Goal: Task Accomplishment & Management: Use online tool/utility

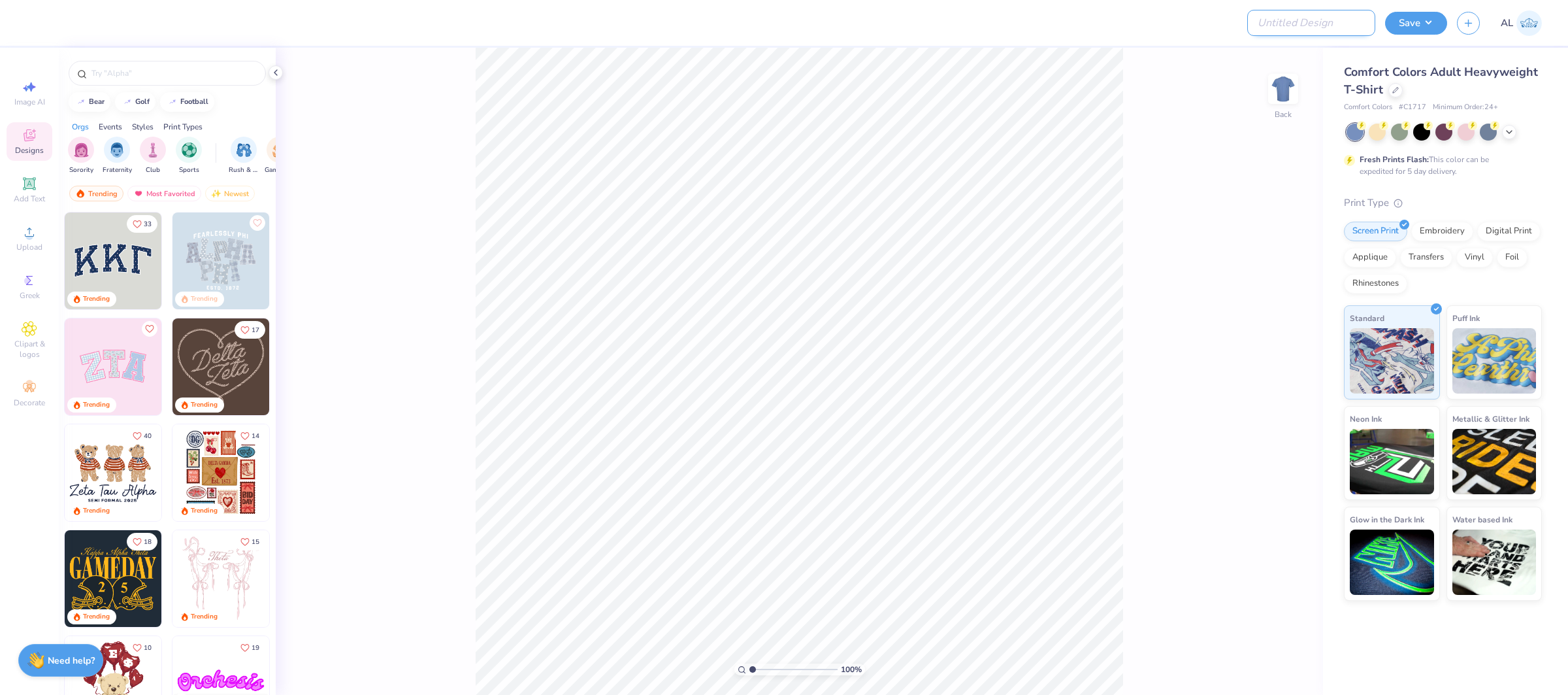
click at [1341, 14] on input "Design Title" at bounding box center [1311, 23] width 128 height 26
paste input "FPS239298"
type input "FPS239298"
click at [1393, 86] on icon at bounding box center [1396, 89] width 7 height 7
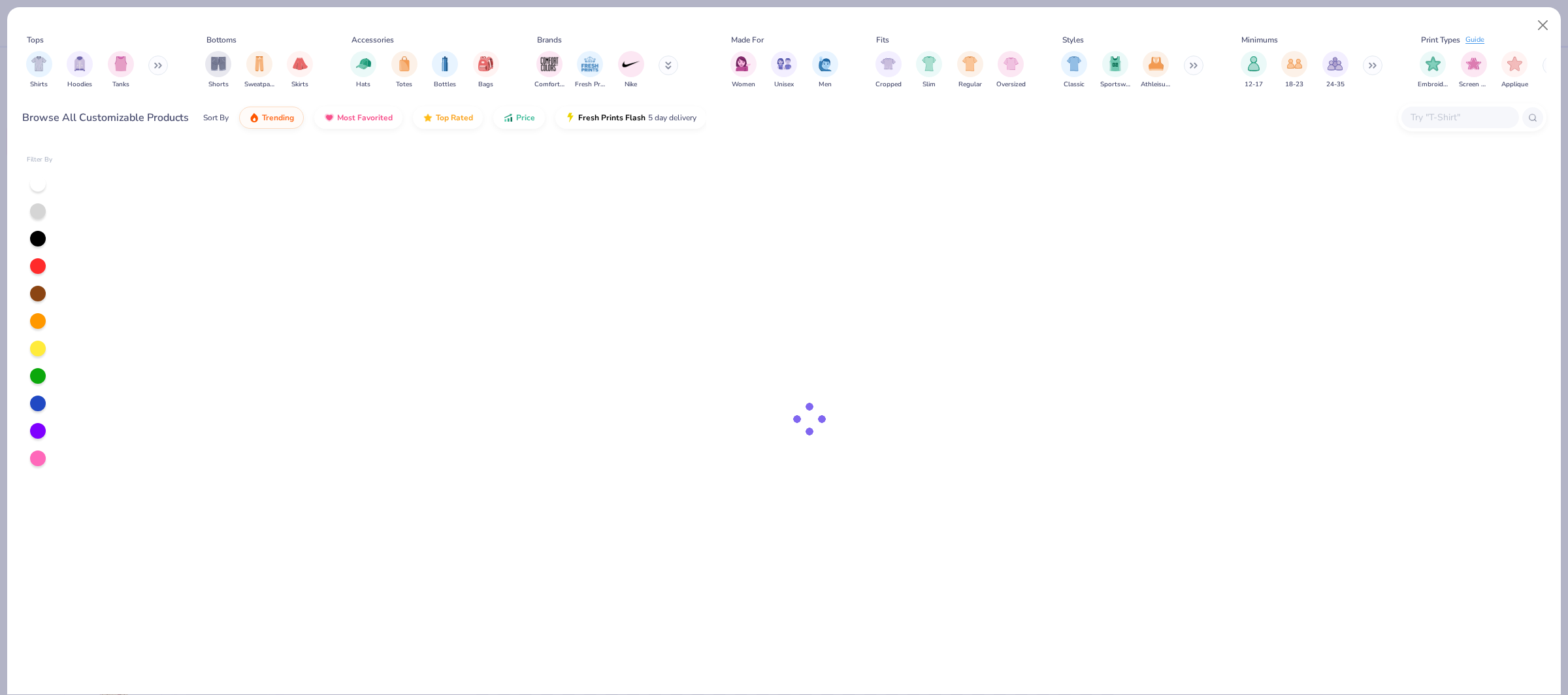
click at [1450, 110] on input "text" at bounding box center [1460, 117] width 101 height 15
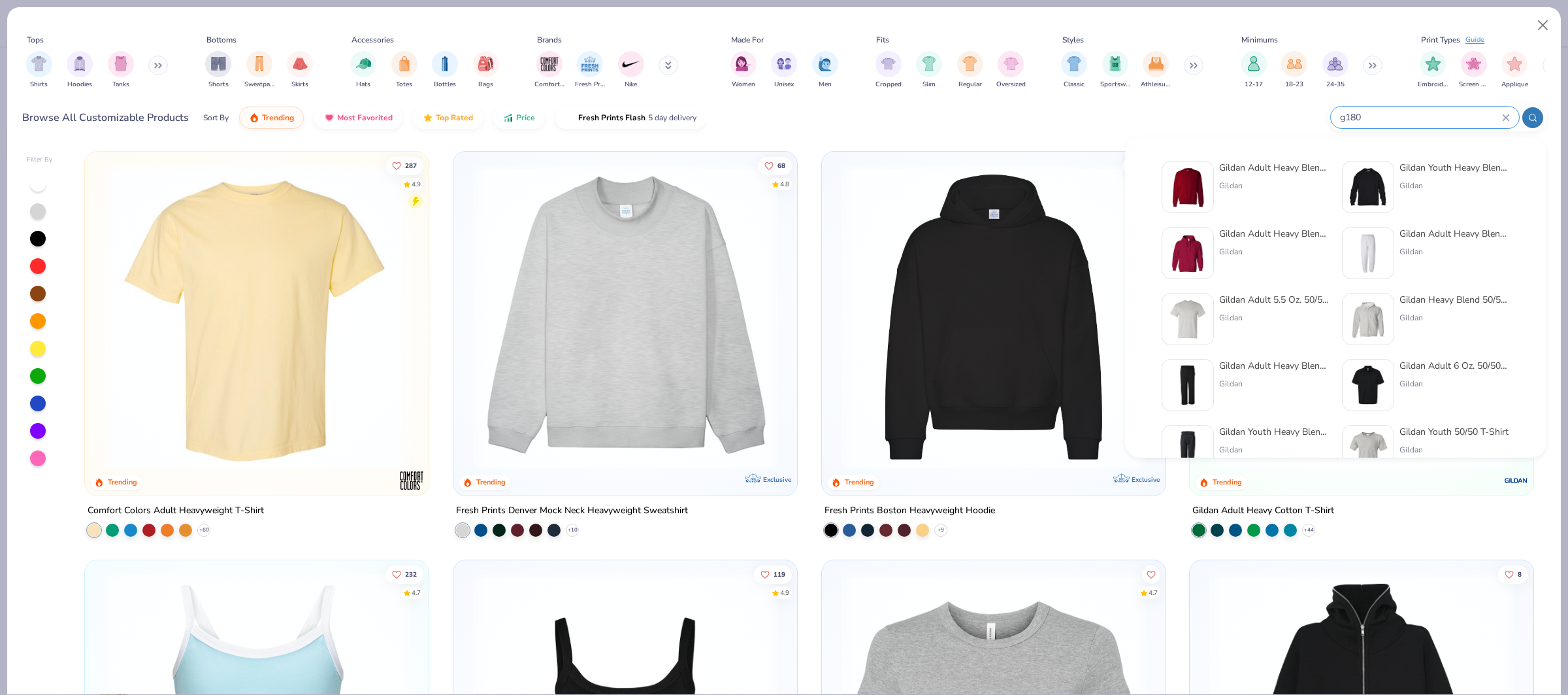
type input "g180"
click at [1174, 182] on img at bounding box center [1188, 186] width 41 height 41
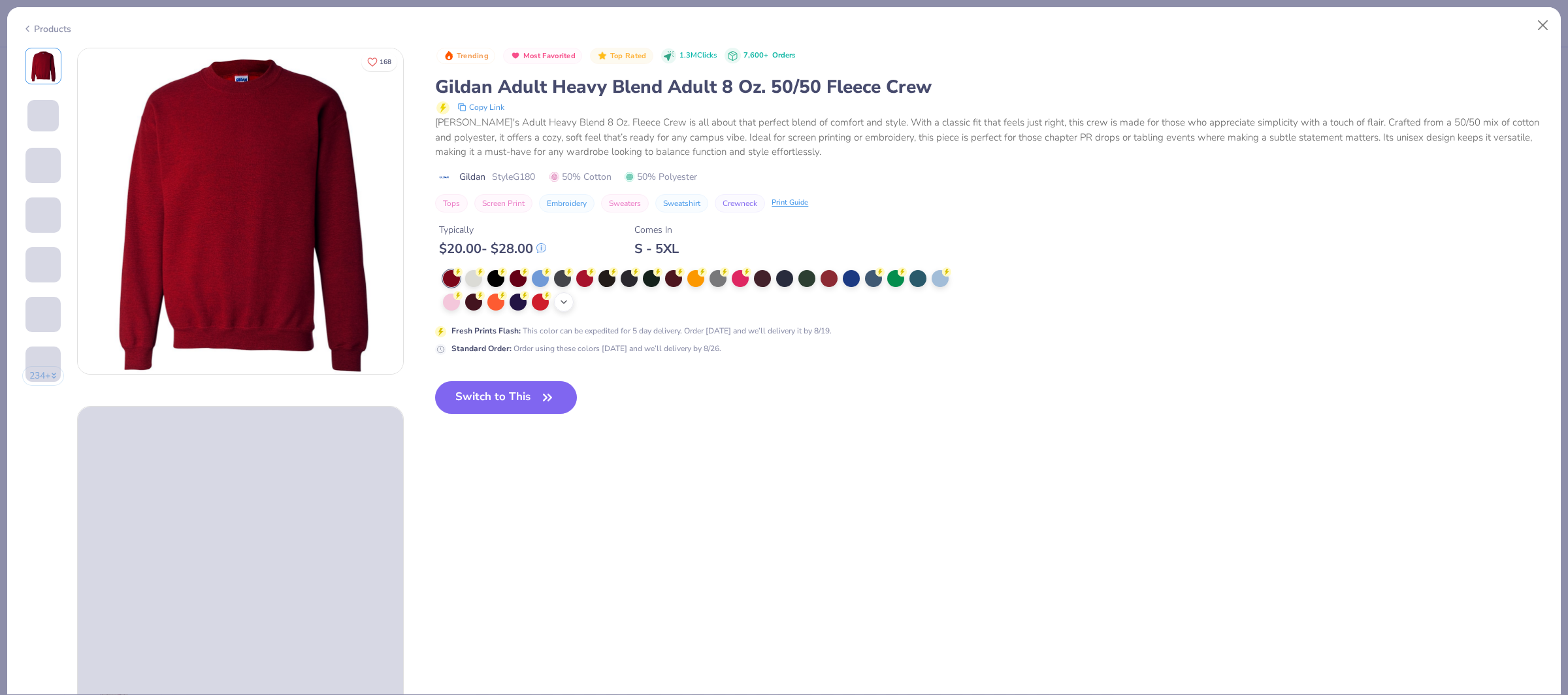
click at [568, 306] on icon at bounding box center [564, 302] width 10 height 10
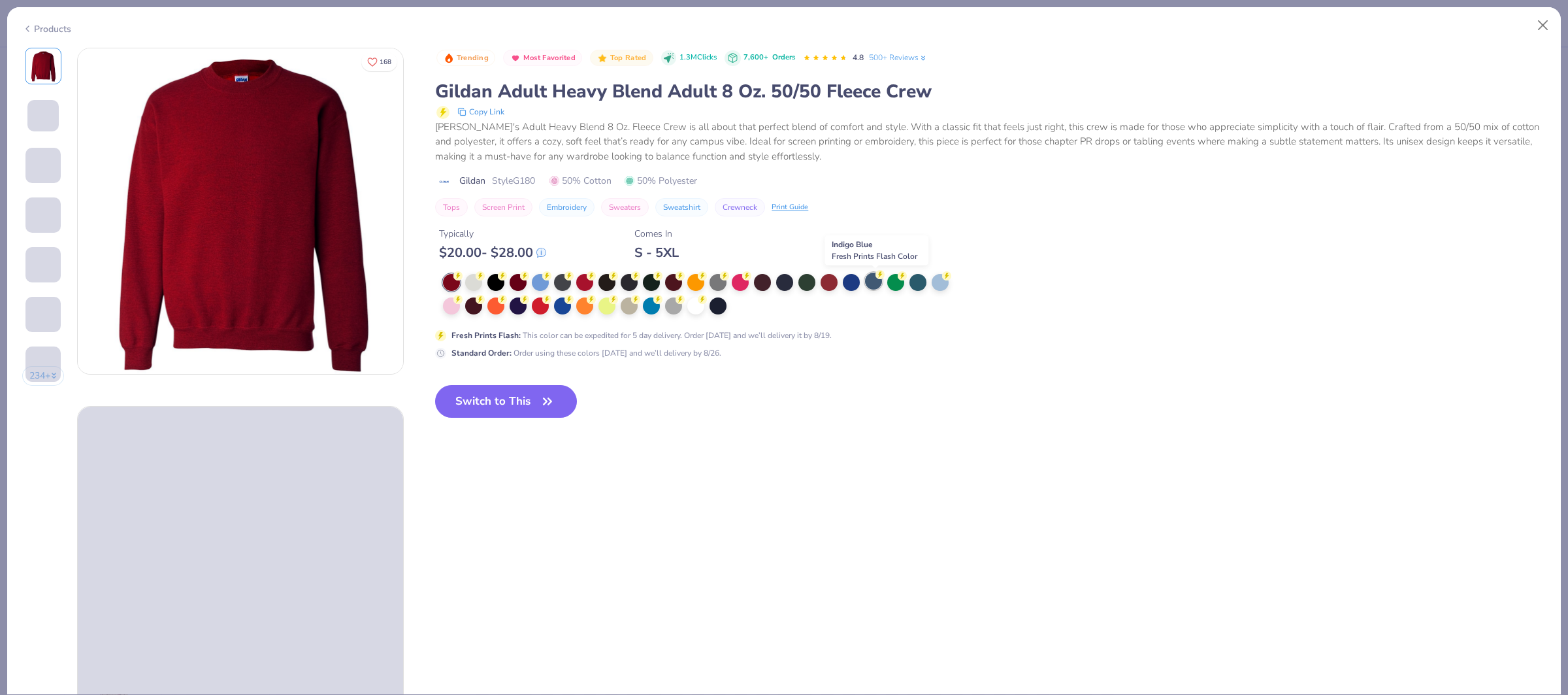
click at [872, 285] on div at bounding box center [874, 281] width 17 height 17
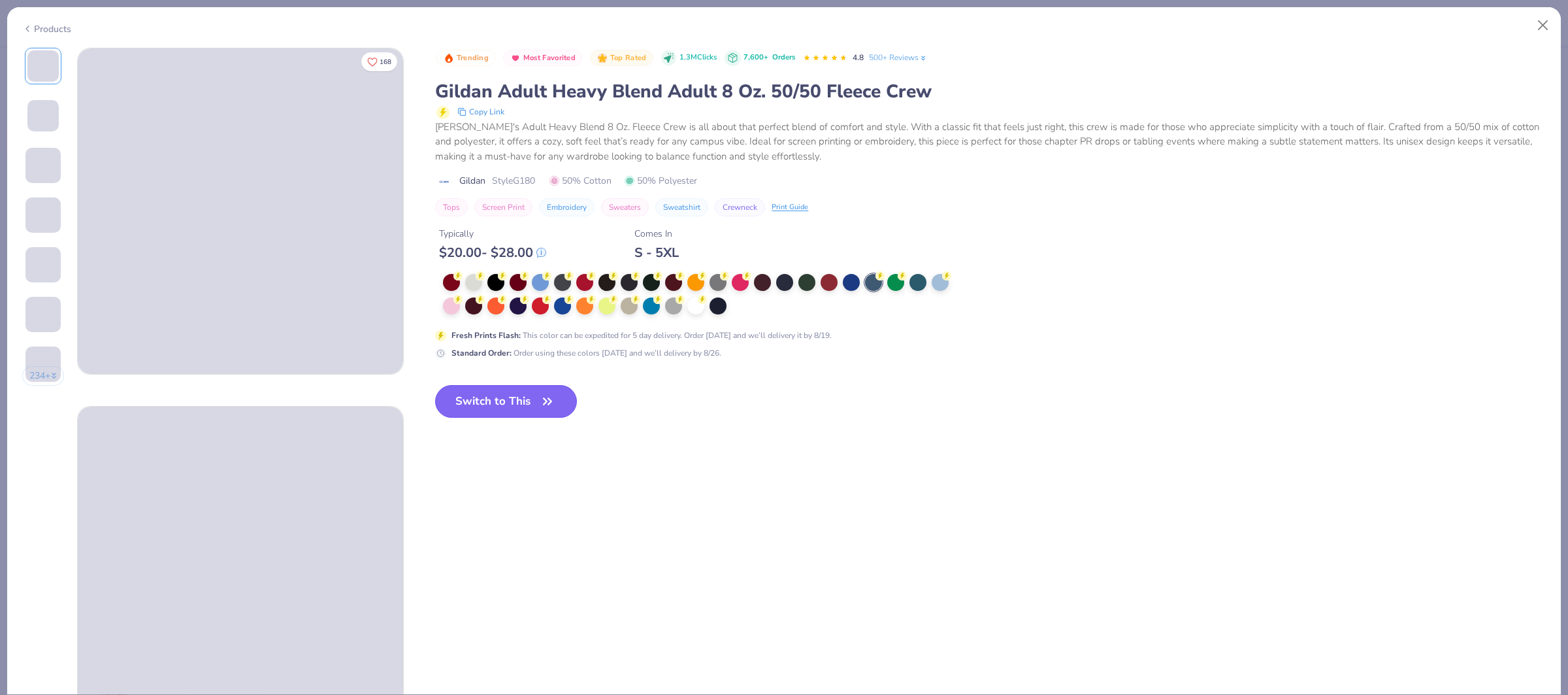
click at [548, 400] on icon "button" at bounding box center [548, 401] width 8 height 6
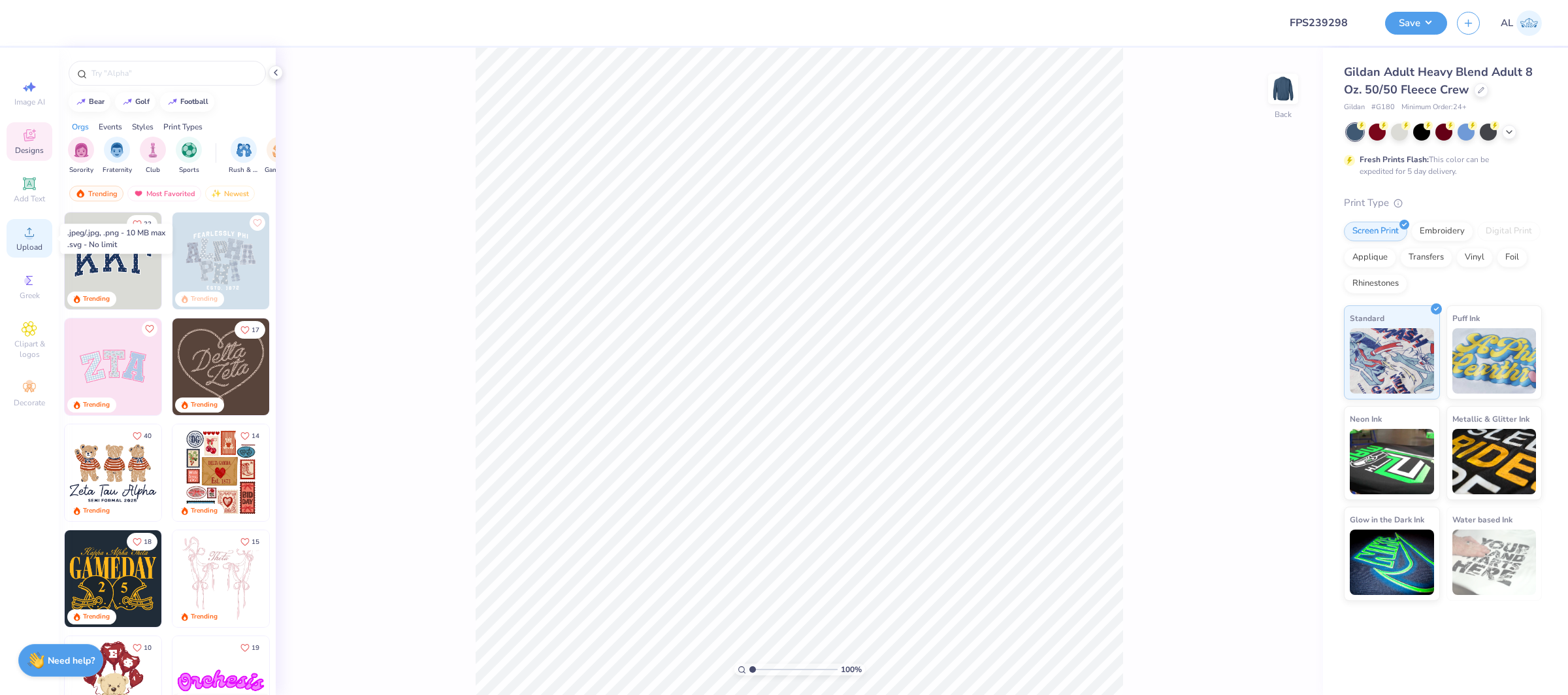
click at [30, 234] on circle at bounding box center [29, 236] width 7 height 7
click at [30, 222] on div "Upload" at bounding box center [30, 238] width 46 height 38
click at [1259, 334] on input "11.17" at bounding box center [1275, 332] width 47 height 18
type input "12"
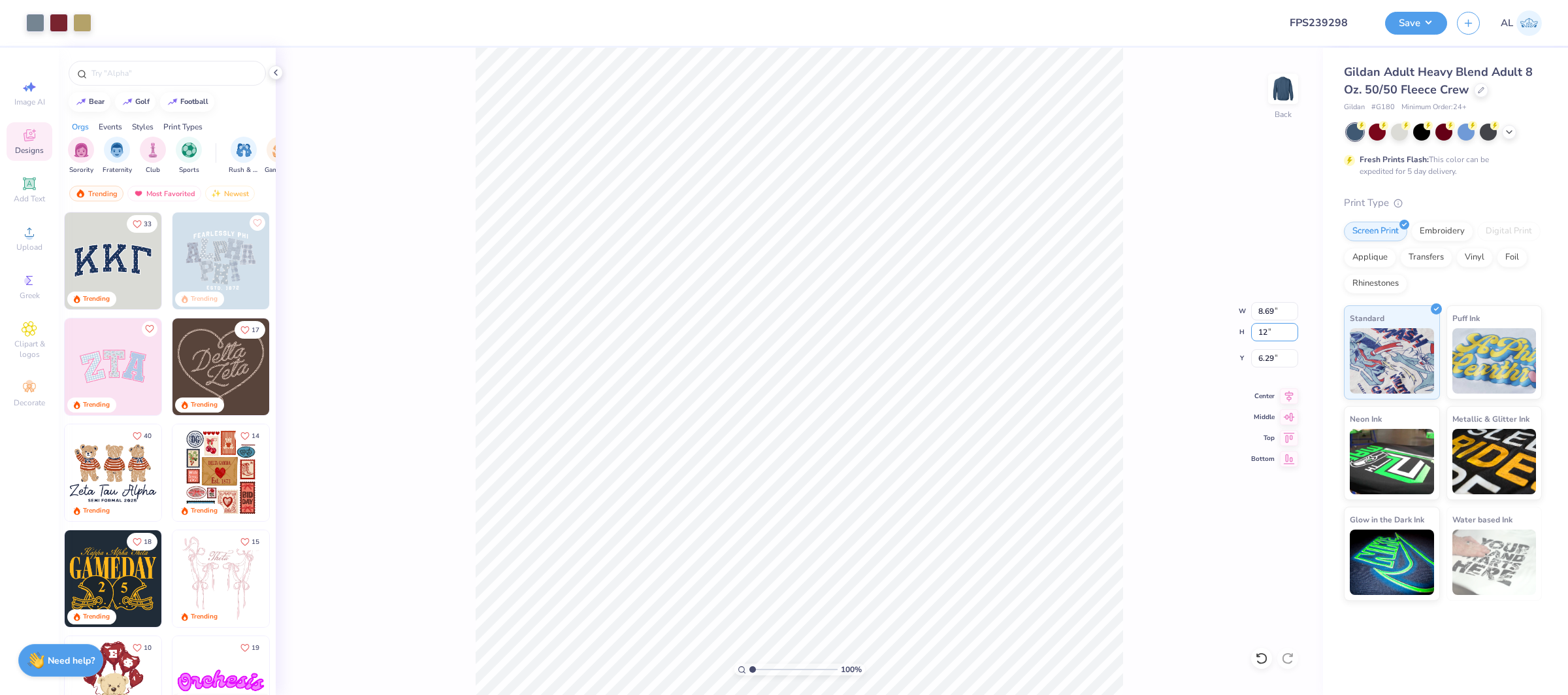
type input "9.34"
type input "12.00"
click at [1269, 355] on input "5.87" at bounding box center [1275, 358] width 47 height 18
type input "2.00"
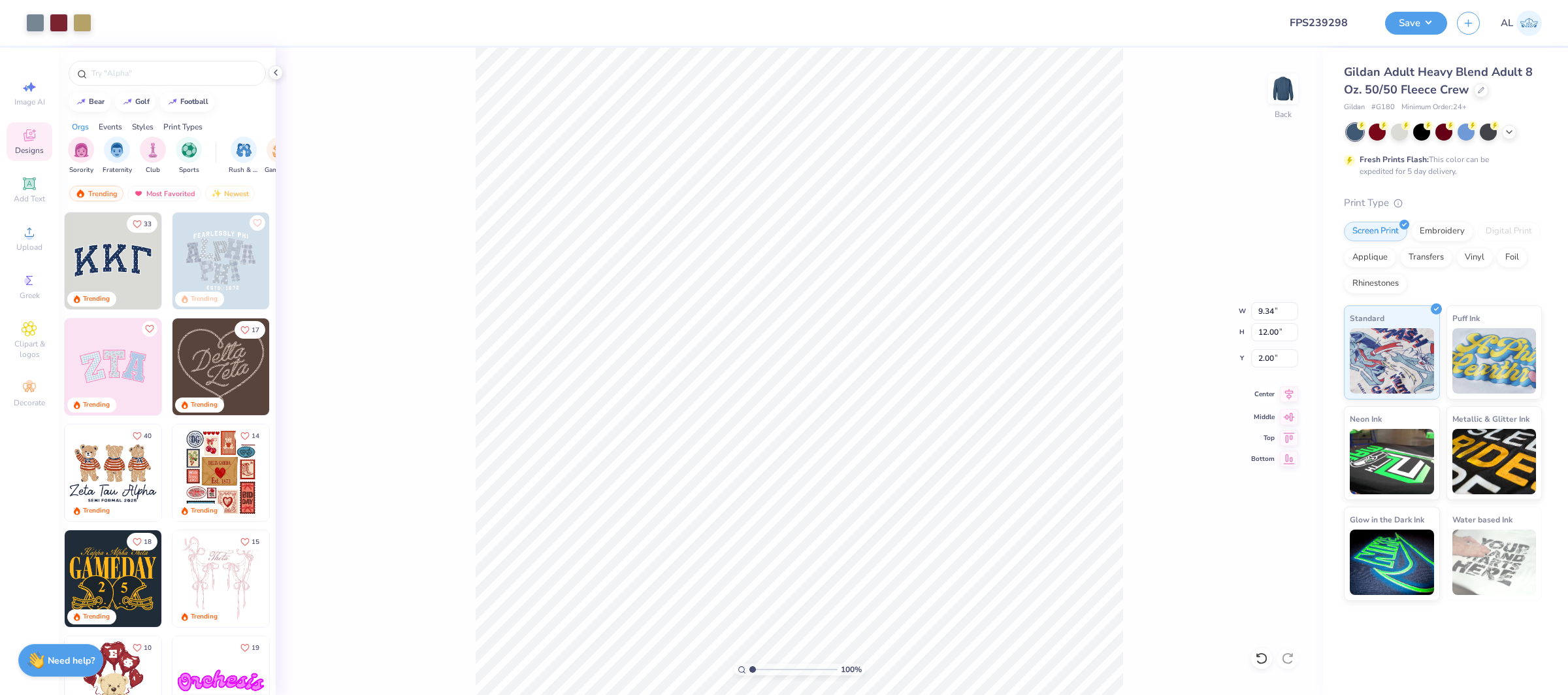
click at [1293, 397] on icon at bounding box center [1289, 395] width 18 height 16
click at [30, 233] on icon at bounding box center [30, 232] width 16 height 16
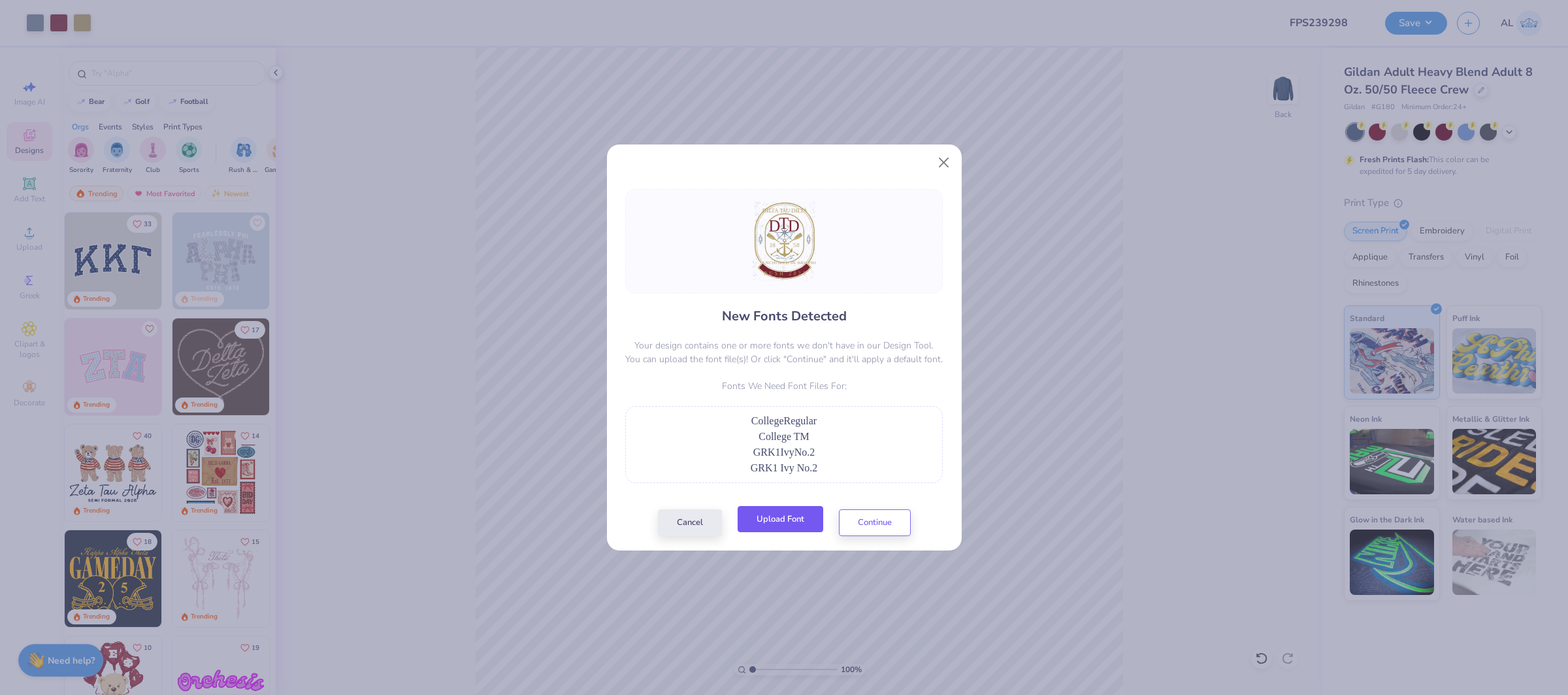
click at [808, 530] on button "Upload Font" at bounding box center [780, 519] width 85 height 27
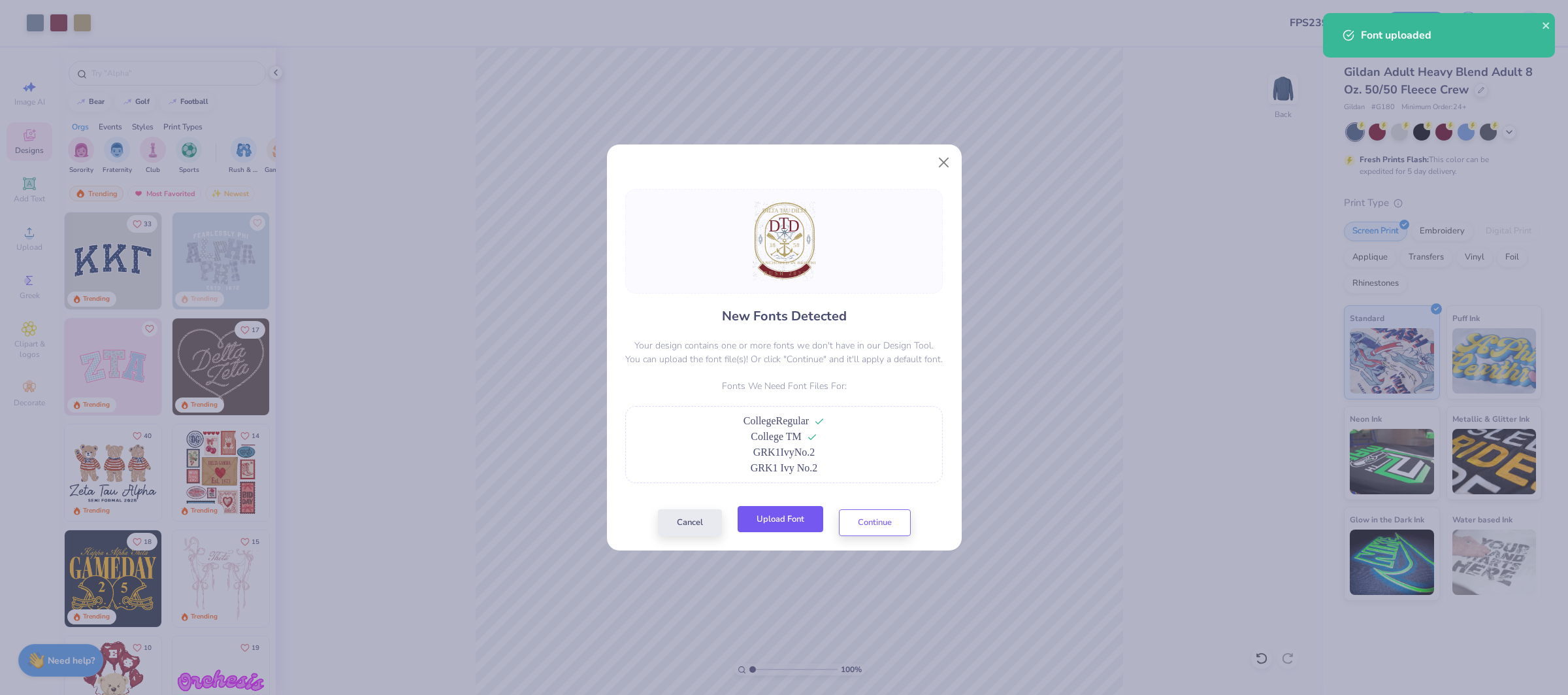
click at [811, 519] on button "Upload Font" at bounding box center [780, 519] width 85 height 27
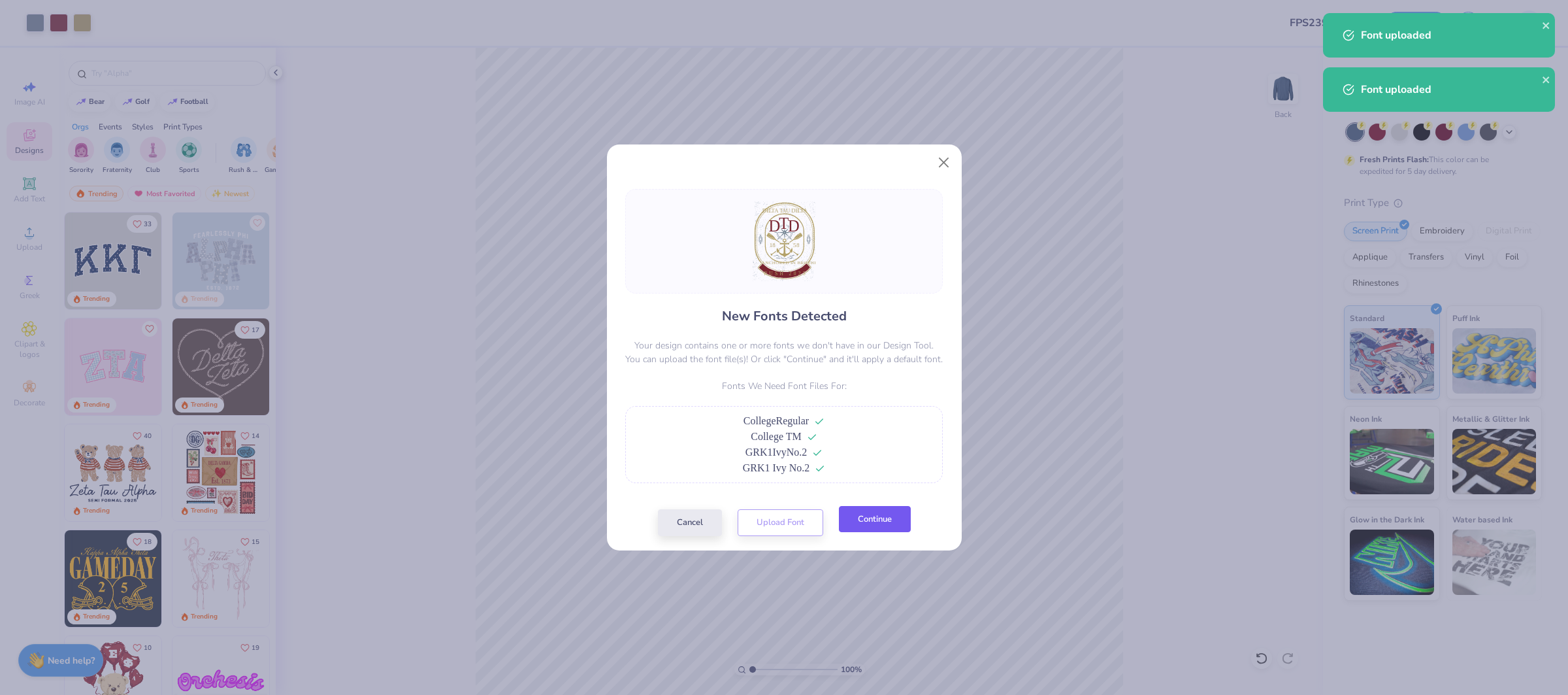
click at [872, 529] on button "Continue" at bounding box center [875, 519] width 72 height 27
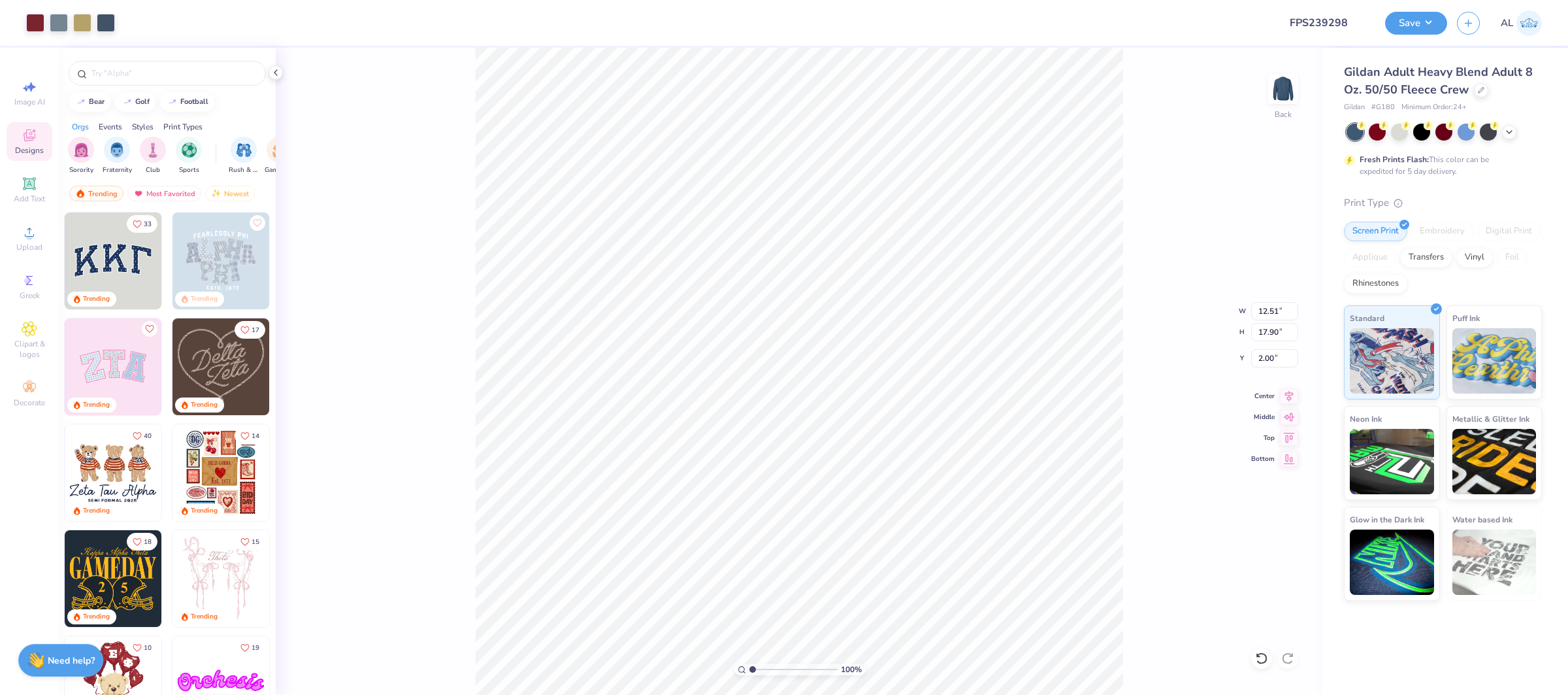
type input "5.30"
type input "6.80"
type input "13.10"
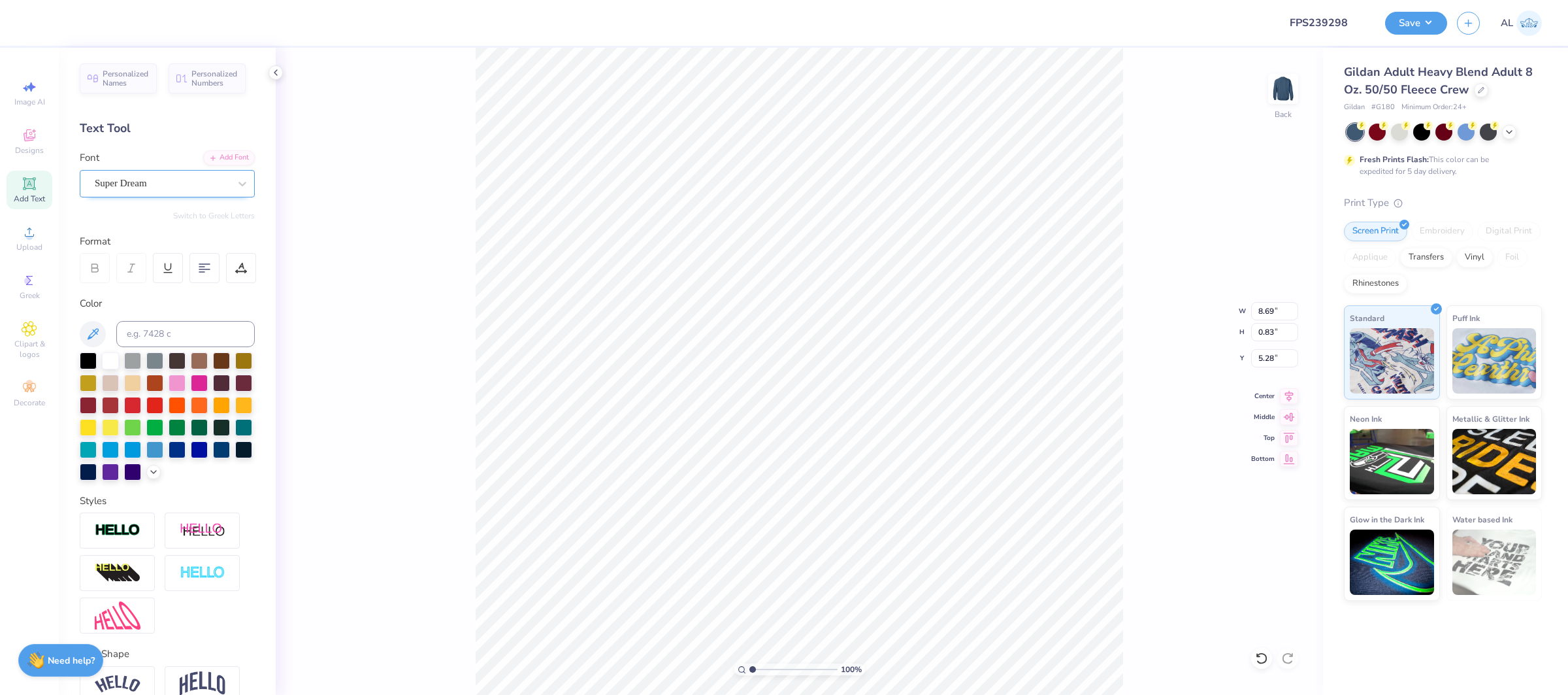
click at [206, 186] on div "Super Dream" at bounding box center [162, 183] width 138 height 20
click at [148, 288] on span "Varsity Team" at bounding box center [122, 287] width 51 height 14
type input "vars"
type input "8.77"
type input "0.79"
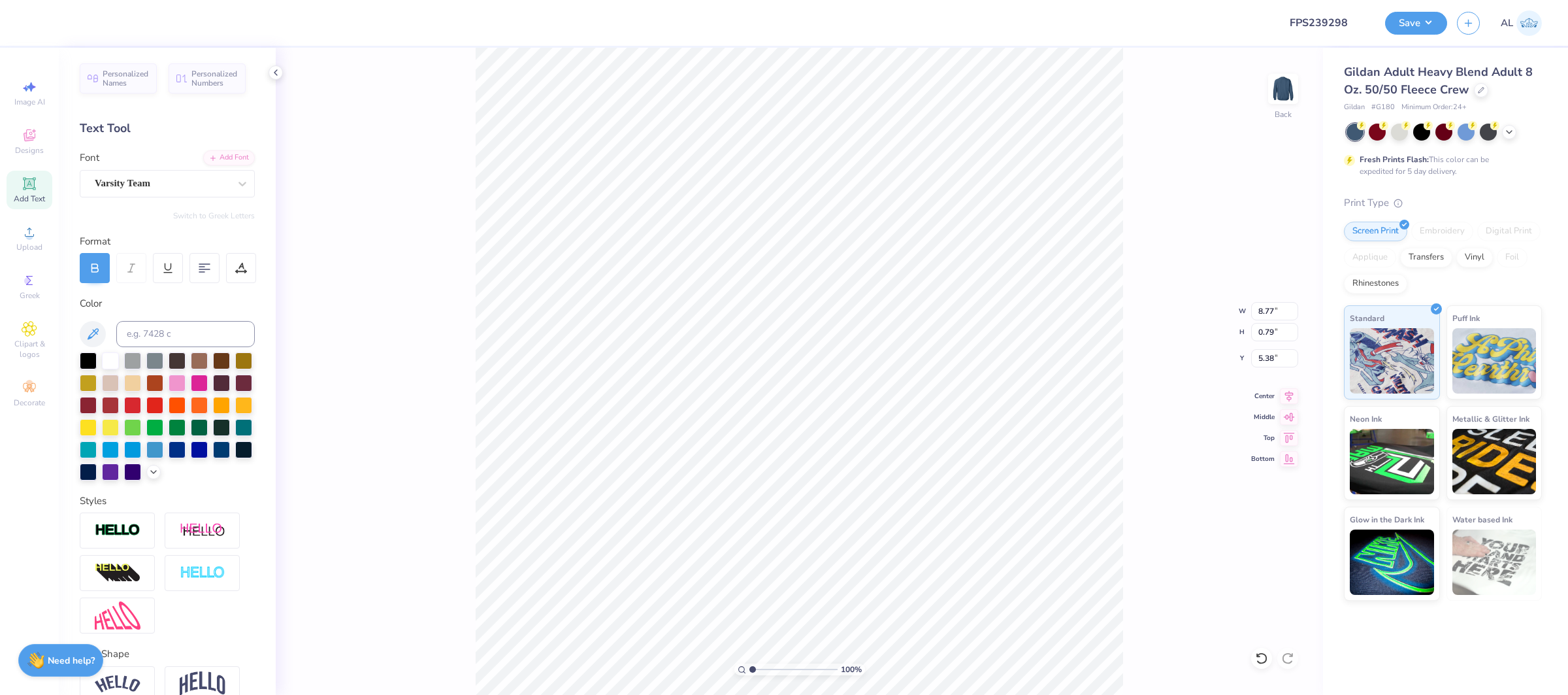
type input "5.91"
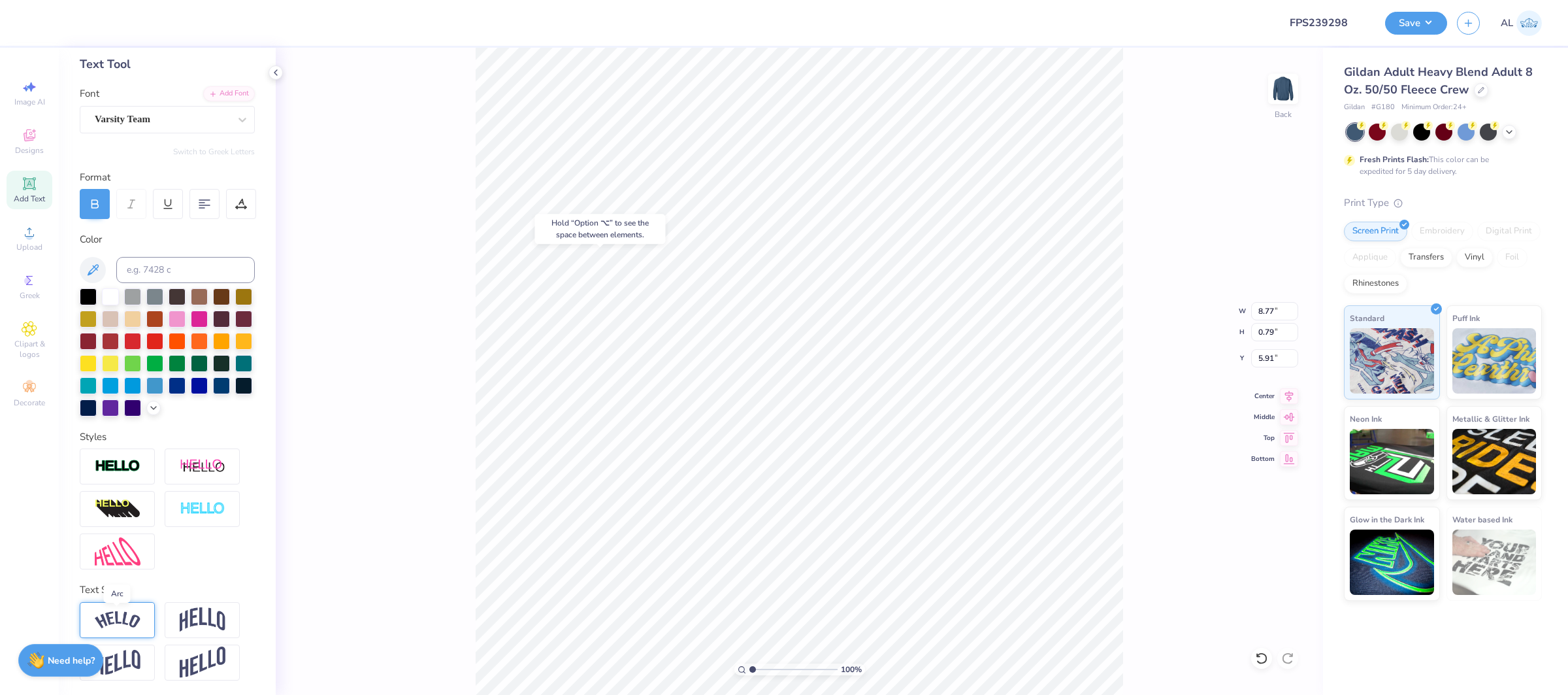
click at [130, 619] on img at bounding box center [118, 620] width 46 height 17
type input "9.80"
type input "2.07"
type input "5.27"
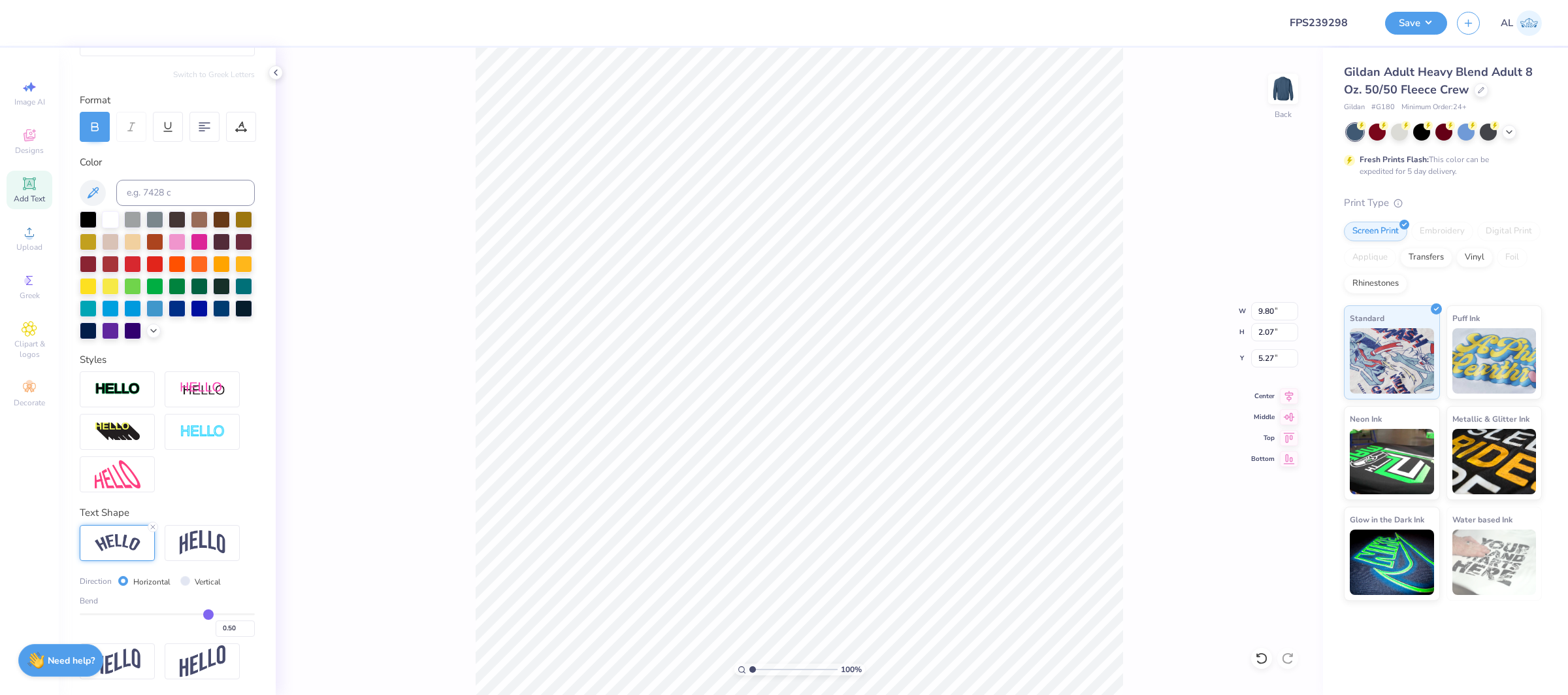
type input "0.64"
type input "0.66"
type input "0.68"
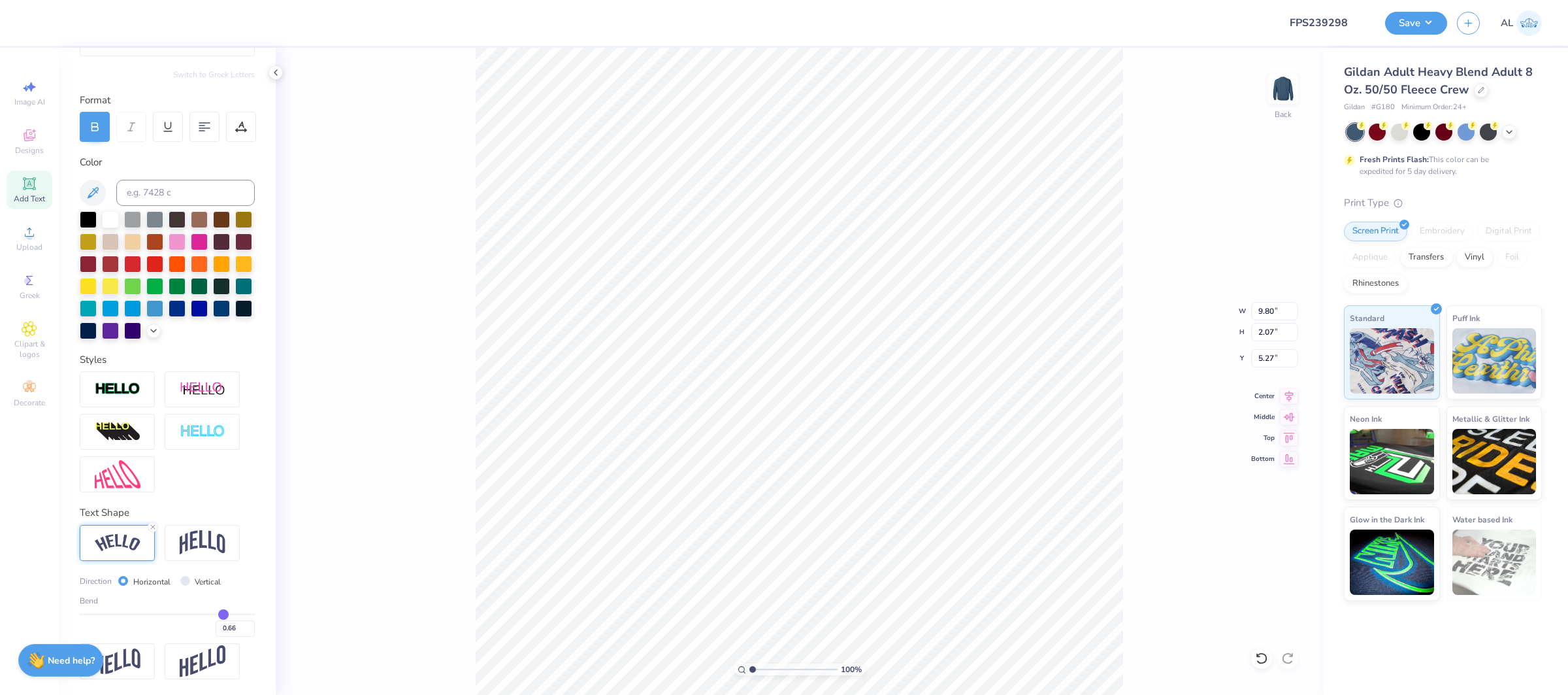
type input "0.68"
type input "0.71"
type input "0.79"
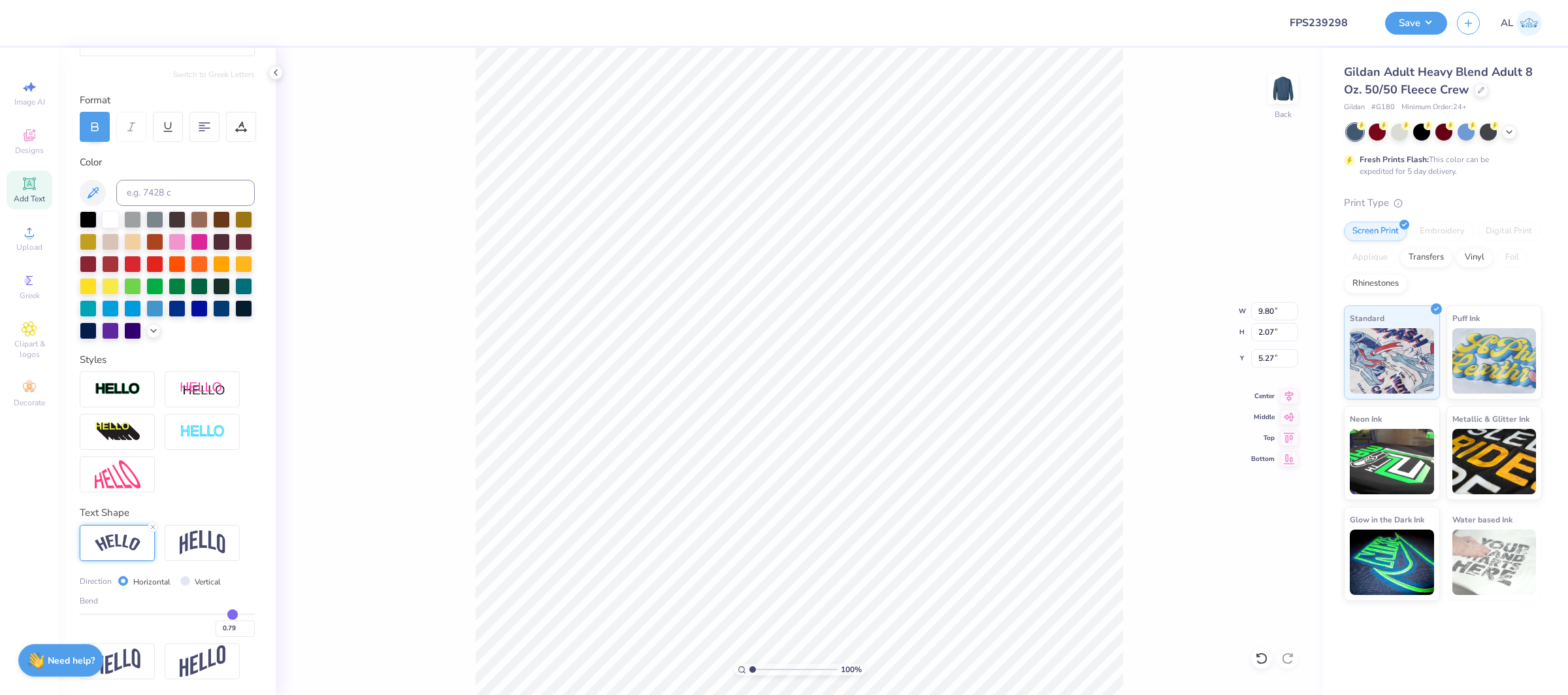
type input "0.8"
type input "0.80"
type input "0.85"
type input "0.91"
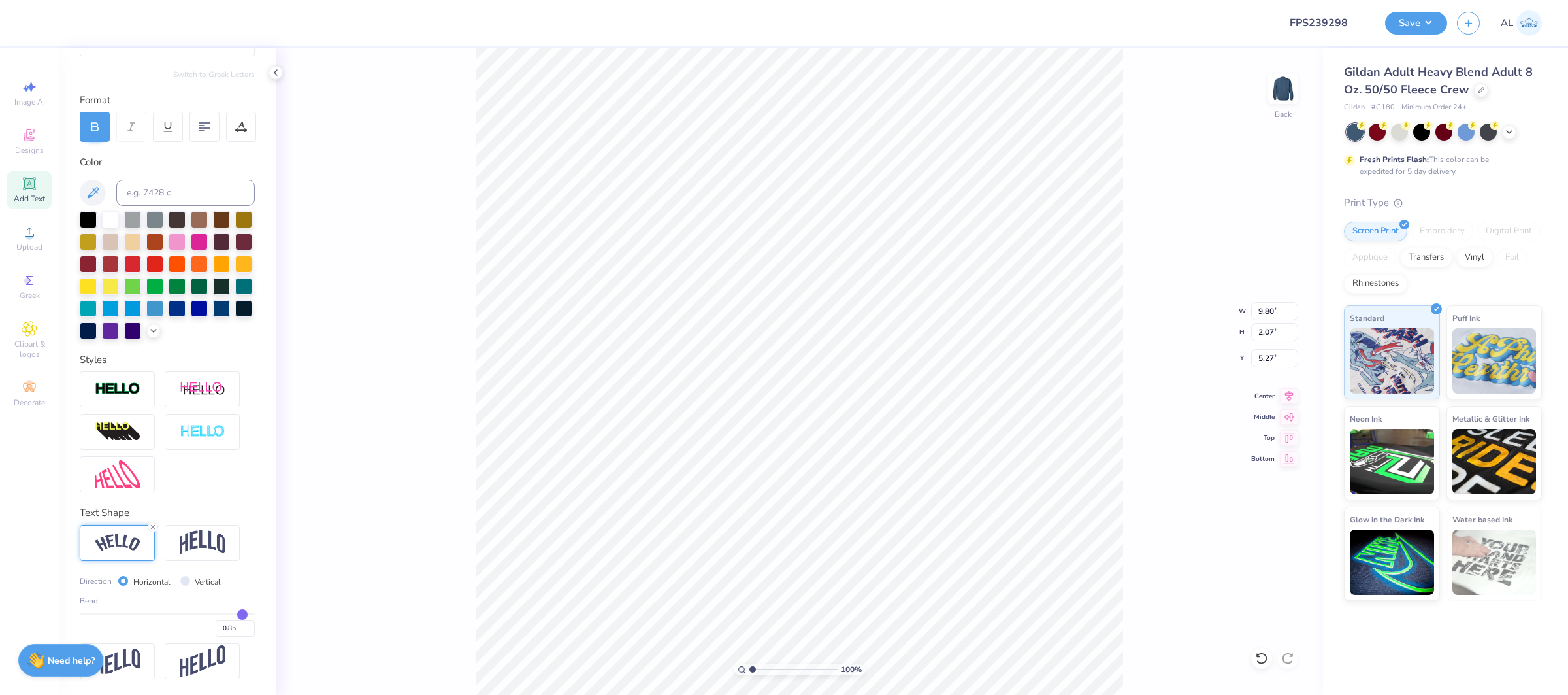
type input "0.91"
type input "0.92"
type input "0.94"
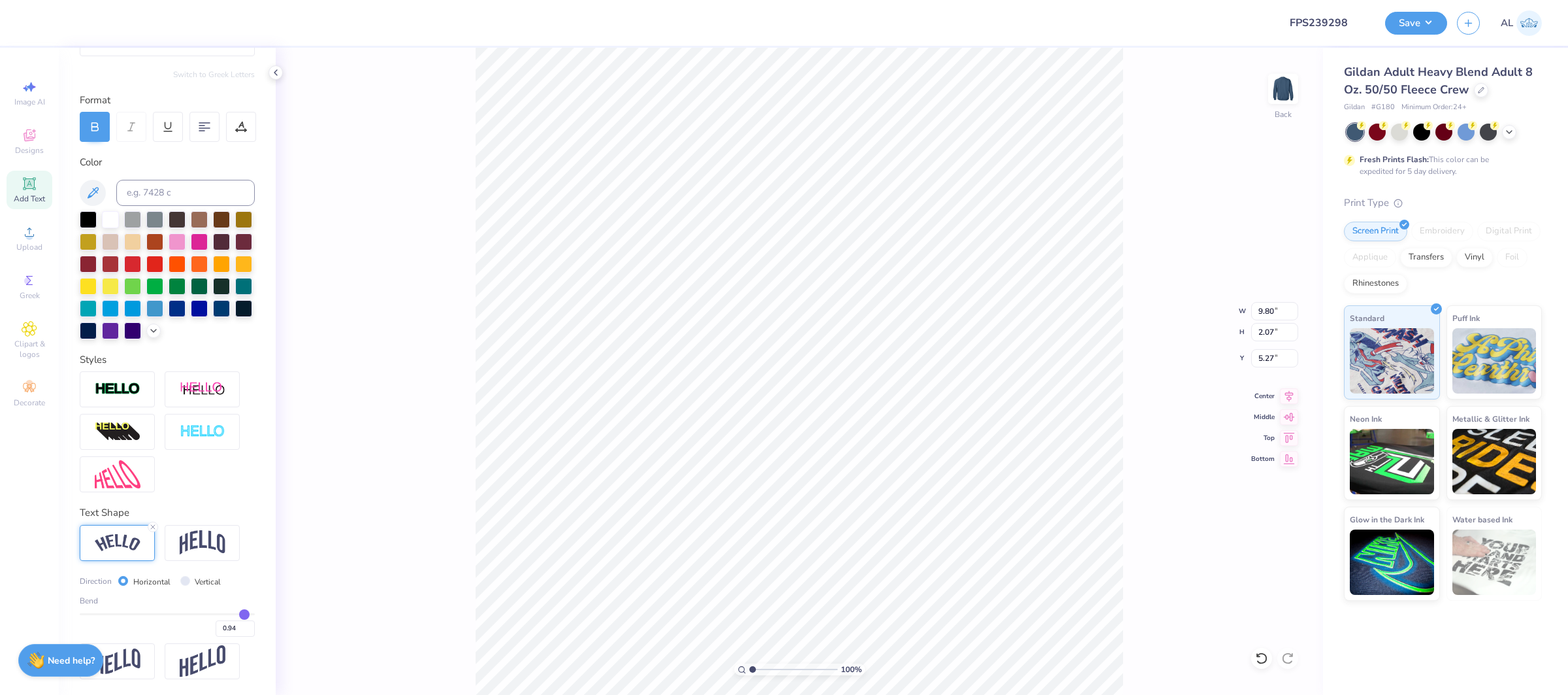
type input "0.95"
drag, startPoint x: 232, startPoint y: 613, endPoint x: 245, endPoint y: 612, distance: 13.0
type input "0.95"
click at [245, 613] on input "range" at bounding box center [167, 614] width 175 height 2
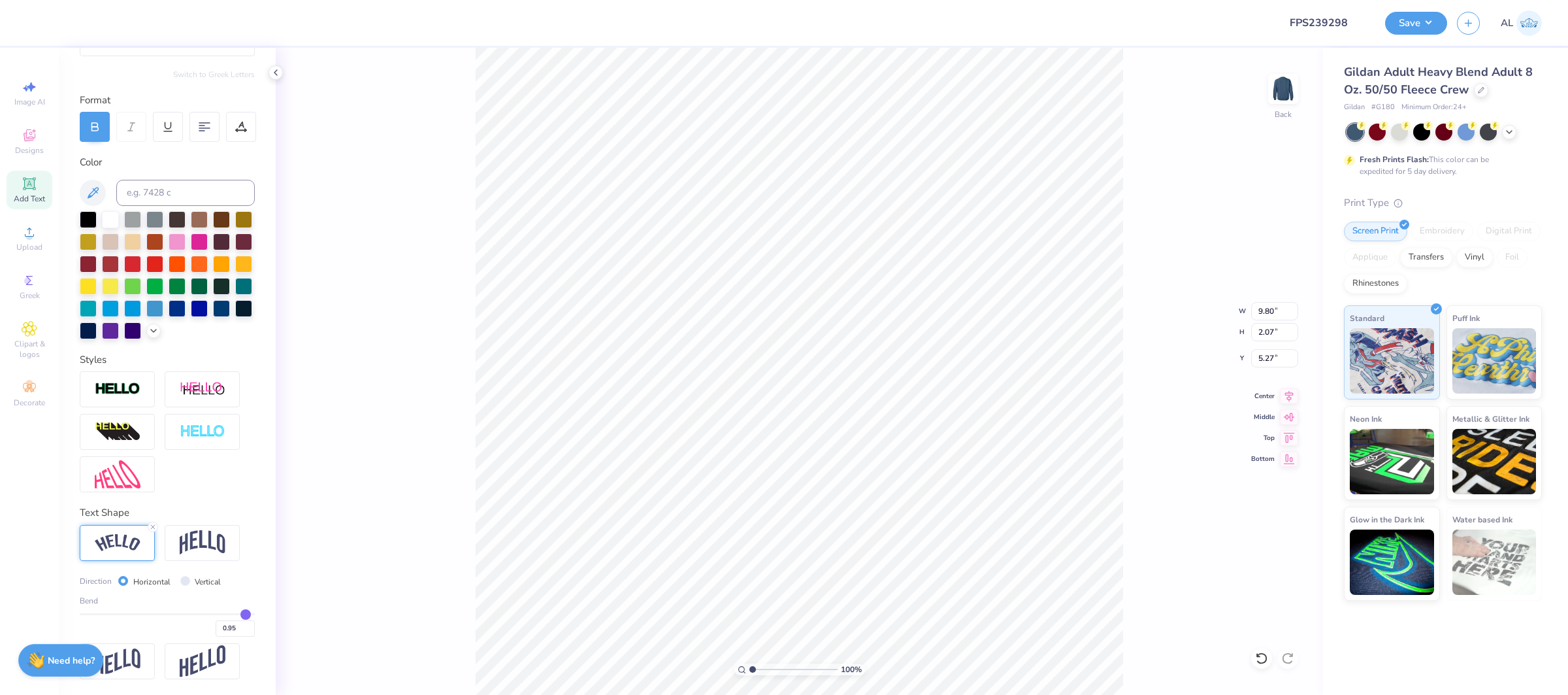
type input "10.33"
type input "4.83"
type input "3.89"
type input "0.98"
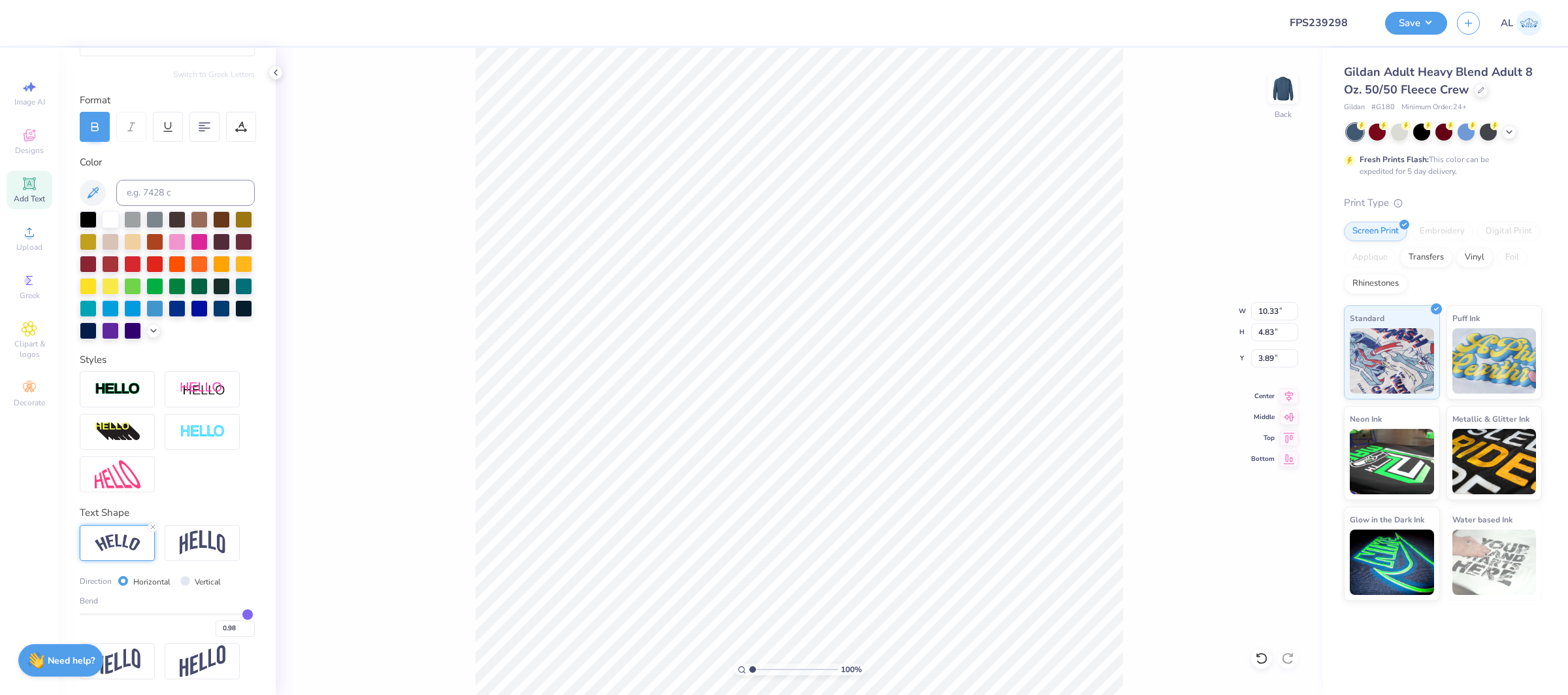
type input "0.99"
type input "1"
type input "1.00"
drag, startPoint x: 245, startPoint y: 612, endPoint x: 252, endPoint y: 612, distance: 7.0
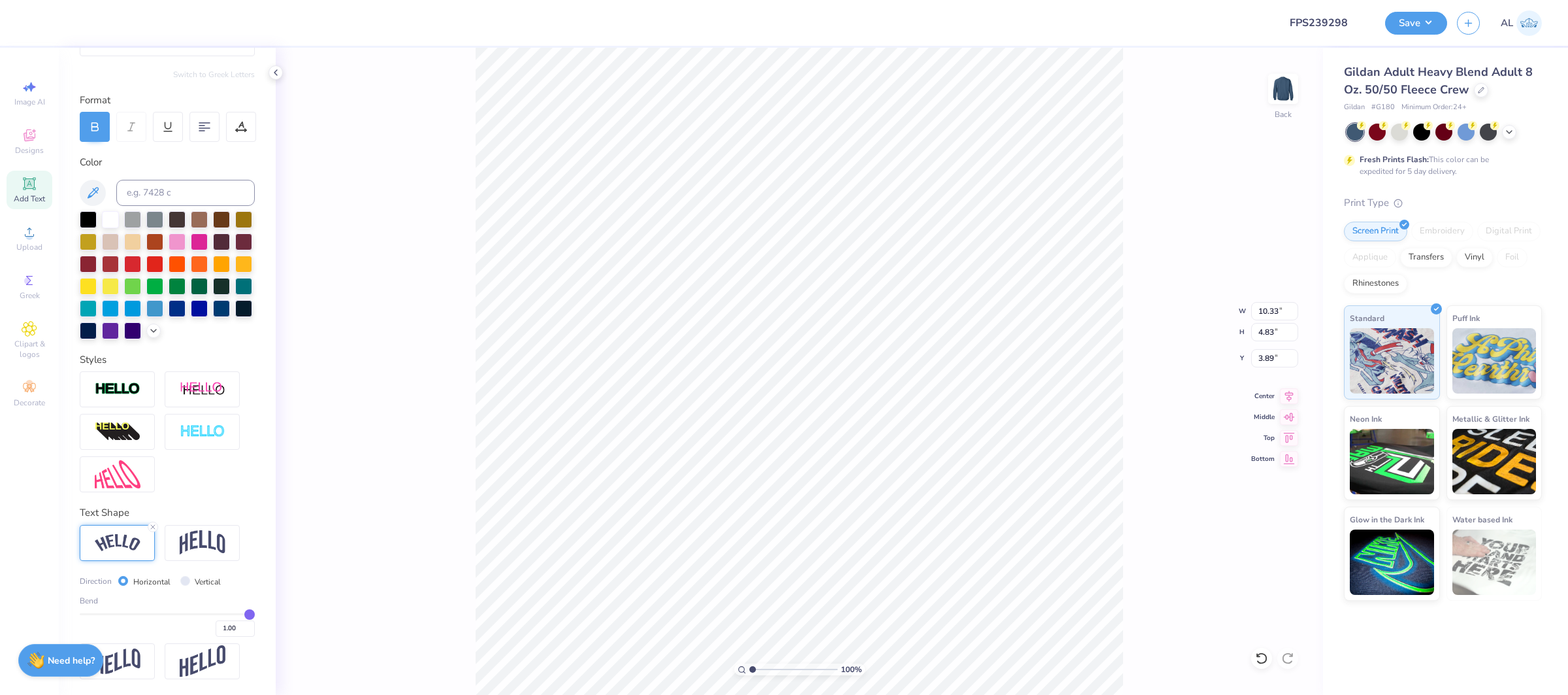
type input "1"
click at [252, 613] on input "range" at bounding box center [167, 614] width 175 height 2
type input "10.35"
type input "5.17"
type input "1.57"
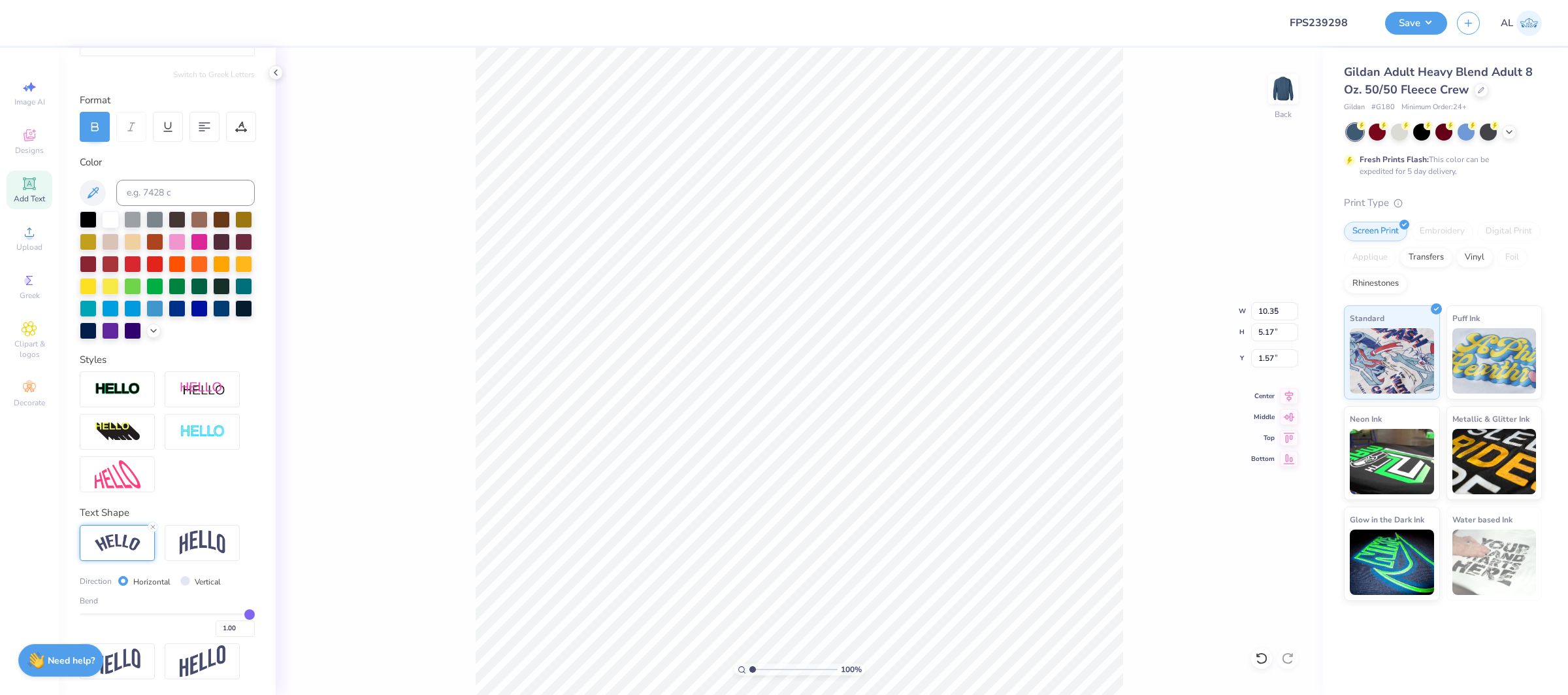
type input "8.44"
type input "4.22"
type input "2.52"
click at [786, 669] on input "range" at bounding box center [793, 670] width 88 height 12
drag, startPoint x: 786, startPoint y: 669, endPoint x: 759, endPoint y: 669, distance: 27.0
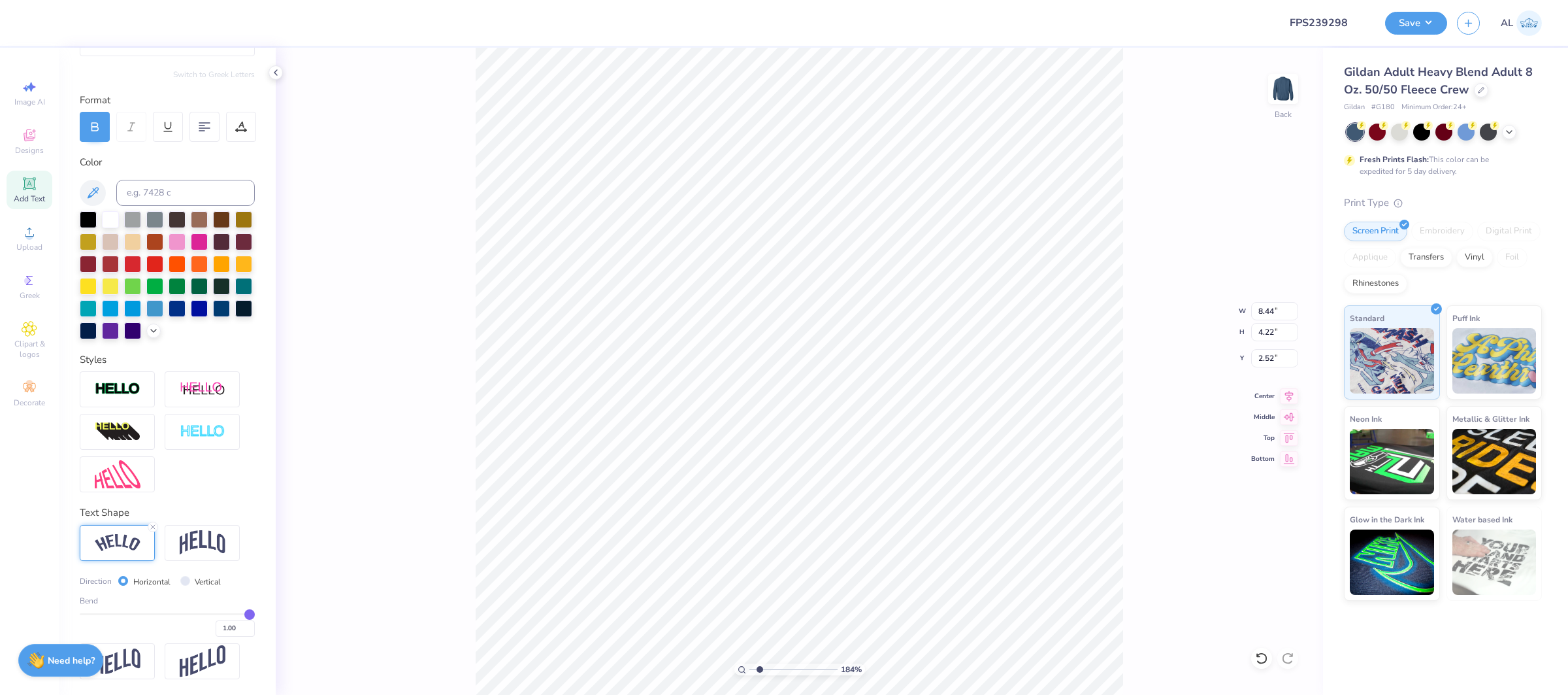
type input "1.84"
click at [759, 669] on input "range" at bounding box center [793, 670] width 88 height 12
type input "8.17"
type input "4.09"
type input "2.66"
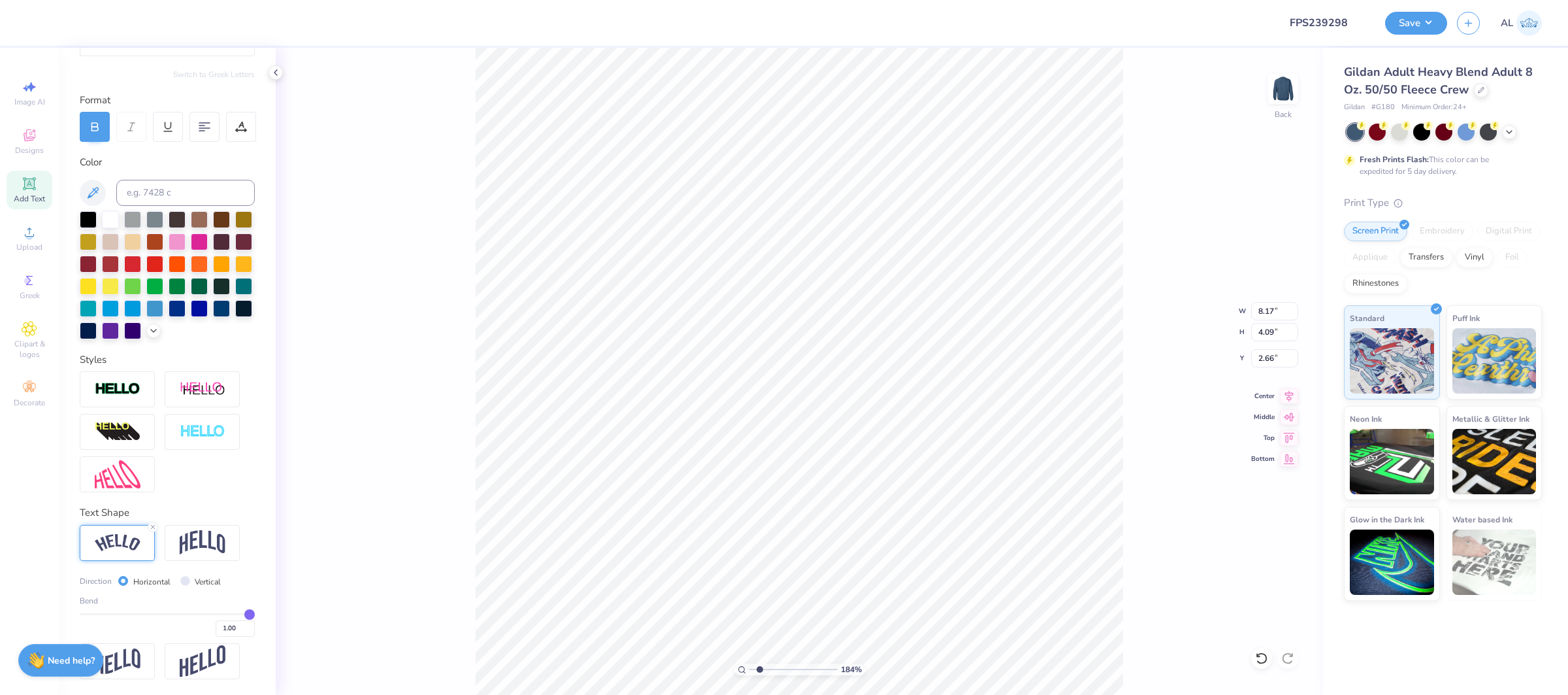
type input "8.09"
type input "4.05"
type input "2.71"
type input "0.99"
click at [246, 630] on input "0.99" at bounding box center [235, 628] width 39 height 17
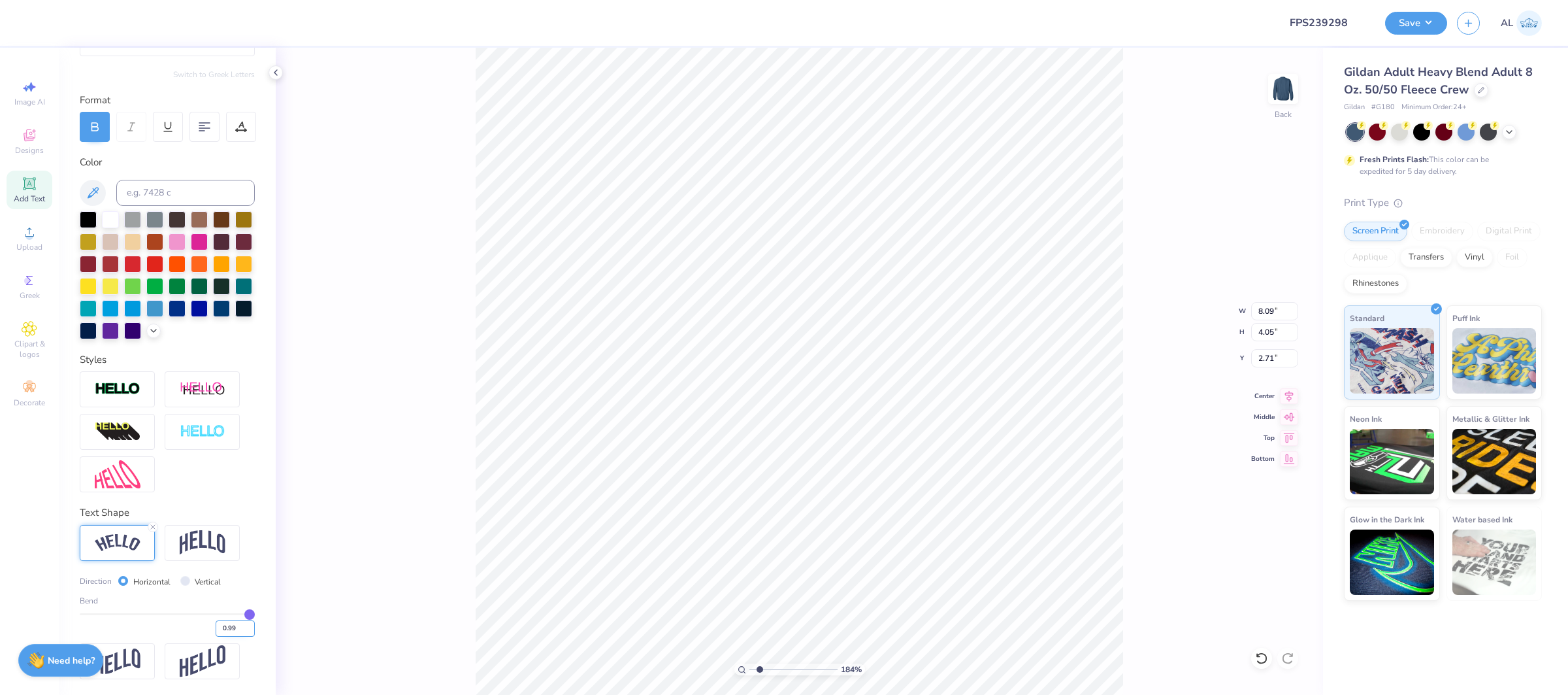
type input "0.99"
type input "3.99"
type input "2.73"
click at [15, 186] on div "Add Text" at bounding box center [30, 190] width 46 height 38
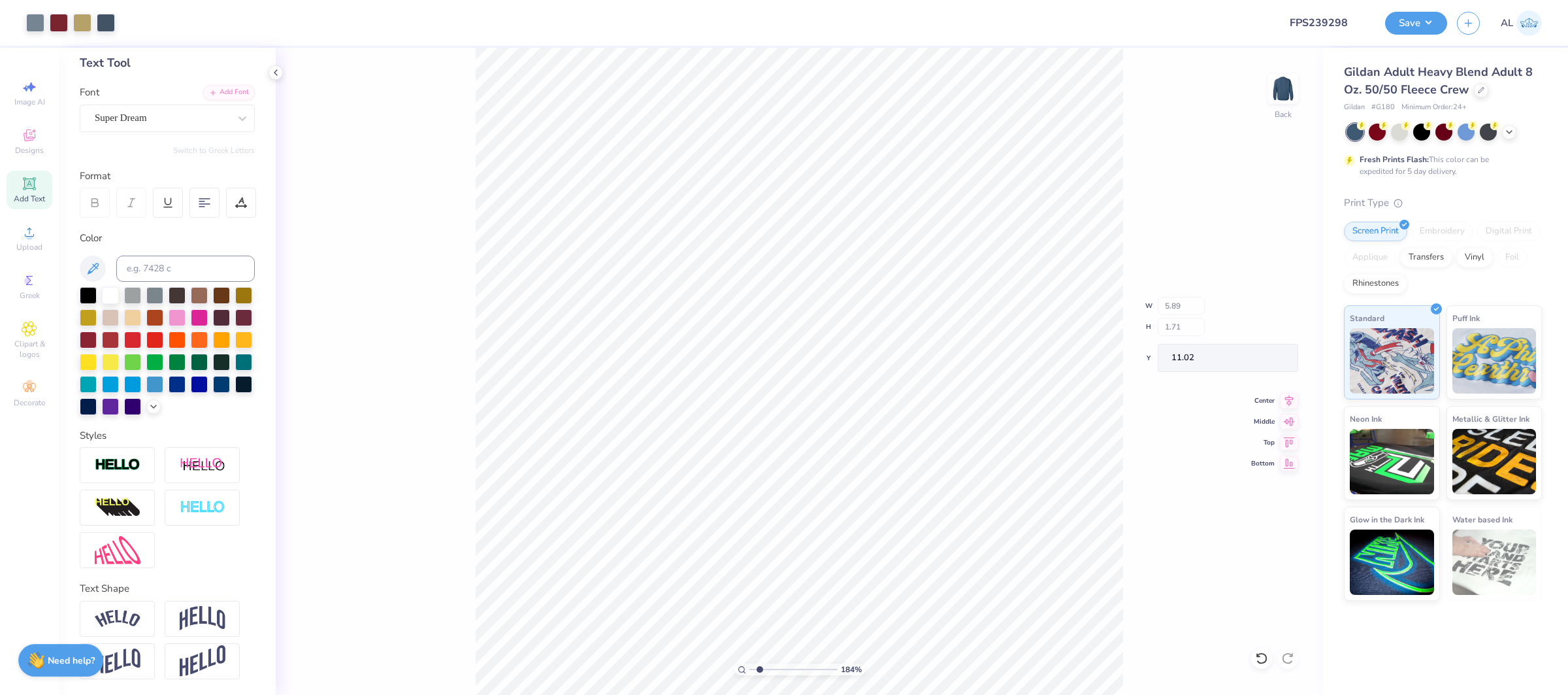
scroll to position [64, 0]
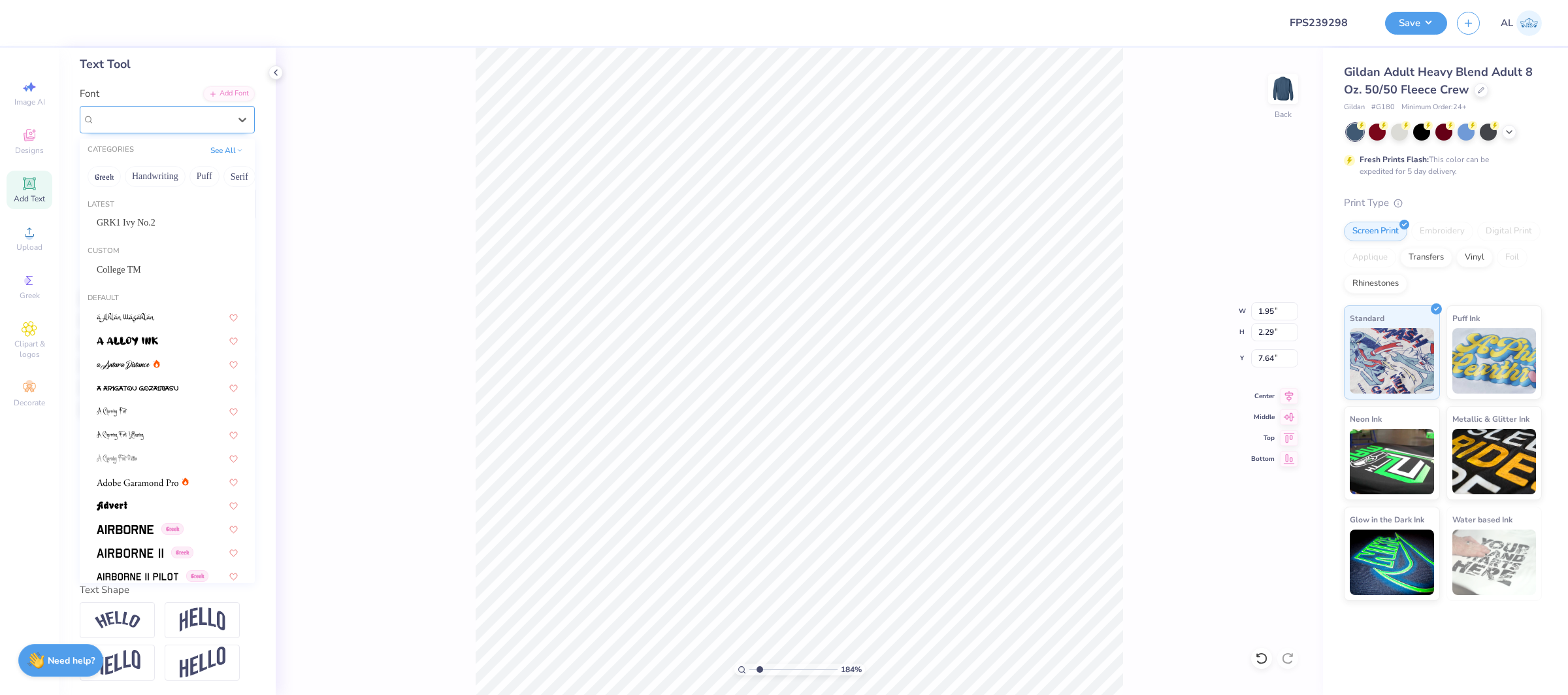
click at [148, 124] on div "Super Dream" at bounding box center [162, 118] width 138 height 20
click at [178, 221] on div "GRK1 Ivy No.2" at bounding box center [167, 223] width 141 height 14
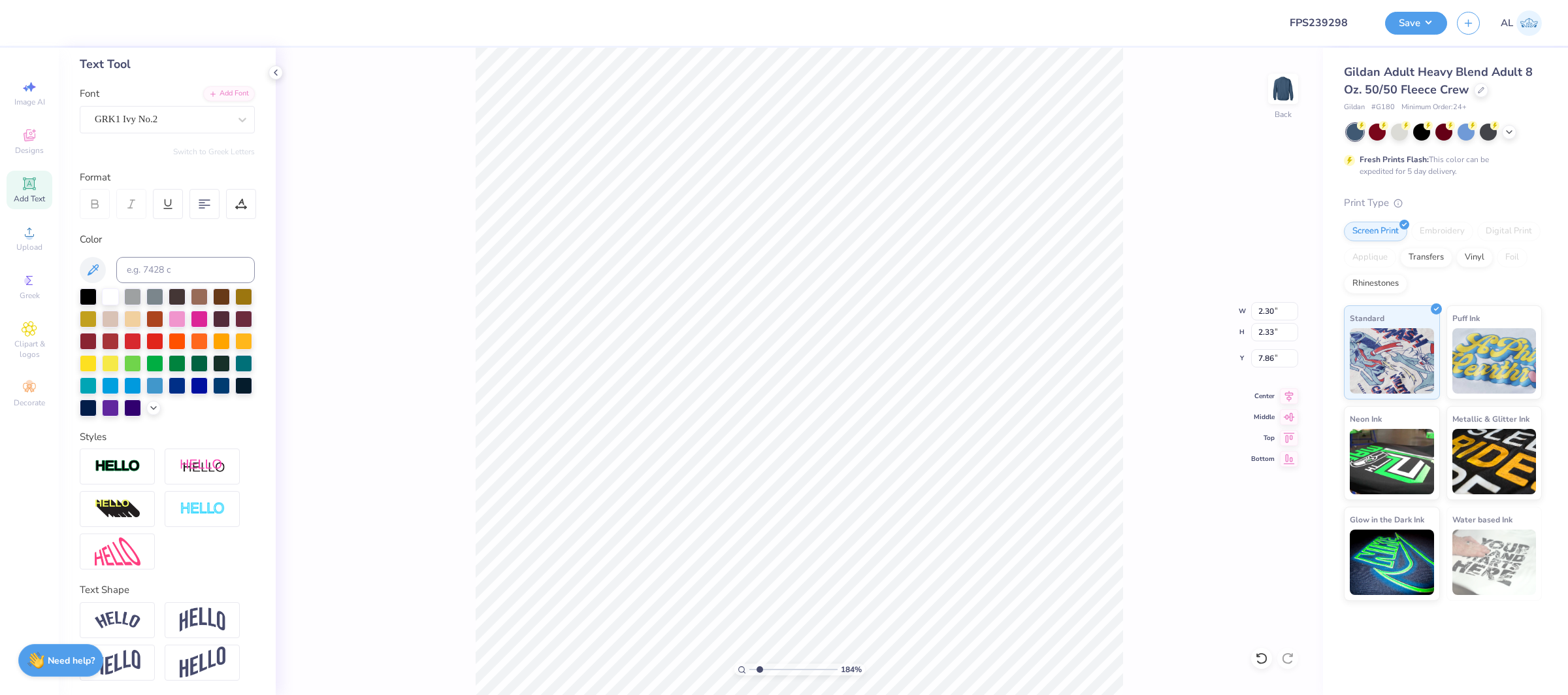
type input "2.30"
type input "2.33"
type input "7.86"
click at [123, 465] on img at bounding box center [118, 466] width 46 height 15
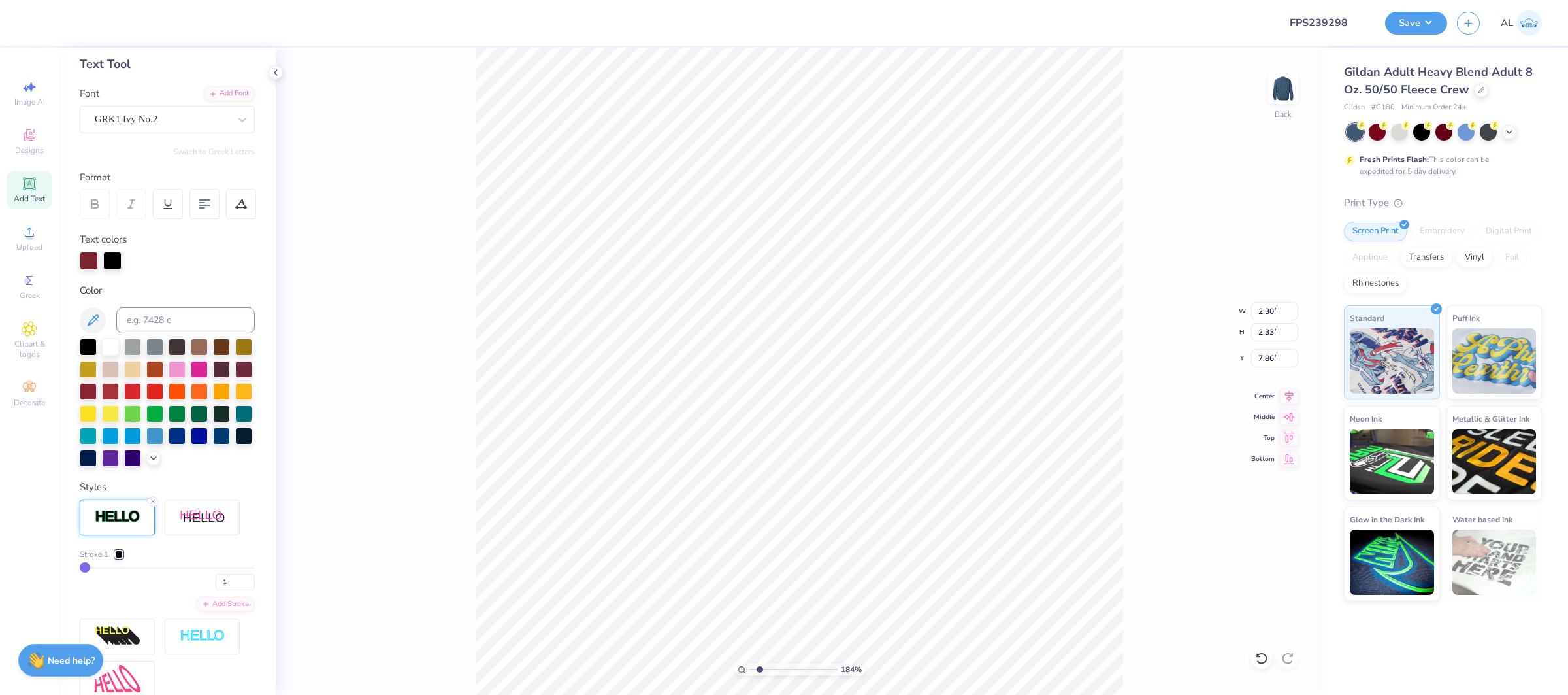
type input "2.32"
type input "2.35"
type input "7.85"
drag, startPoint x: 232, startPoint y: 578, endPoint x: 205, endPoint y: 577, distance: 27.0
click at [205, 578] on div "1" at bounding box center [167, 578] width 175 height 24
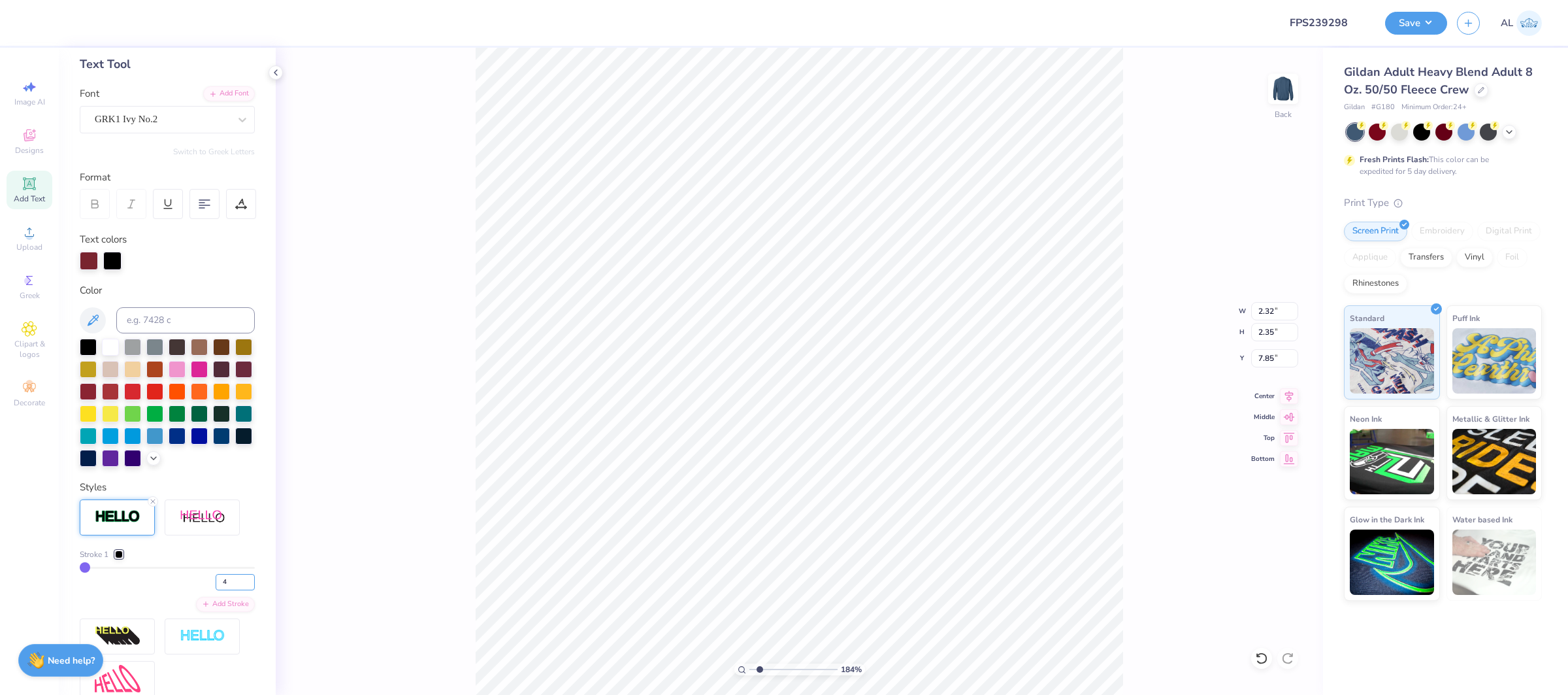
type input "4"
type input "2.38"
type input "2.41"
type input "7.82"
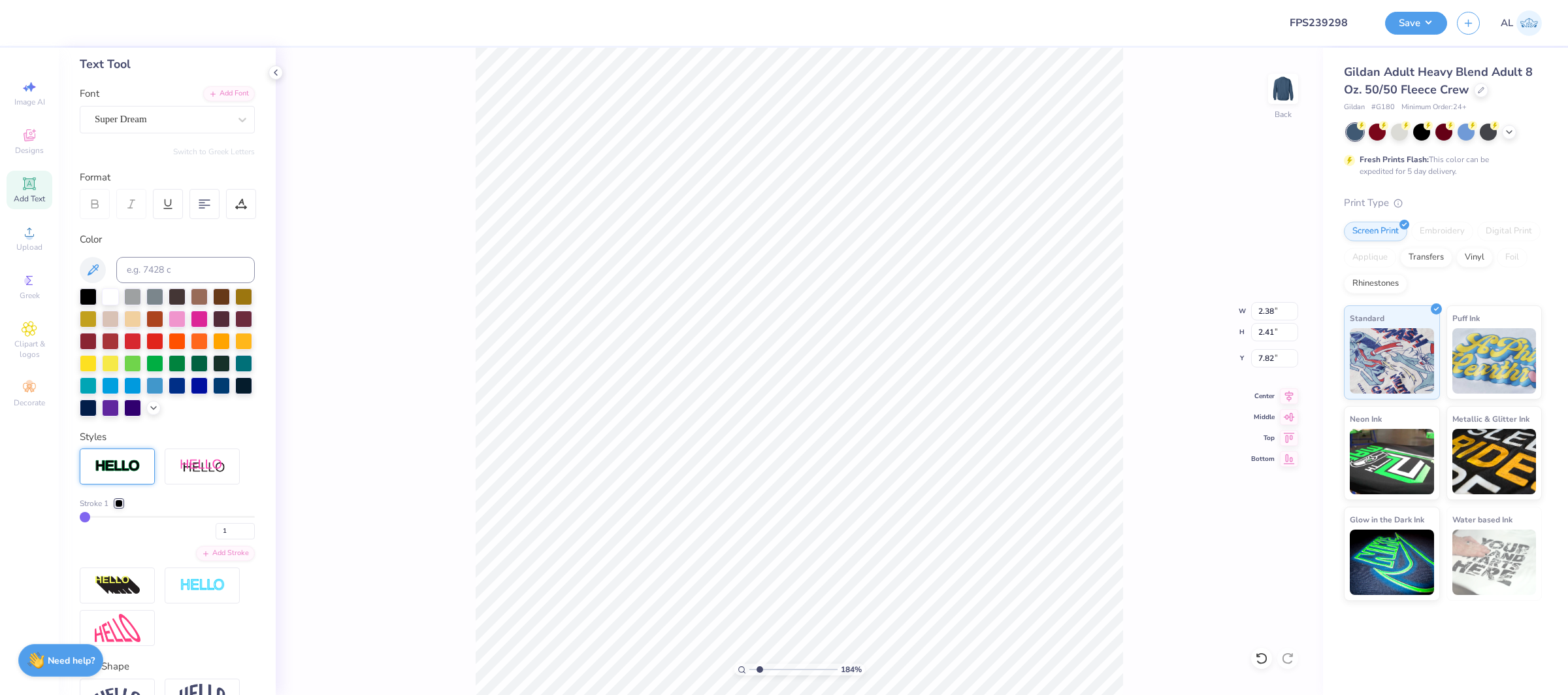
type input "1.91"
type input "2.29"
type input "7.06"
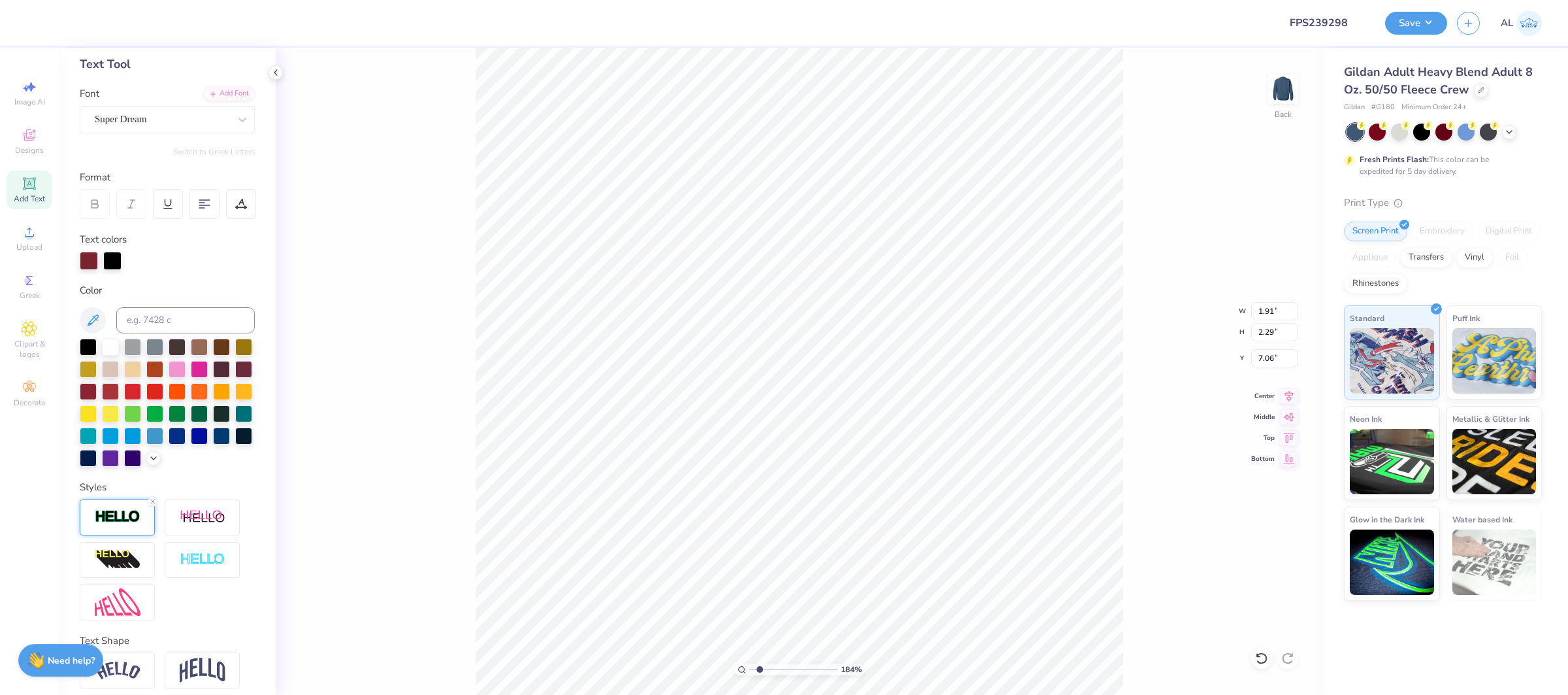
type input "1.97"
type input "2.26"
type input "7.31"
click at [113, 521] on img at bounding box center [118, 516] width 46 height 15
click at [208, 582] on div "1" at bounding box center [167, 578] width 175 height 24
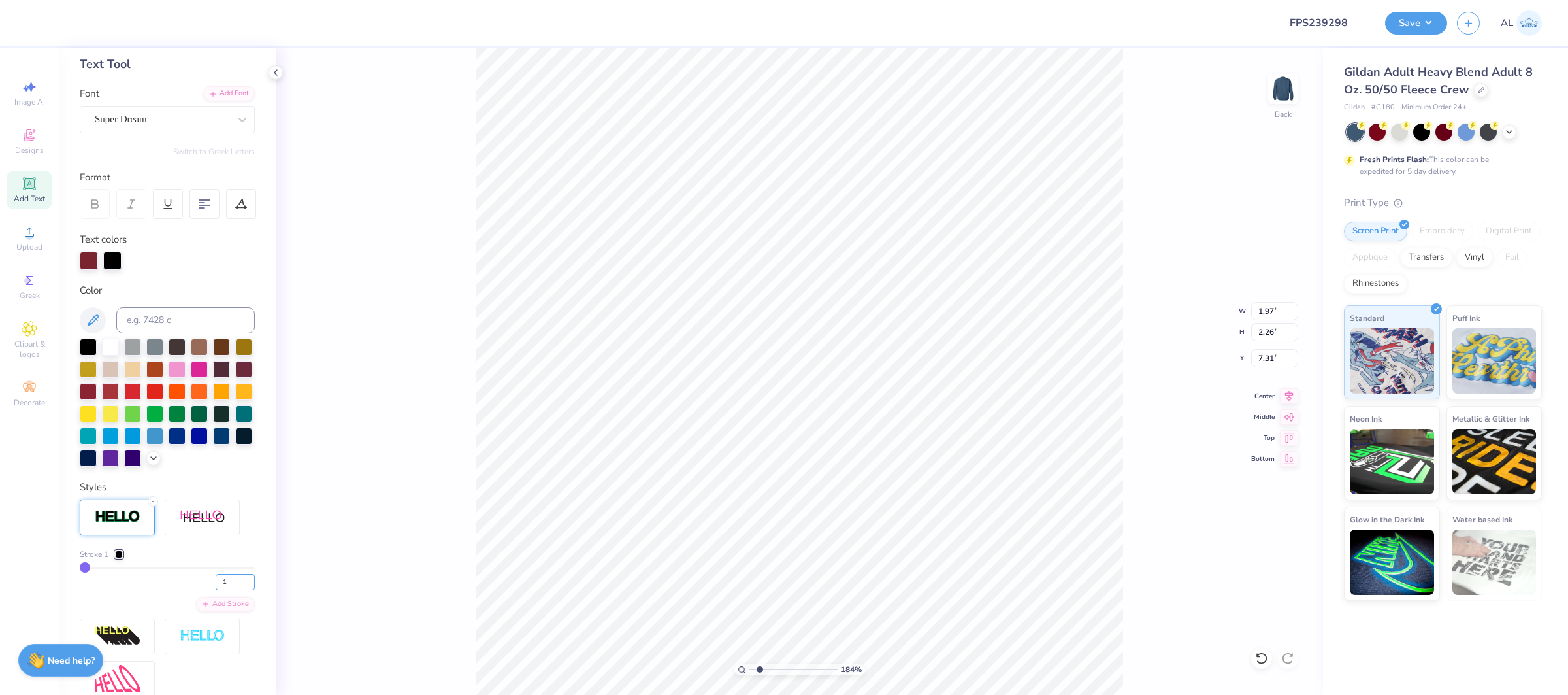
type input "3"
type input "4"
type input "2.03"
type input "2.31"
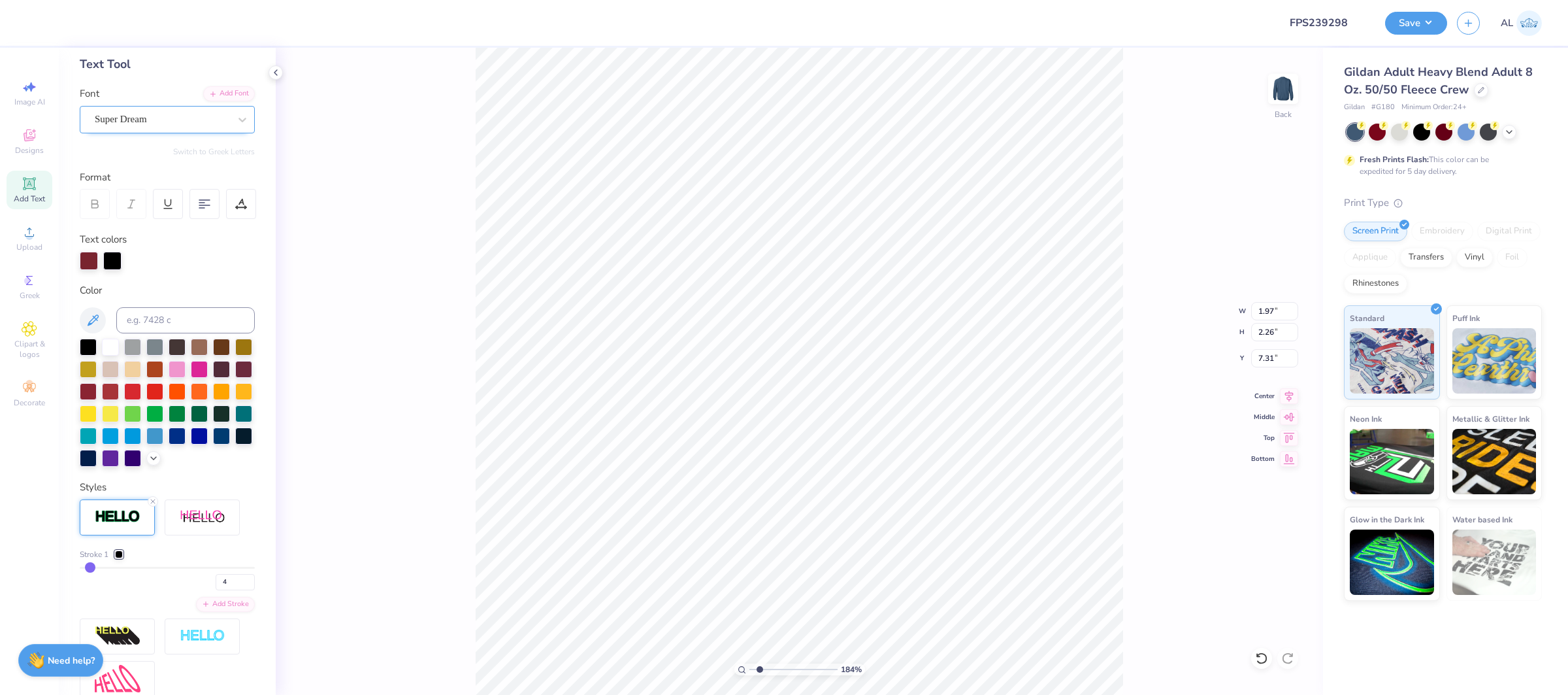
type input "7.28"
click at [206, 123] on div "Super Dream" at bounding box center [162, 118] width 138 height 20
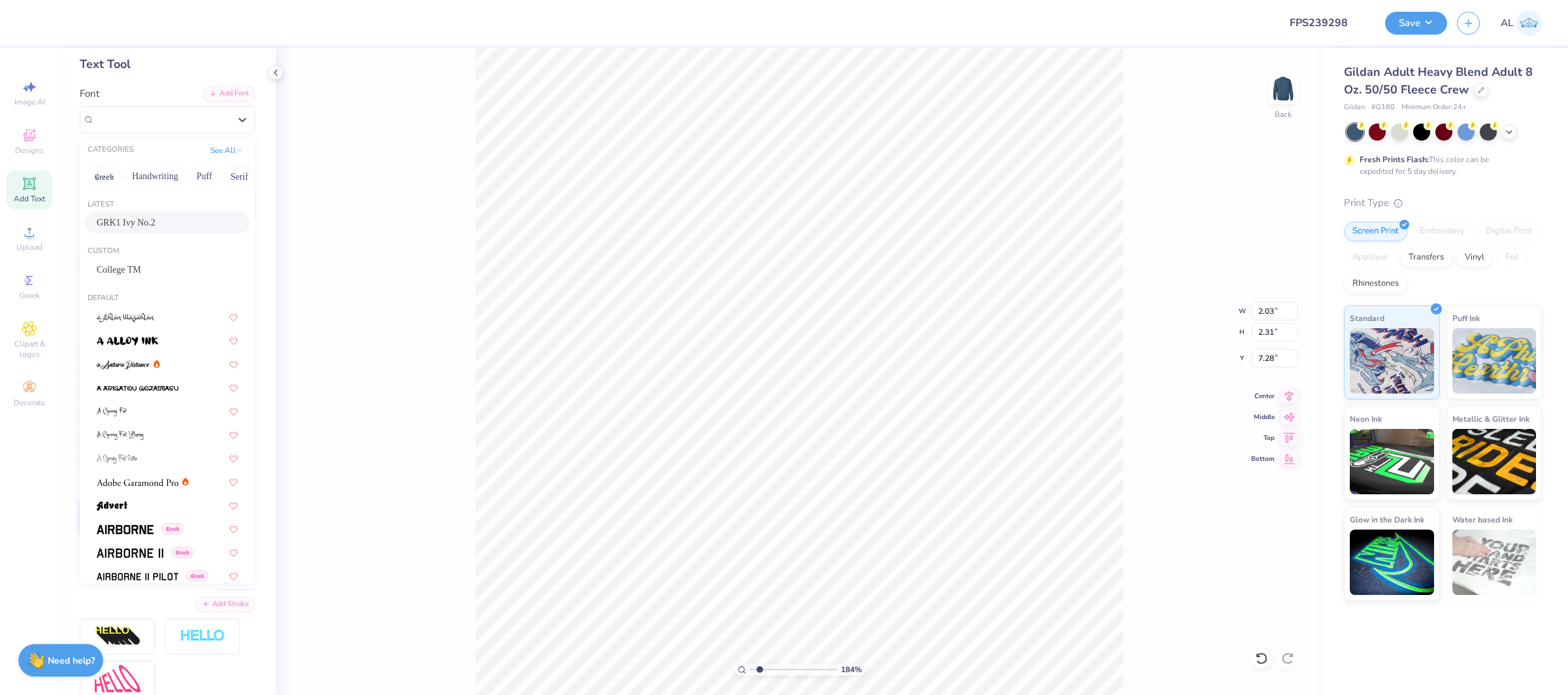
click at [132, 216] on span "GRK1 Ivy No.2" at bounding box center [126, 223] width 59 height 14
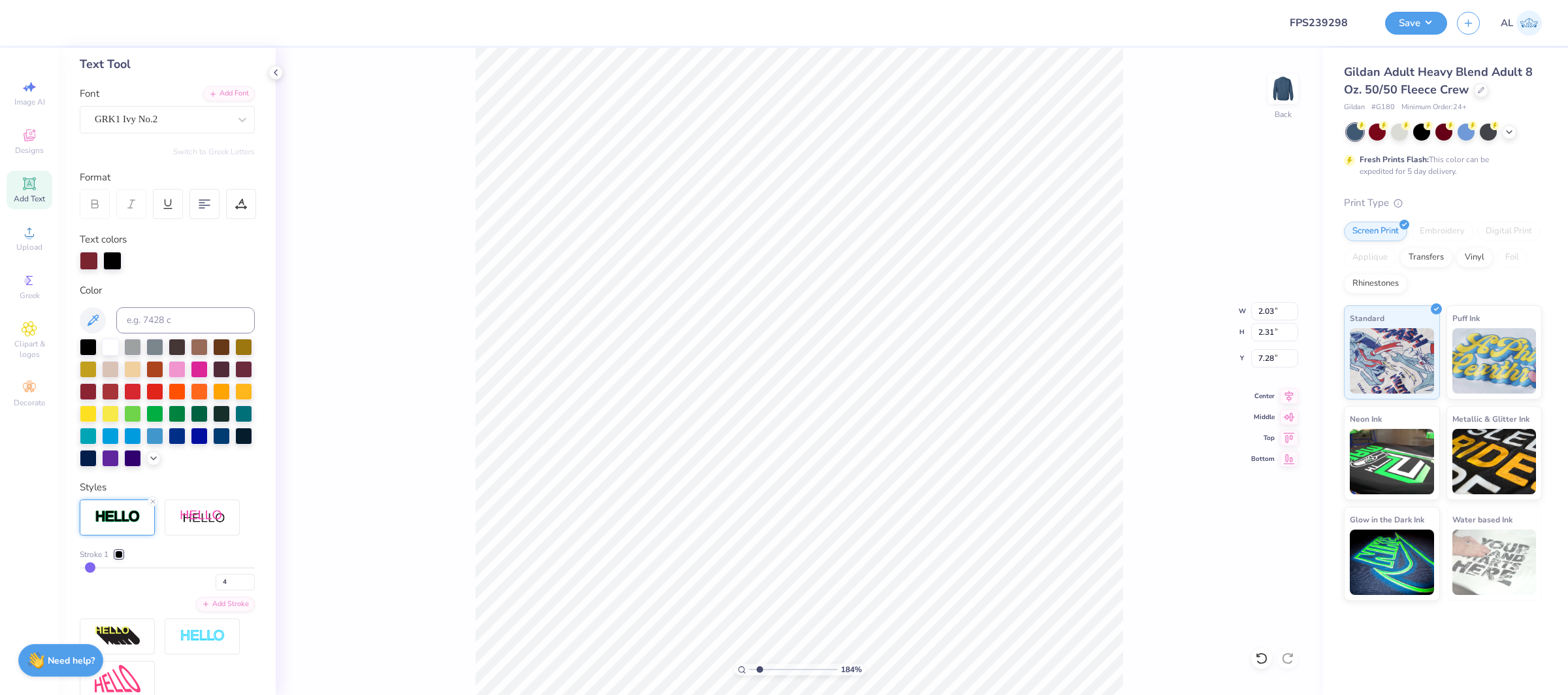
type input "1.99"
type input "2.41"
type input "7.23"
type input "1.95"
type input "2.29"
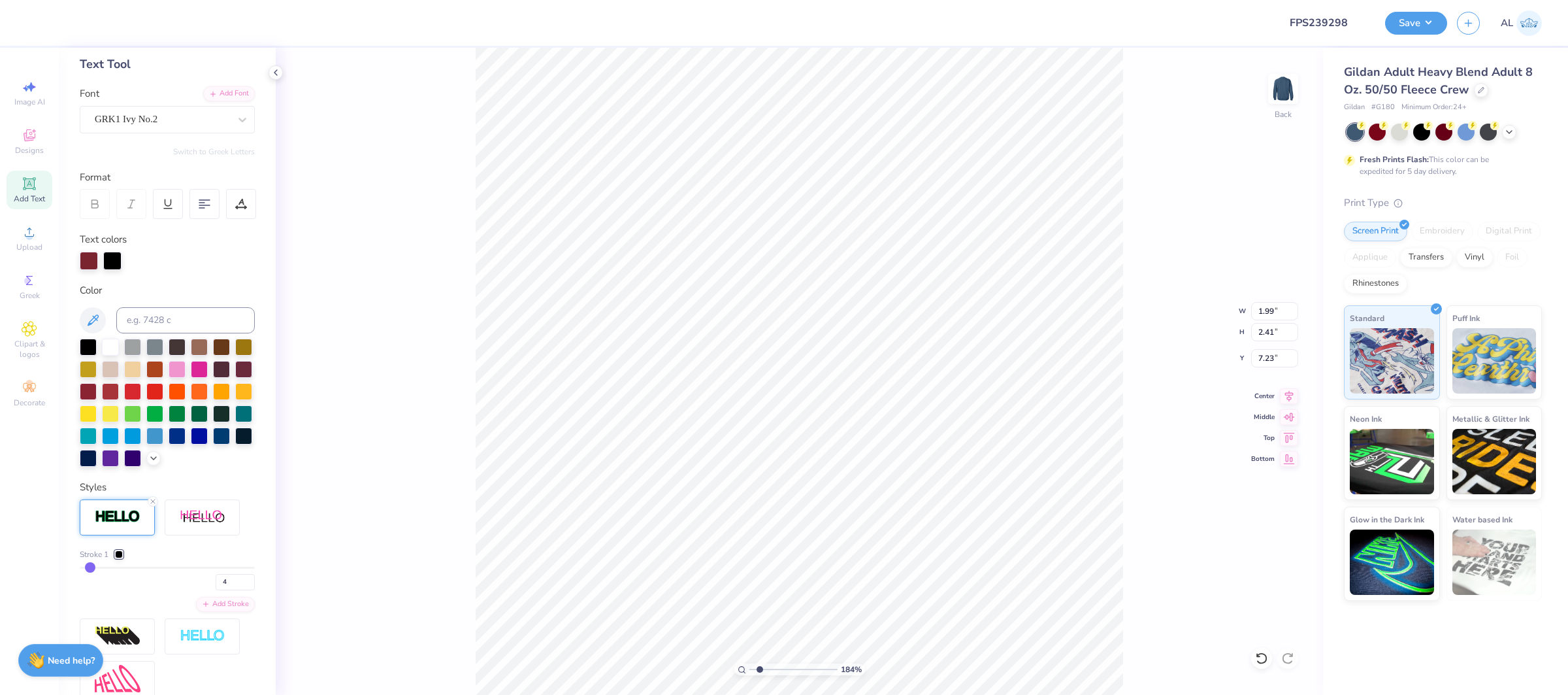
type input "7.64"
type input "1.93"
type input "2.27"
type input "7.89"
click at [119, 117] on div "Super Dream" at bounding box center [162, 118] width 138 height 20
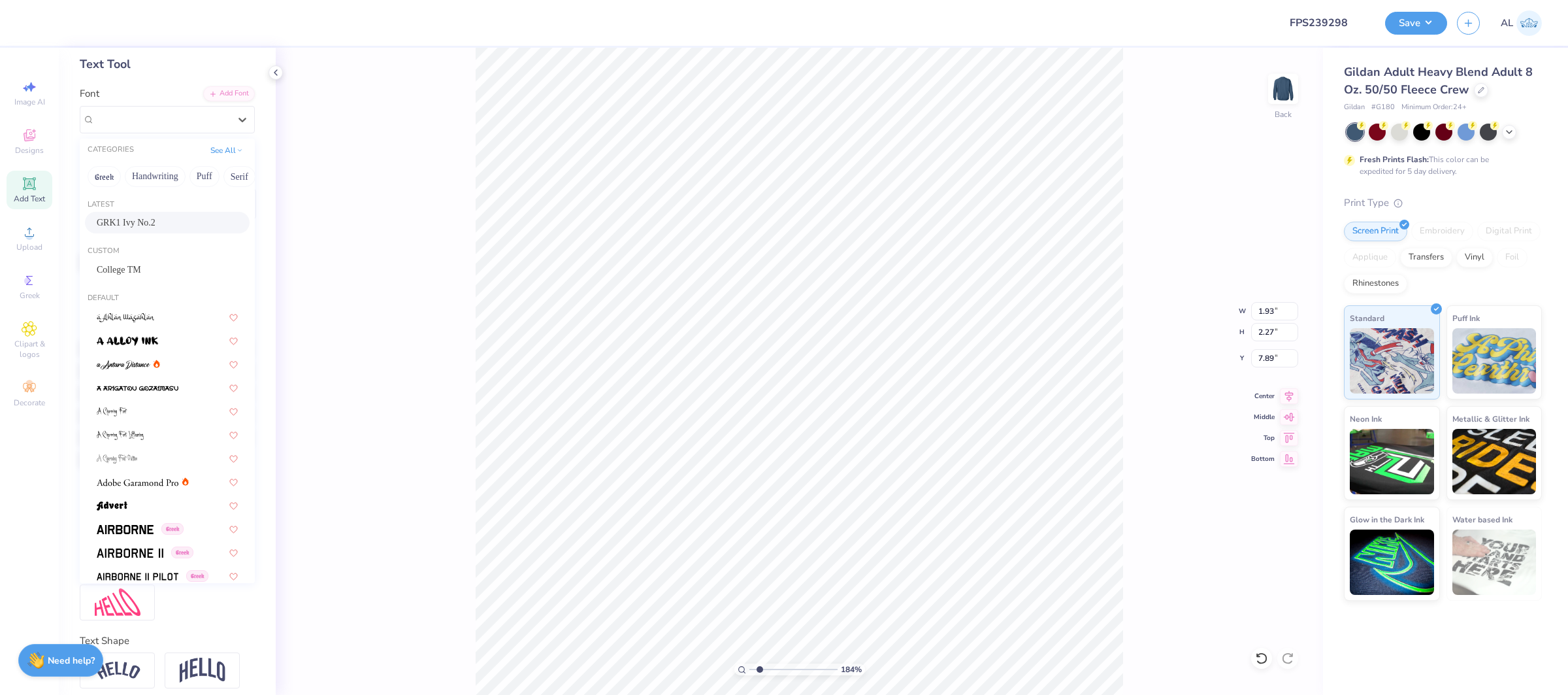
click at [166, 226] on div "GRK1 Ivy No.2" at bounding box center [167, 223] width 141 height 14
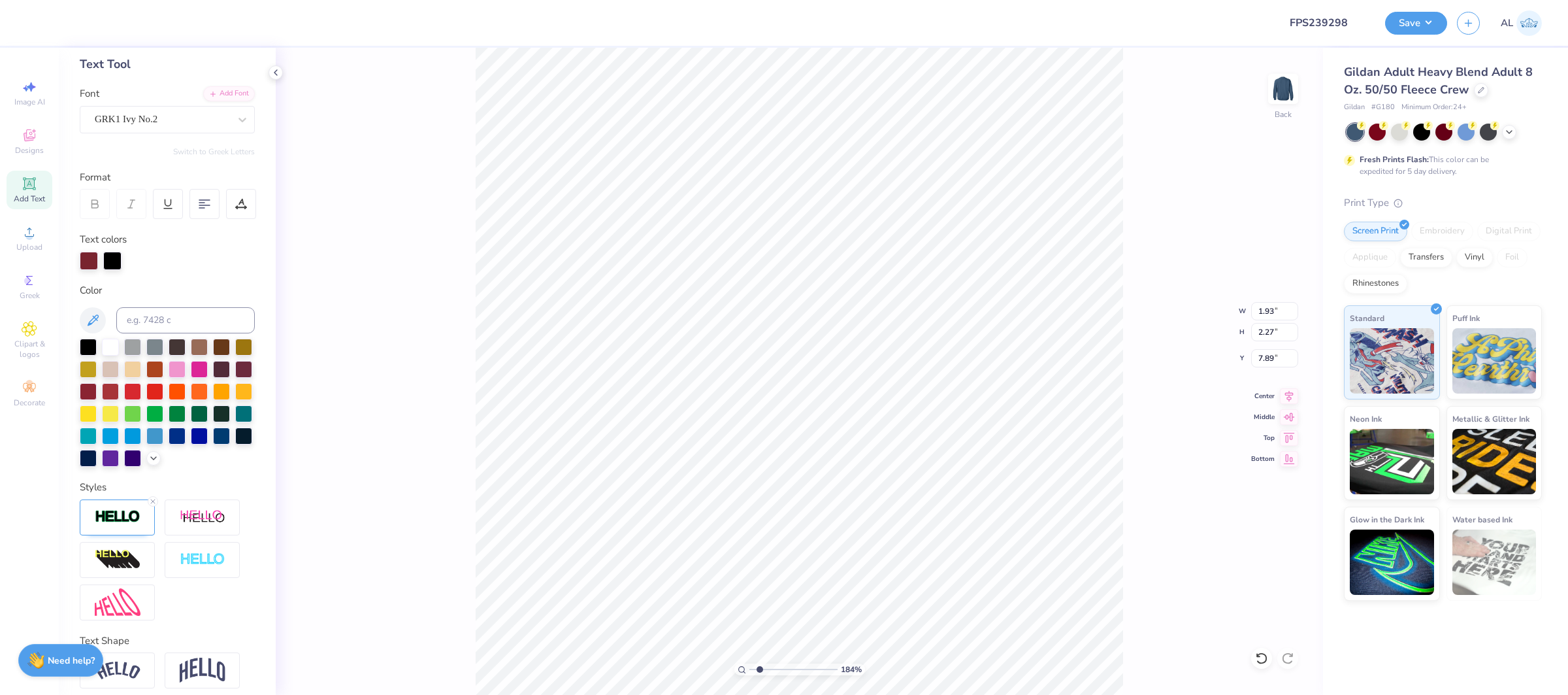
type input "2.32"
type input "2.35"
type input "7.85"
drag, startPoint x: 136, startPoint y: 527, endPoint x: 154, endPoint y: 534, distance: 19.3
click at [135, 527] on div at bounding box center [118, 516] width 75 height 36
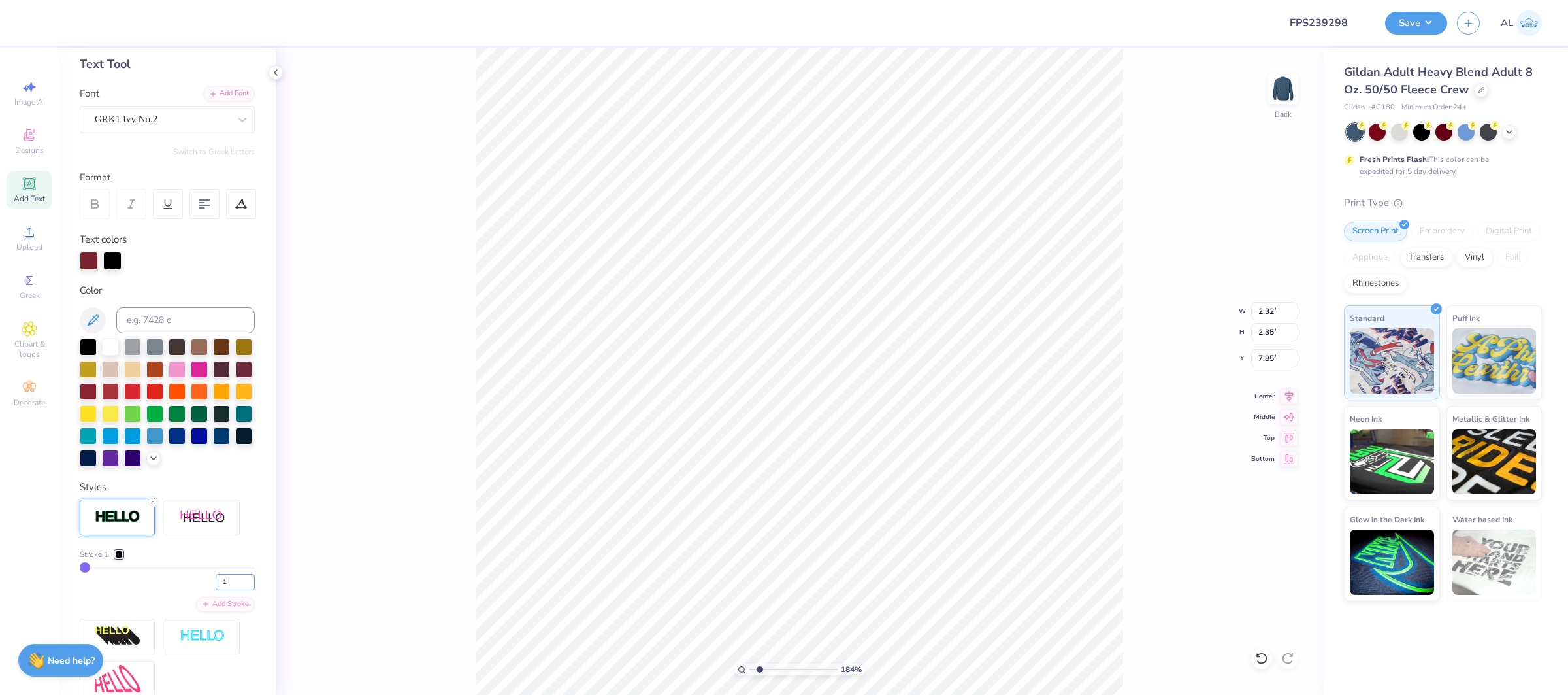
drag, startPoint x: 229, startPoint y: 579, endPoint x: 203, endPoint y: 581, distance: 26.1
click at [211, 583] on div "1" at bounding box center [167, 578] width 175 height 24
type input "4"
type input "2.38"
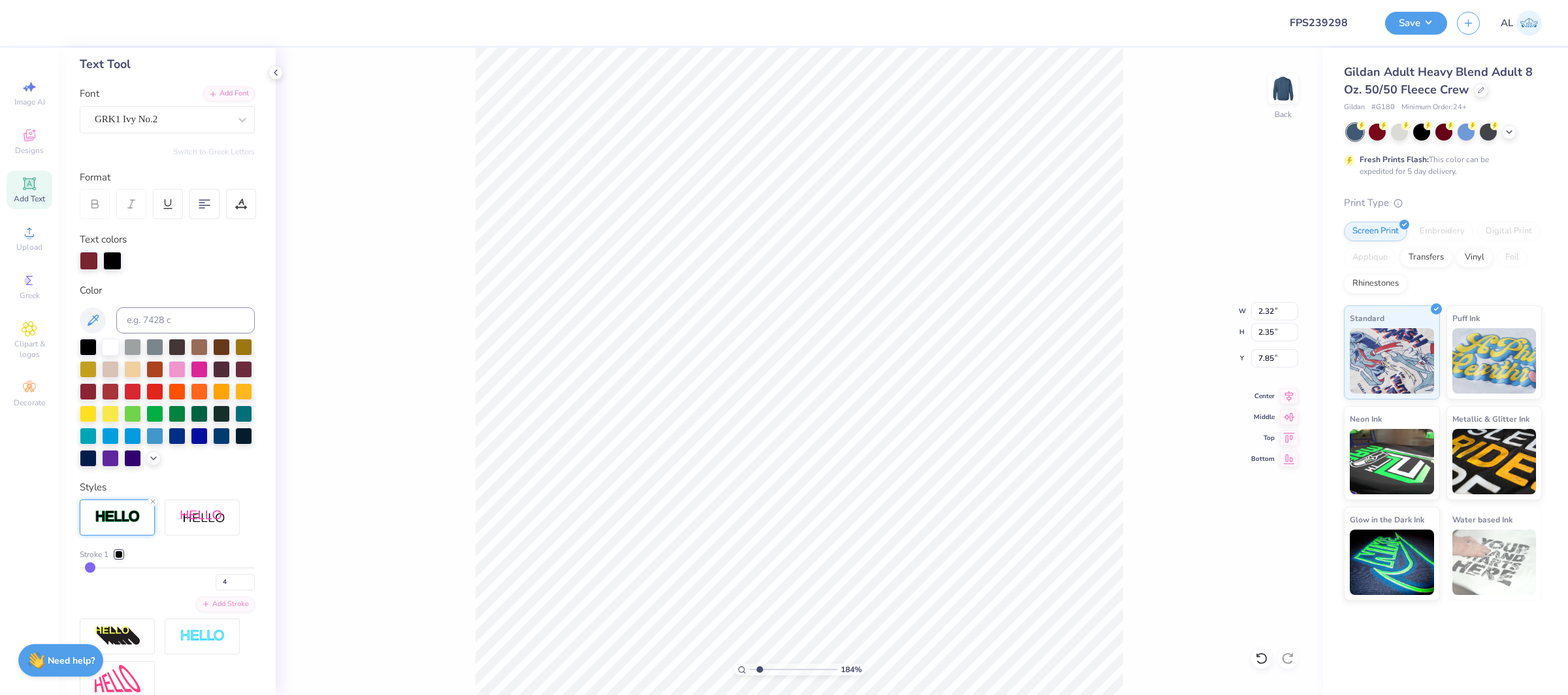
type input "2.41"
type input "7.82"
type input "4.05"
type input "2.99"
type input "7.23"
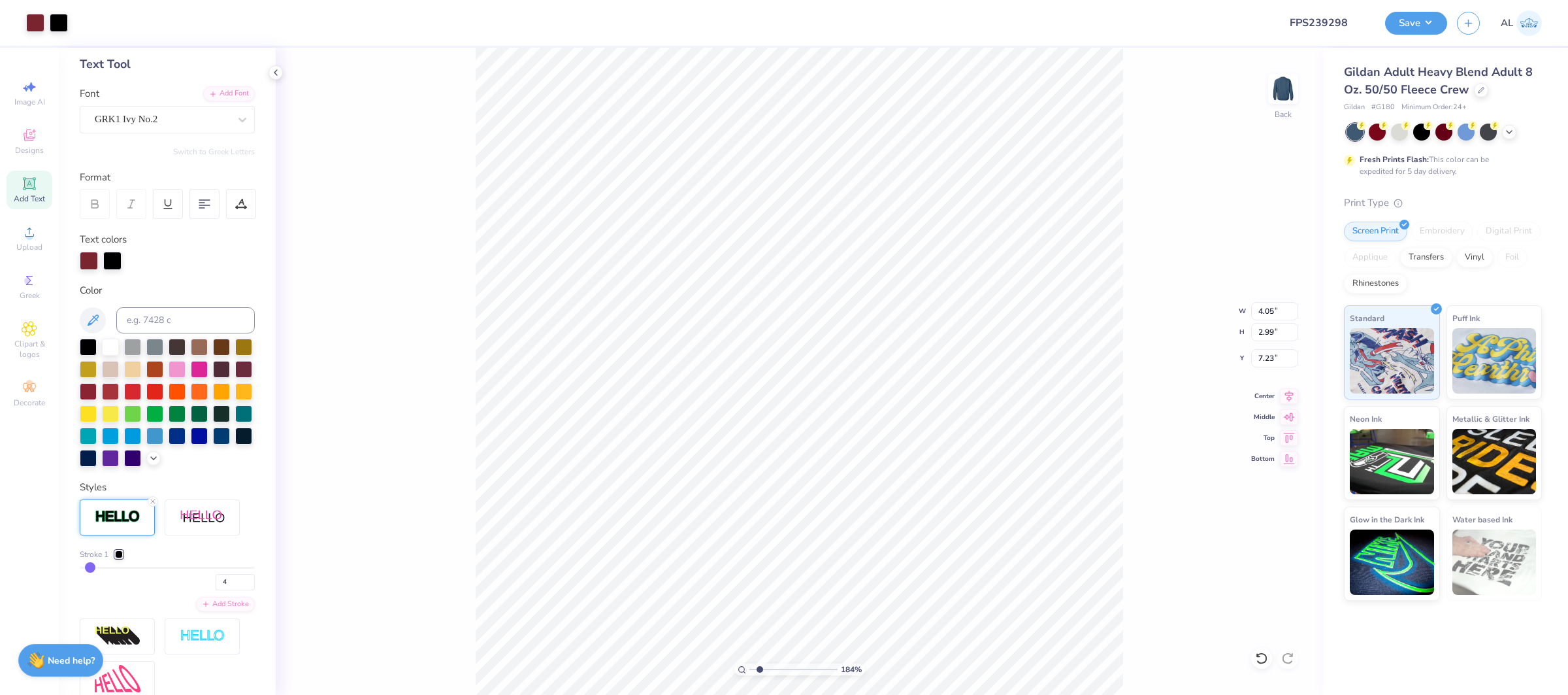
type input "6.24"
type input "3.73"
drag, startPoint x: 763, startPoint y: 668, endPoint x: 784, endPoint y: 670, distance: 21.1
type input "4.66"
click at [784, 670] on input "range" at bounding box center [793, 670] width 88 height 12
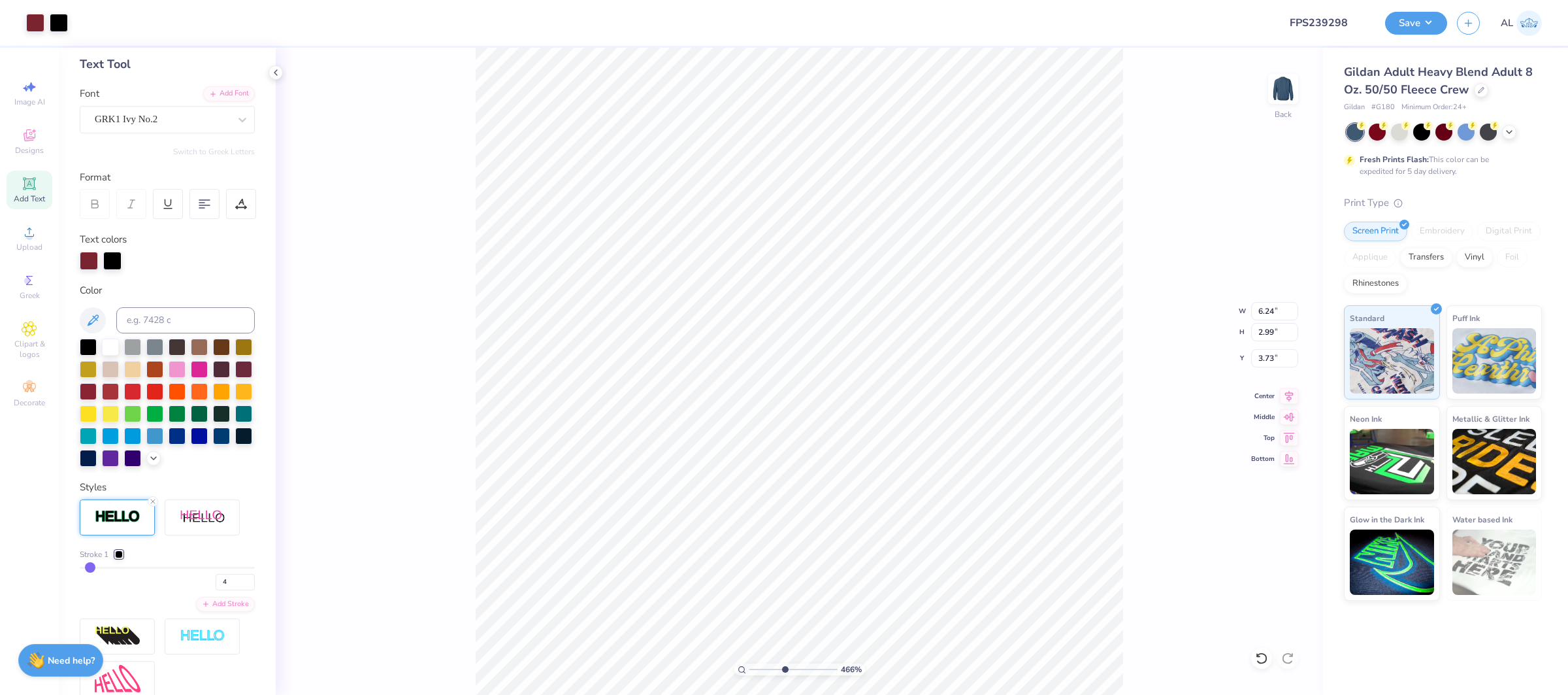
type input "4.89"
type input "2.34"
type input "4.38"
type input "4.88"
type input "4.25"
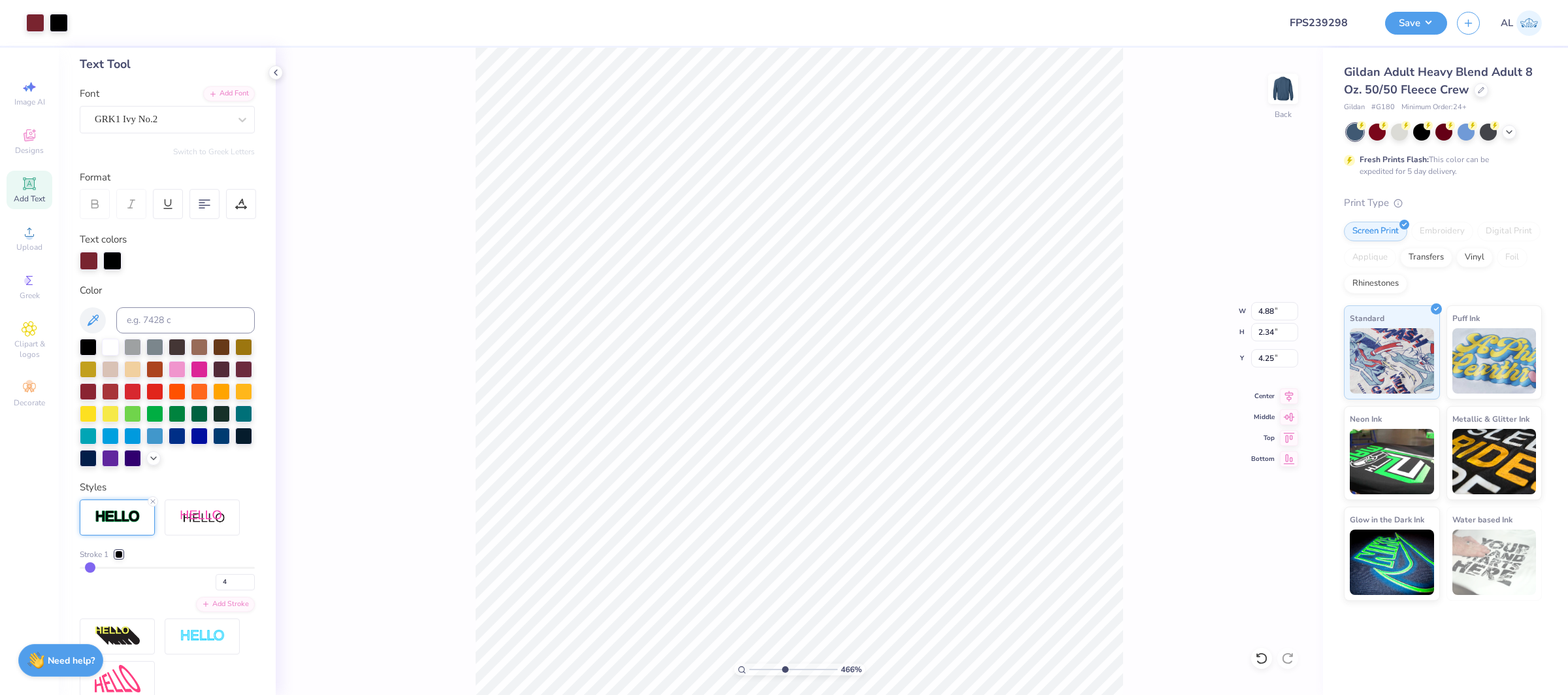
type input "1.86"
type input "1.88"
type input "4.70"
drag, startPoint x: 779, startPoint y: 668, endPoint x: 761, endPoint y: 665, distance: 18.2
type input "1.74"
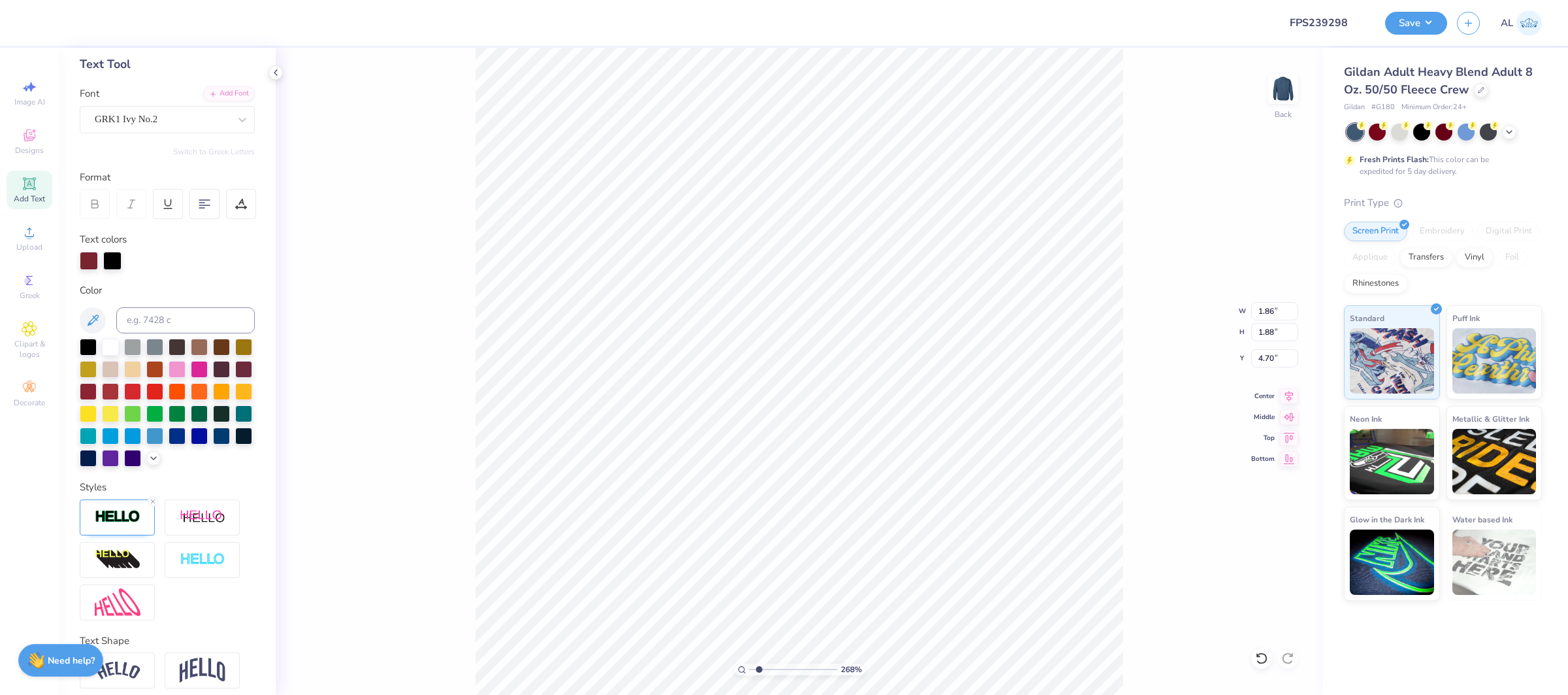
click at [758, 669] on input "range" at bounding box center [793, 670] width 88 height 12
click at [44, 195] on span "Add Text" at bounding box center [30, 199] width 31 height 10
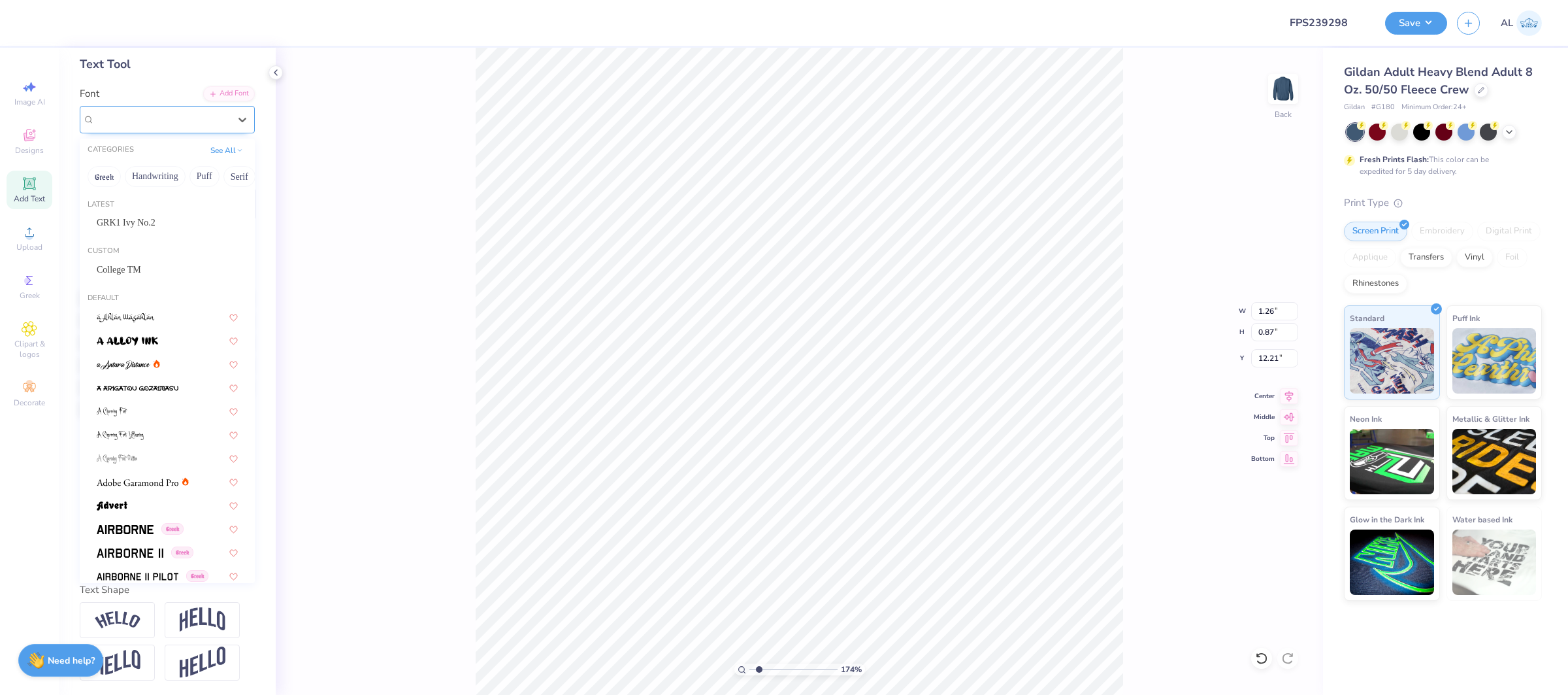
click at [116, 124] on div "Super Dream" at bounding box center [162, 118] width 138 height 20
click at [164, 229] on div "GRK1 Ivy No.2" at bounding box center [167, 222] width 165 height 22
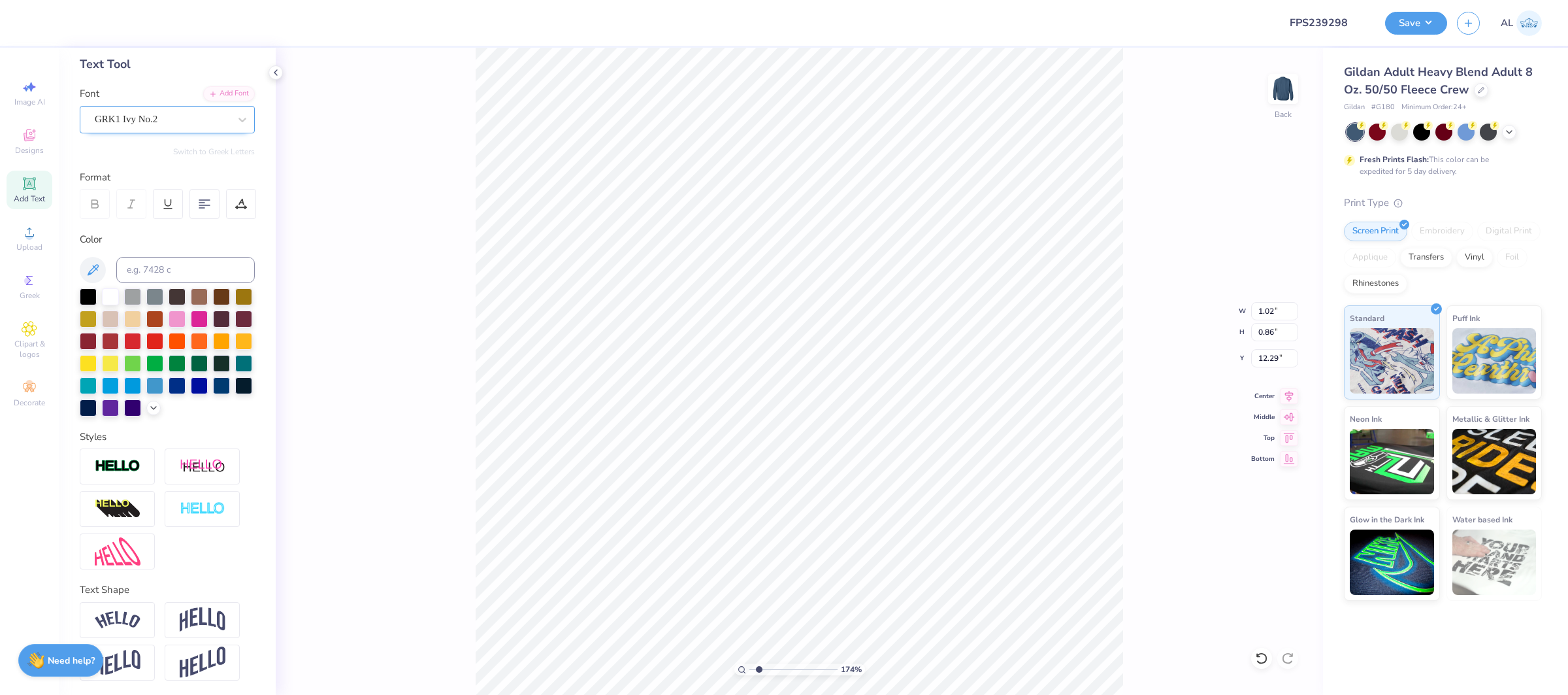
type input "1.02"
type input "0.86"
type input "12.29"
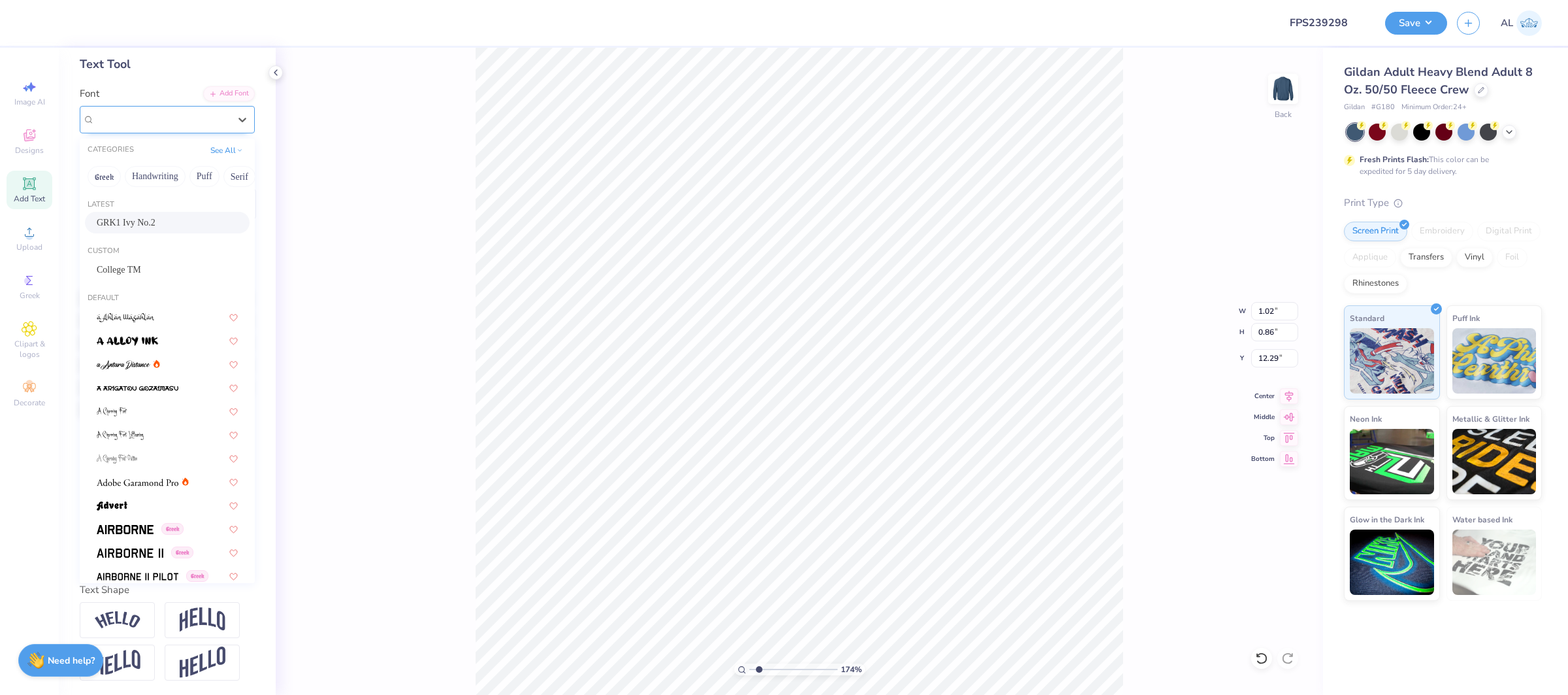
click at [143, 114] on div "GRK1 Ivy No.2" at bounding box center [162, 118] width 138 height 20
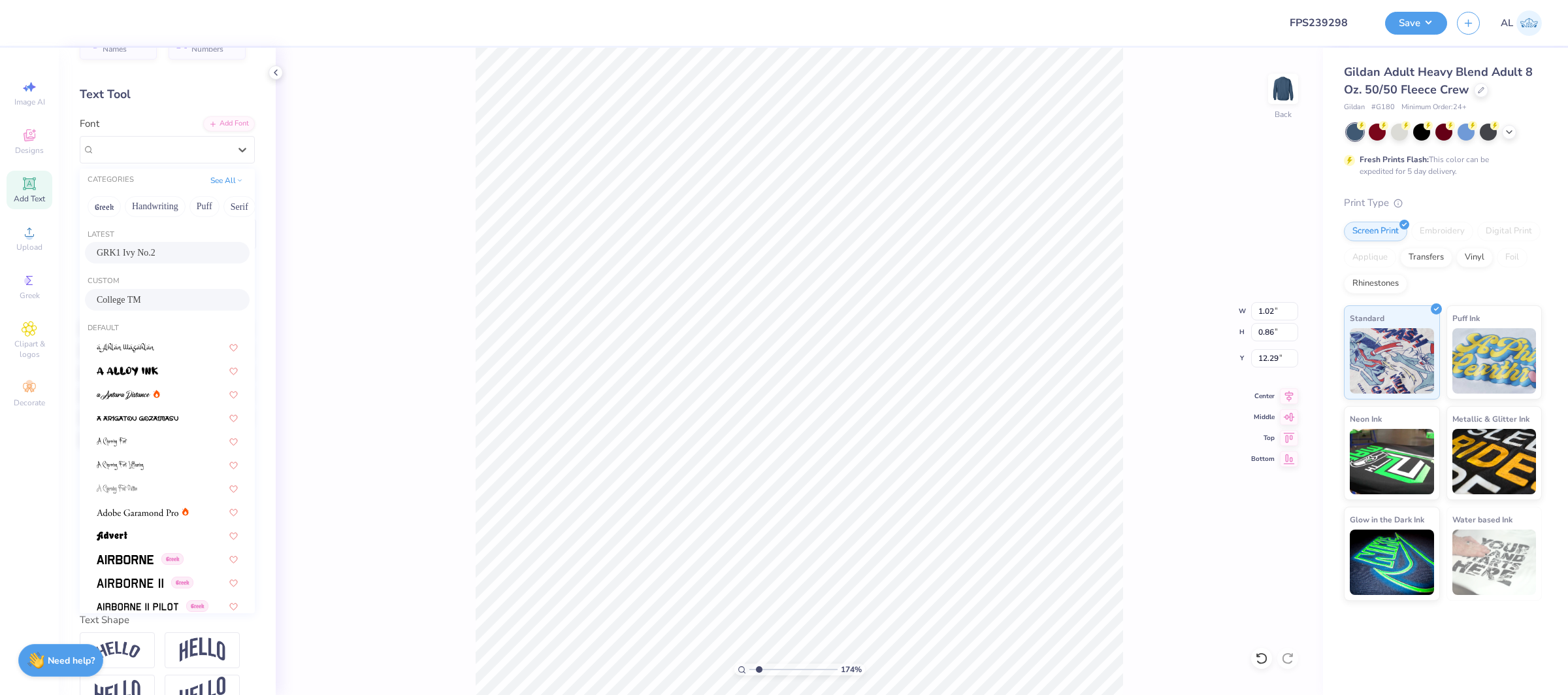
scroll to position [30, 0]
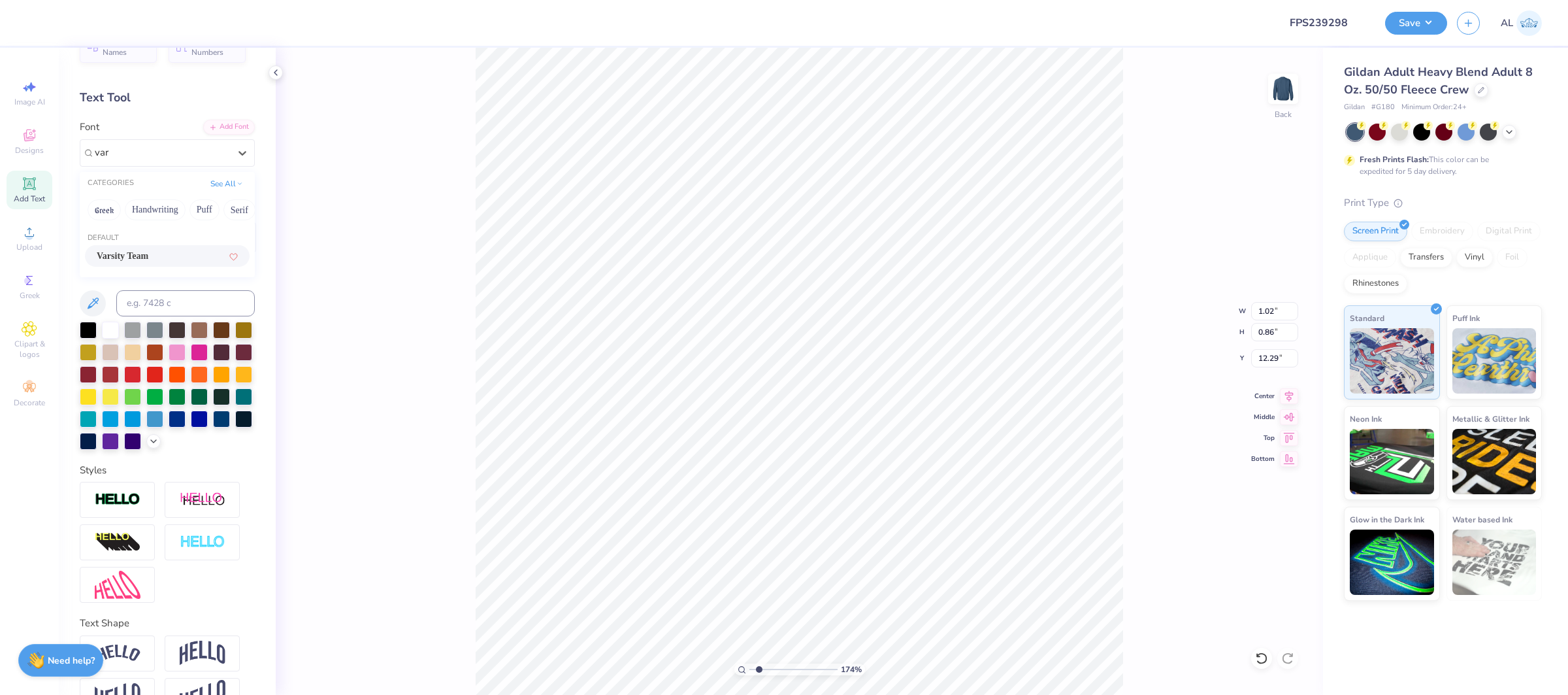
click at [131, 250] on span "Varsity Team" at bounding box center [122, 256] width 51 height 14
type input "var"
type input "0.92"
type input "0.83"
type input "12.31"
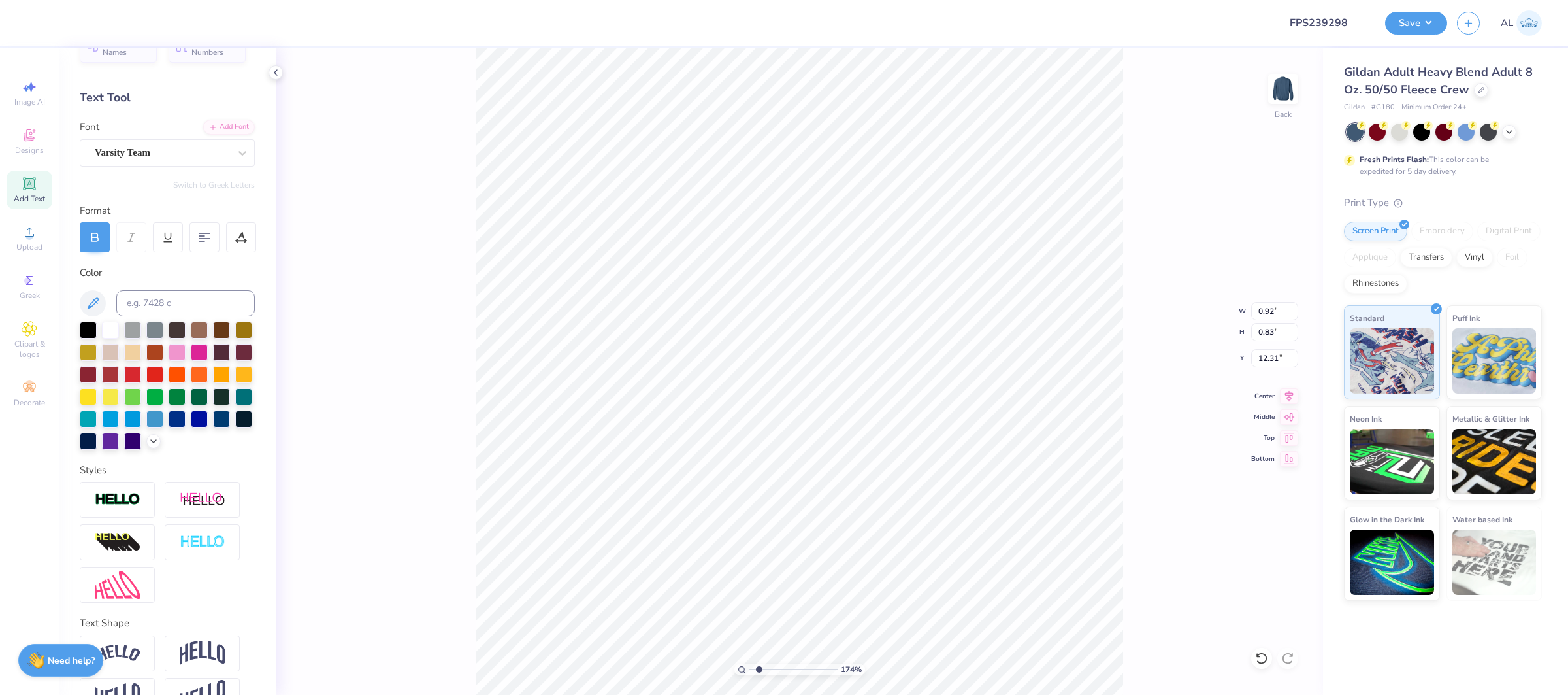
type input "1.44"
type input "0.87"
type input "12.21"
click at [177, 149] on div "Super Dream" at bounding box center [162, 152] width 138 height 20
click at [126, 255] on span "Varsity Team" at bounding box center [122, 256] width 51 height 14
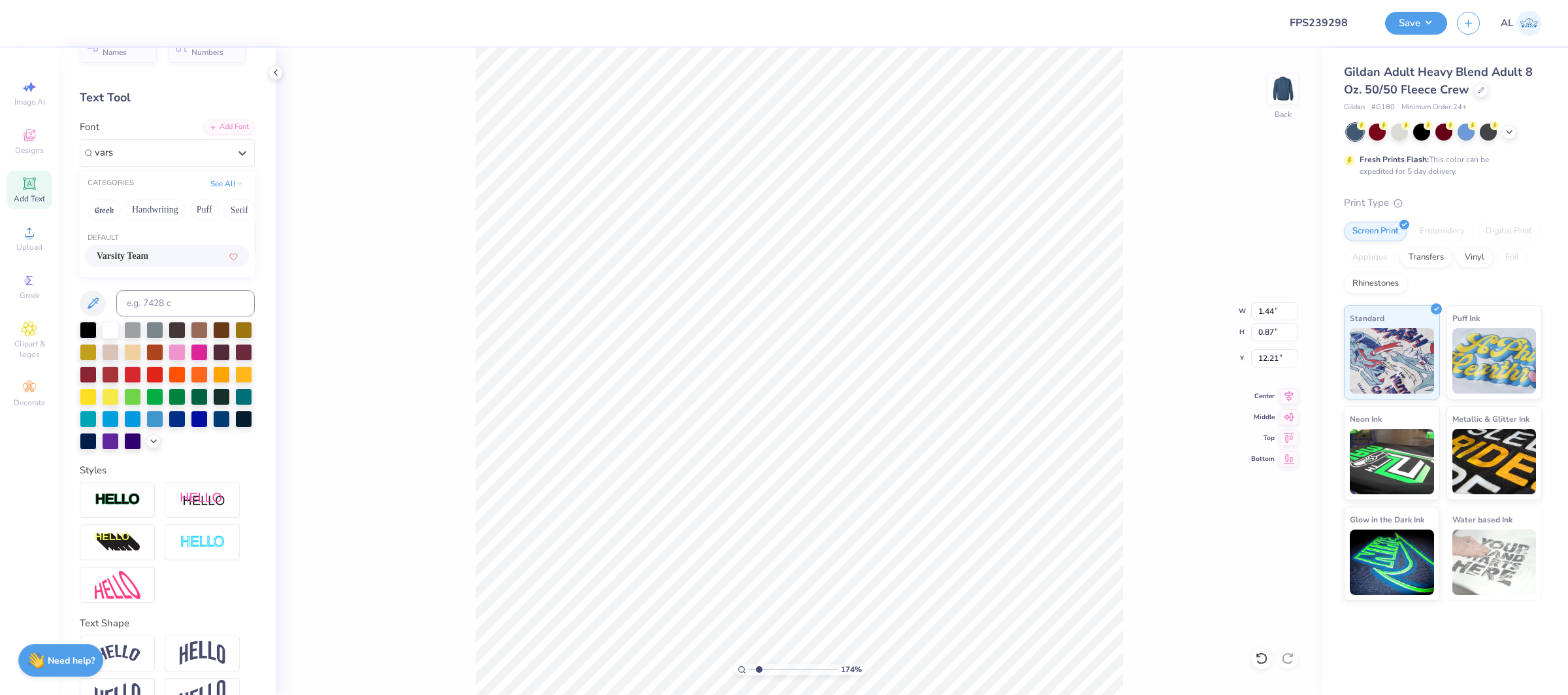
type input "vars"
type input "1.21"
type input "0.83"
type input "12.31"
type input "5.86"
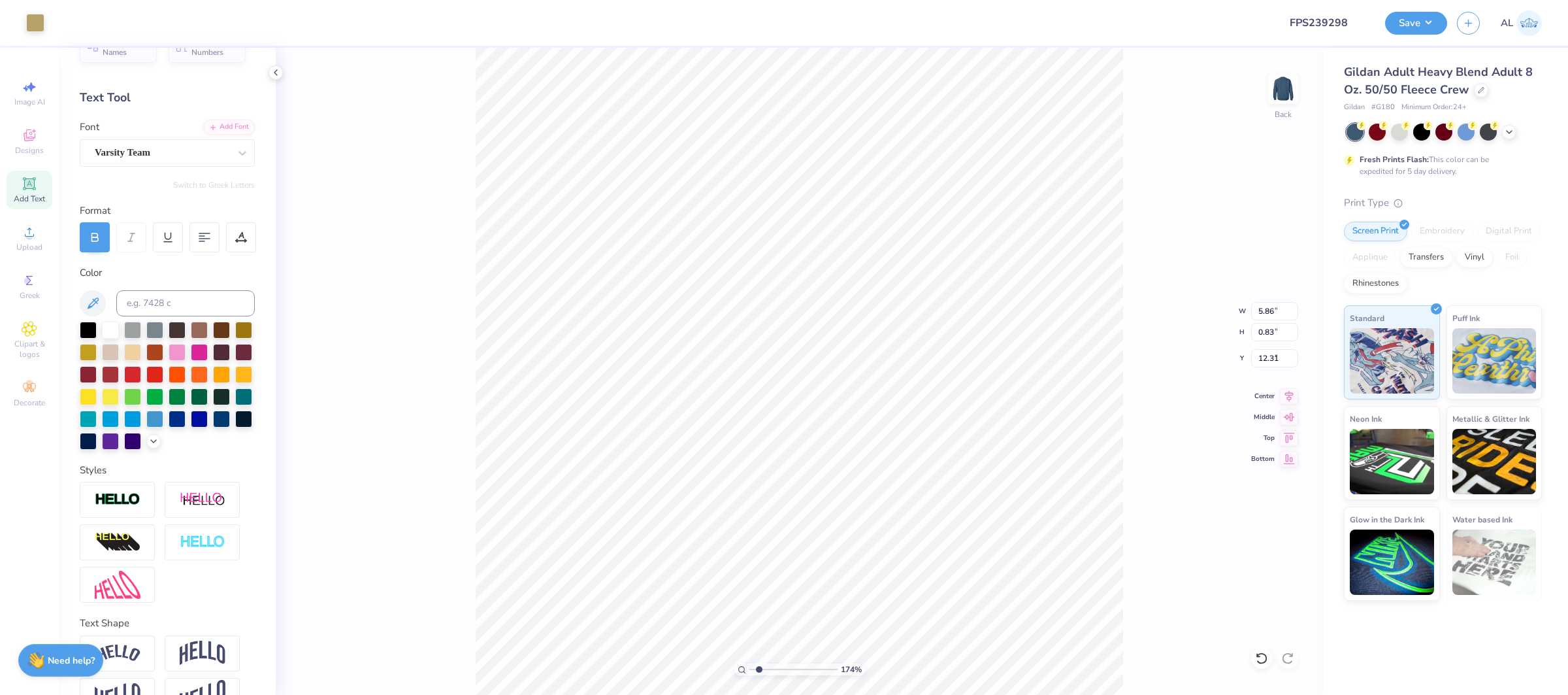
type input "8.30"
type input "4.38"
drag, startPoint x: 761, startPoint y: 667, endPoint x: 782, endPoint y: 668, distance: 21.0
click at [782, 668] on input "range" at bounding box center [793, 670] width 88 height 12
type input "4.50"
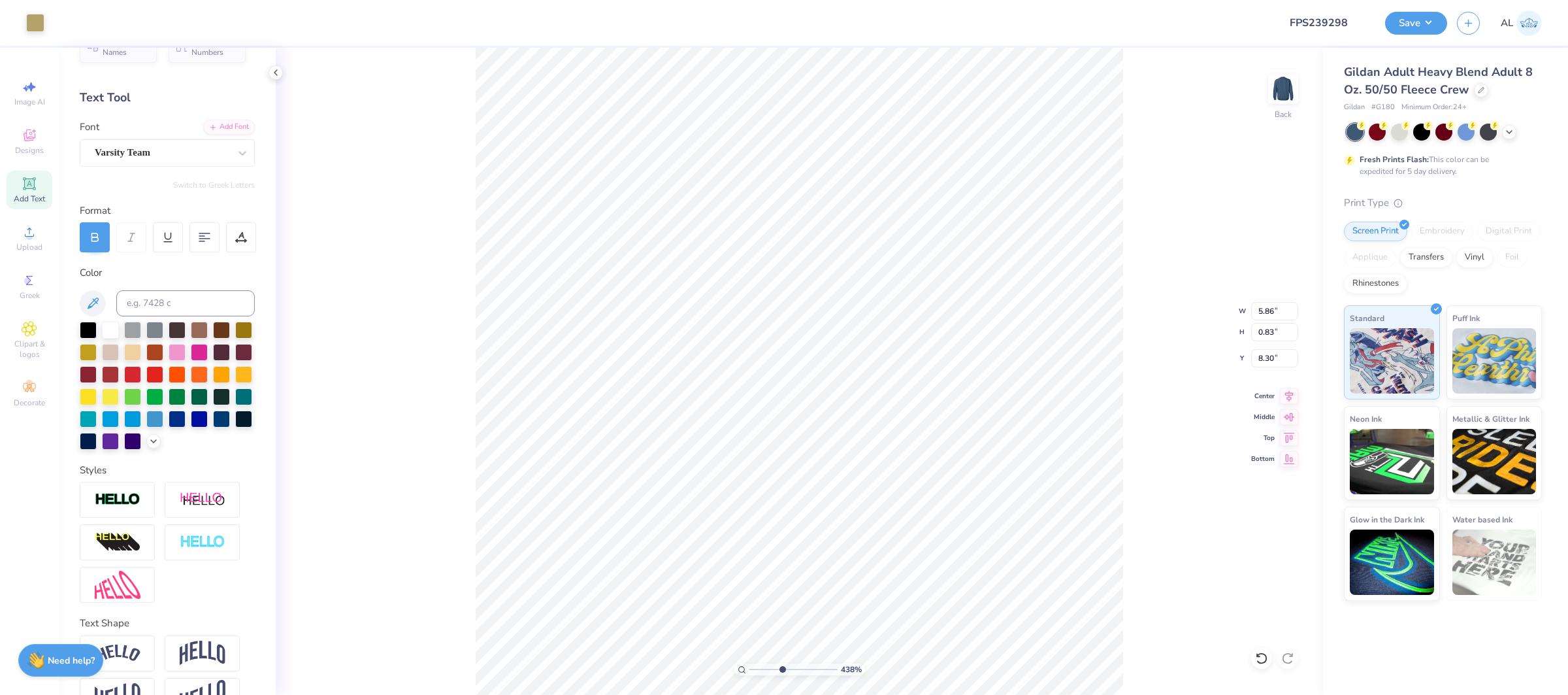
type input "0.64"
type input "8.35"
type input "10"
click at [832, 671] on div "997 %" at bounding box center [800, 670] width 131 height 12
type input "8.36"
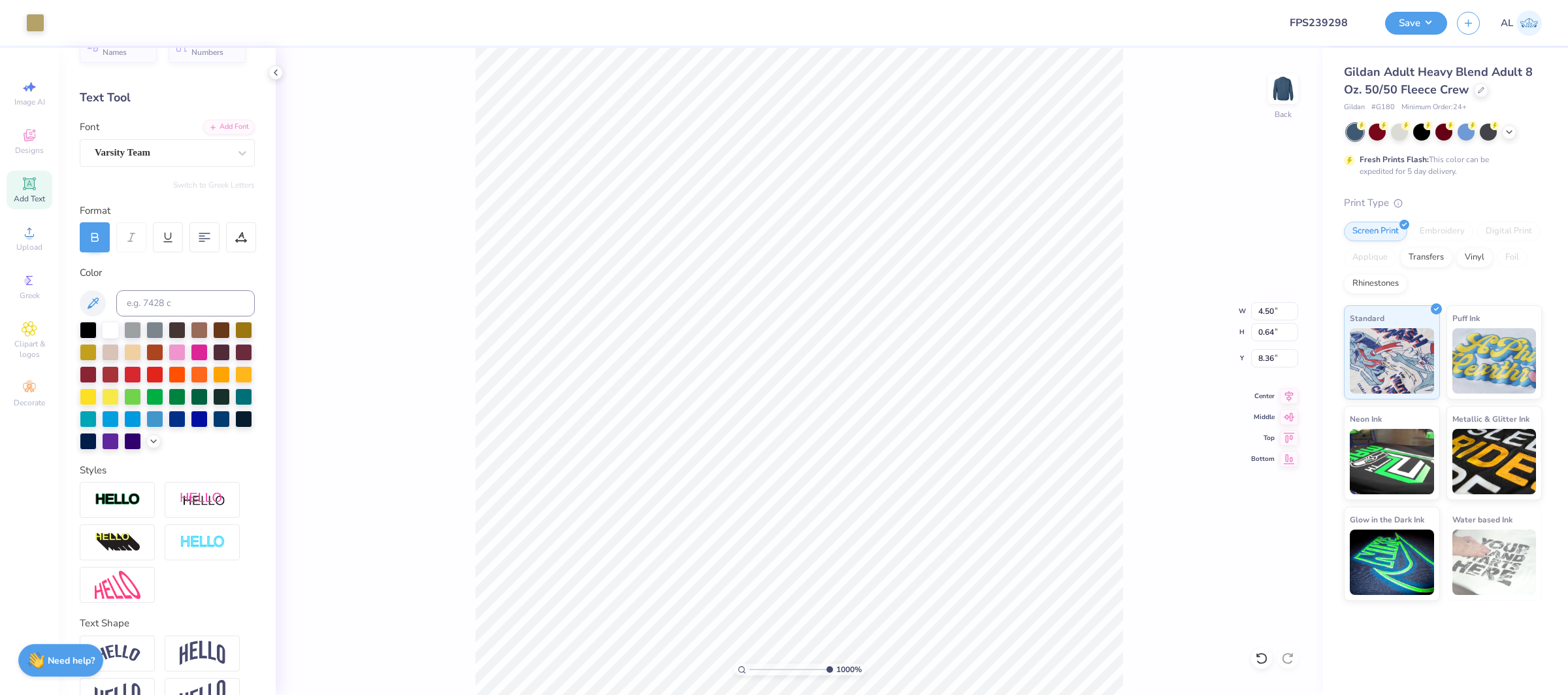
type input "4.55"
type input "8.35"
type input "9.34"
type input "12.00"
type input "2.00"
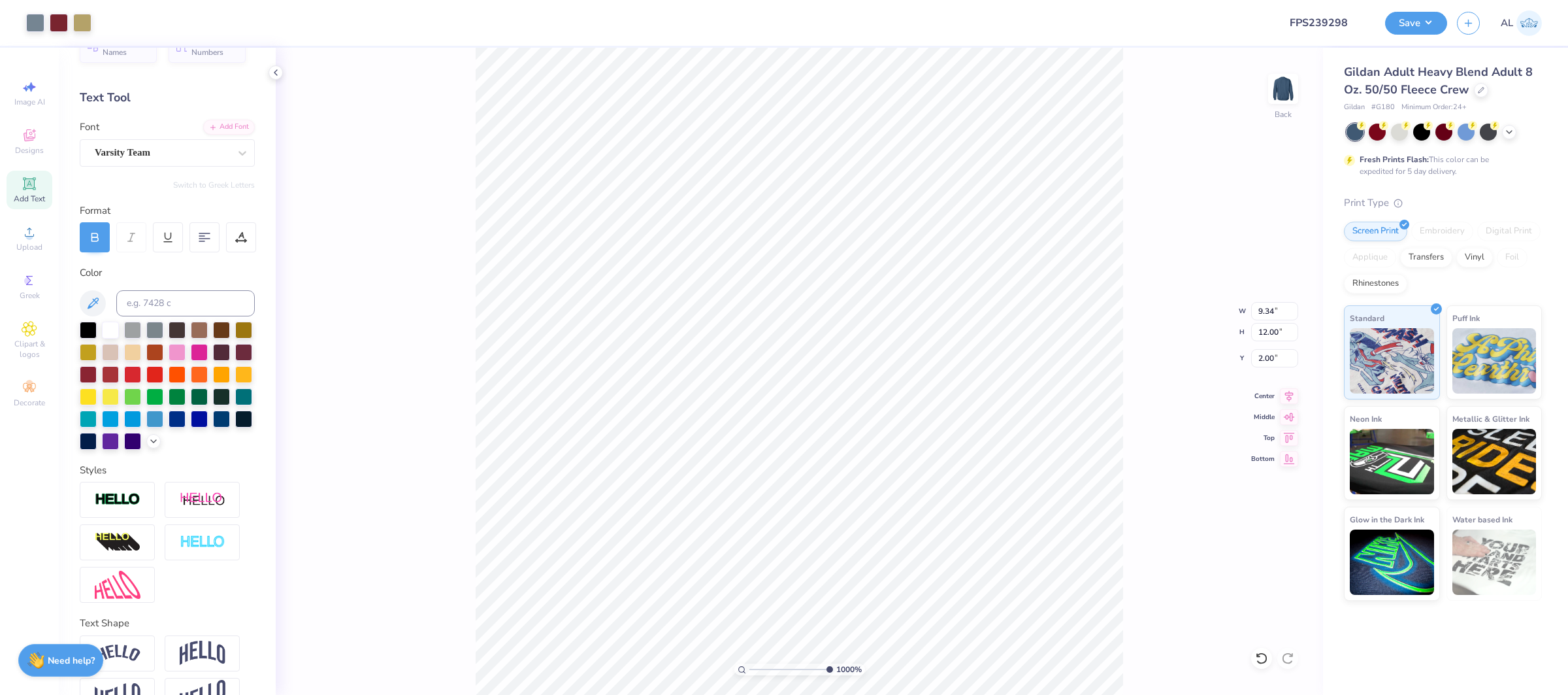
type input "0.94"
type input "0.64"
type input "8.35"
drag, startPoint x: 779, startPoint y: 667, endPoint x: 756, endPoint y: 665, distance: 23.1
type input "1.11"
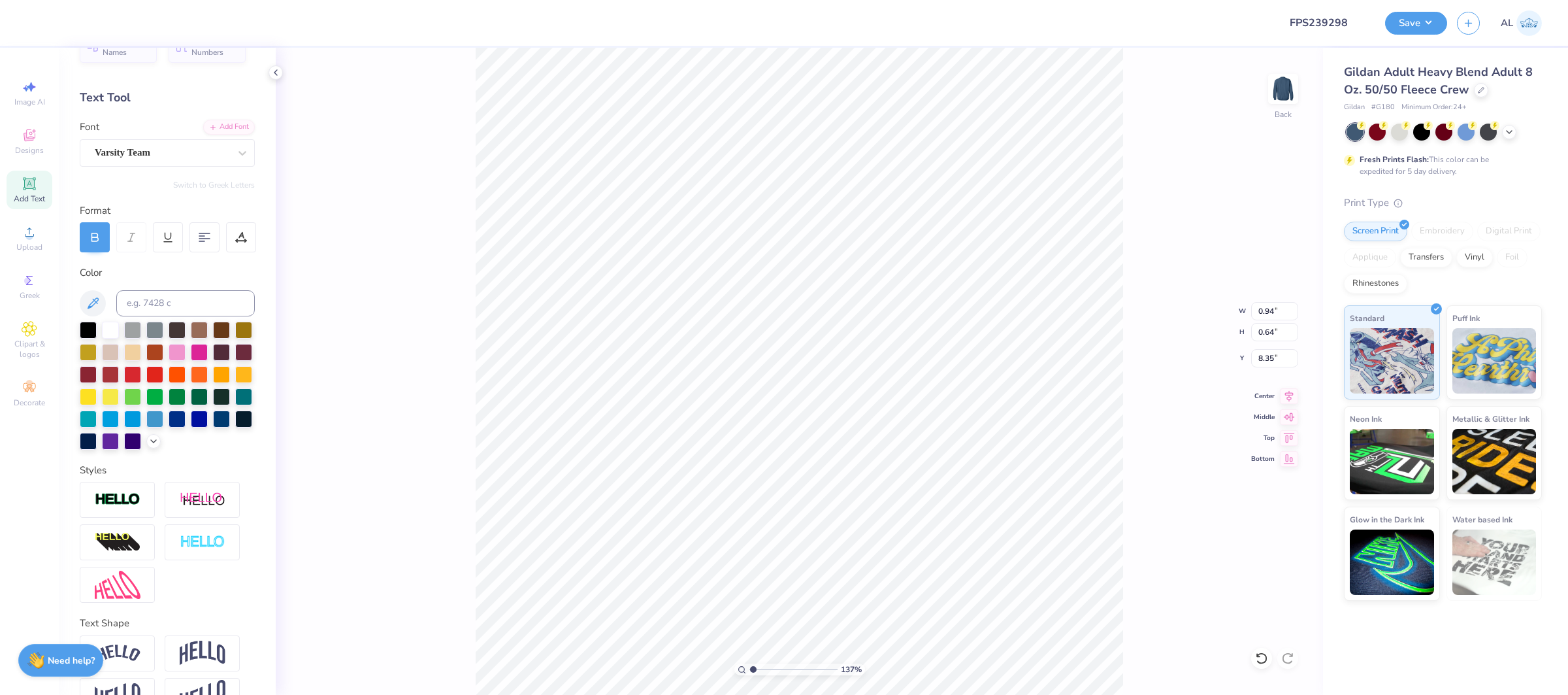
click at [753, 668] on input "range" at bounding box center [793, 670] width 88 height 12
type input "13.38"
type input "0.69"
type input "15.81"
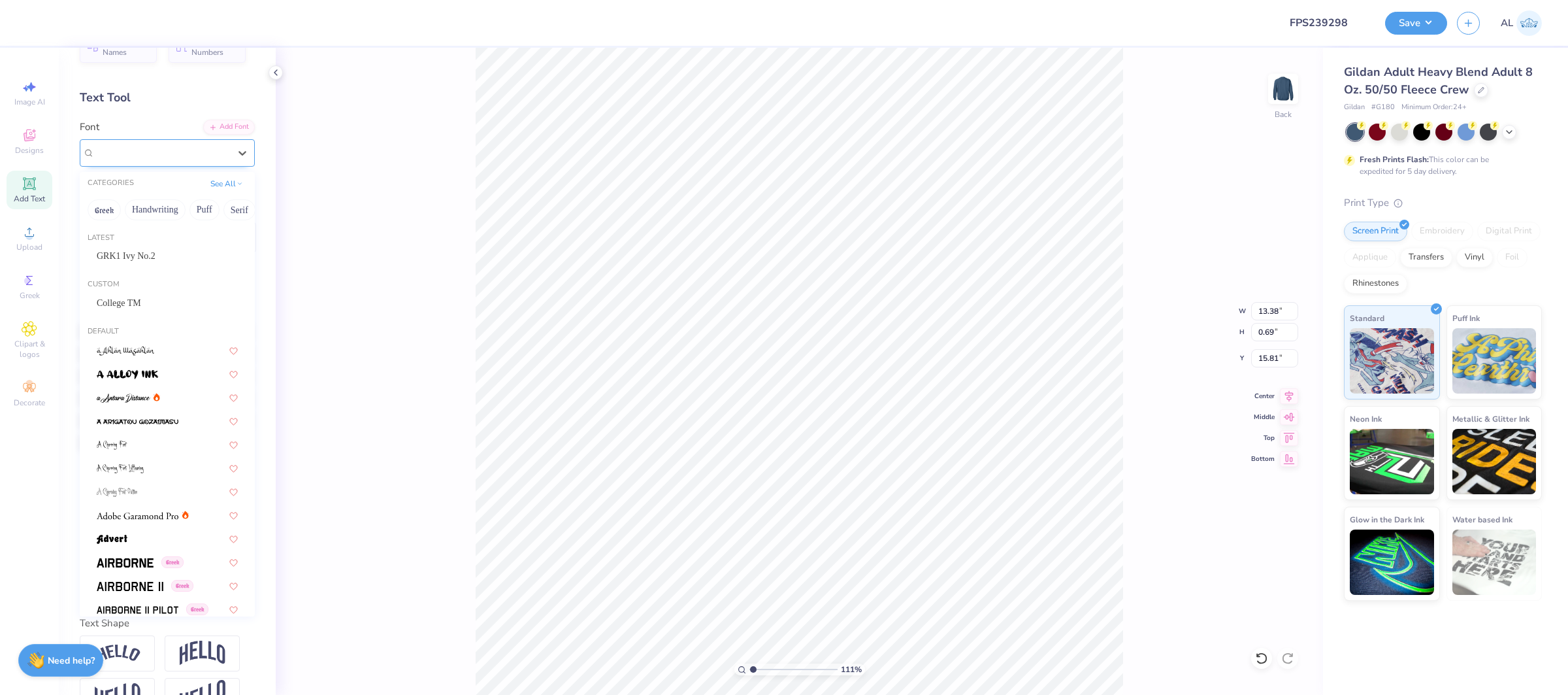
click at [158, 161] on div at bounding box center [162, 152] width 135 height 17
click at [155, 300] on div "College TM" at bounding box center [167, 303] width 141 height 14
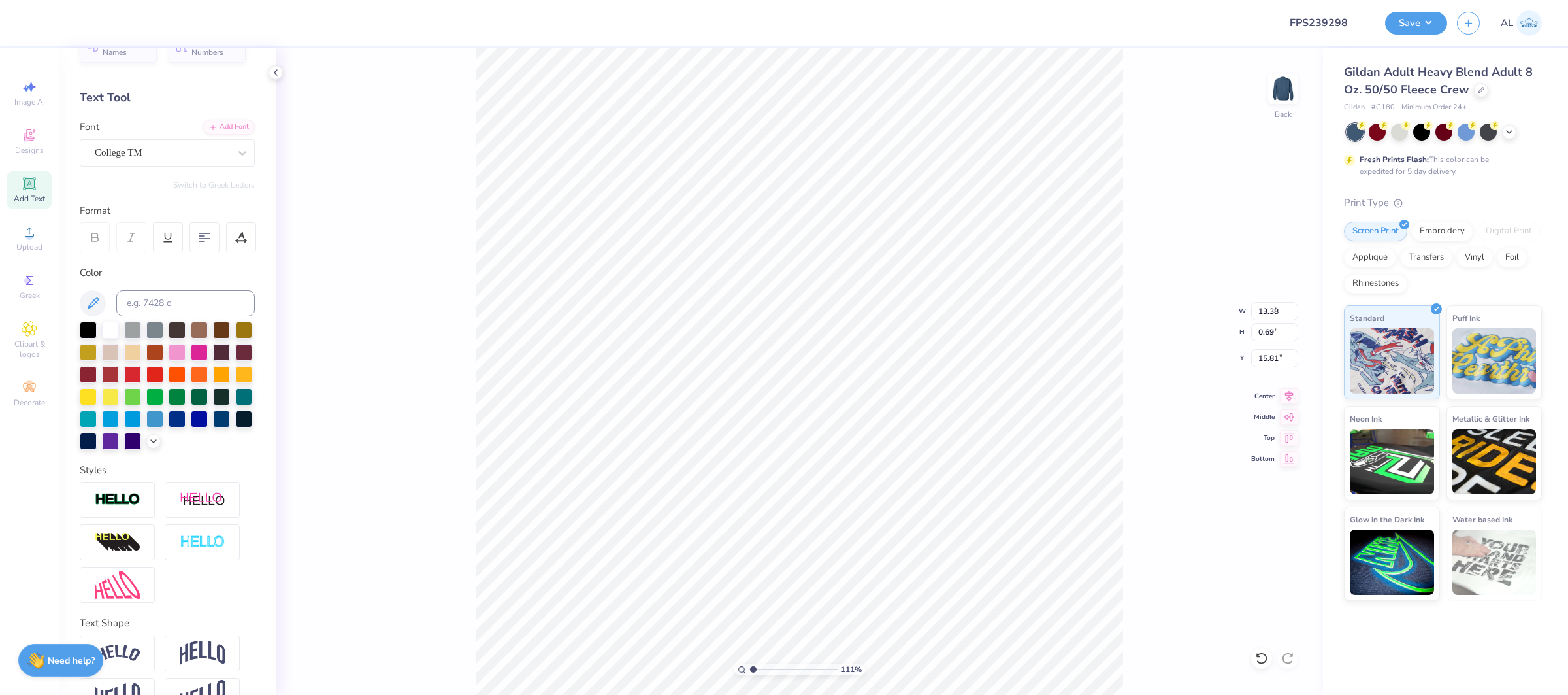
type input "9.14"
type input "0.60"
type input "15.92"
click at [245, 234] on icon at bounding box center [241, 238] width 12 height 12
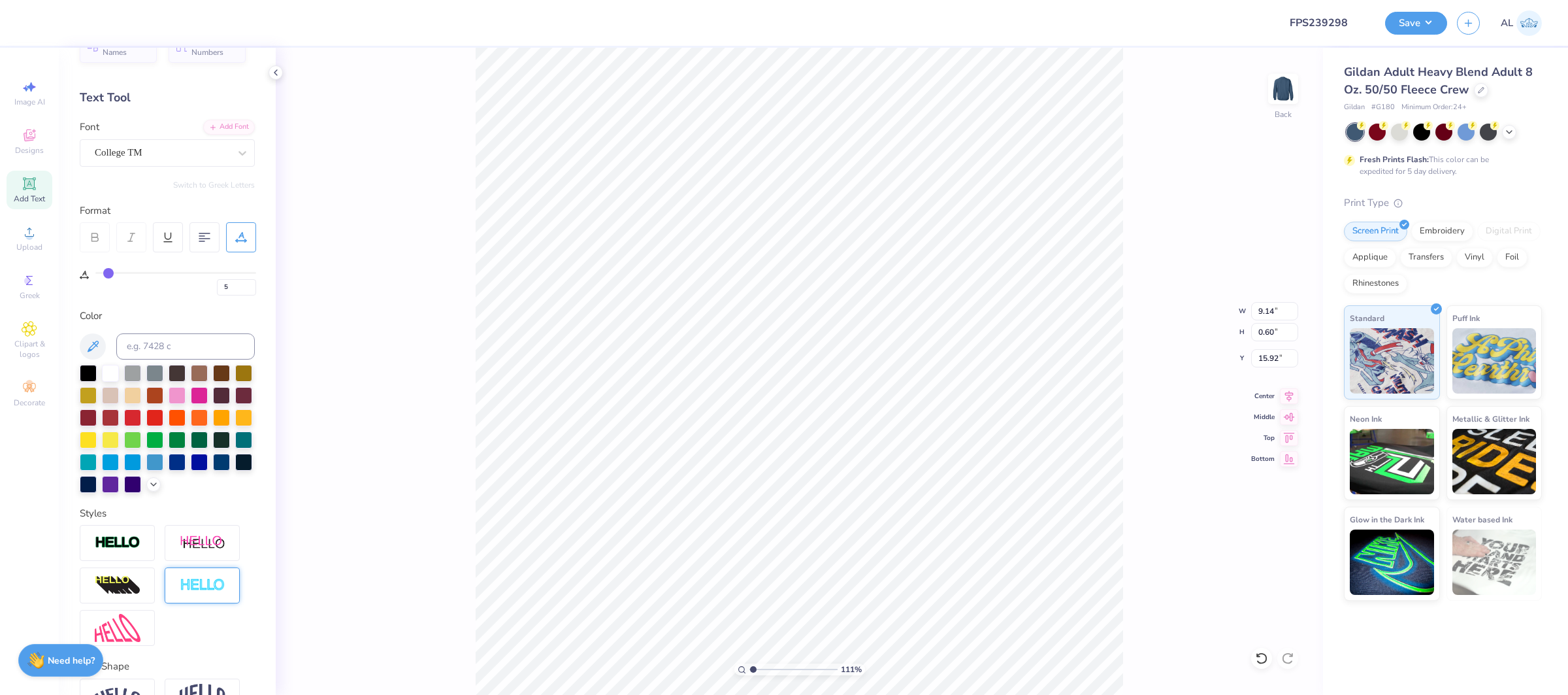
scroll to position [108, 0]
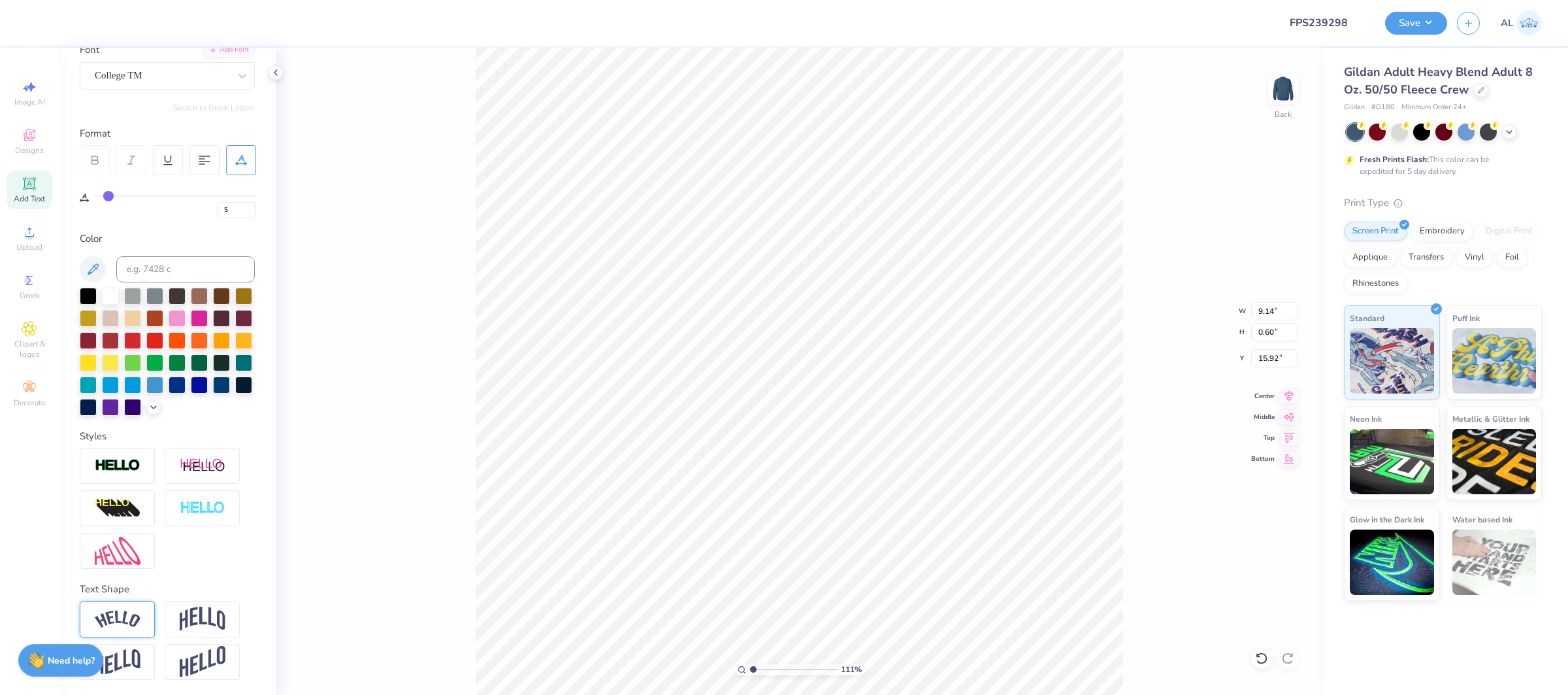
click at [106, 611] on img at bounding box center [118, 619] width 46 height 17
type input "9.86"
type input "1.94"
type input "15.25"
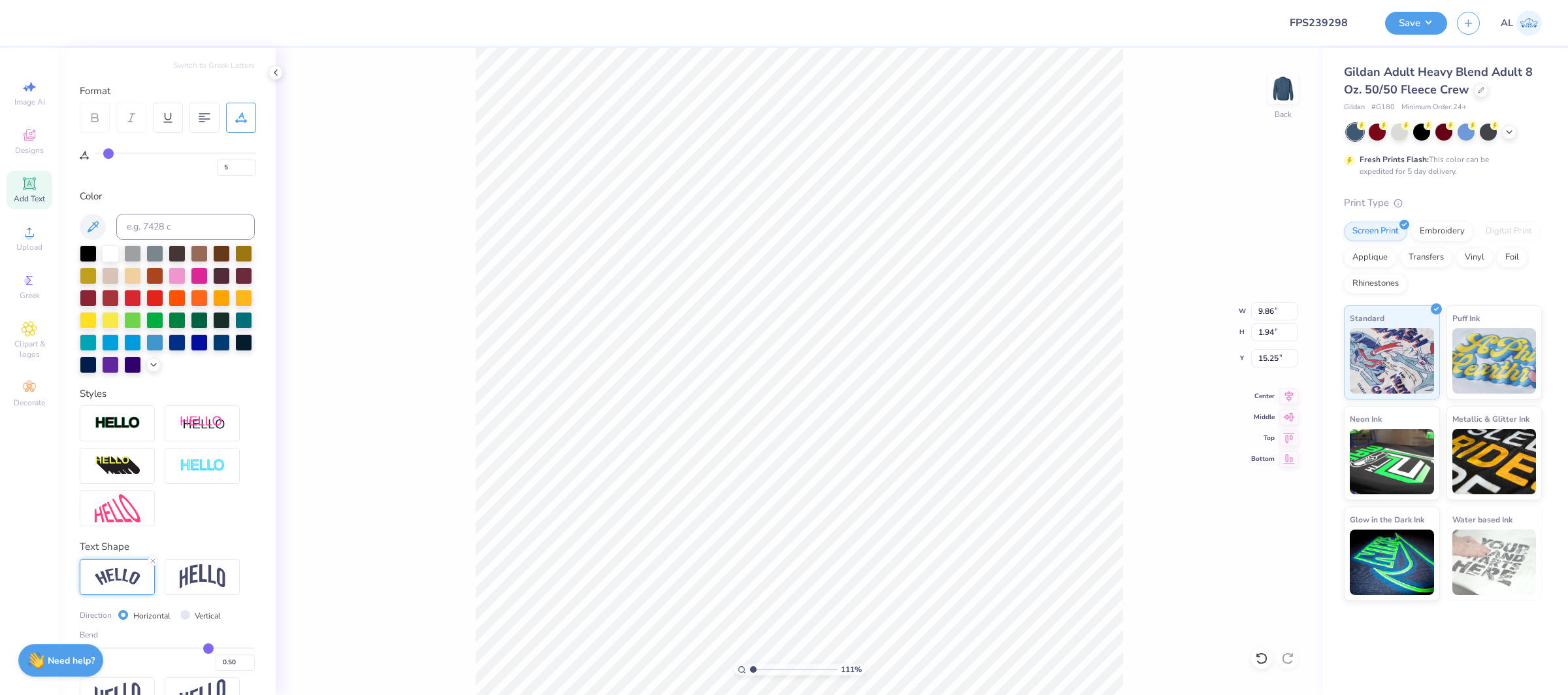
scroll to position [153, 0]
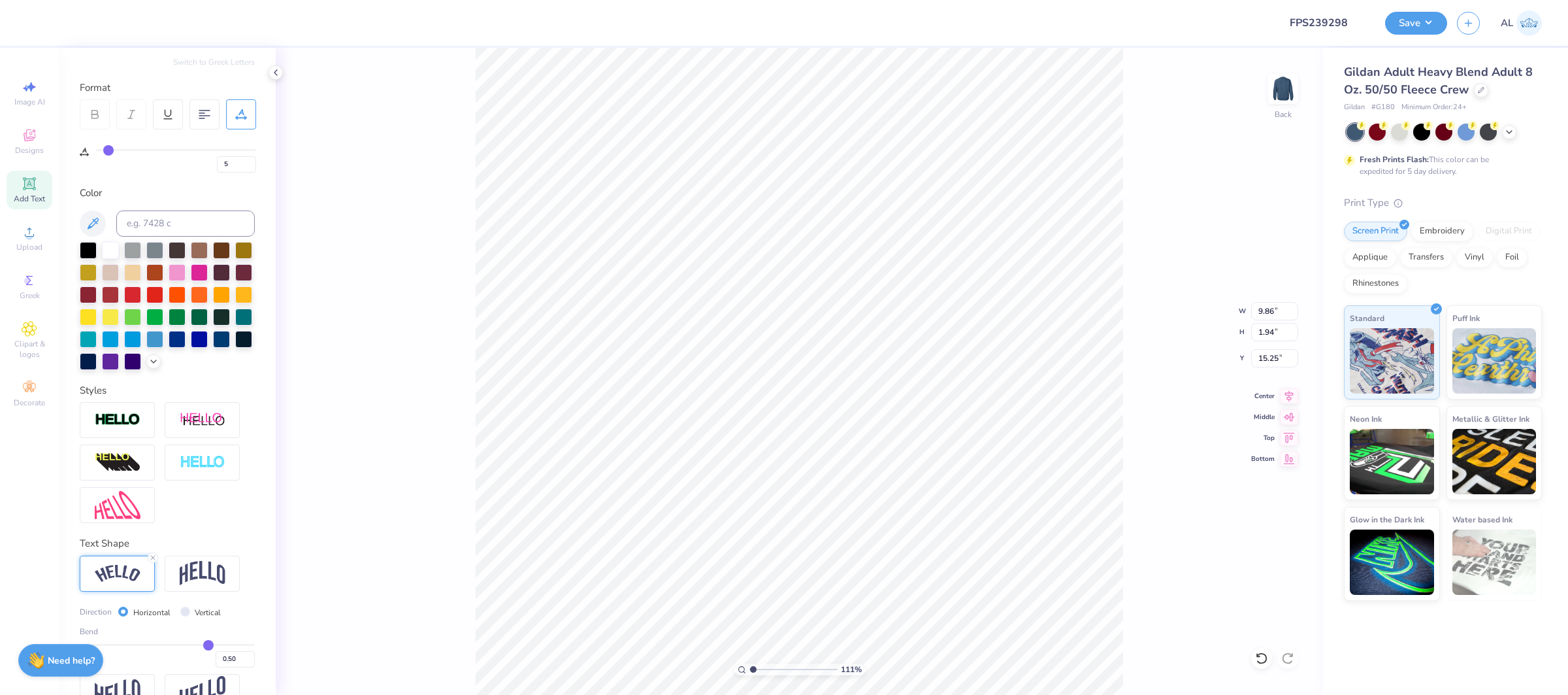
click at [99, 640] on div "Bend 0.50" at bounding box center [167, 646] width 175 height 42
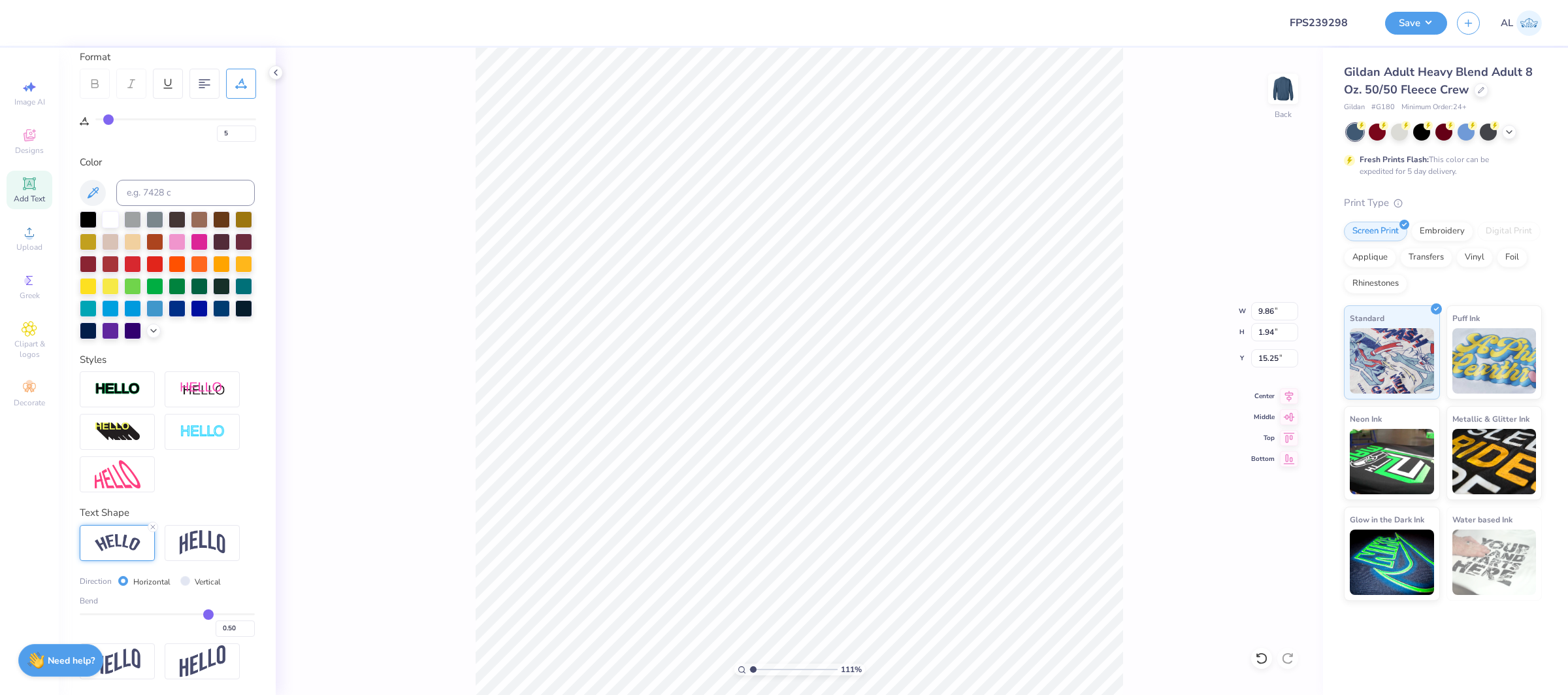
type input "-0.92"
click at [91, 615] on input "range" at bounding box center [167, 614] width 175 height 2
type input "10.32"
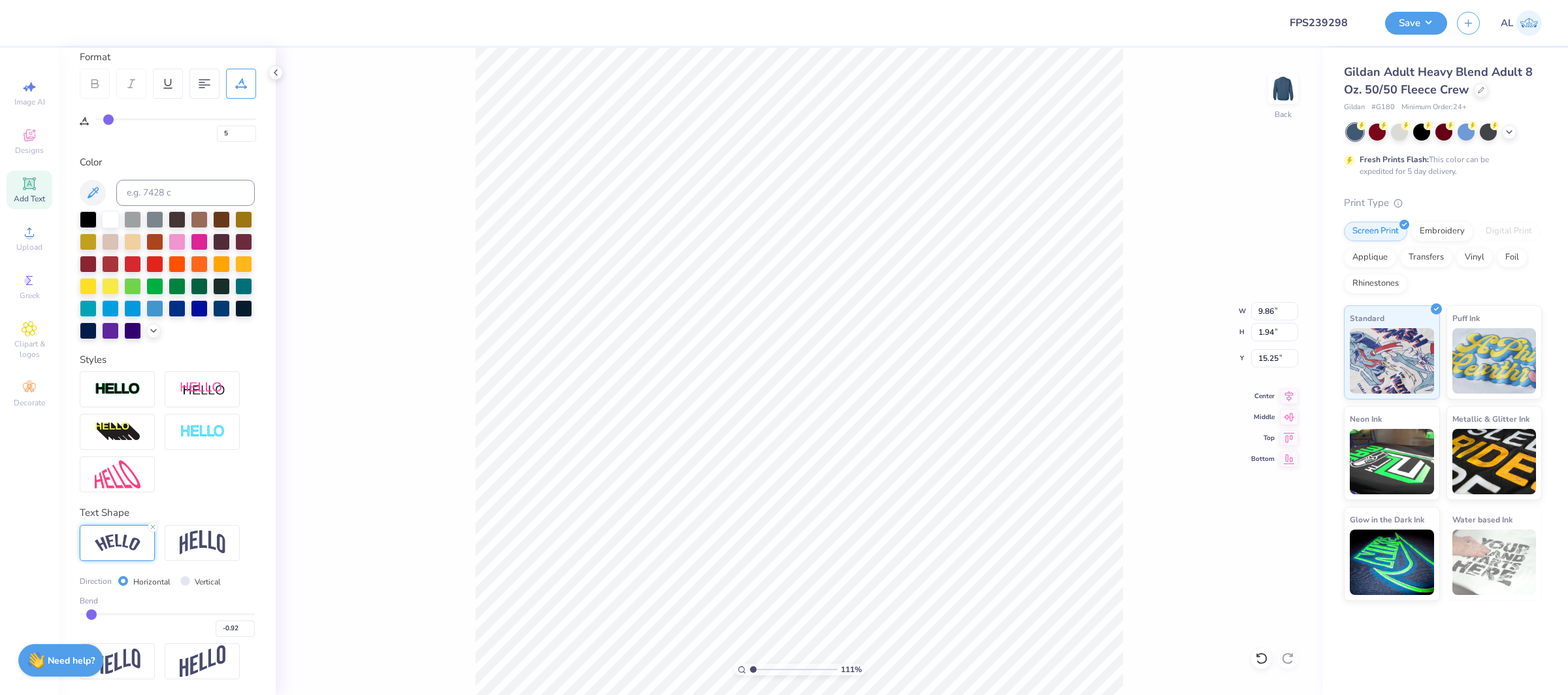
type input "4.58"
type input "9.00"
type input "8.03"
type input "3.57"
type input "3.17"
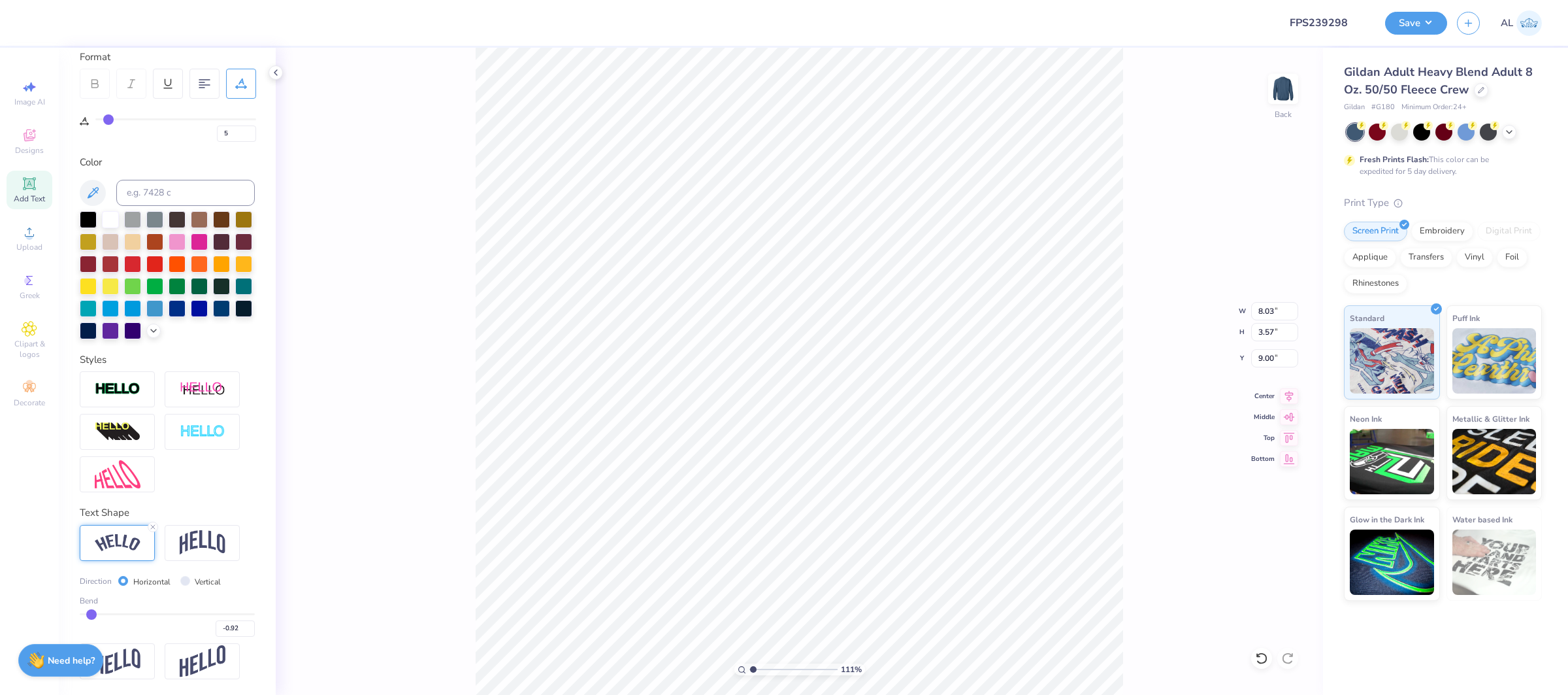
click at [771, 667] on input "range" at bounding box center [793, 670] width 88 height 12
type input "8.93"
click at [252, 631] on input "-0.93" at bounding box center [235, 628] width 39 height 17
click at [252, 631] on input "-0.94" at bounding box center [235, 628] width 39 height 17
click at [252, 628] on input "-0.93" at bounding box center [235, 628] width 39 height 17
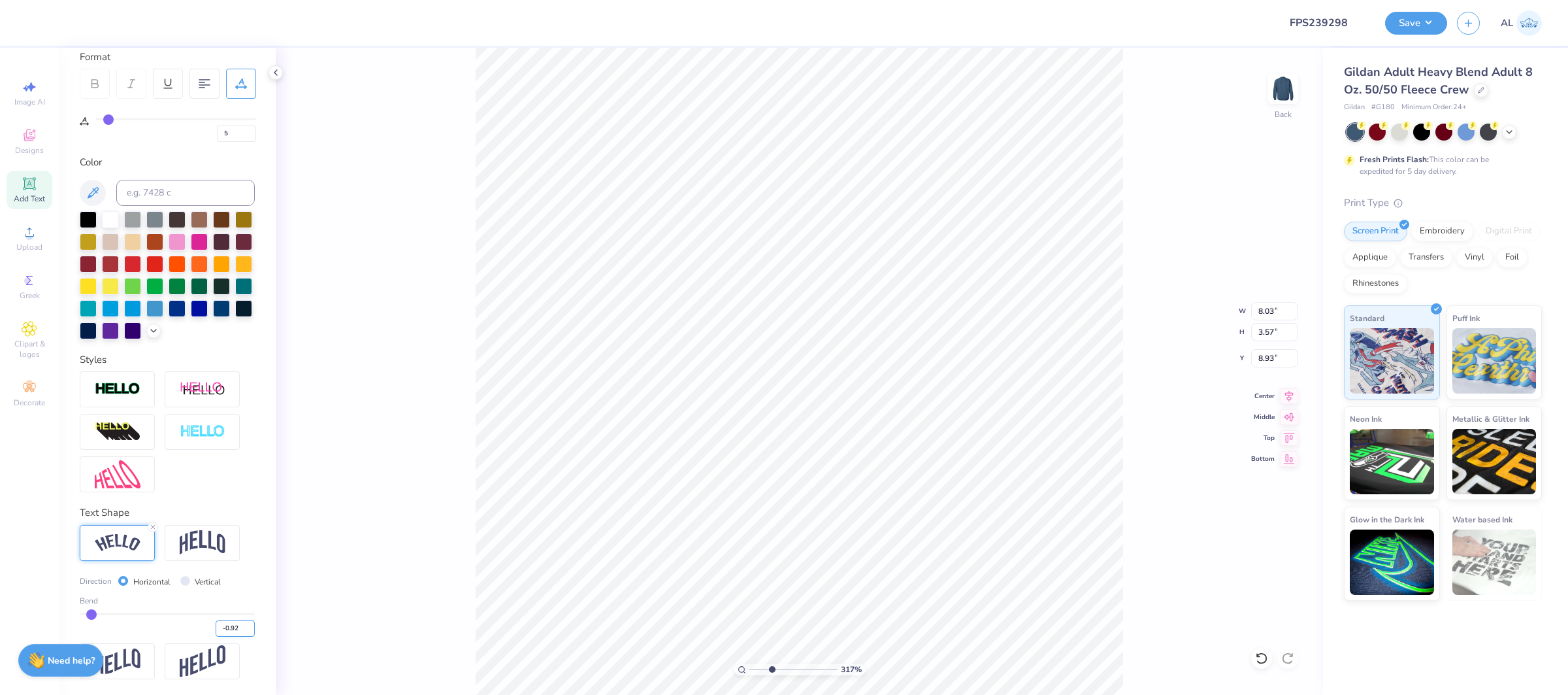
click at [252, 628] on input "-0.92" at bounding box center [235, 628] width 39 height 17
click at [252, 628] on input "-0.91" at bounding box center [235, 628] width 39 height 17
click at [252, 628] on input "-0.9" at bounding box center [235, 628] width 39 height 17
type input "-0.89"
click at [252, 628] on input "-0.89" at bounding box center [235, 628] width 39 height 17
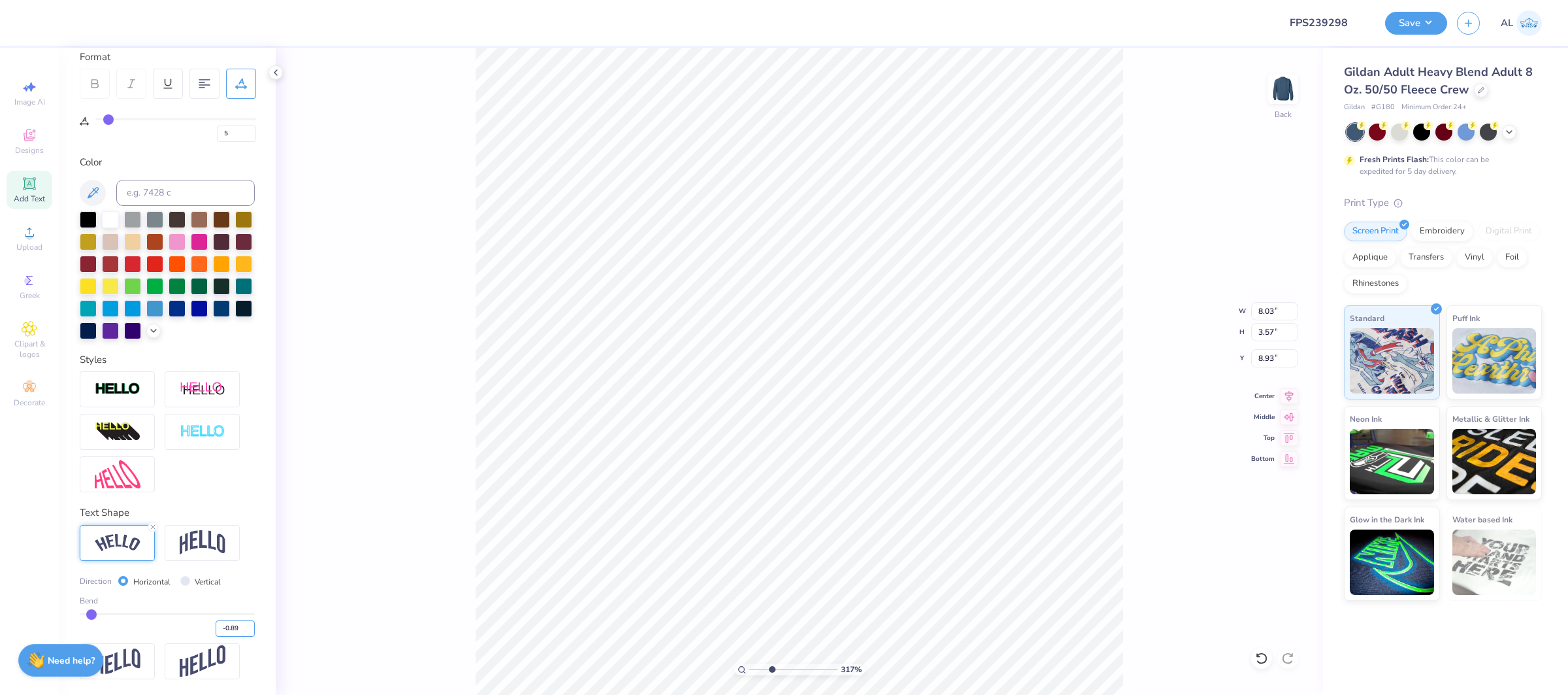
type input "-0.89"
type input "8.01"
type input "3.40"
type input "9.01"
type input "-0.9"
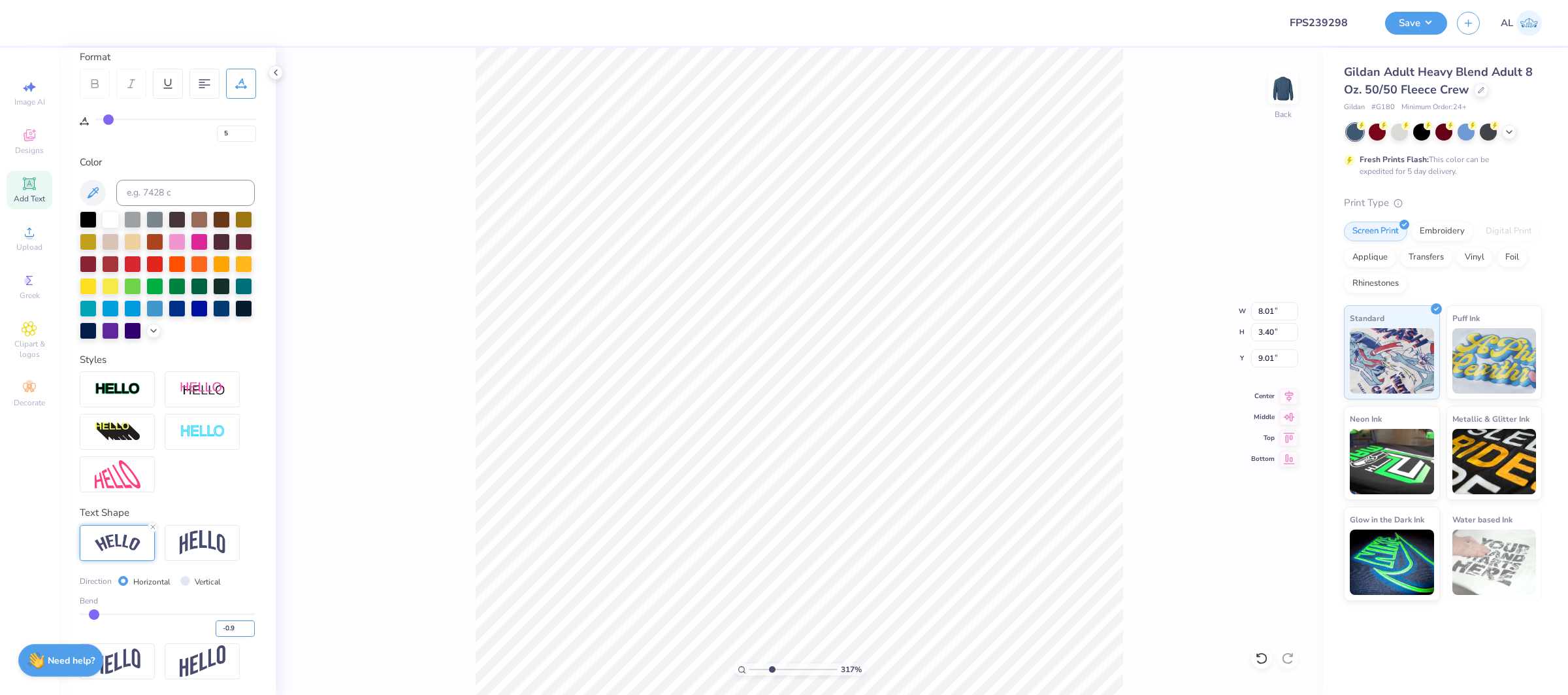
click at [252, 633] on input "-0.9" at bounding box center [235, 628] width 39 height 17
type input "-0.9"
type input "-0.90"
type input "8.02"
type input "3.45"
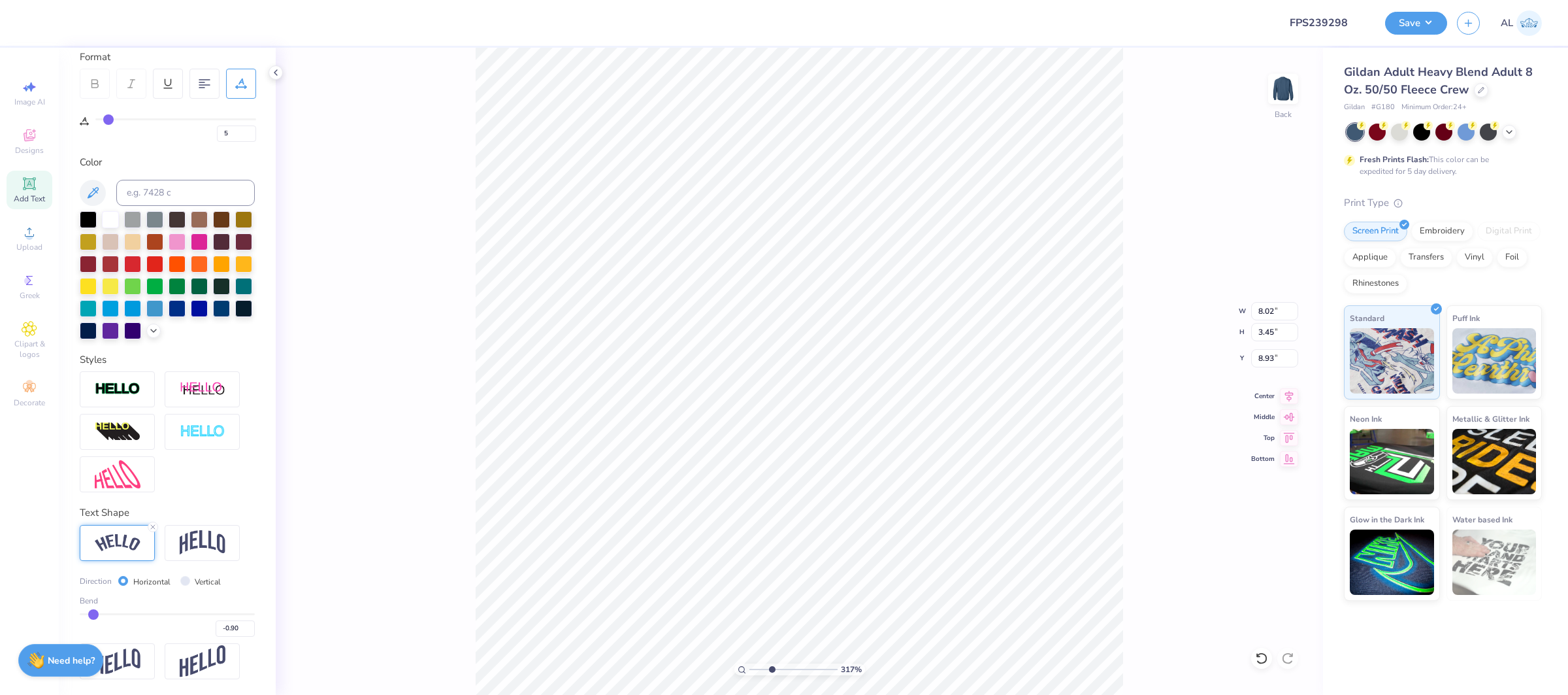
type input "8.94"
drag, startPoint x: 769, startPoint y: 672, endPoint x: 754, endPoint y: 672, distance: 15.0
type input "1.24"
click at [754, 672] on input "range" at bounding box center [793, 670] width 88 height 12
click at [30, 199] on span "Add Text" at bounding box center [30, 199] width 31 height 10
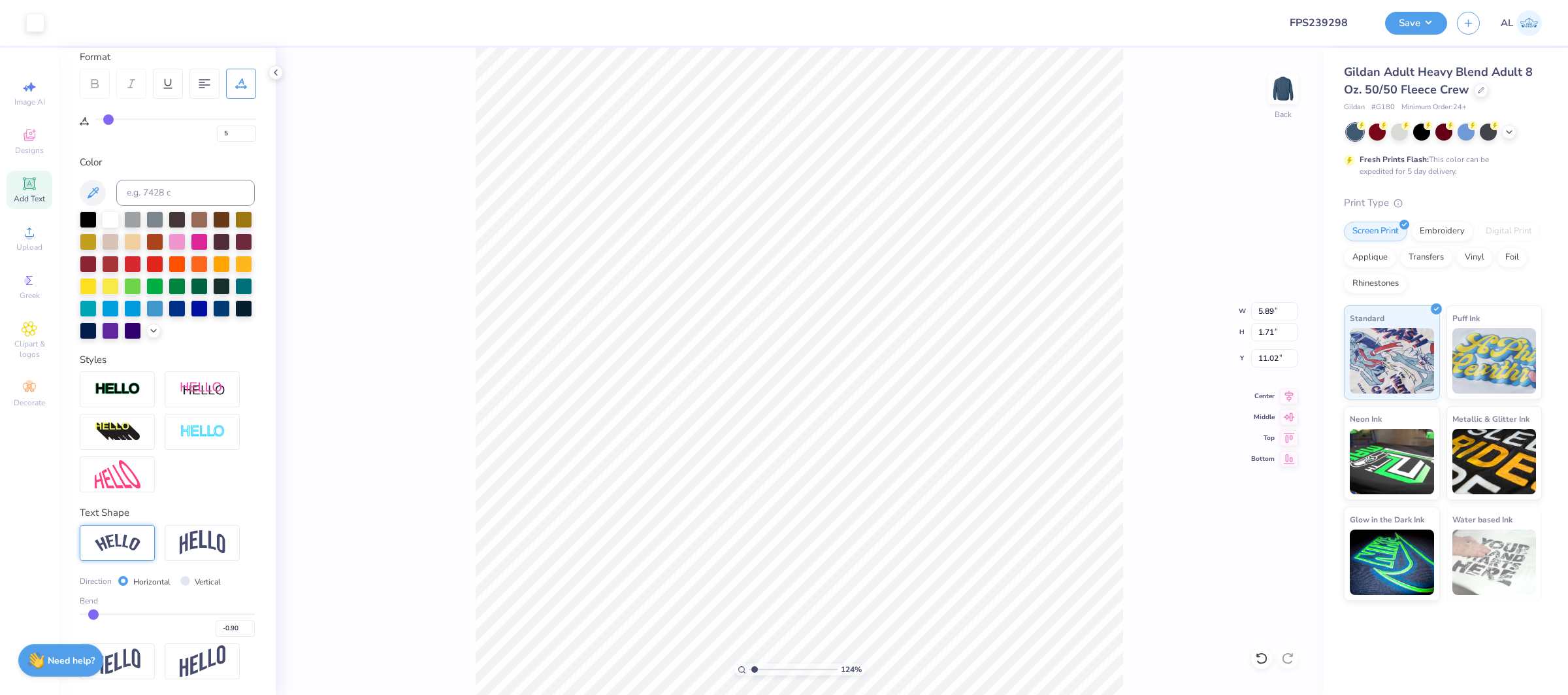
type input "0"
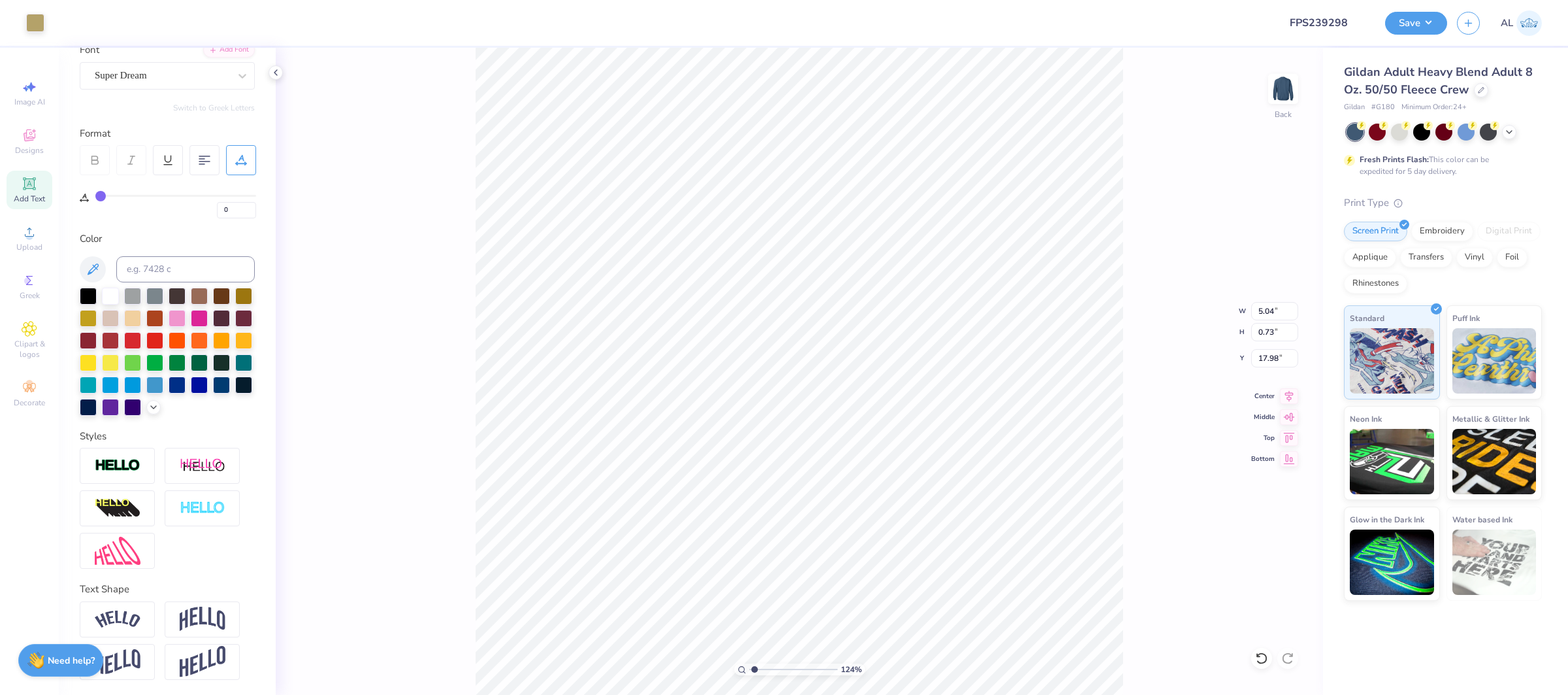
type input "16.66"
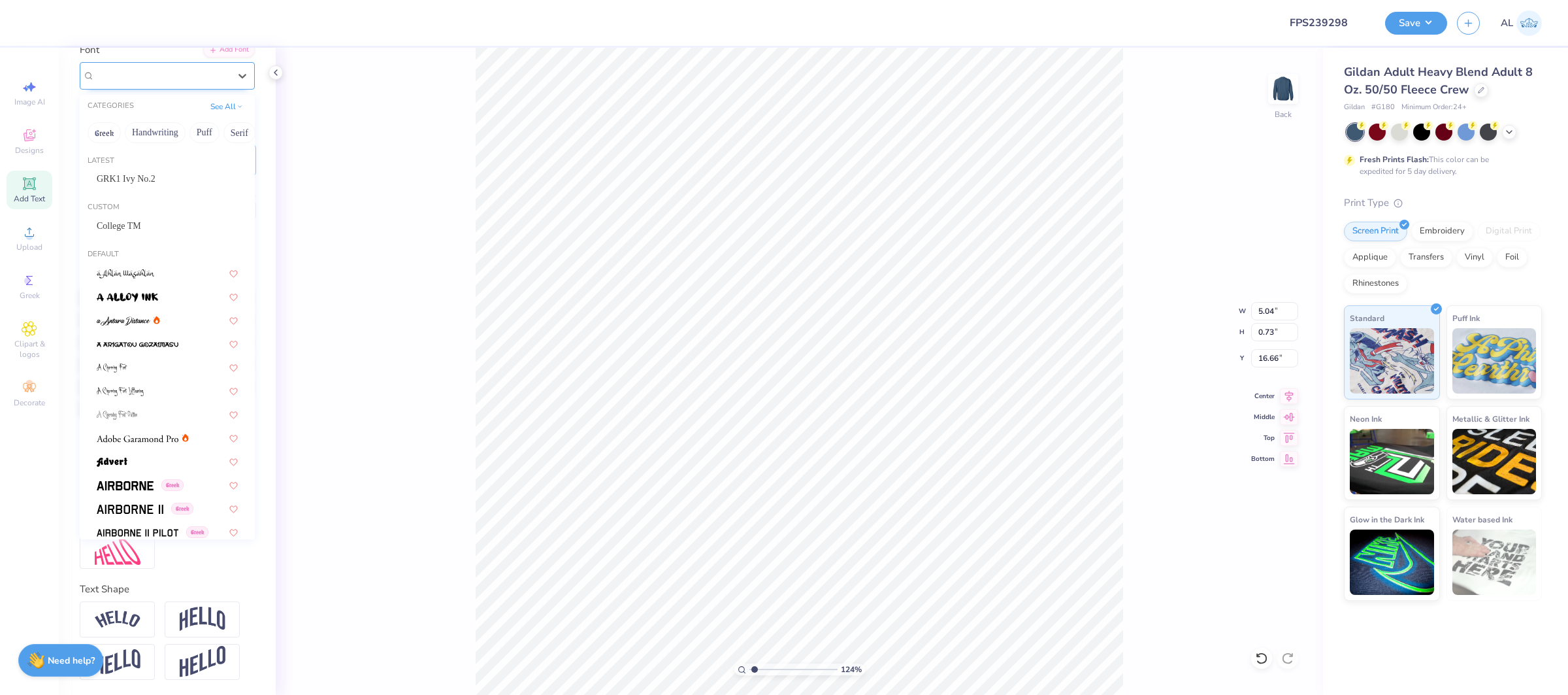
click at [166, 81] on div "Super Dream" at bounding box center [162, 75] width 138 height 20
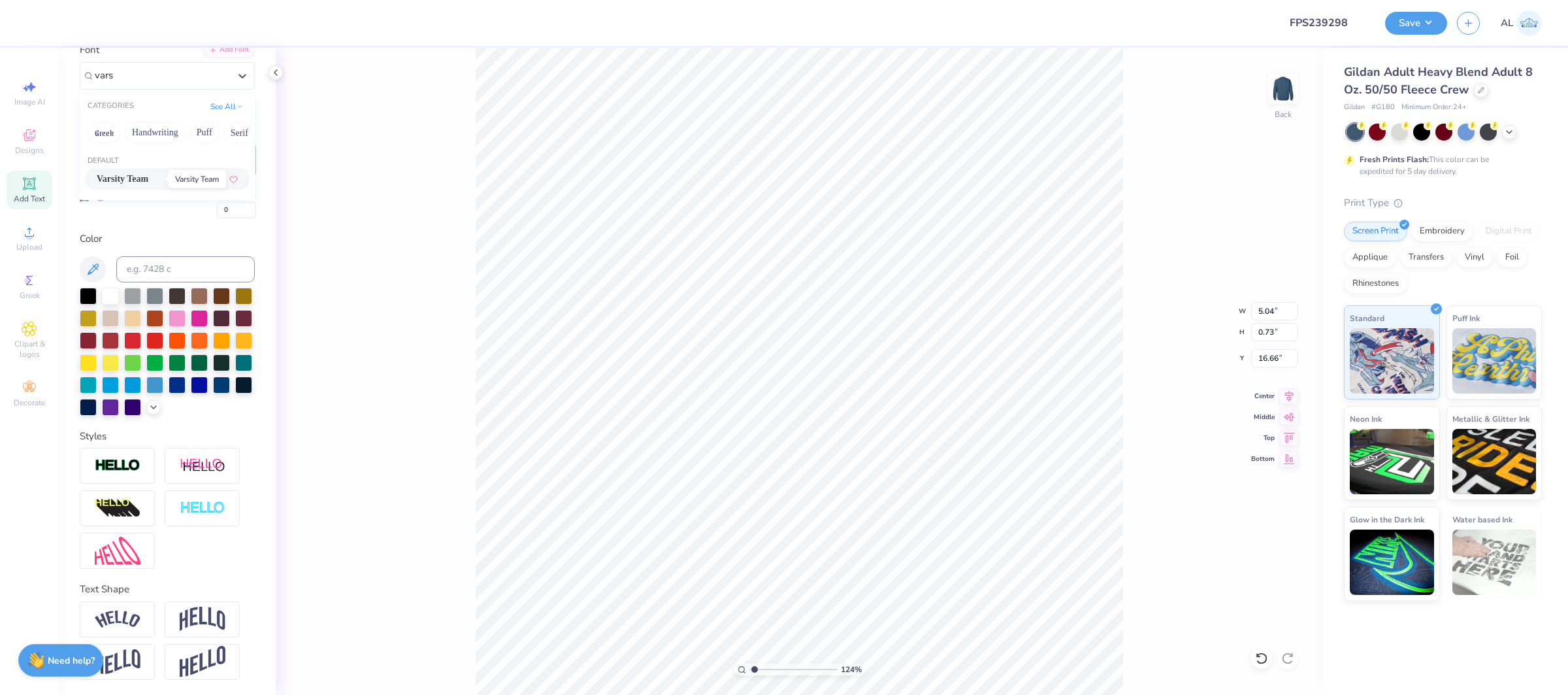
click at [148, 179] on span "Varsity Team" at bounding box center [122, 179] width 51 height 14
type input "vars"
type input "4.60"
type input "0.68"
type input "16.76"
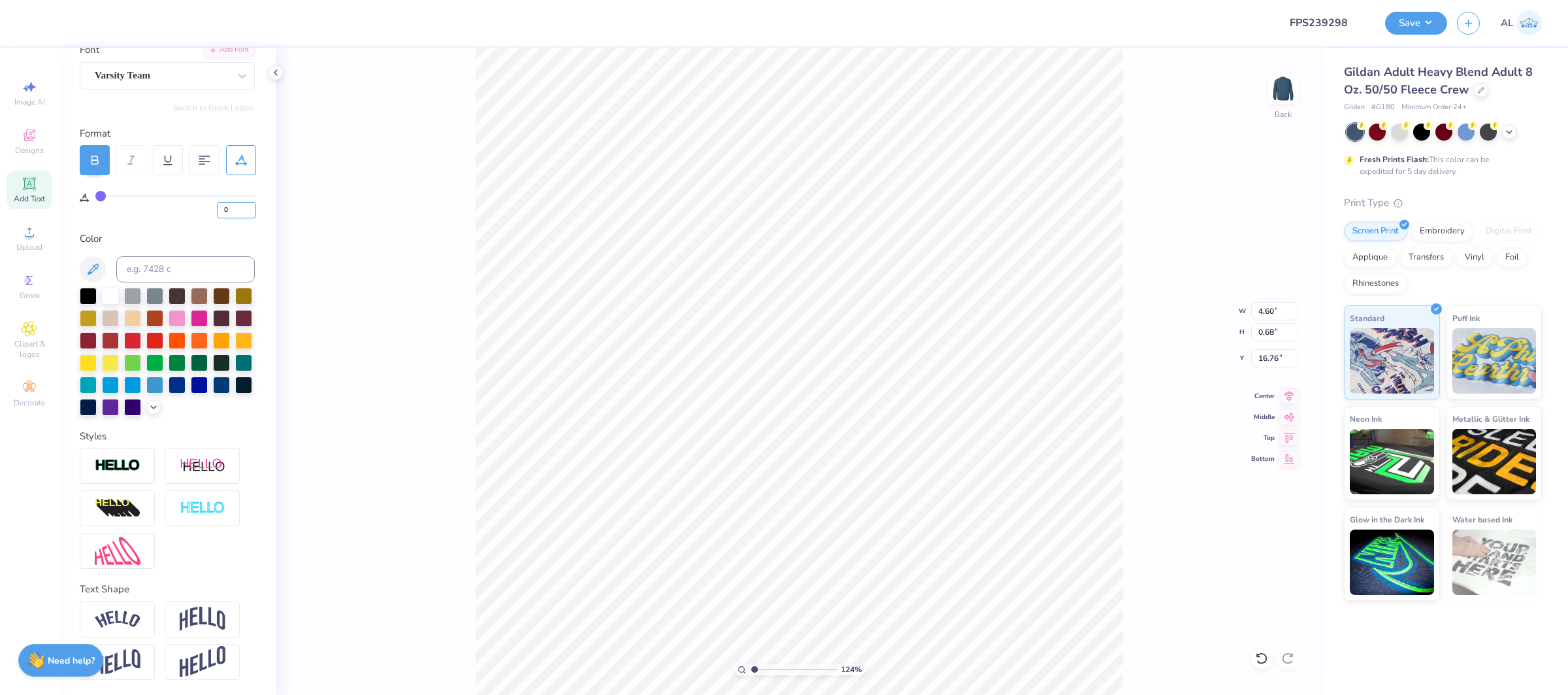
click at [233, 213] on input "0" at bounding box center [236, 210] width 39 height 17
type input "45"
click at [127, 624] on img at bounding box center [118, 619] width 46 height 17
type input "9.08"
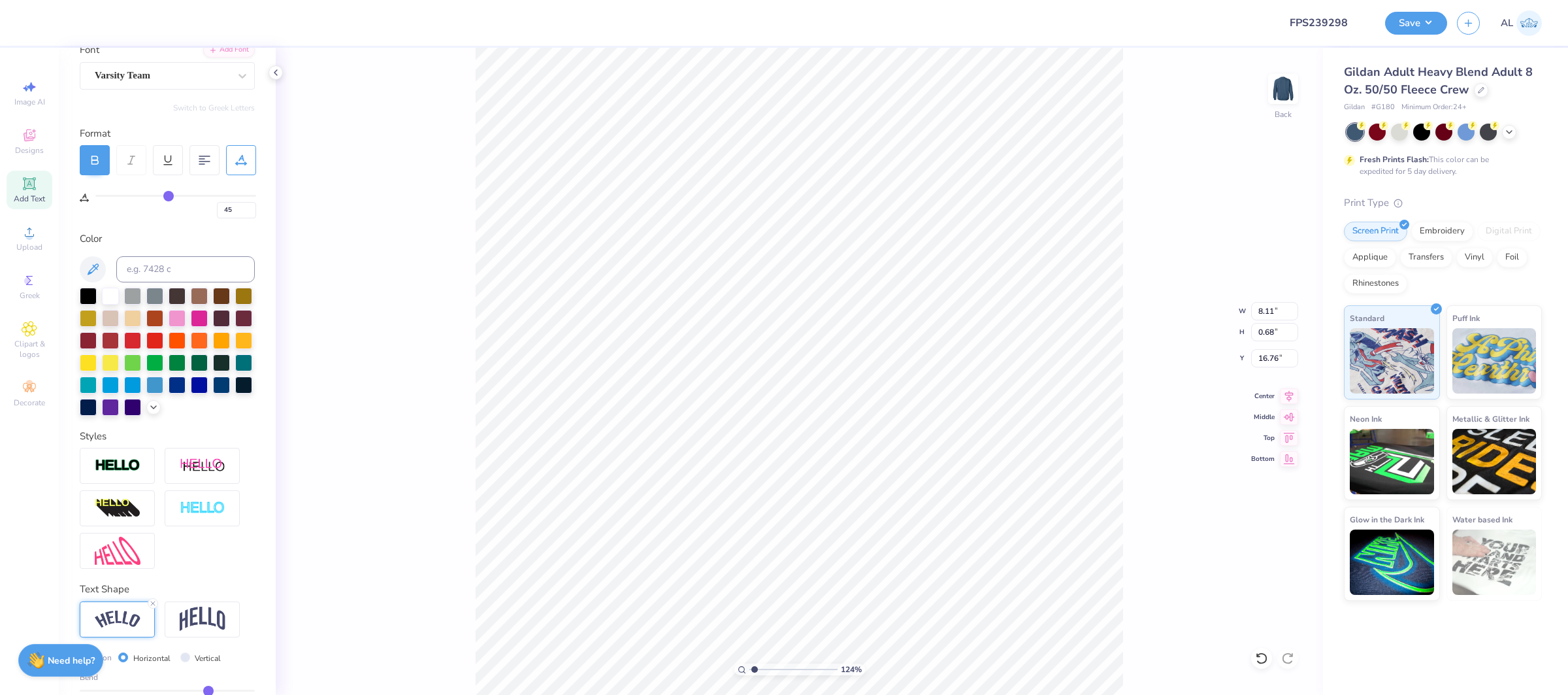
type input "1.85"
type input "16.17"
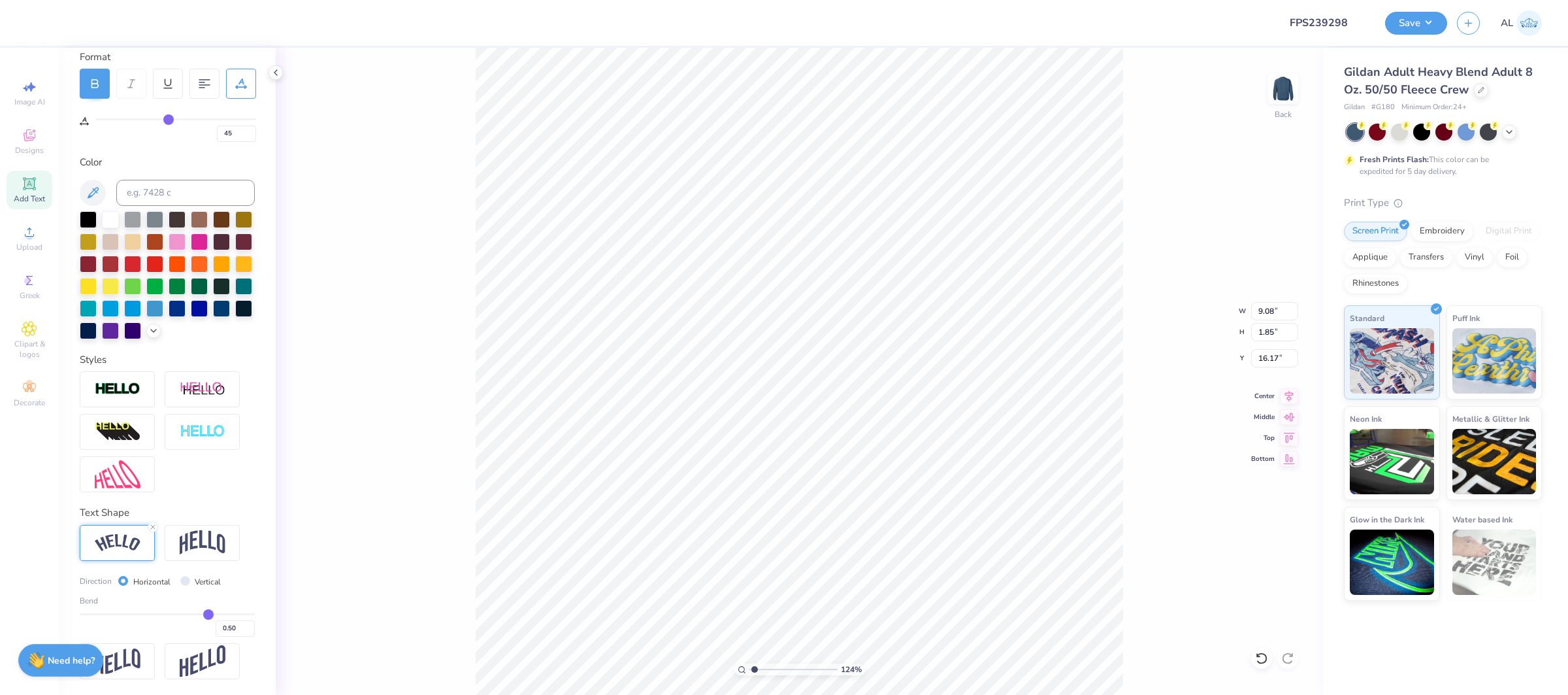
click at [178, 612] on div "Bend 0.50" at bounding box center [167, 616] width 175 height 42
click at [177, 616] on div "0.50" at bounding box center [167, 624] width 175 height 24
click at [181, 616] on div "0.50" at bounding box center [167, 624] width 175 height 24
click at [185, 615] on input "range" at bounding box center [167, 614] width 175 height 2
click at [146, 615] on input "range" at bounding box center [167, 614] width 175 height 2
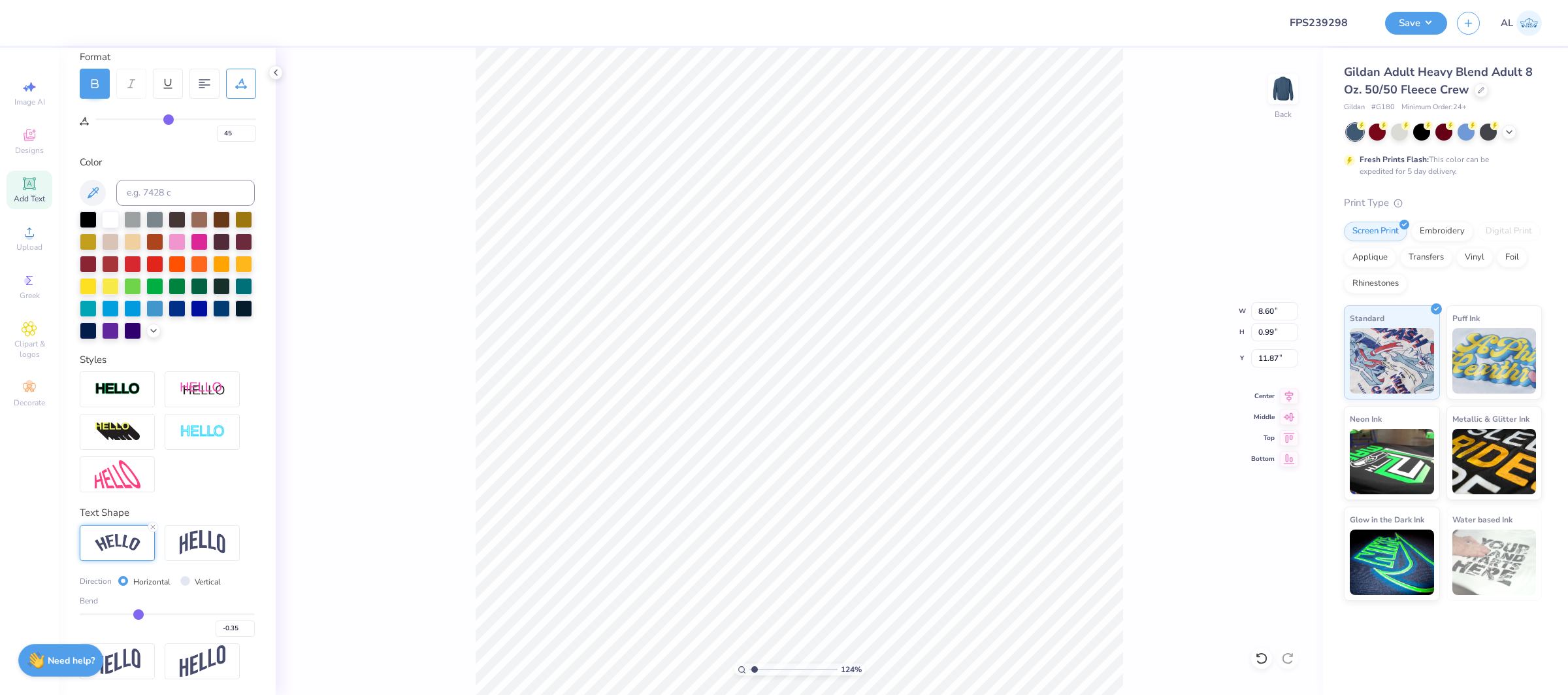
click at [138, 615] on input "range" at bounding box center [167, 614] width 175 height 2
click at [108, 614] on input "range" at bounding box center [167, 614] width 175 height 2
click at [769, 671] on input "range" at bounding box center [793, 670] width 88 height 12
click at [119, 614] on input "range" at bounding box center [167, 614] width 175 height 2
click at [124, 615] on input "range" at bounding box center [167, 614] width 175 height 2
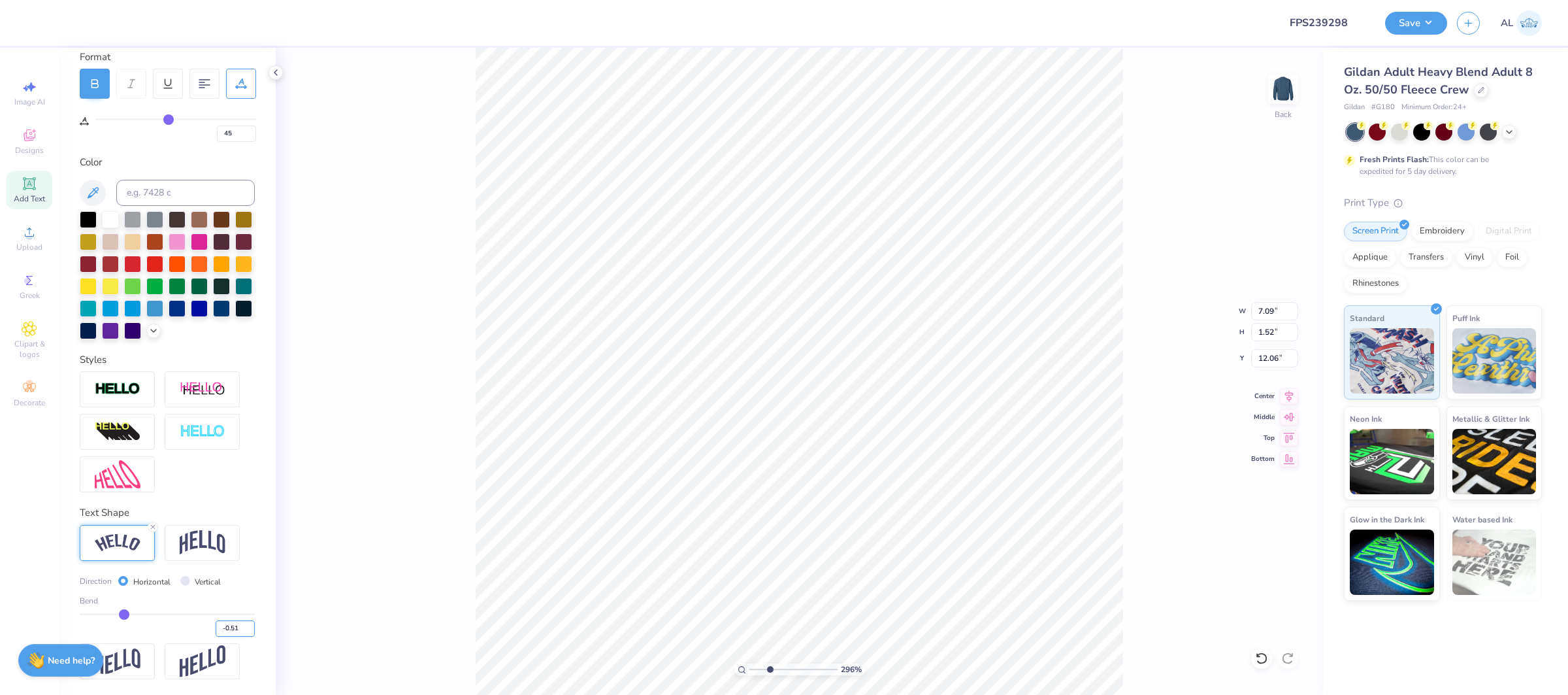
click at [247, 625] on input "-0.51" at bounding box center [235, 628] width 39 height 17
click at [247, 625] on input "-0.5" at bounding box center [235, 628] width 39 height 17
click at [251, 631] on input "-0.51" at bounding box center [235, 628] width 39 height 17
click at [251, 631] on input "-0.52" at bounding box center [235, 628] width 39 height 17
click at [251, 631] on input "-0.53" at bounding box center [235, 628] width 39 height 17
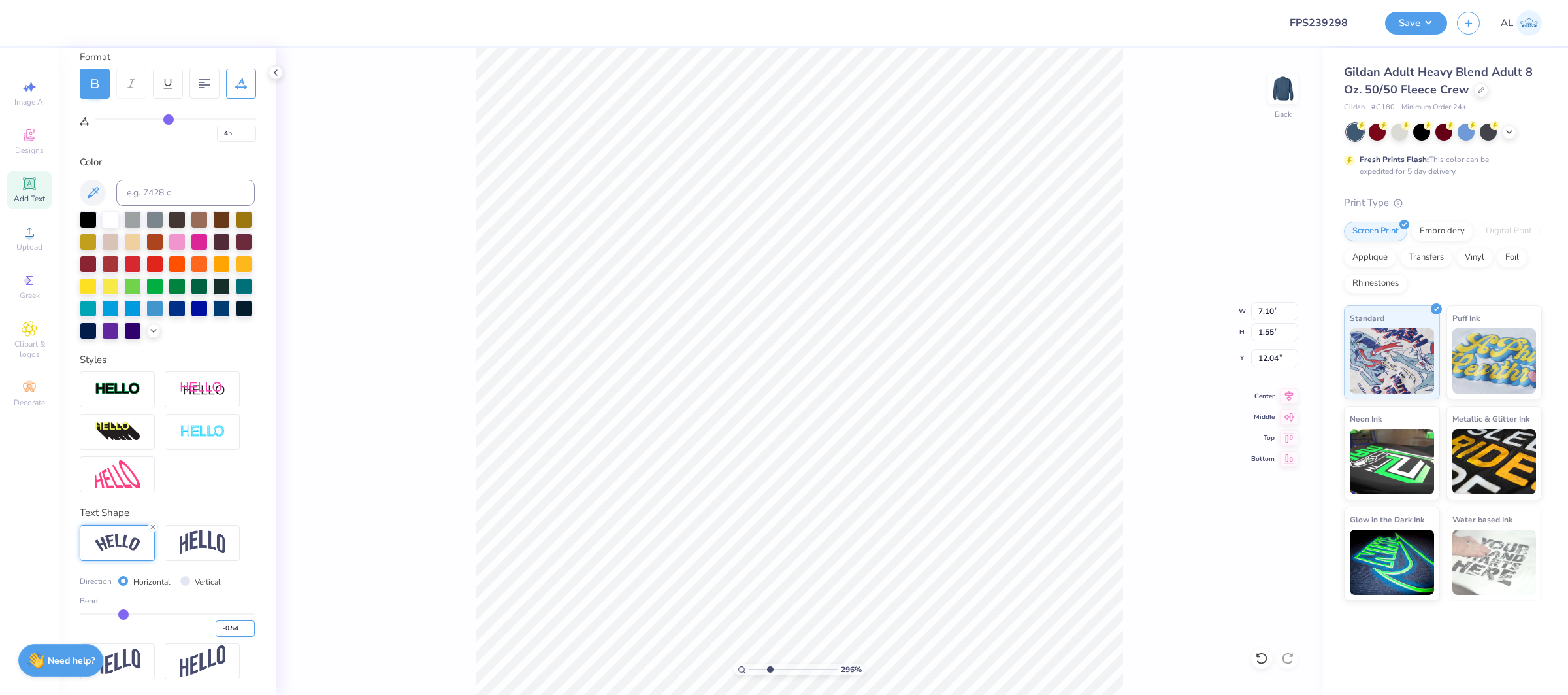
click at [251, 631] on input "-0.54" at bounding box center [235, 628] width 39 height 17
drag, startPoint x: 770, startPoint y: 668, endPoint x: 747, endPoint y: 665, distance: 23.2
click at [744, 667] on div "100 %" at bounding box center [800, 670] width 131 height 12
click at [42, 195] on span "Add Text" at bounding box center [30, 199] width 31 height 10
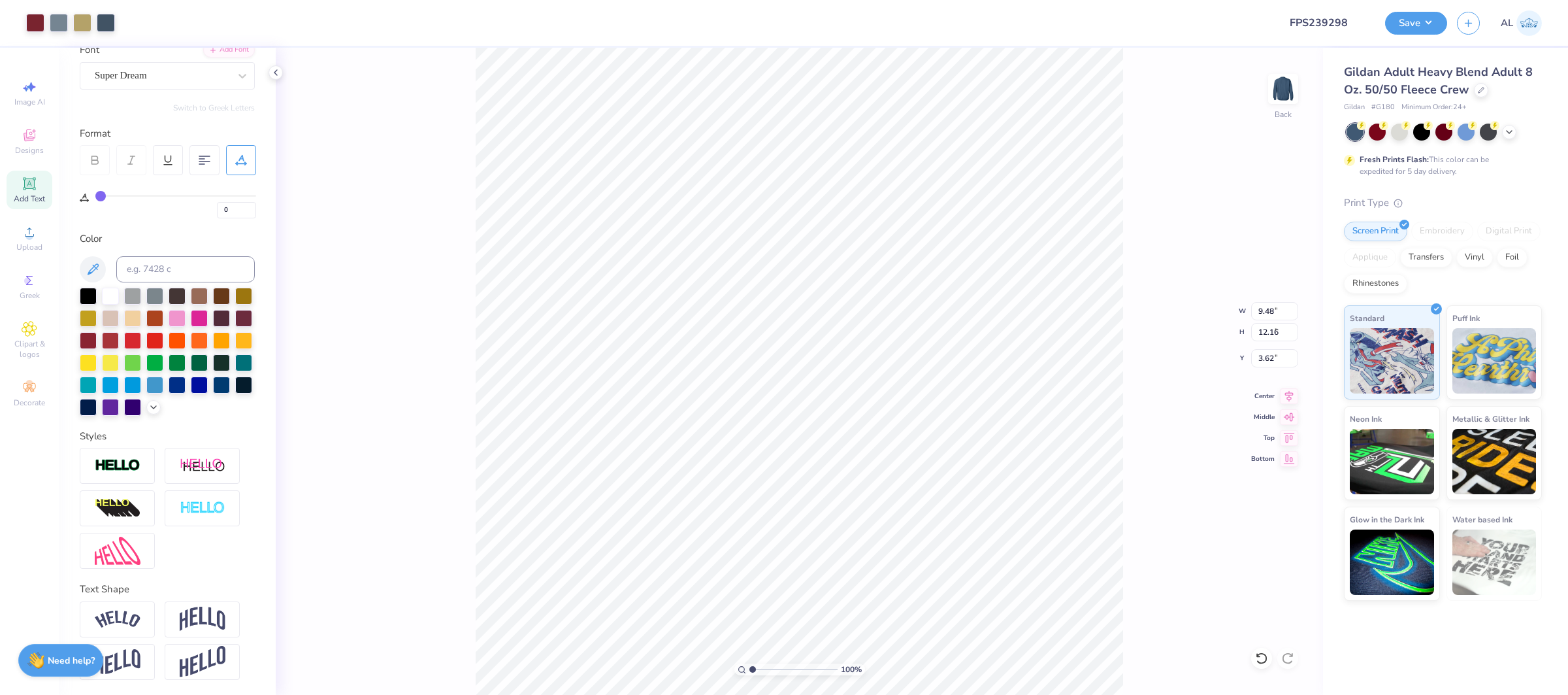
click at [777, 671] on input "range" at bounding box center [793, 670] width 88 height 12
drag, startPoint x: 777, startPoint y: 670, endPoint x: 703, endPoint y: 665, distance: 74.2
click at [750, 665] on input "range" at bounding box center [793, 670] width 88 height 12
click at [1254, 361] on input "1.82" at bounding box center [1275, 358] width 47 height 18
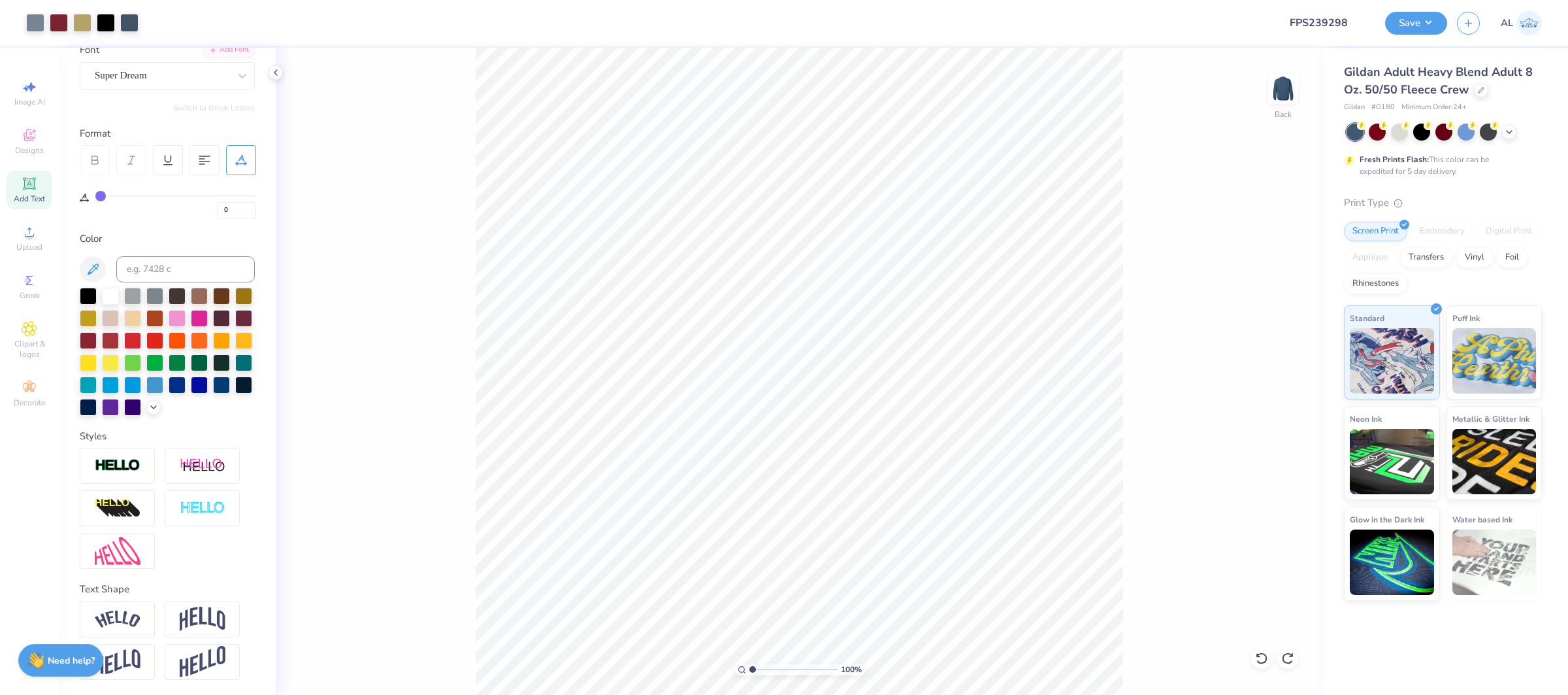
click at [784, 669] on input "range" at bounding box center [793, 670] width 88 height 12
drag, startPoint x: 782, startPoint y: 667, endPoint x: 750, endPoint y: 667, distance: 32.0
click at [750, 667] on input "range" at bounding box center [793, 670] width 88 height 12
click at [777, 671] on input "range" at bounding box center [793, 670] width 88 height 12
drag, startPoint x: 868, startPoint y: 678, endPoint x: 757, endPoint y: 667, distance: 111.5
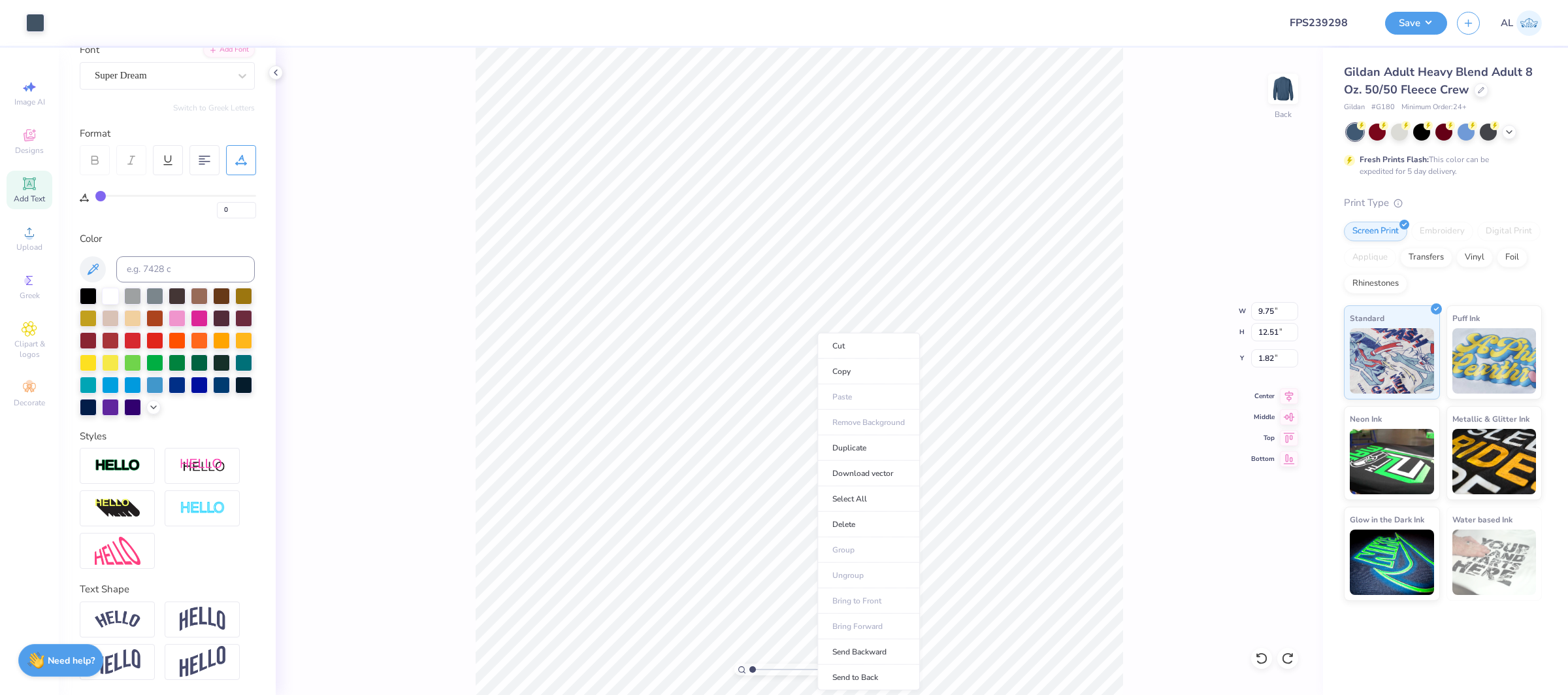
click at [868, 678] on li "Send to Back" at bounding box center [869, 677] width 103 height 25
drag, startPoint x: 757, startPoint y: 667, endPoint x: 735, endPoint y: 665, distance: 22.1
click at [735, 665] on div "100 %" at bounding box center [800, 670] width 131 height 12
click at [912, 671] on li "Send to Back" at bounding box center [919, 677] width 103 height 25
click at [906, 618] on li "Send to Back" at bounding box center [939, 616] width 103 height 25
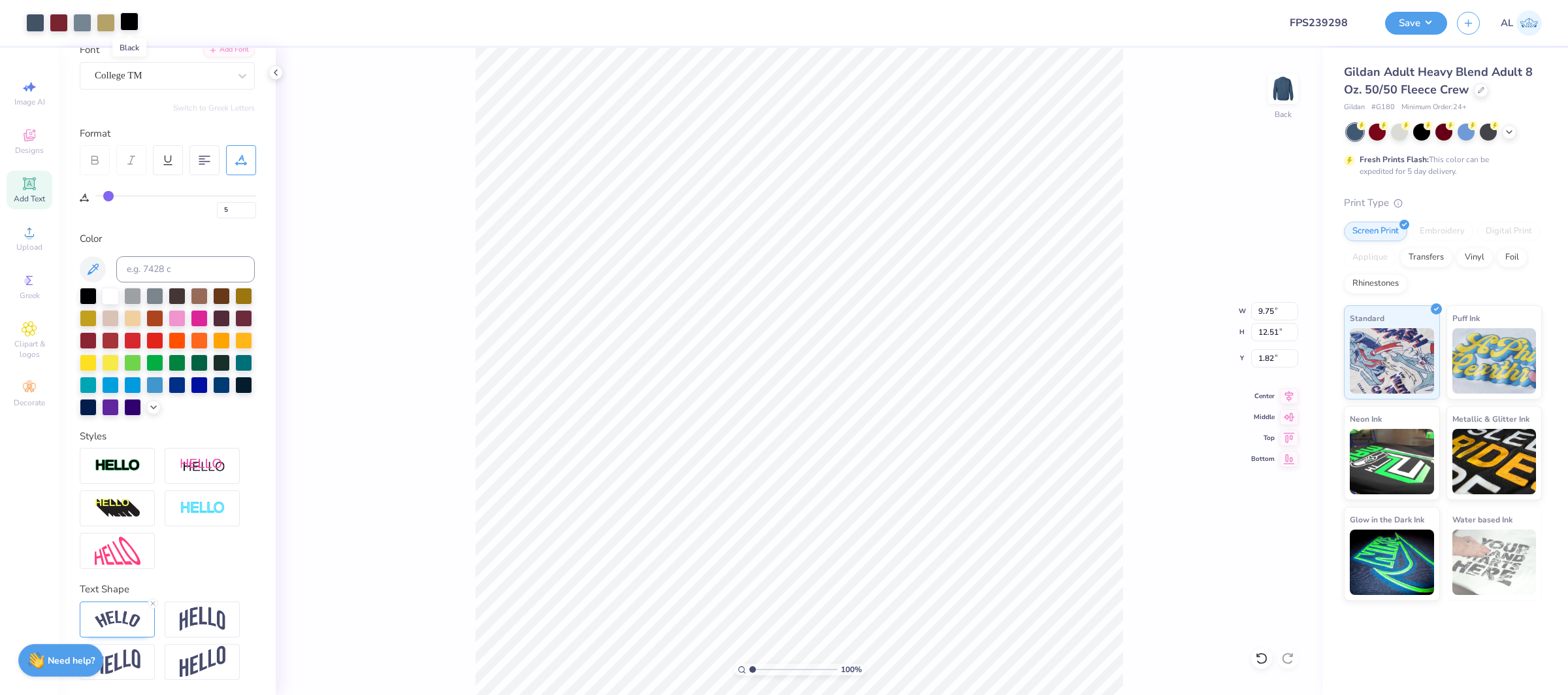
click at [130, 17] on div at bounding box center [129, 21] width 18 height 18
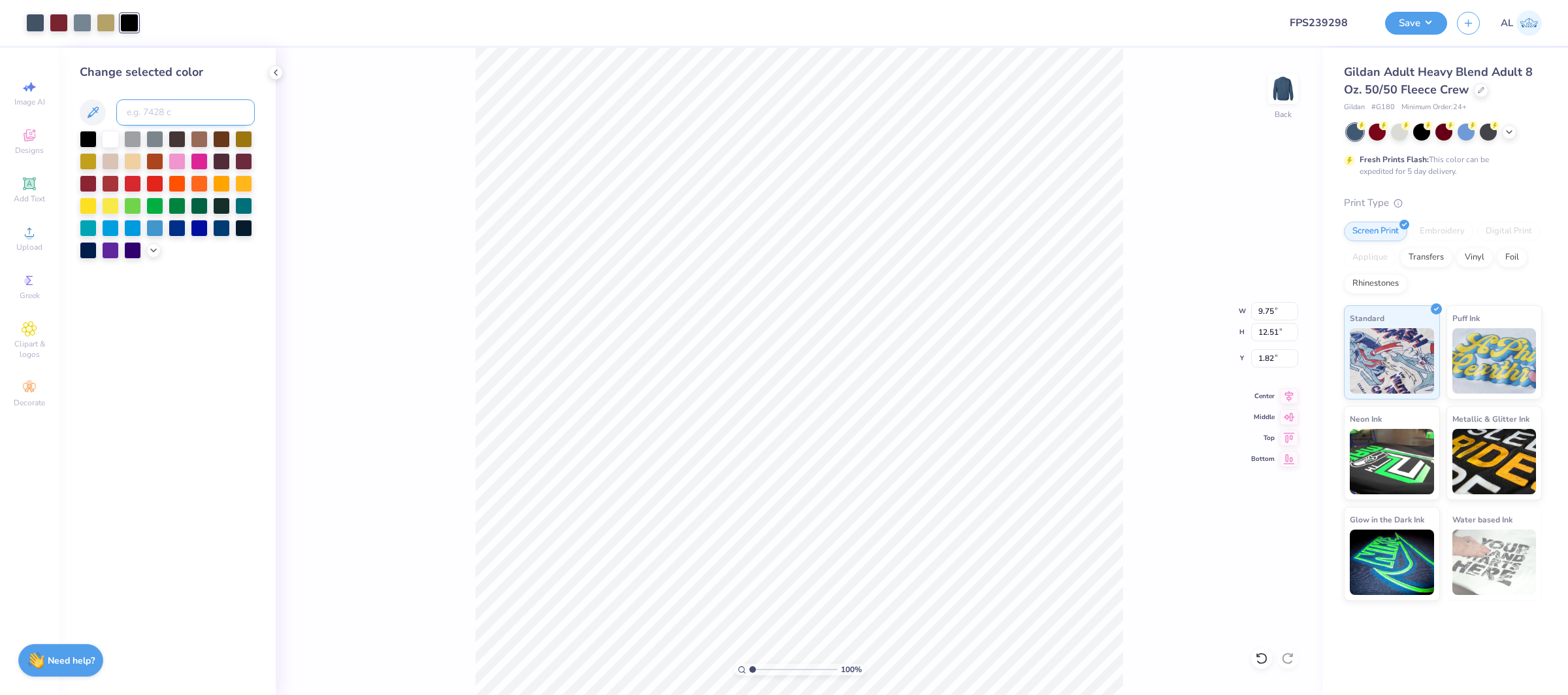
click at [190, 109] on input at bounding box center [185, 112] width 138 height 26
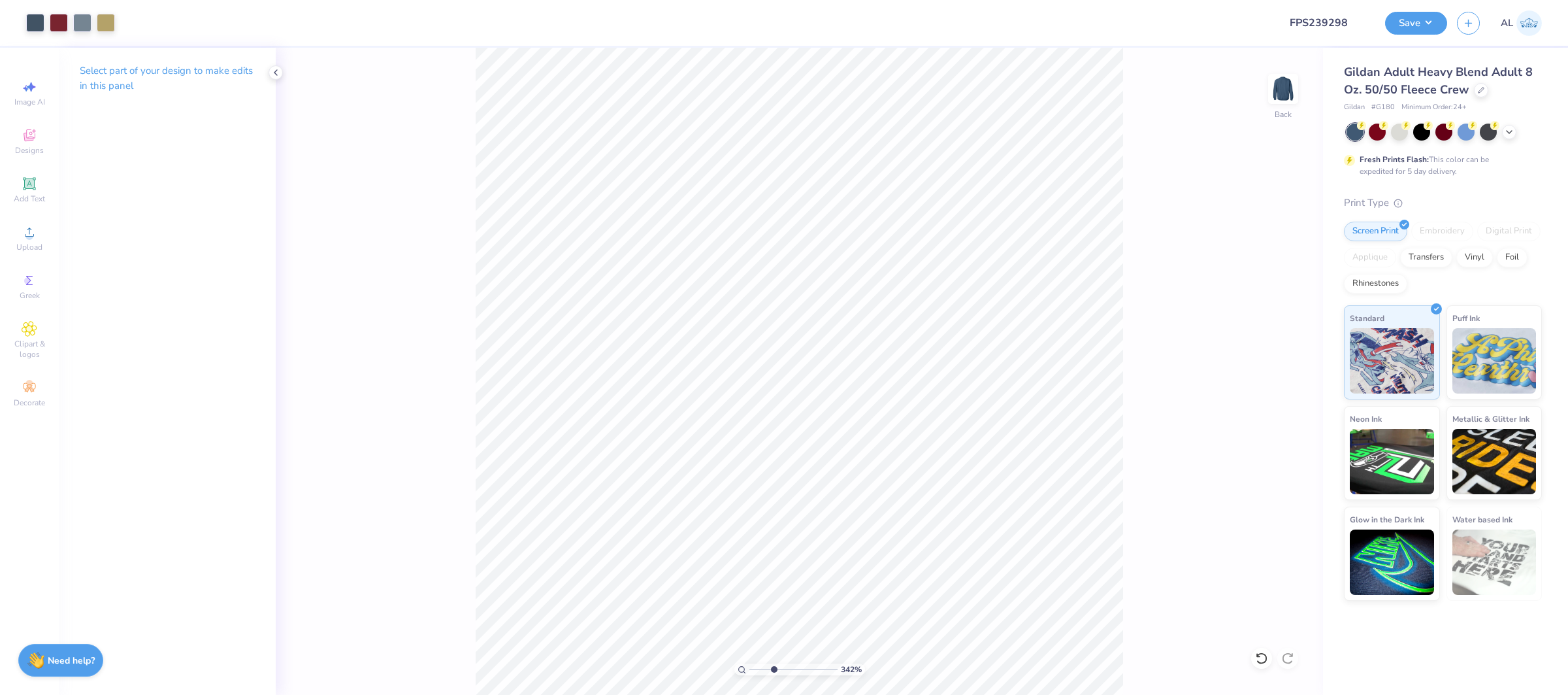
click at [773, 671] on input "range" at bounding box center [793, 670] width 88 height 12
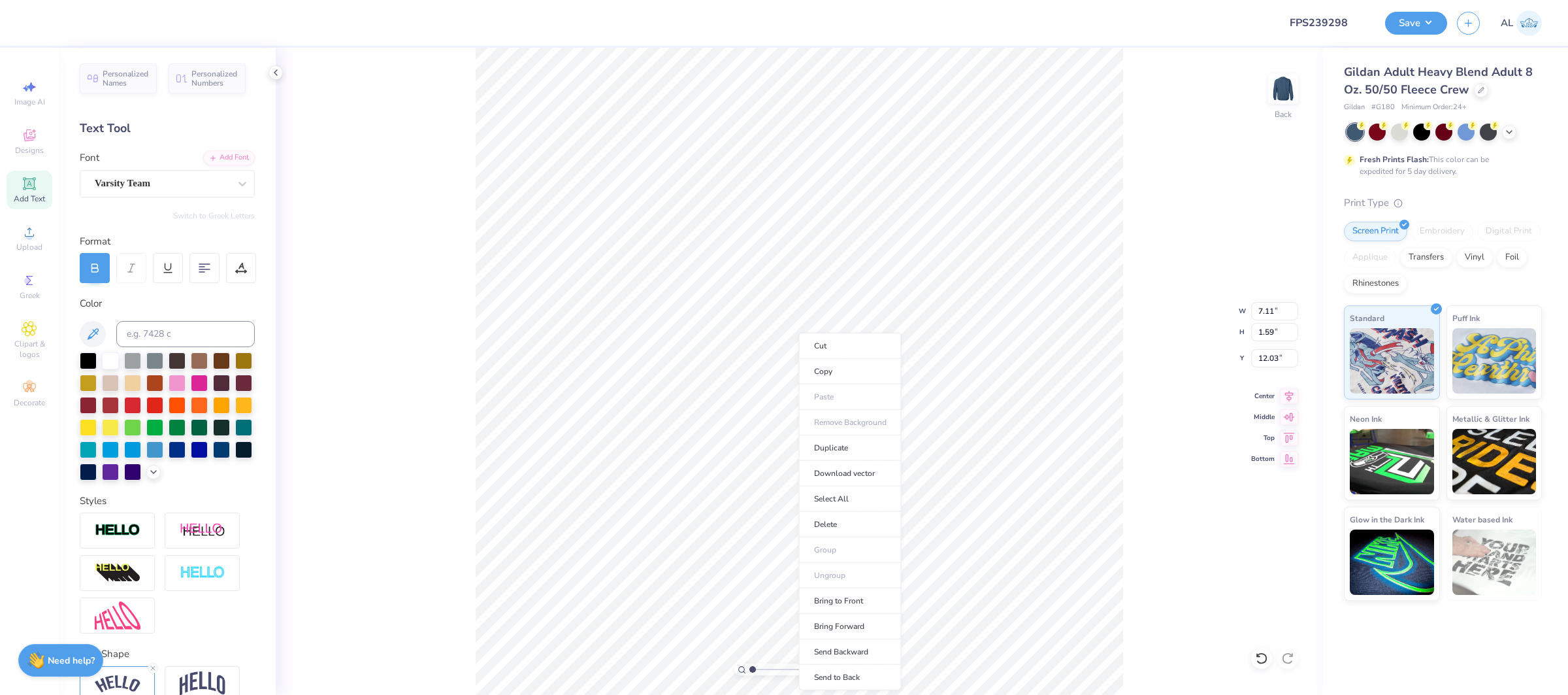
drag, startPoint x: 838, startPoint y: 681, endPoint x: 776, endPoint y: 665, distance: 64.0
click at [838, 681] on li "Send to Back" at bounding box center [851, 677] width 103 height 25
click at [774, 669] on input "range" at bounding box center [793, 670] width 88 height 12
click at [878, 677] on li "Send to Back" at bounding box center [885, 677] width 103 height 25
click at [761, 672] on input "range" at bounding box center [793, 670] width 88 height 12
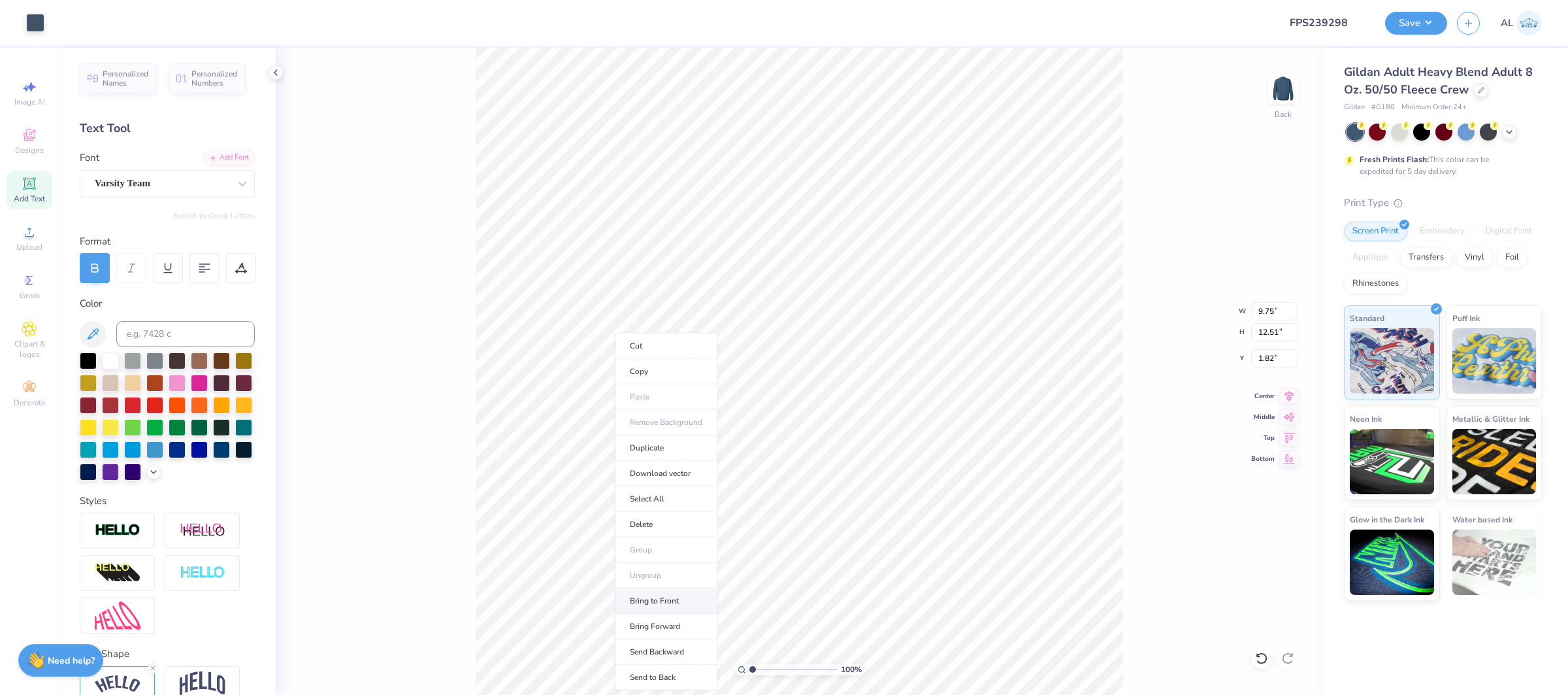
click at [671, 602] on li "Bring to Front" at bounding box center [666, 601] width 103 height 25
click at [621, 662] on div "100 %" at bounding box center [799, 372] width 648 height 648
click at [1408, 26] on button "Save" at bounding box center [1416, 21] width 62 height 23
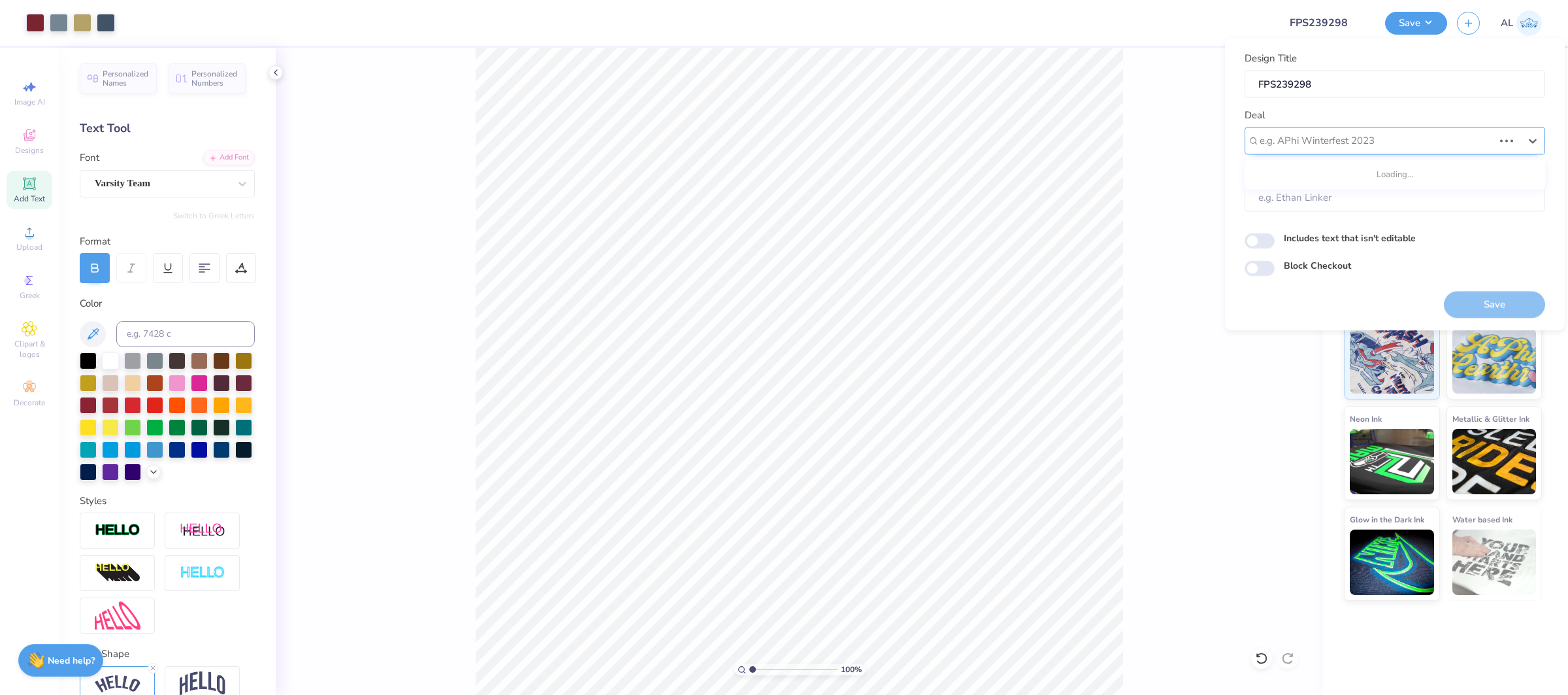
click at [1437, 144] on div at bounding box center [1376, 141] width 234 height 17
click at [1434, 169] on div "Design Tool Gallery" at bounding box center [1395, 175] width 290 height 22
click at [1498, 299] on button "Save" at bounding box center [1495, 304] width 101 height 27
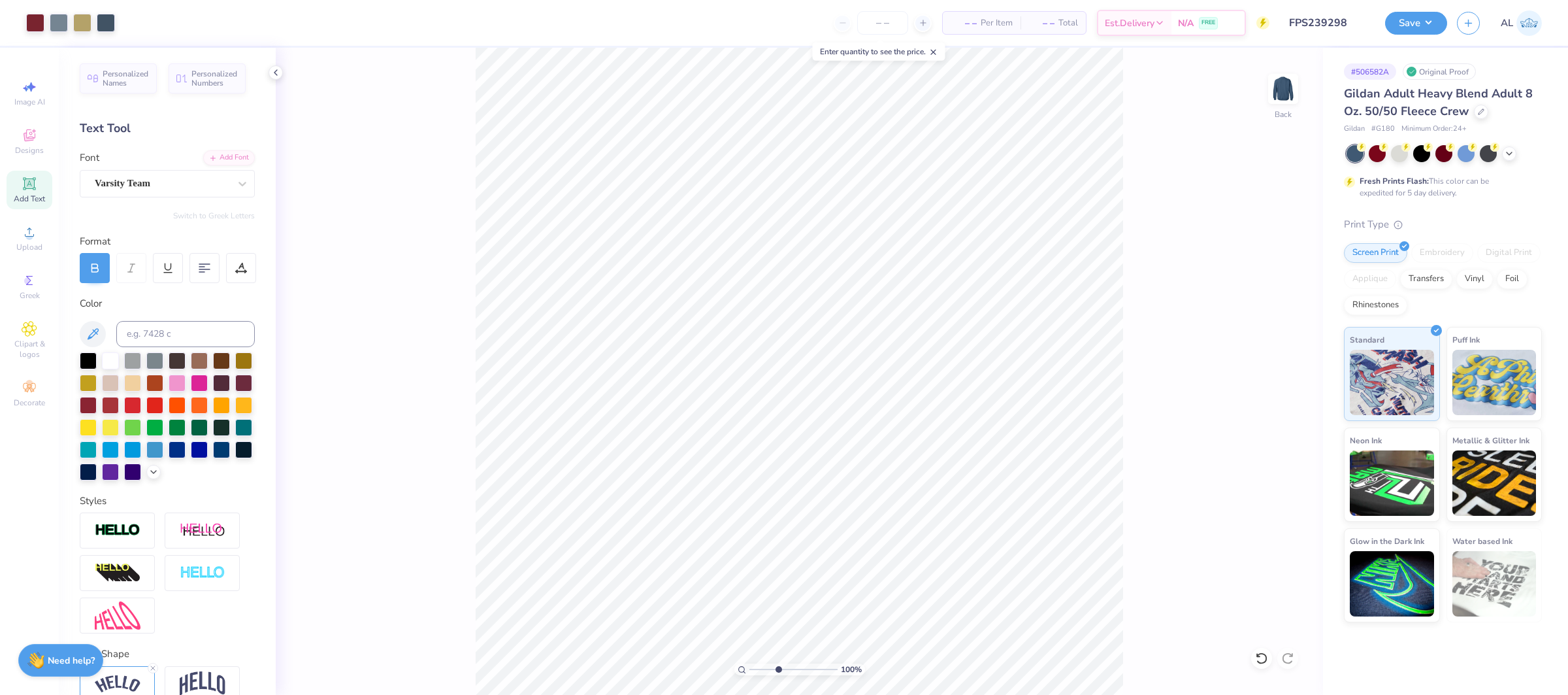
click at [777, 670] on input "range" at bounding box center [793, 670] width 88 height 12
drag, startPoint x: 771, startPoint y: 666, endPoint x: 710, endPoint y: 663, distance: 61.1
click at [750, 664] on input "range" at bounding box center [793, 670] width 88 height 12
click at [1401, 30] on button "Save" at bounding box center [1416, 21] width 62 height 23
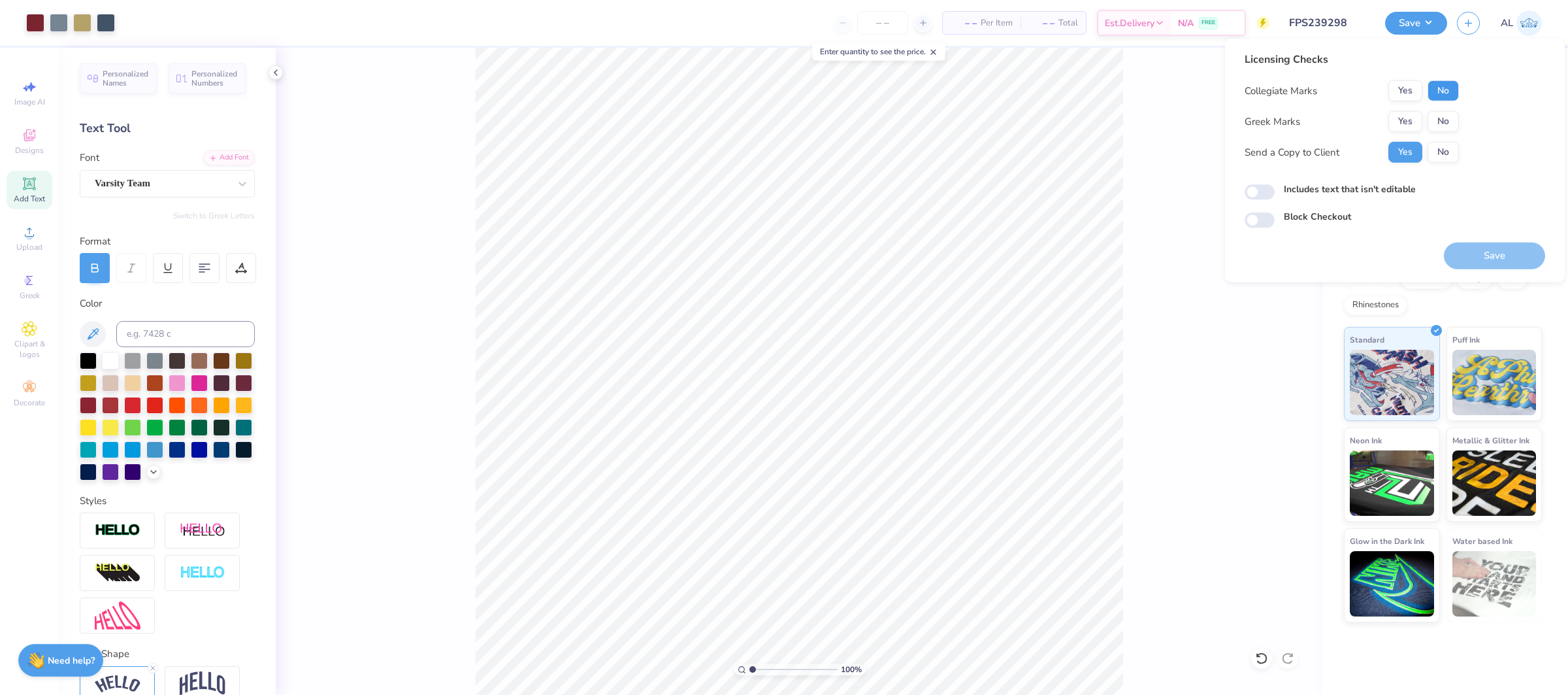
click at [1432, 83] on button "No" at bounding box center [1444, 91] width 31 height 21
click at [1414, 118] on button "Yes" at bounding box center [1405, 122] width 34 height 21
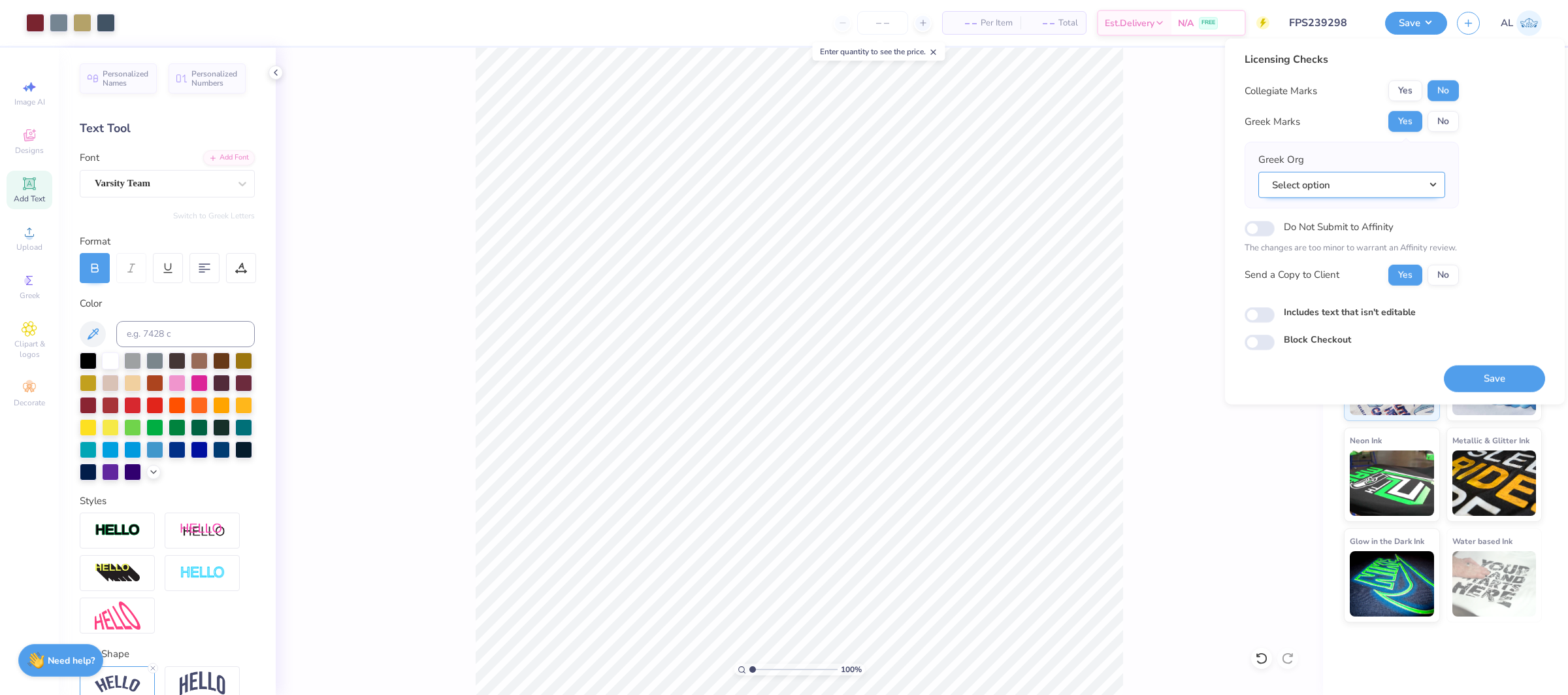
click at [1418, 187] on button "Select option" at bounding box center [1352, 185] width 187 height 27
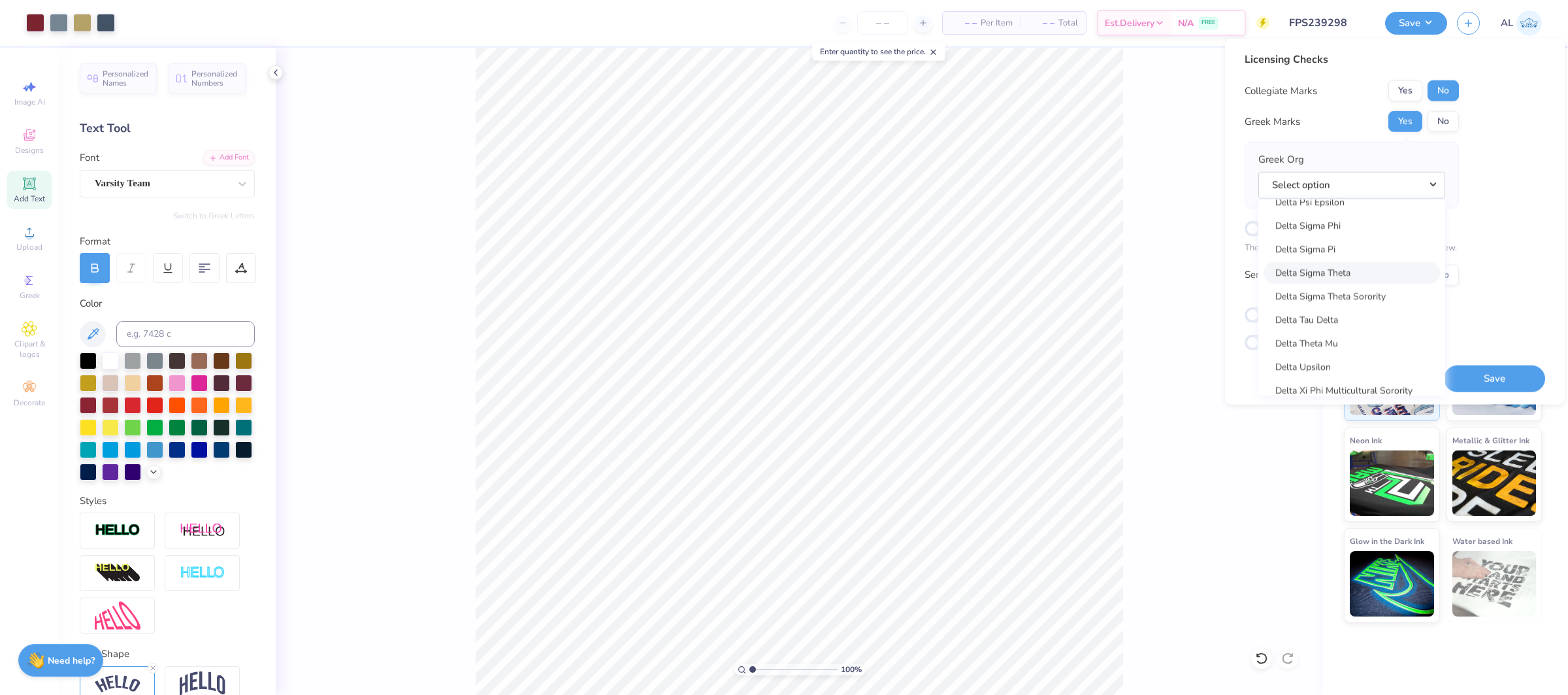
scroll to position [3361, 0]
click at [1344, 319] on link "Delta Tau Delta" at bounding box center [1352, 314] width 177 height 22
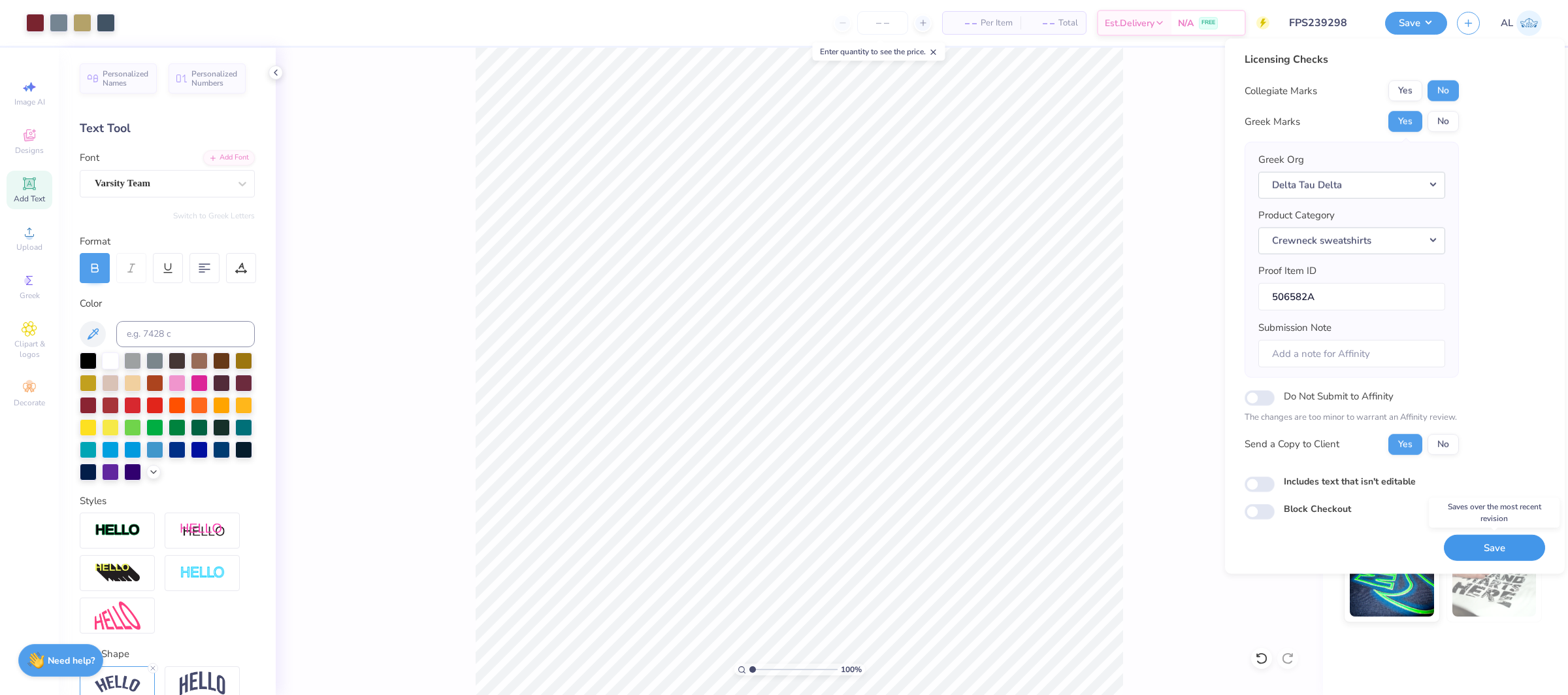
click at [1486, 542] on button "Save" at bounding box center [1495, 547] width 101 height 27
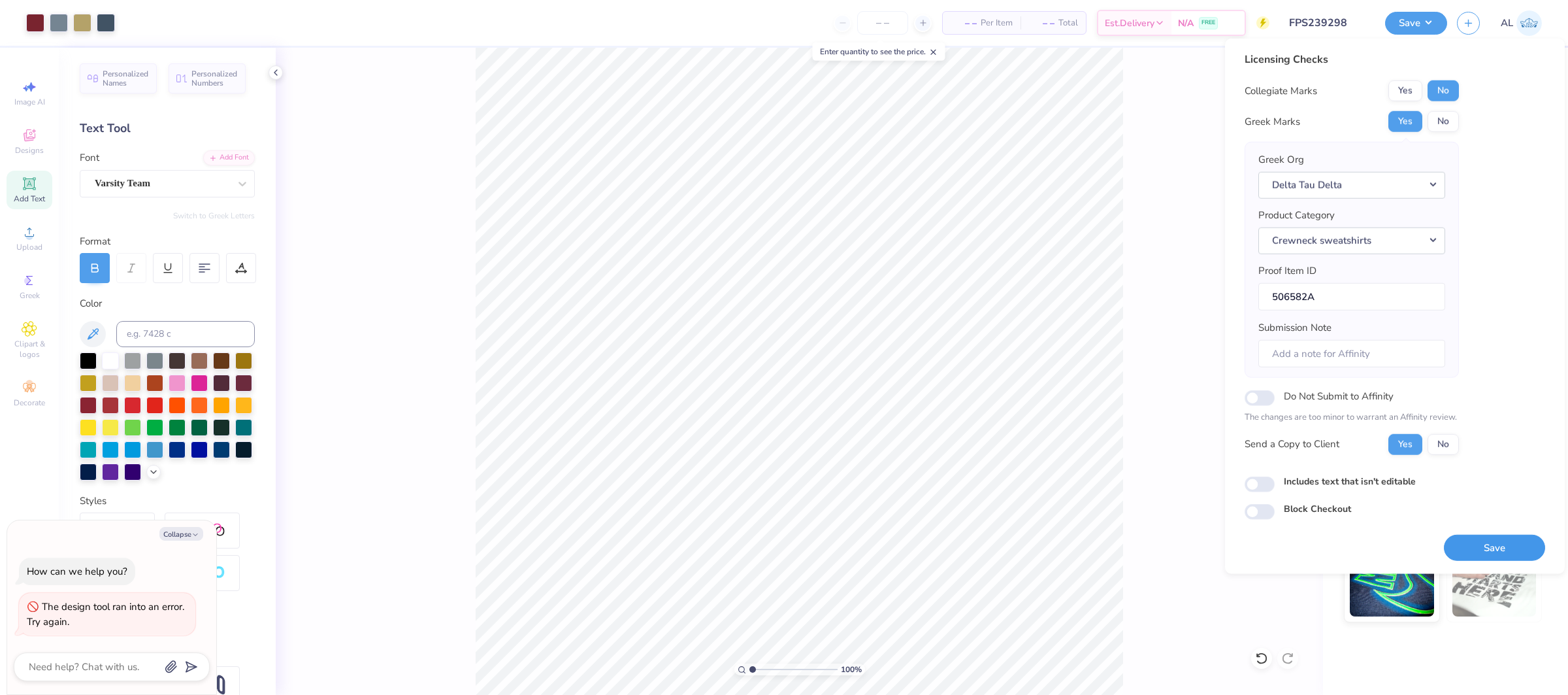
click at [1525, 544] on button "Save" at bounding box center [1495, 547] width 101 height 27
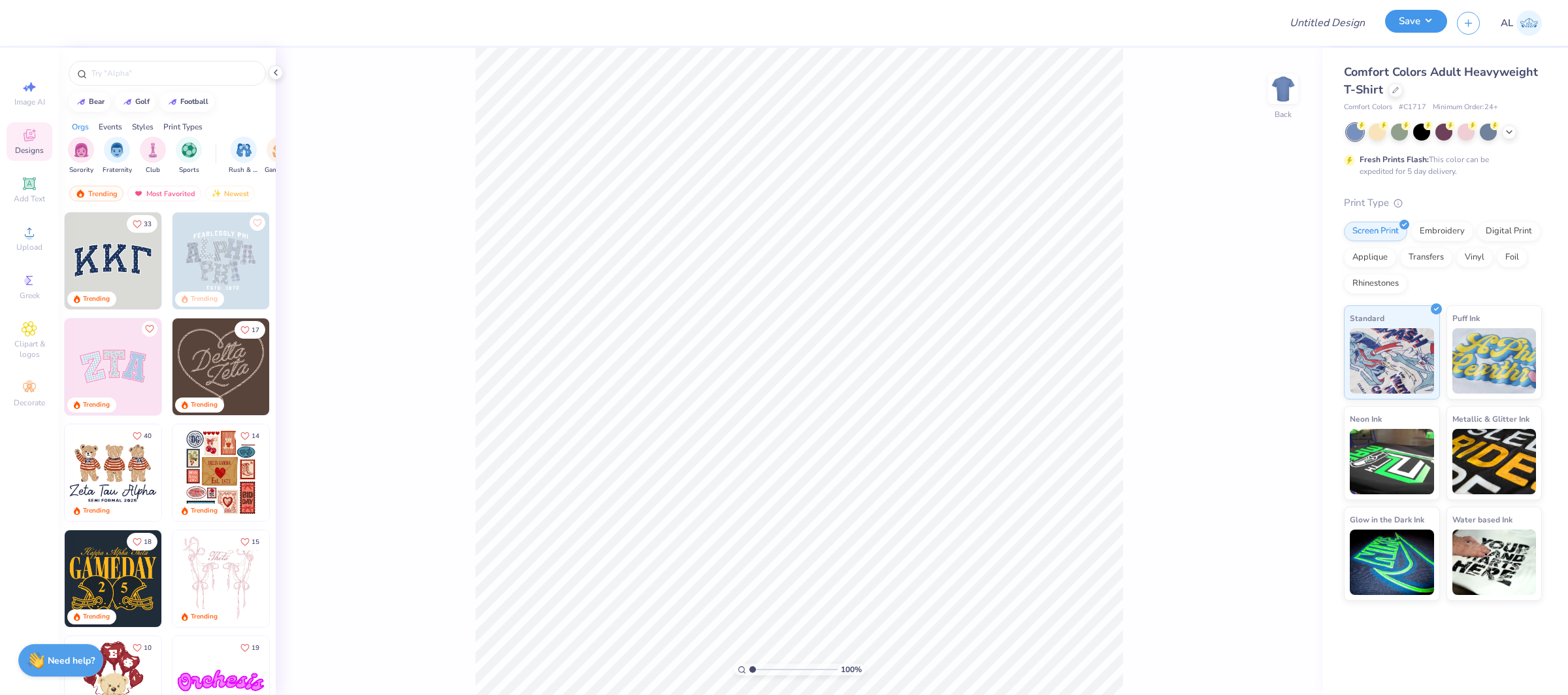
click at [1416, 25] on button "Save" at bounding box center [1416, 21] width 62 height 23
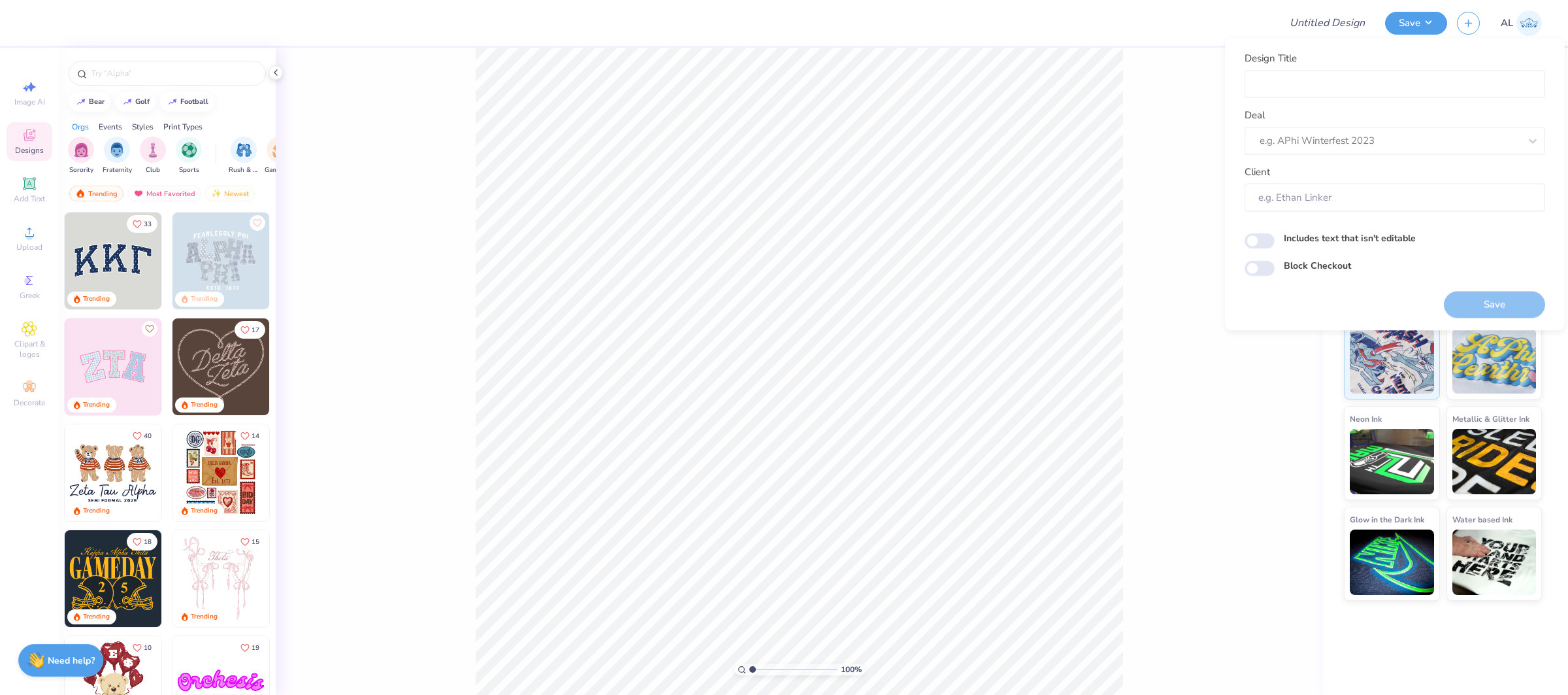
click at [1203, 94] on div "100 % Back" at bounding box center [799, 371] width 1047 height 647
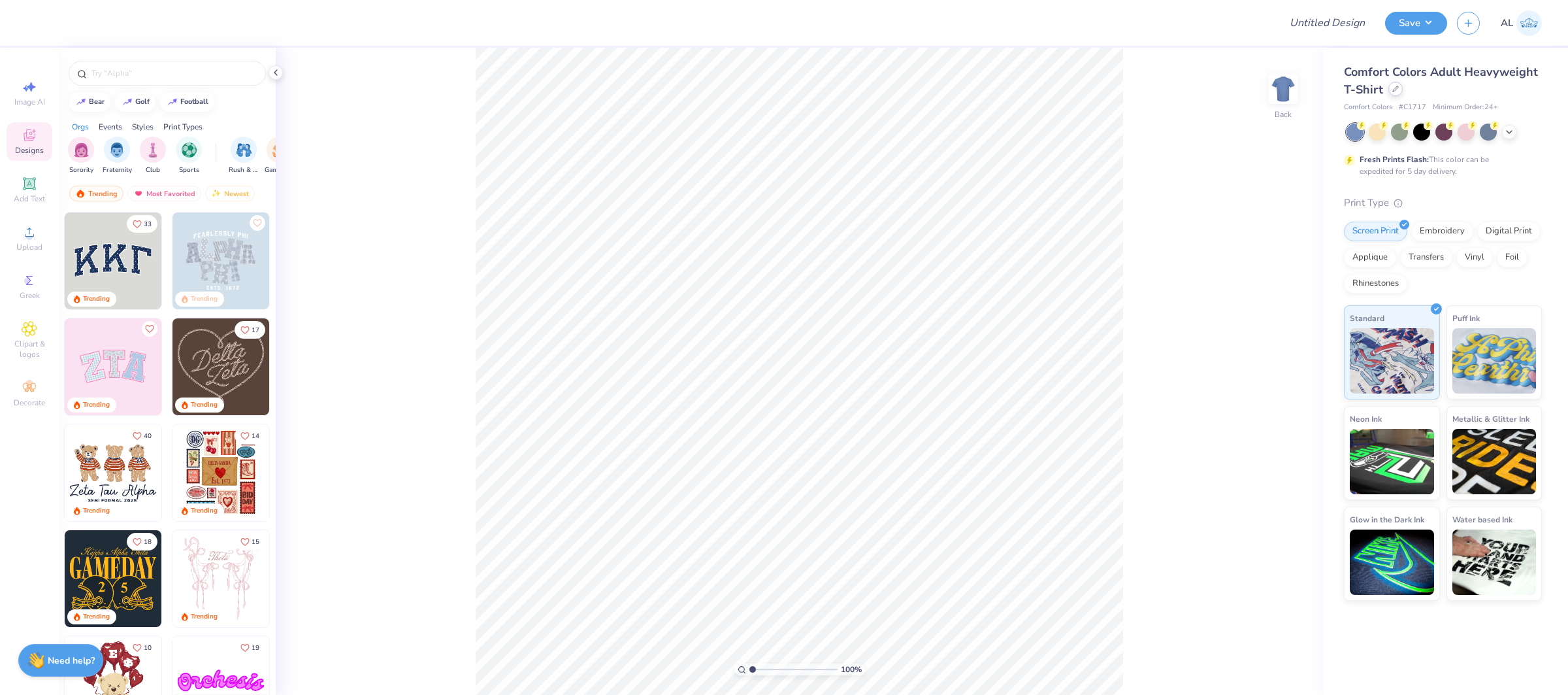
click at [1393, 91] on icon at bounding box center [1396, 89] width 7 height 7
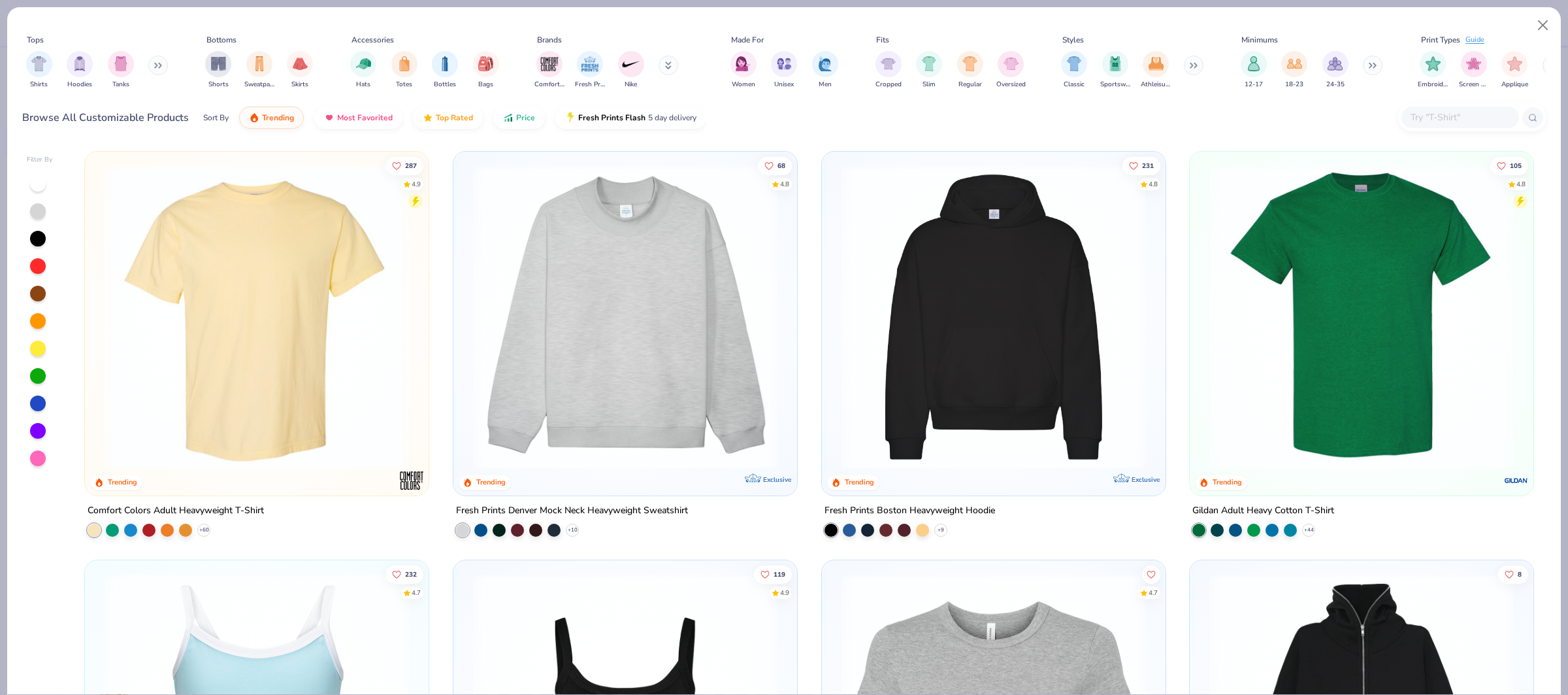
click at [1435, 108] on div at bounding box center [1460, 117] width 118 height 22
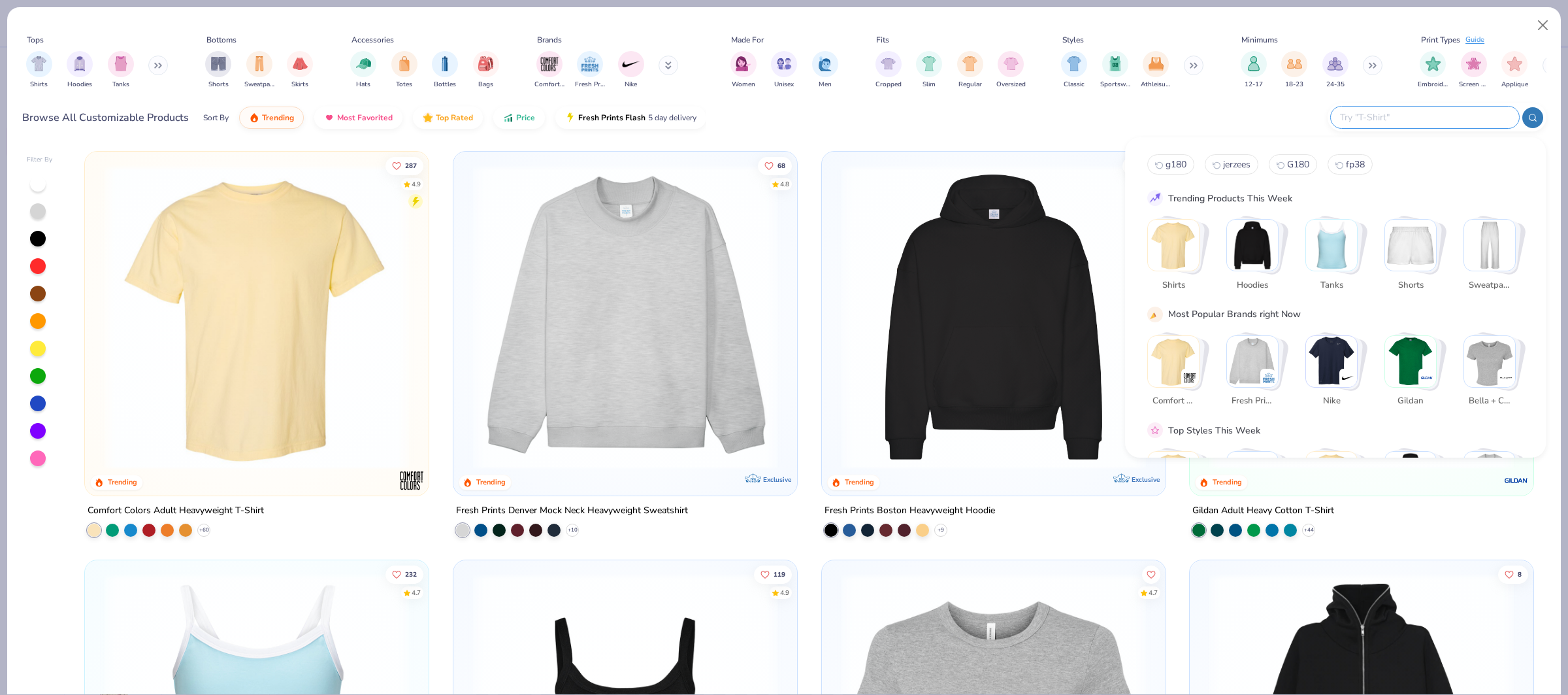
click at [1435, 111] on input "text" at bounding box center [1424, 117] width 172 height 15
paste input "Alpha Omega Chi"
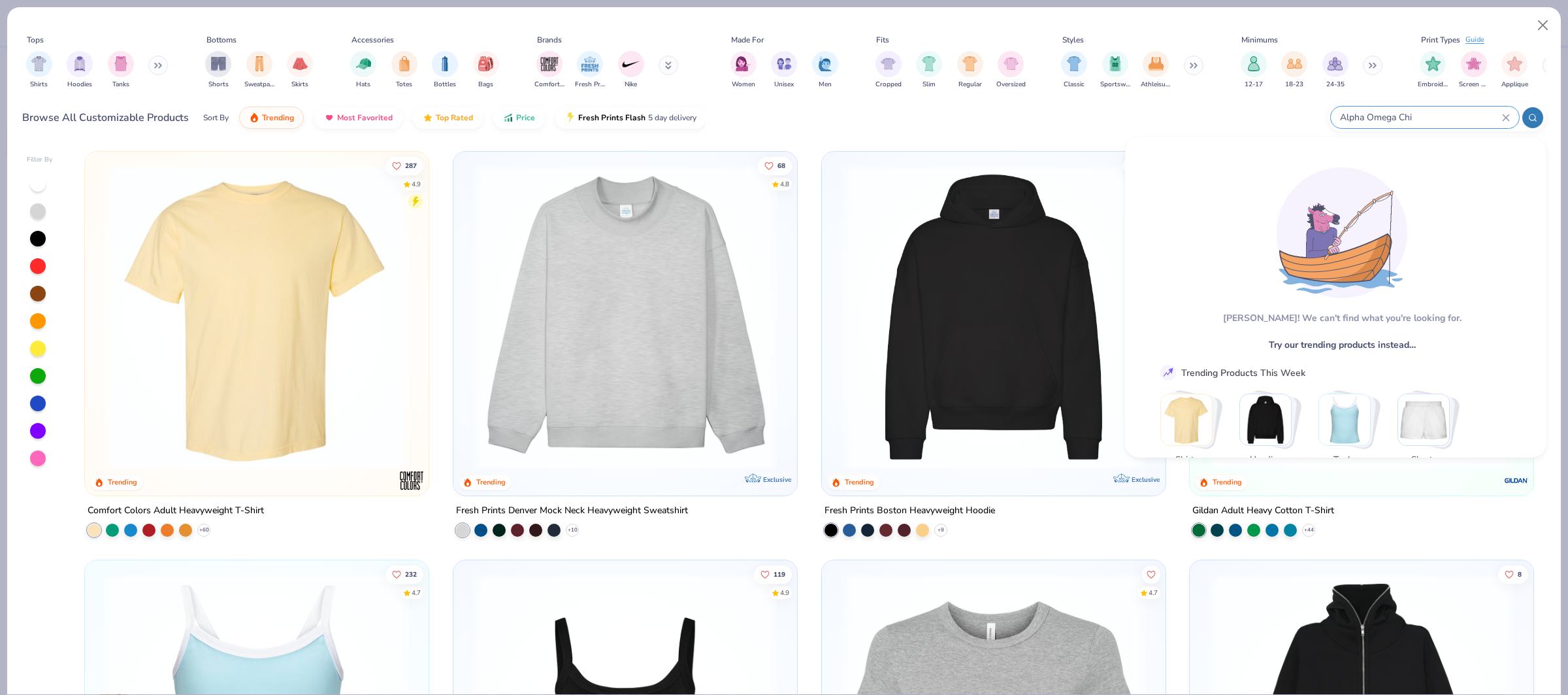
type input "Alpha Omega Chi"
click at [1549, 25] on button "Close" at bounding box center [1544, 25] width 25 height 25
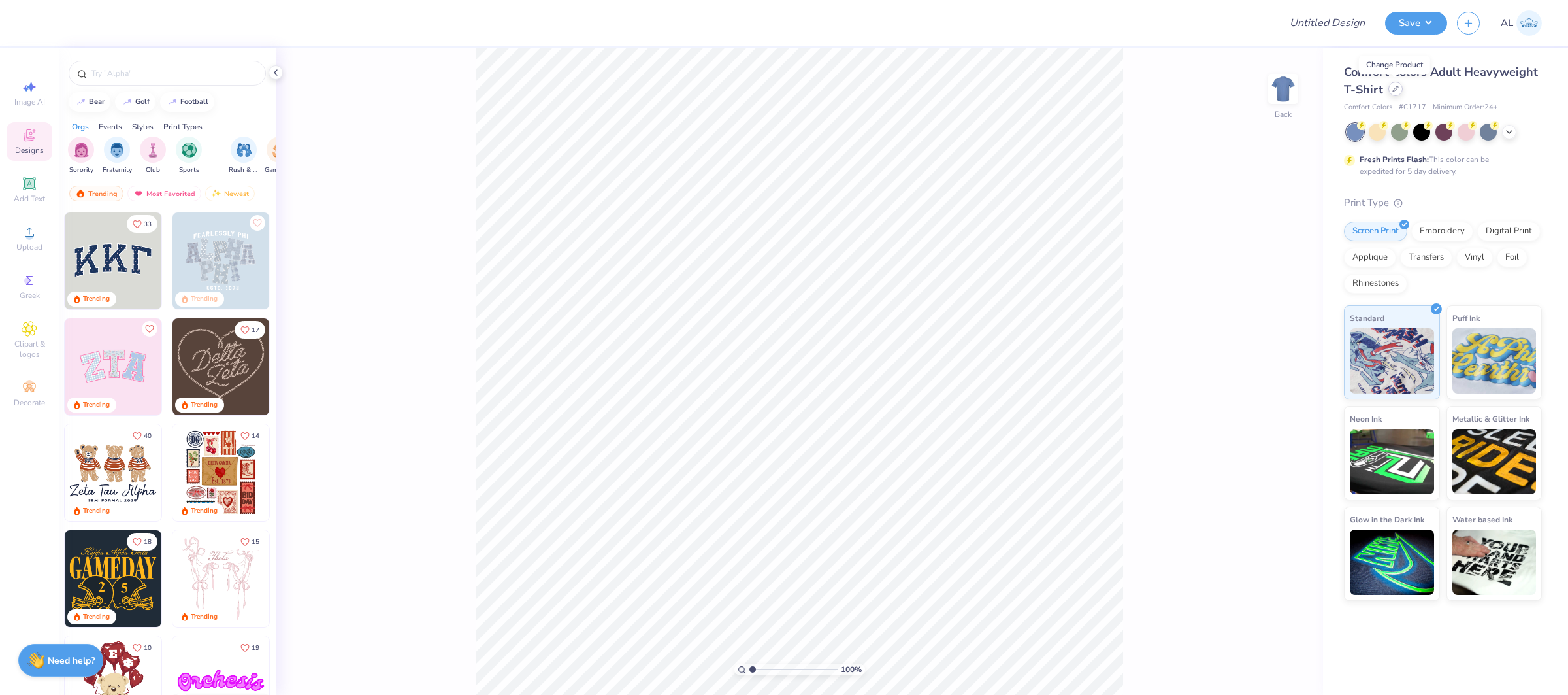
click at [1398, 89] on icon at bounding box center [1396, 89] width 7 height 7
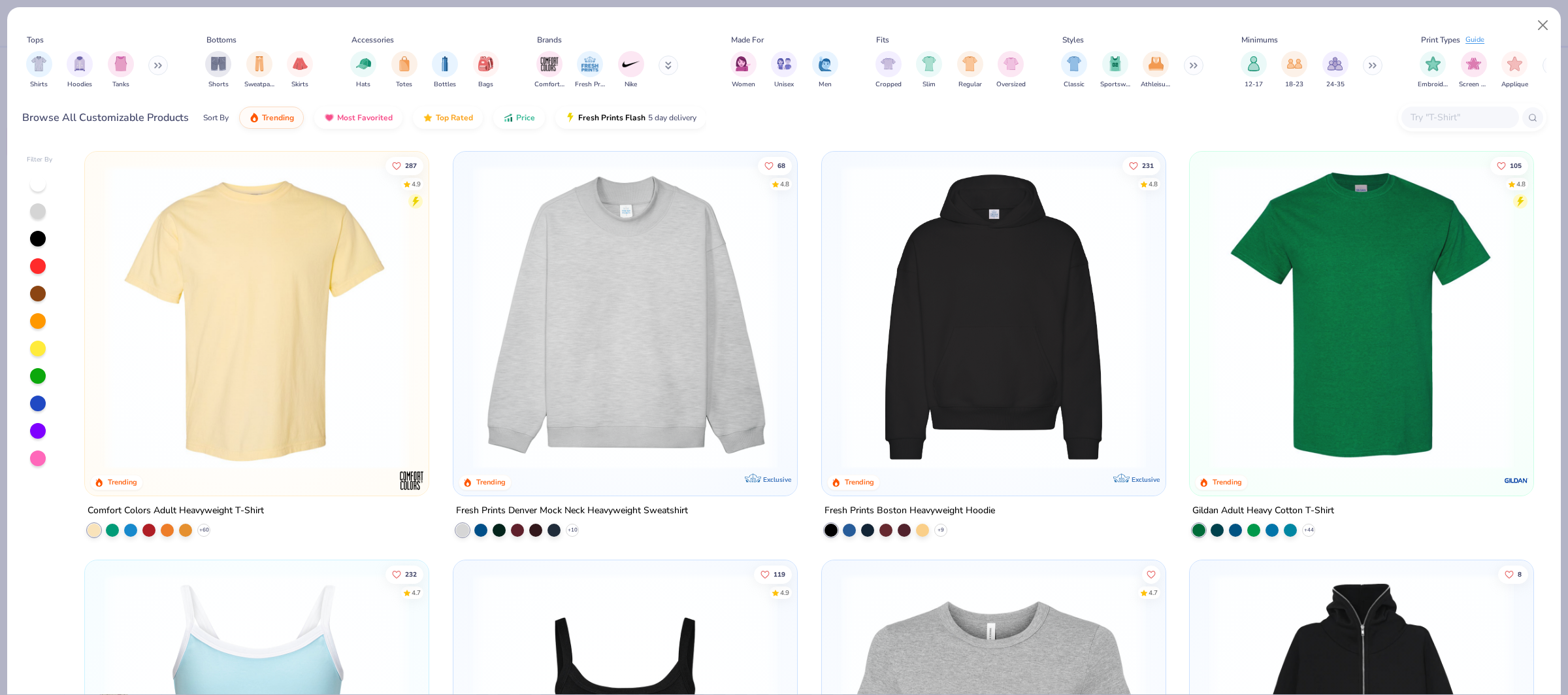
click at [1437, 124] on input "text" at bounding box center [1460, 117] width 101 height 15
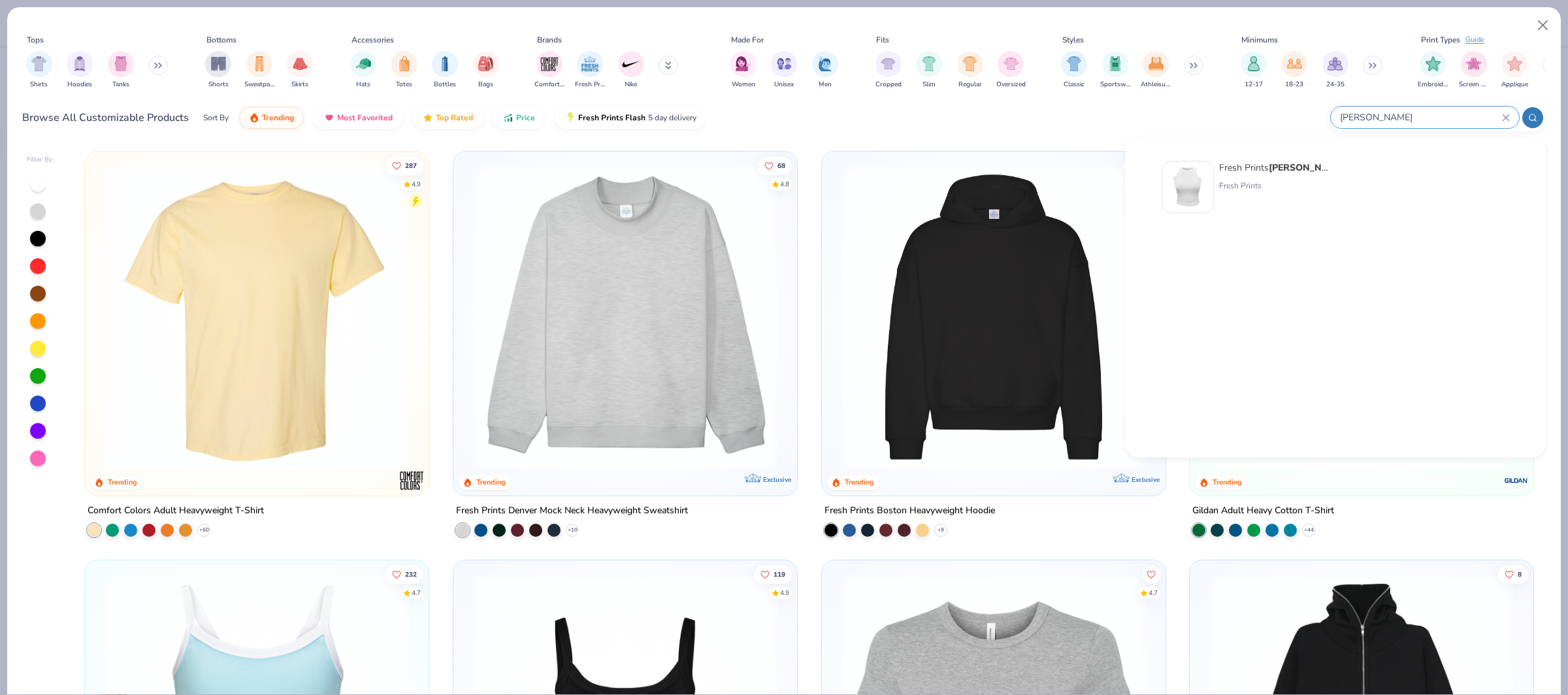
type input "[PERSON_NAME]"
click at [1220, 164] on div "Fresh Prints [PERSON_NAME] Tank Top" at bounding box center [1275, 168] width 110 height 14
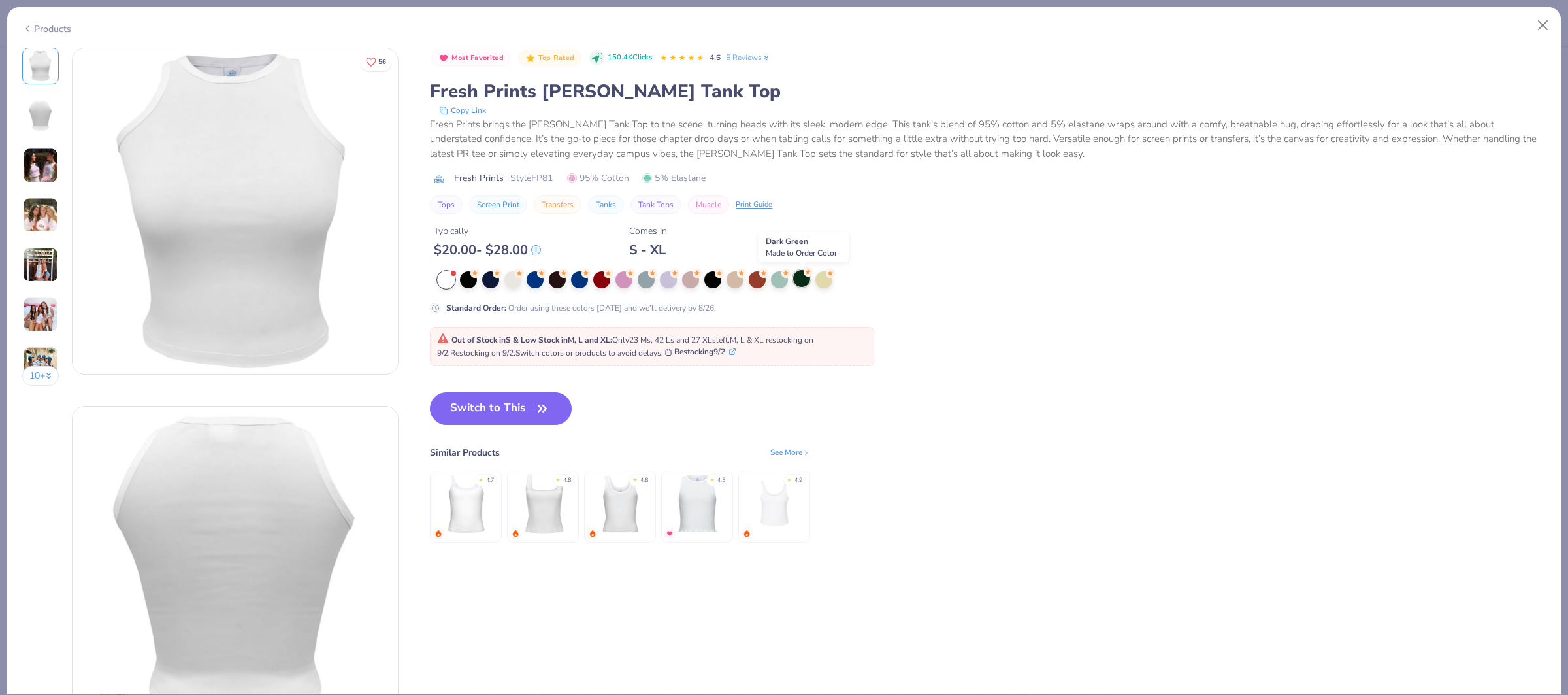
click at [804, 283] on div at bounding box center [802, 279] width 17 height 17
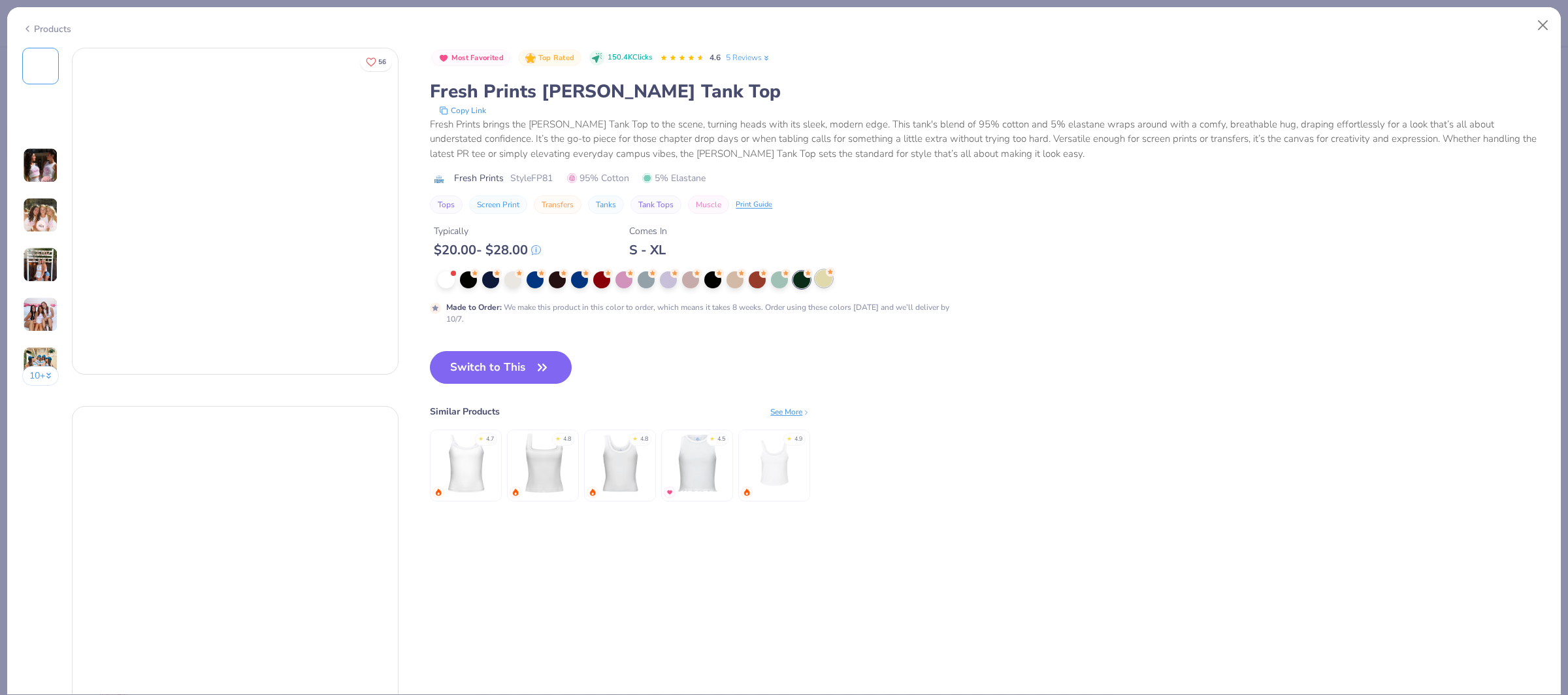
click at [827, 282] on div at bounding box center [824, 279] width 17 height 17
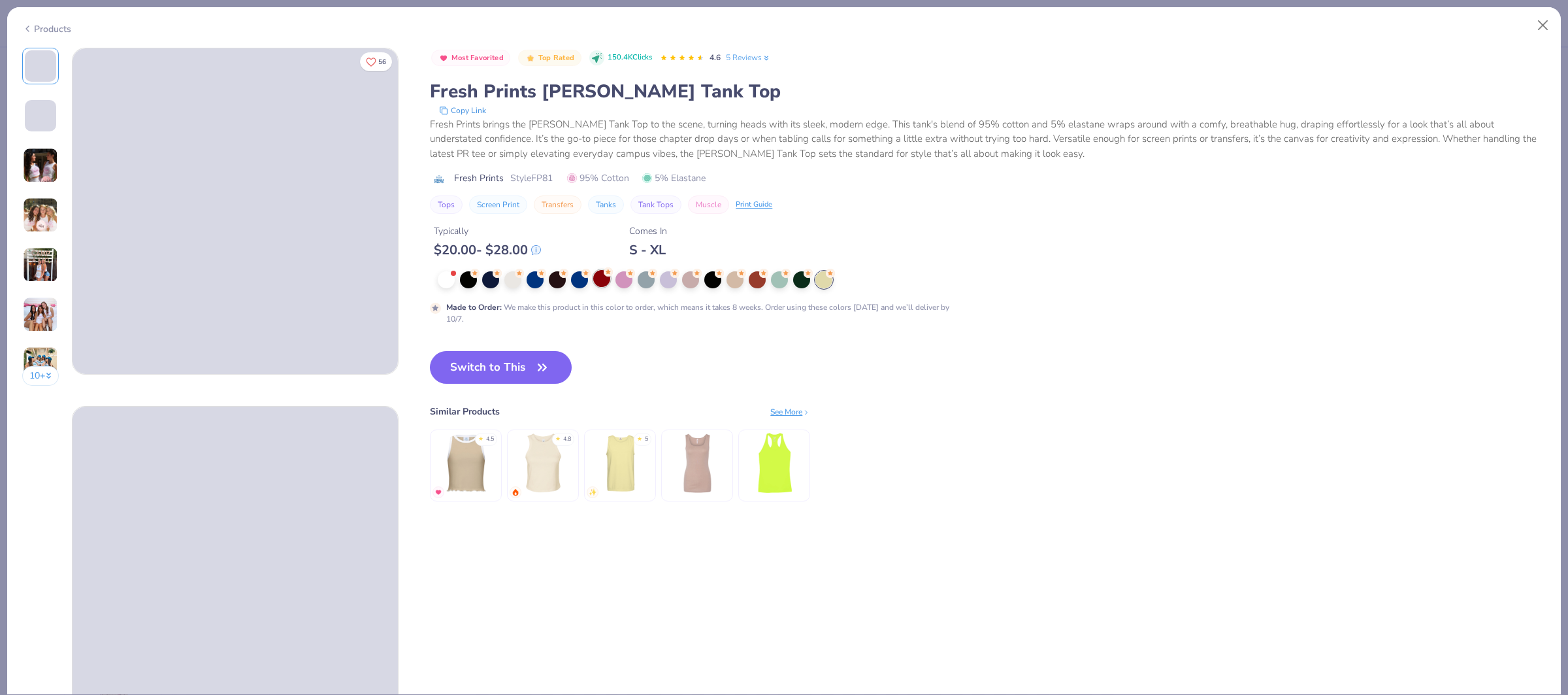
click at [602, 284] on div at bounding box center [602, 279] width 17 height 17
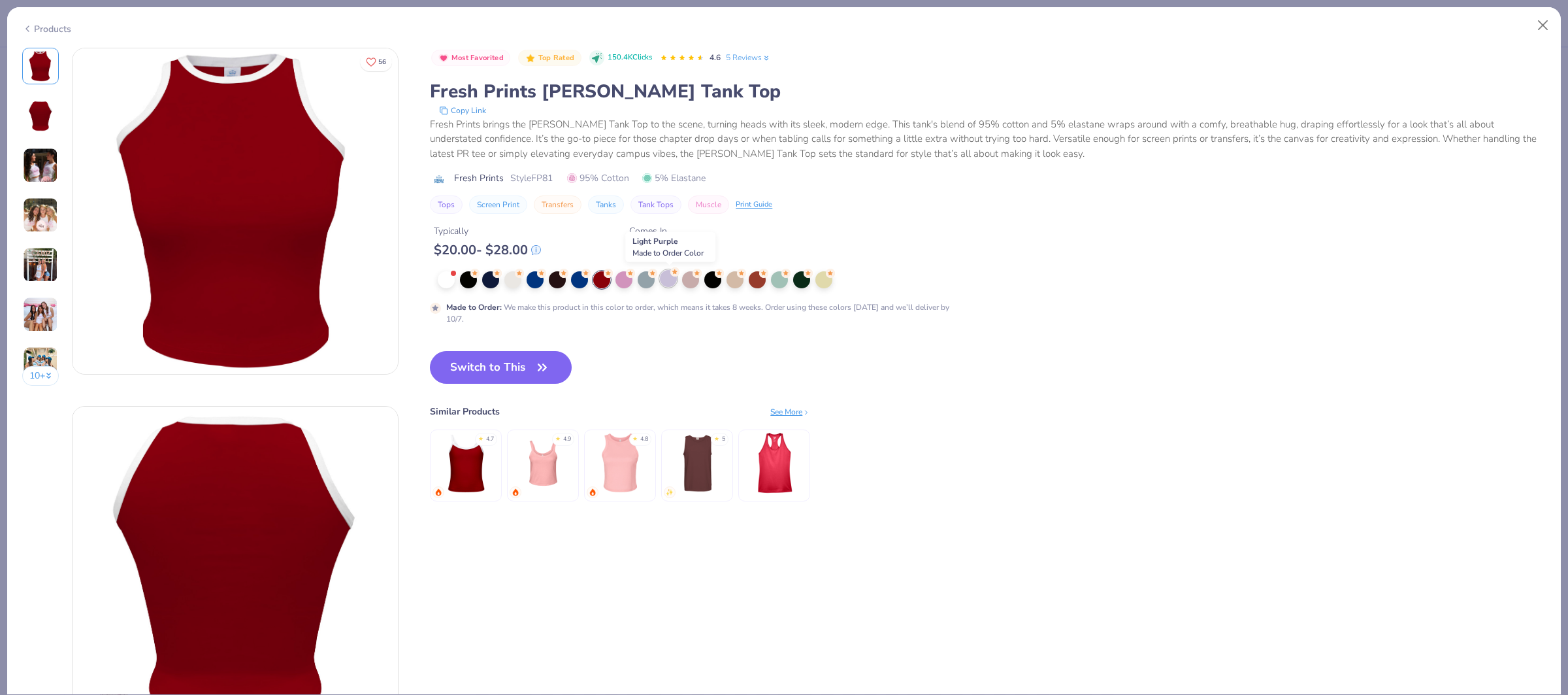
click at [669, 285] on div at bounding box center [669, 279] width 17 height 17
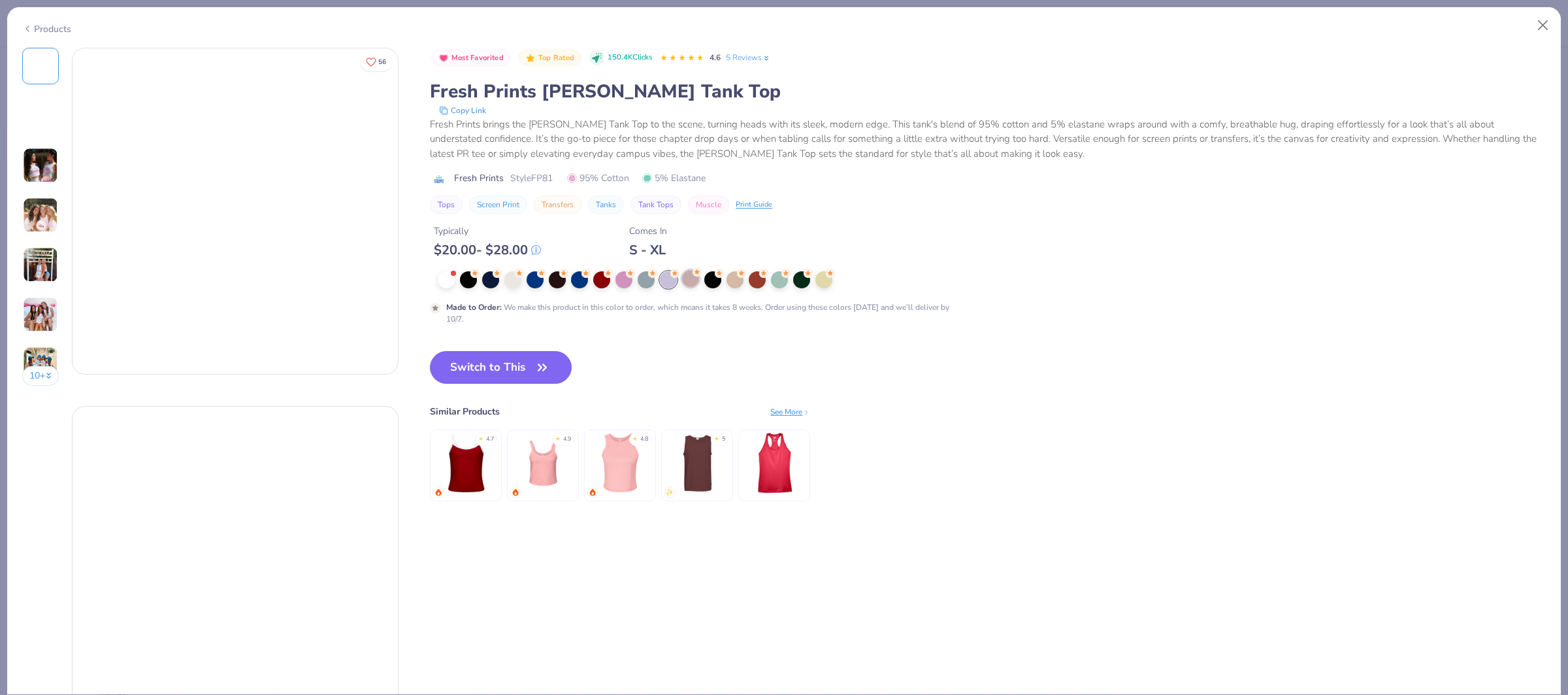
click at [691, 284] on div at bounding box center [691, 279] width 17 height 17
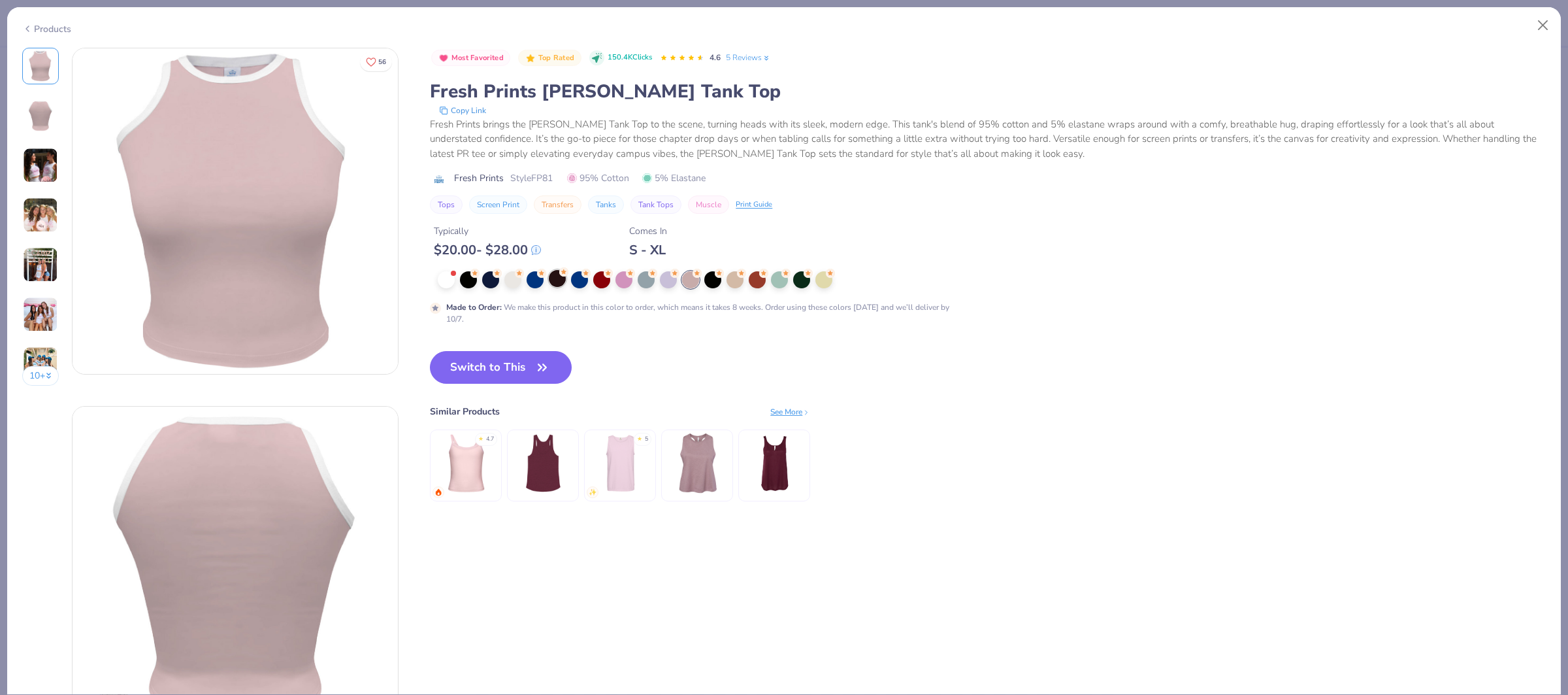
click at [555, 282] on div at bounding box center [558, 279] width 17 height 17
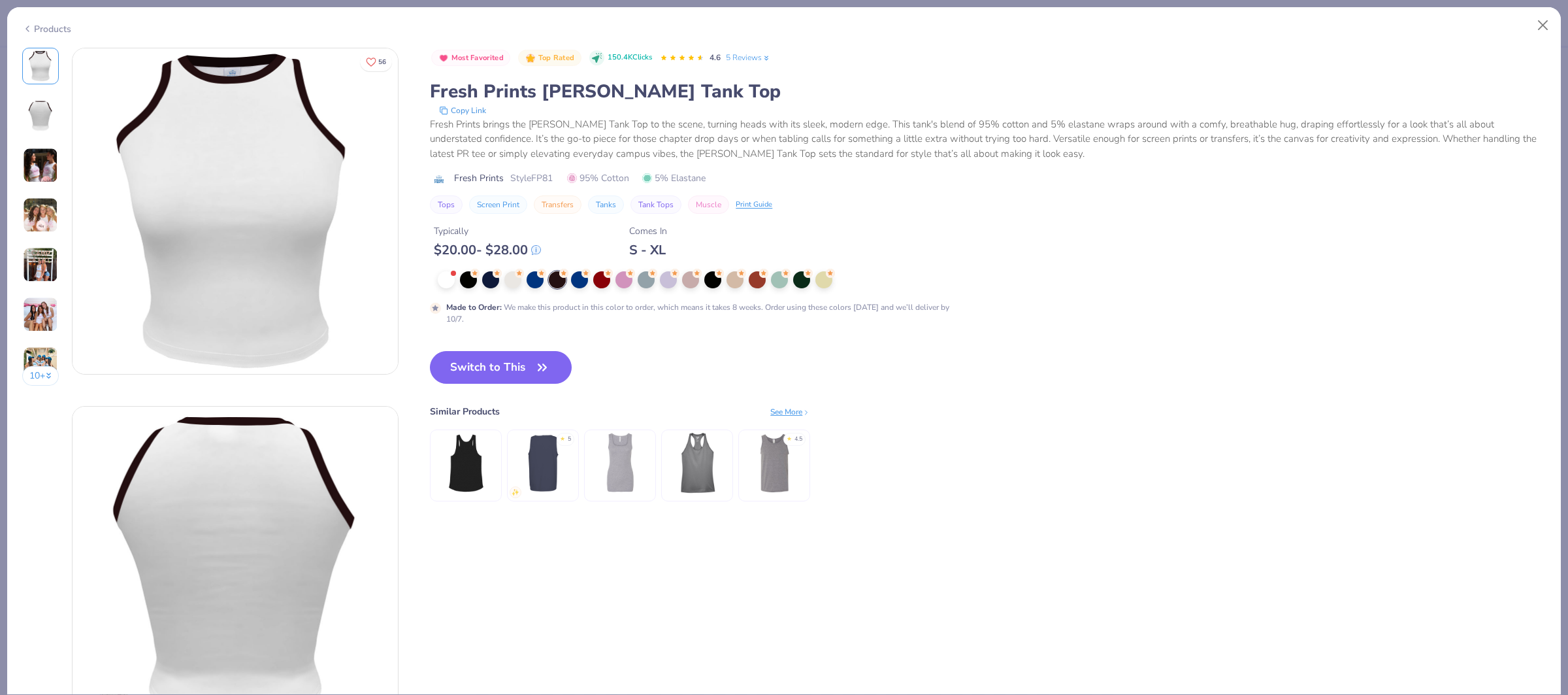
click at [38, 29] on div "Products" at bounding box center [47, 30] width 49 height 14
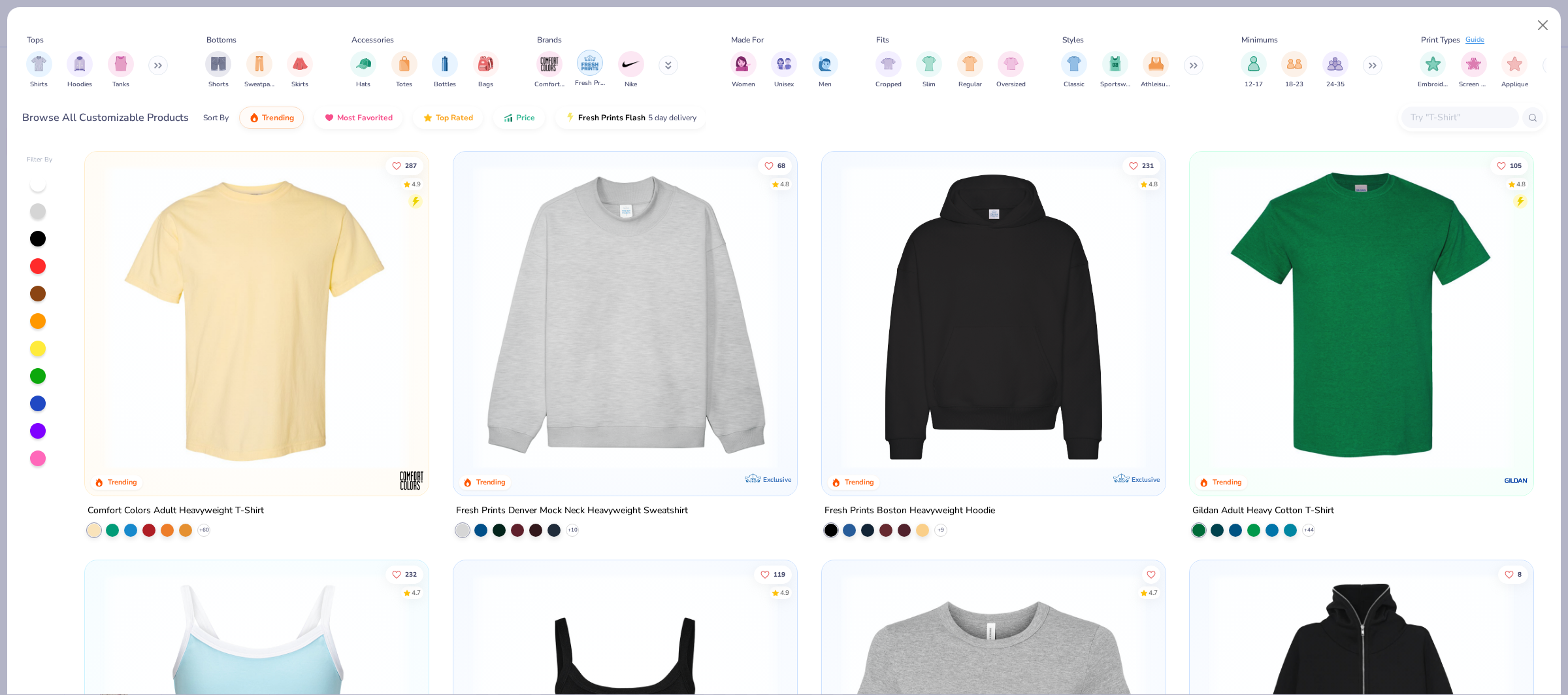
click at [586, 69] on img "filter for Fresh Prints" at bounding box center [590, 63] width 20 height 20
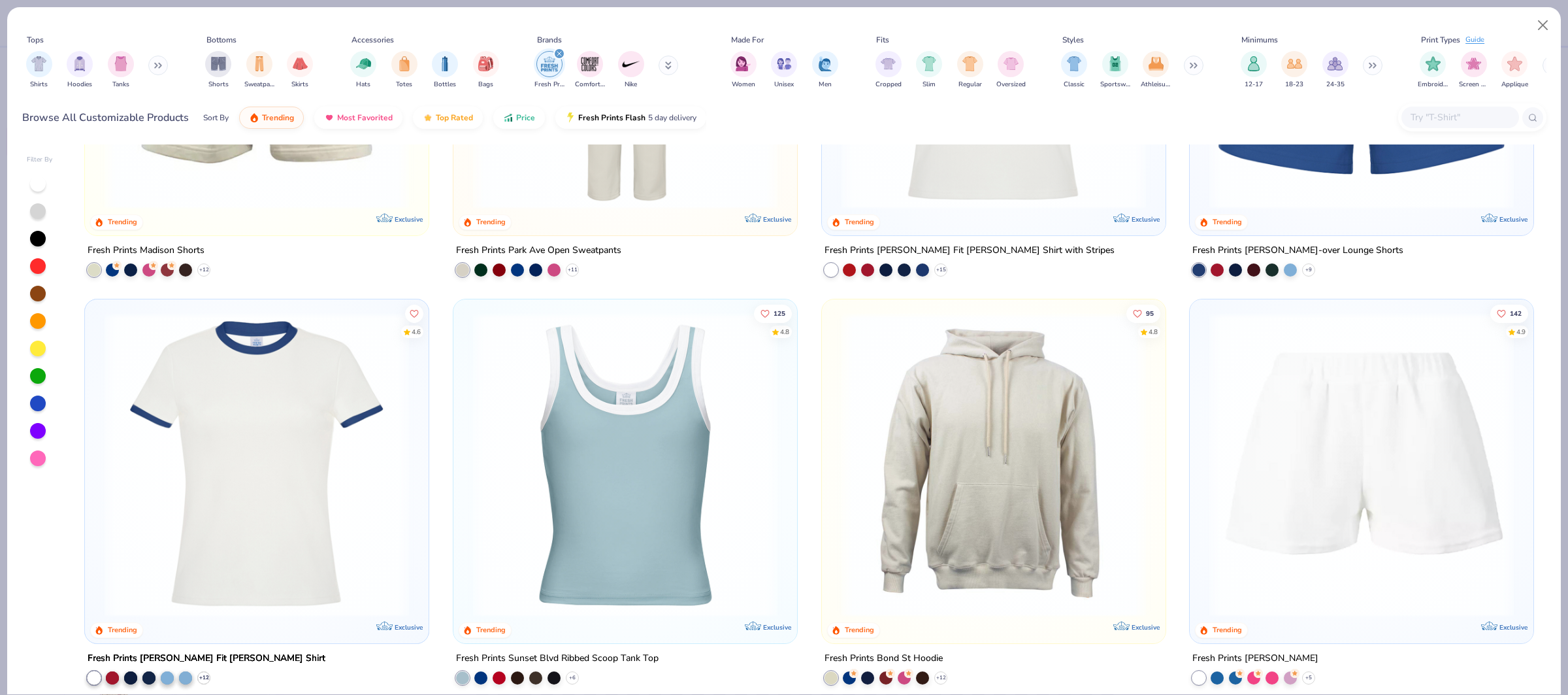
scroll to position [1047, 0]
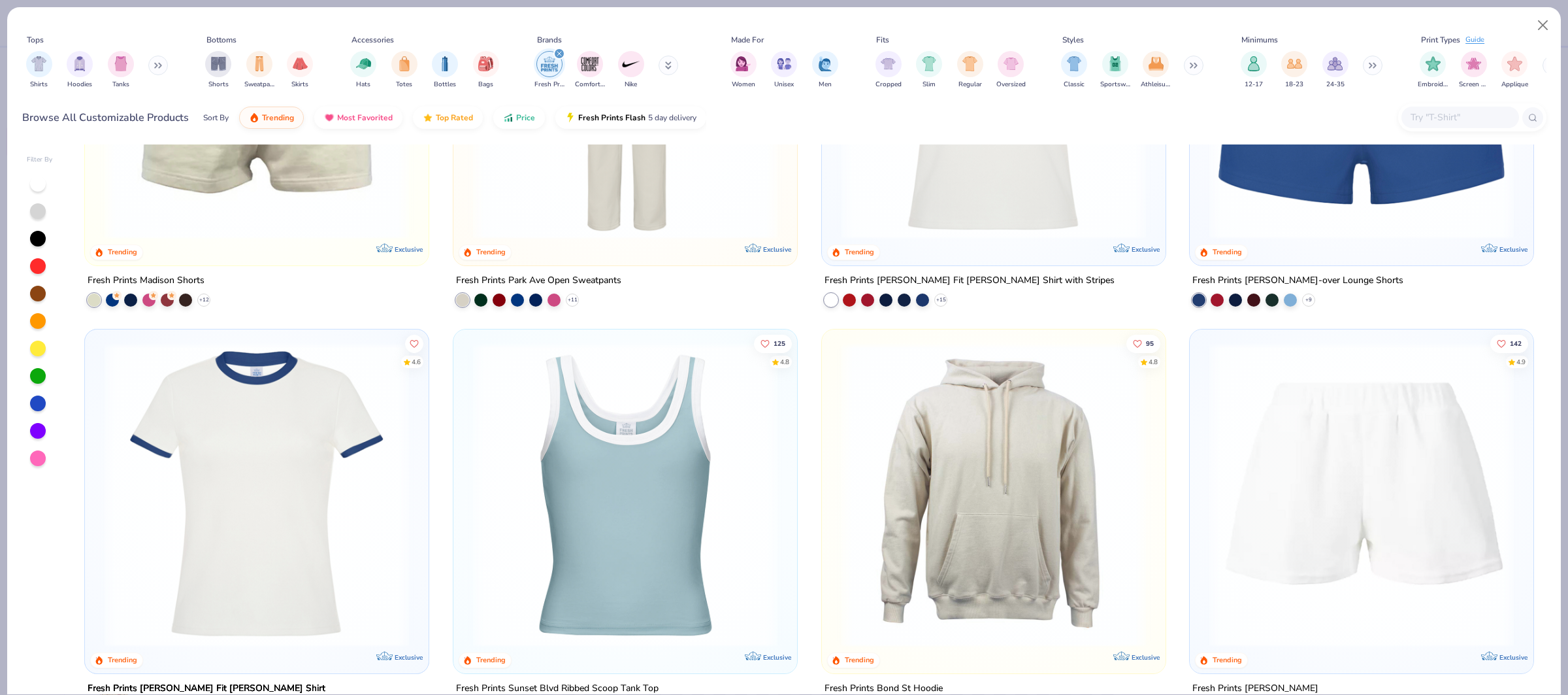
click at [629, 496] on img at bounding box center [625, 495] width 318 height 305
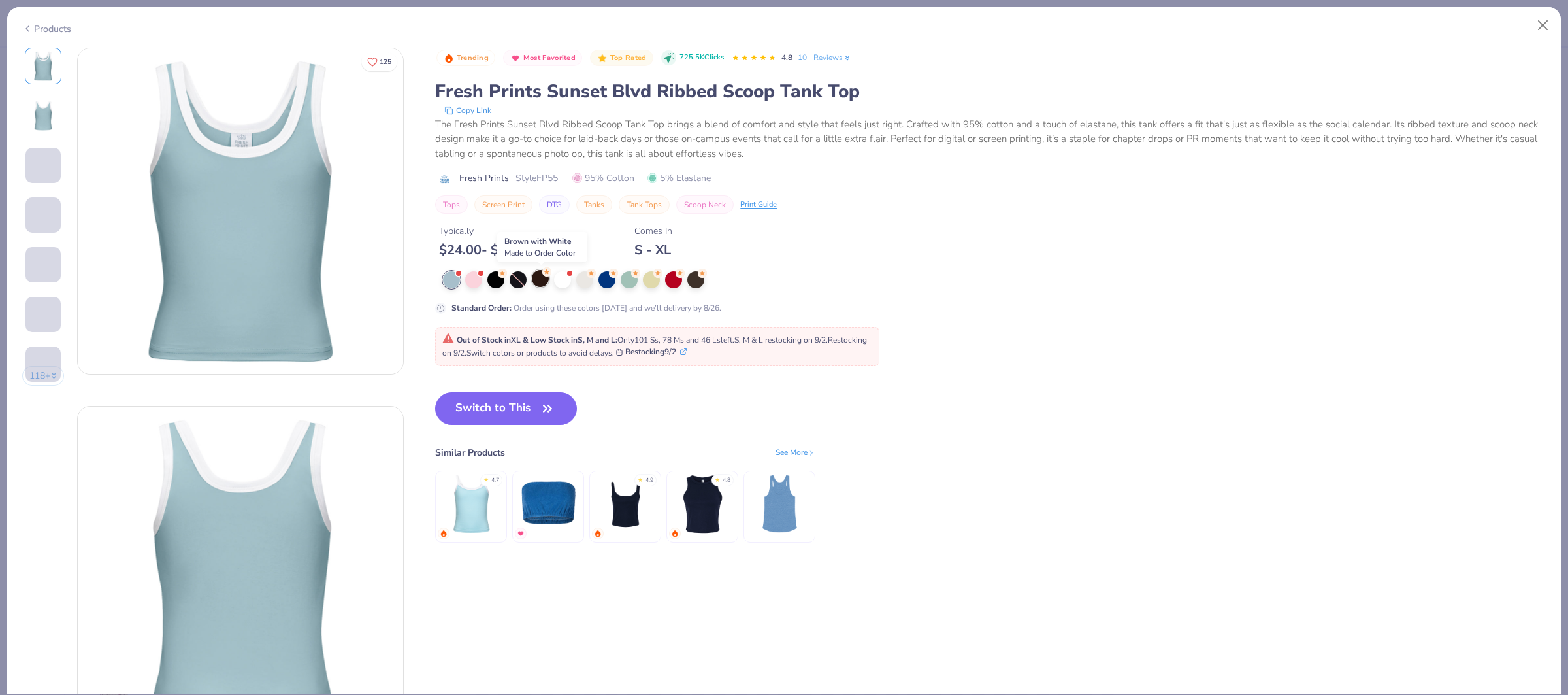
click at [537, 284] on div at bounding box center [541, 279] width 17 height 17
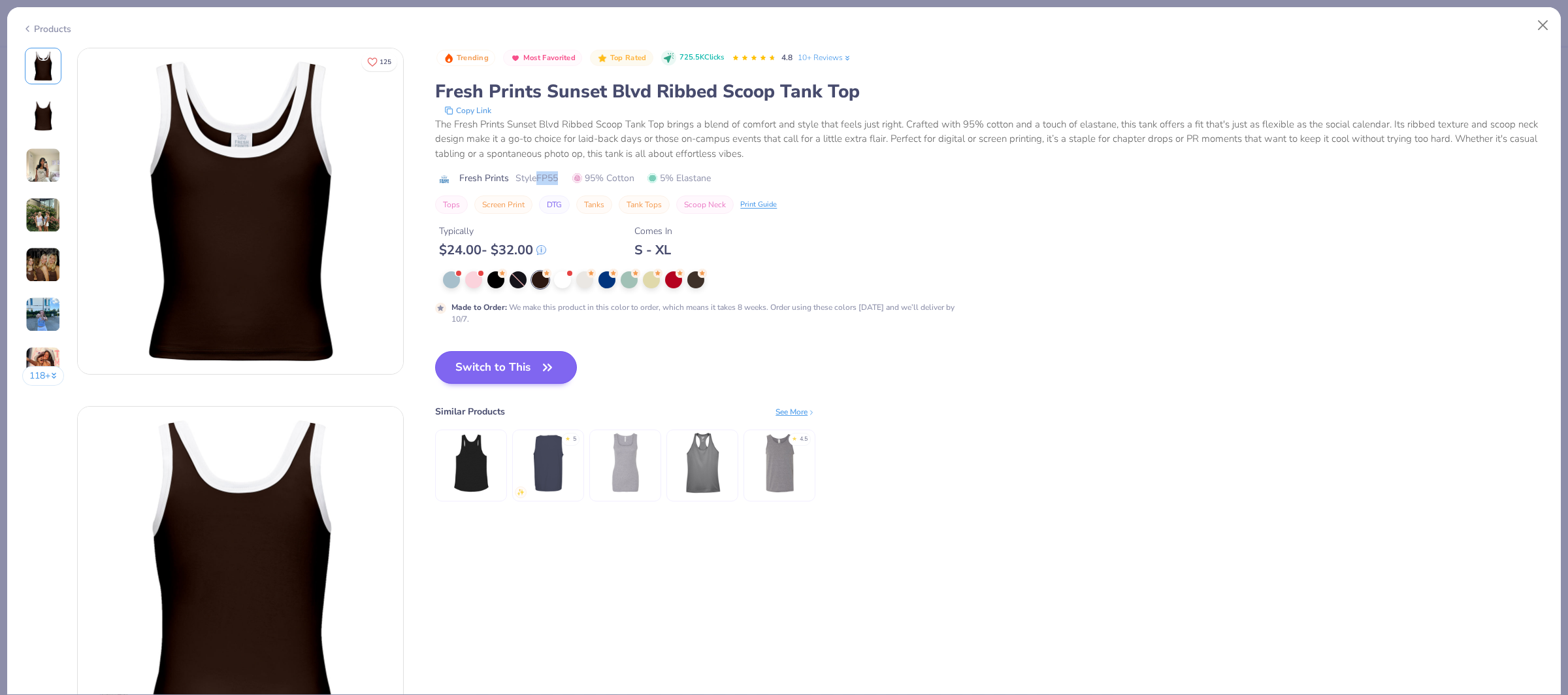
drag, startPoint x: 541, startPoint y: 175, endPoint x: 515, endPoint y: 370, distance: 196.7
click at [582, 178] on div "Fresh Prints Style FP55 95% Cotton 5% Elastane" at bounding box center [991, 179] width 1111 height 14
copy span "FP55"
click at [515, 371] on button "Switch to This" at bounding box center [506, 368] width 142 height 33
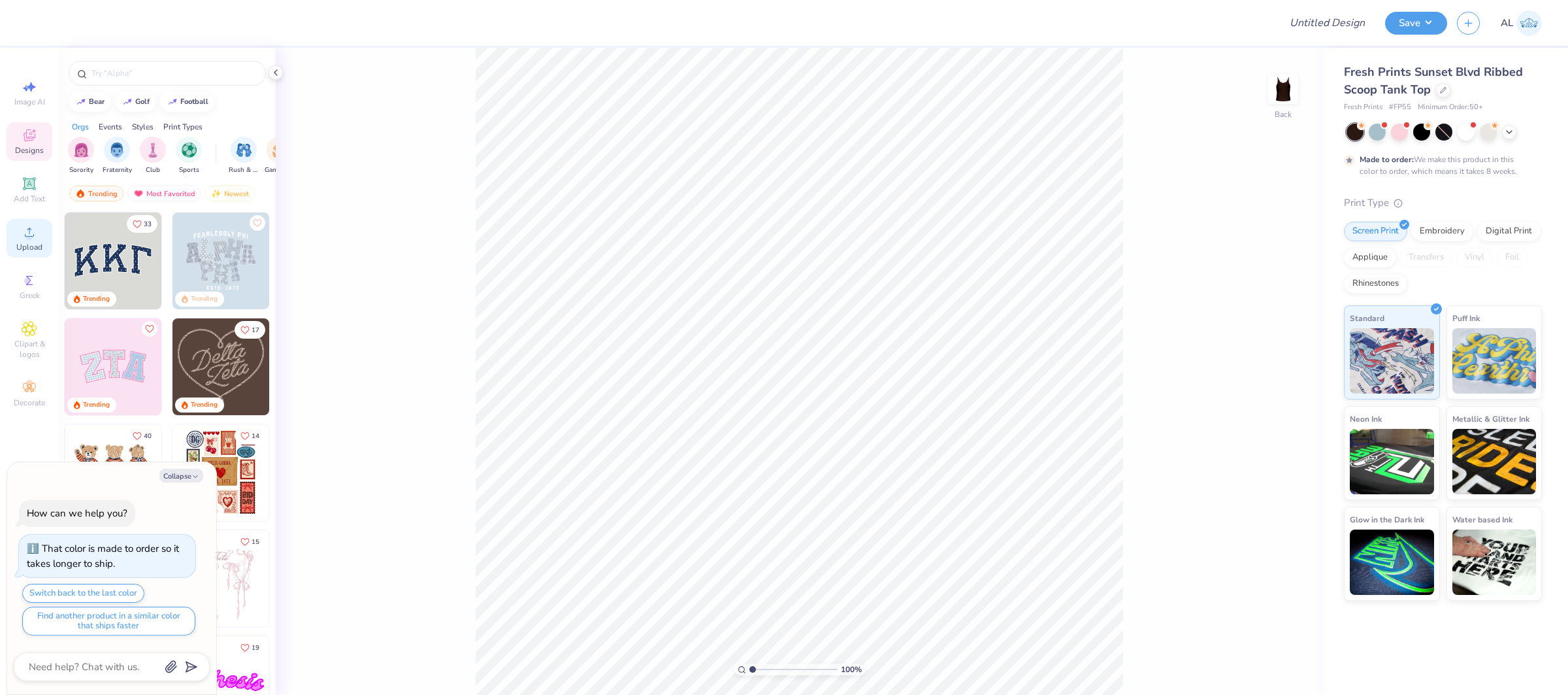
click at [28, 234] on circle at bounding box center [29, 236] width 7 height 7
type textarea "x"
click at [1355, 27] on input "Design Title" at bounding box center [1311, 23] width 128 height 26
paste input "FPS239344"
type input "FPS239344"
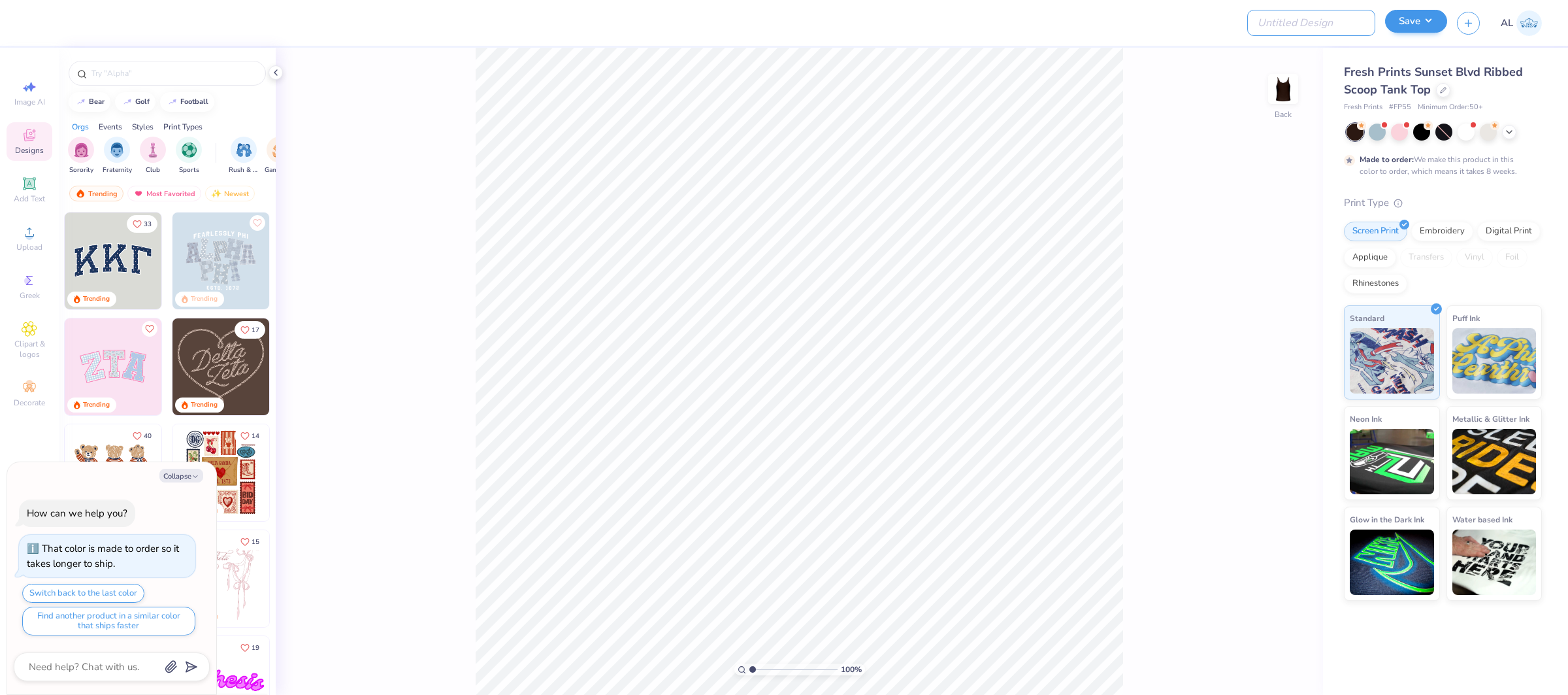
type textarea "x"
type input "FPS239344"
click at [1413, 24] on button "Save" at bounding box center [1416, 21] width 62 height 23
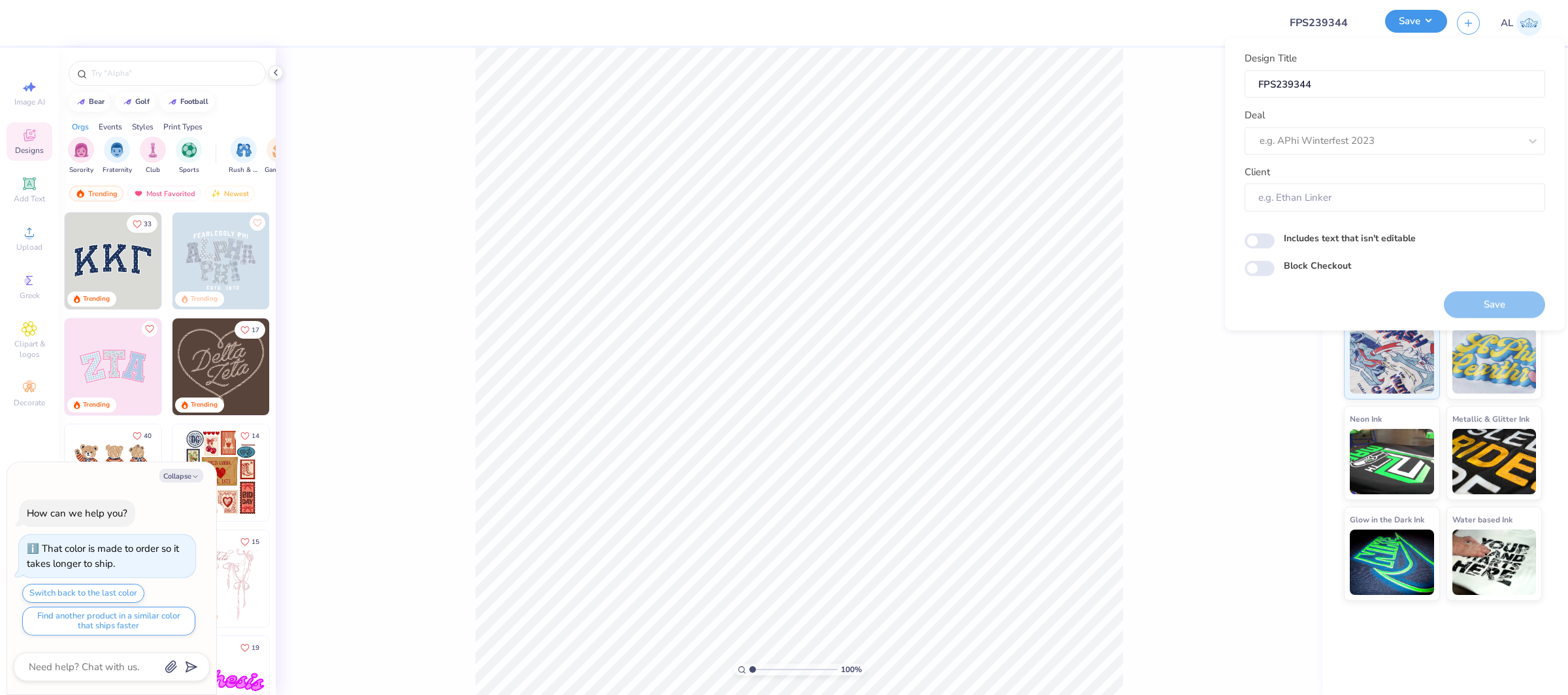
type textarea "x"
click at [1423, 136] on div at bounding box center [1376, 141] width 234 height 17
click at [1355, 172] on div "Design Tool Gallery" at bounding box center [1395, 175] width 290 height 22
type input "design tool gallery"
type textarea "x"
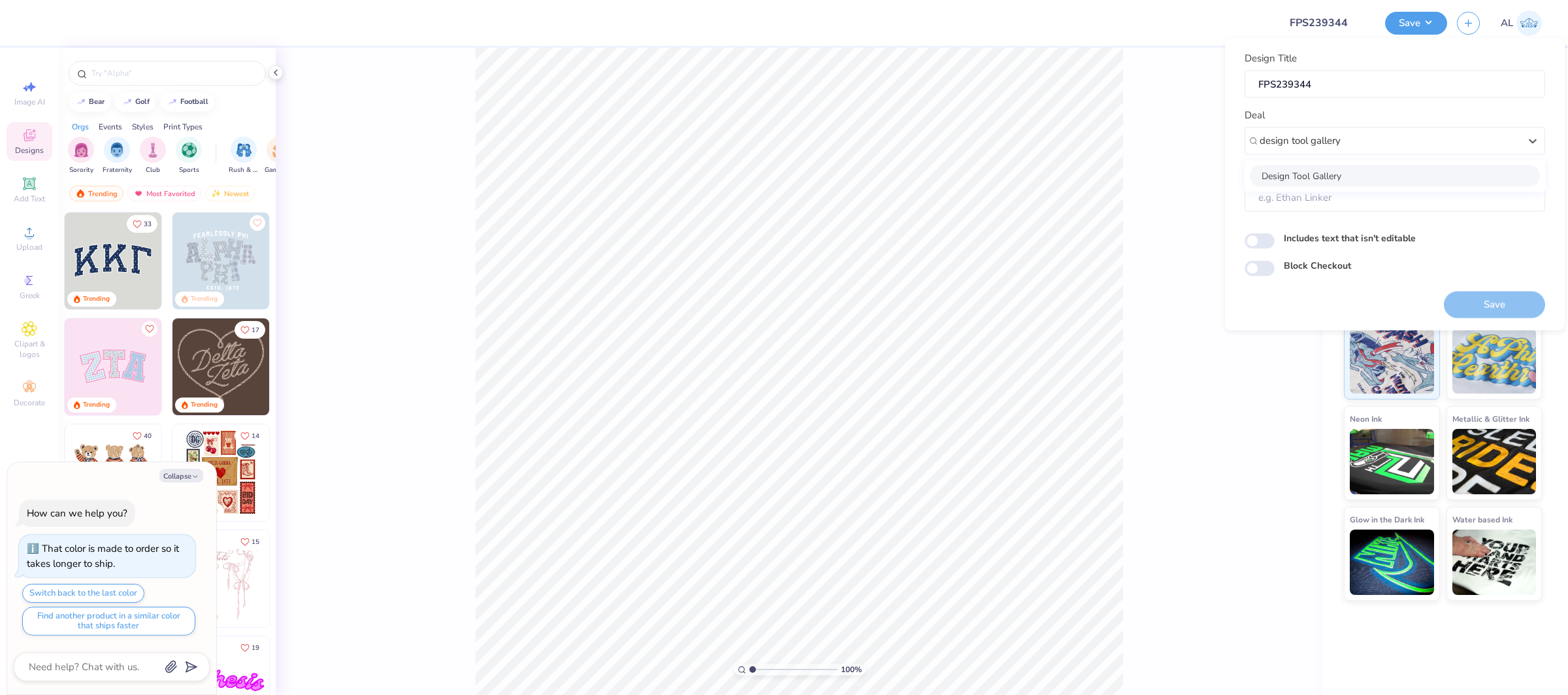
type input "Design Tool Gallery User"
click at [20, 239] on div "Upload" at bounding box center [30, 238] width 46 height 38
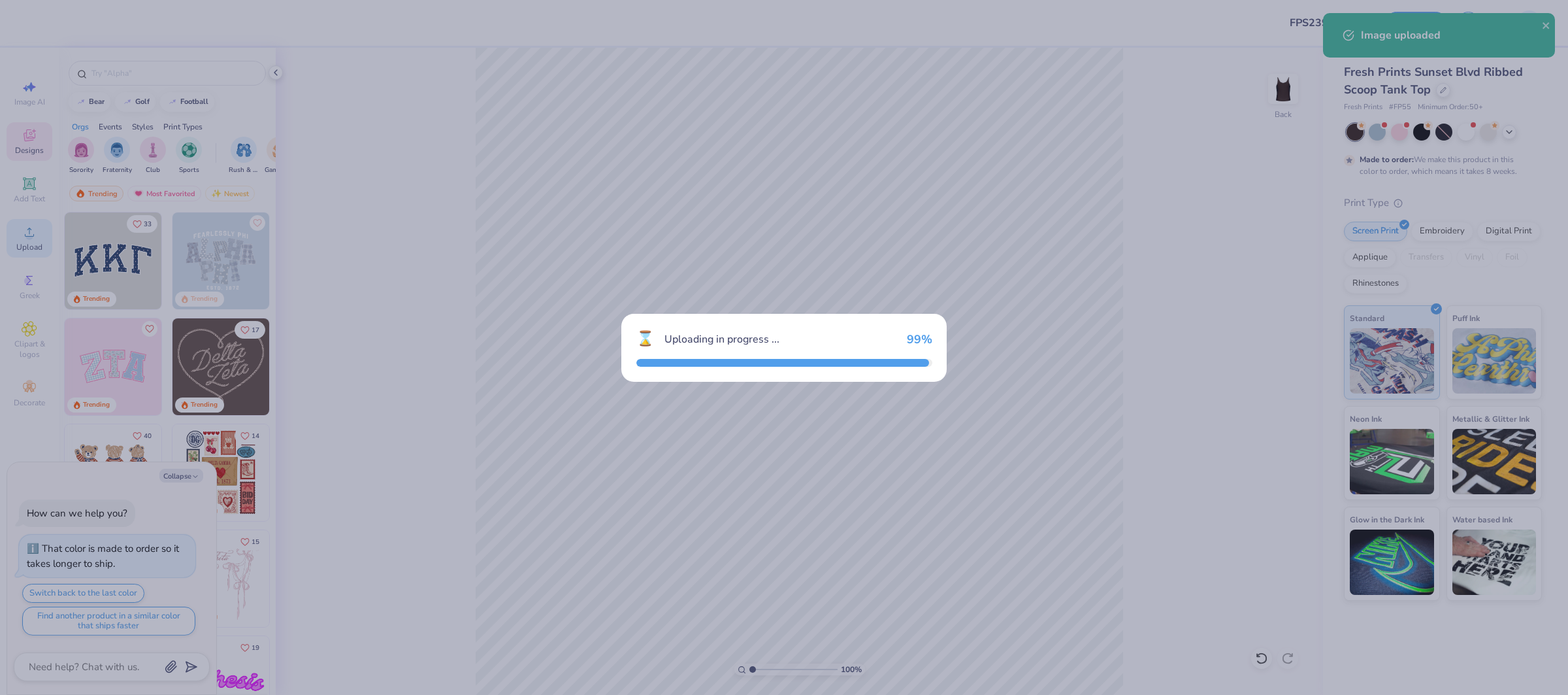
type textarea "x"
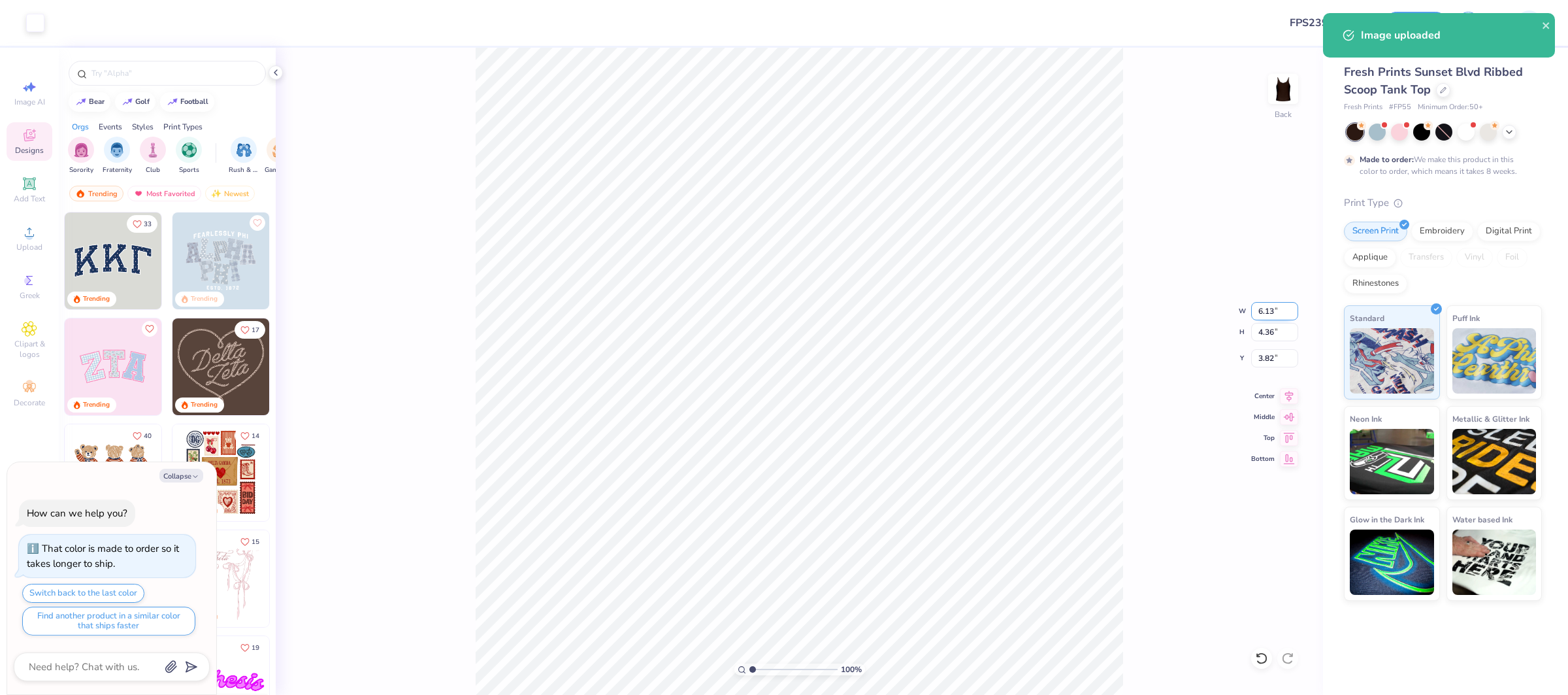
click at [1265, 308] on input "6.13" at bounding box center [1275, 311] width 47 height 18
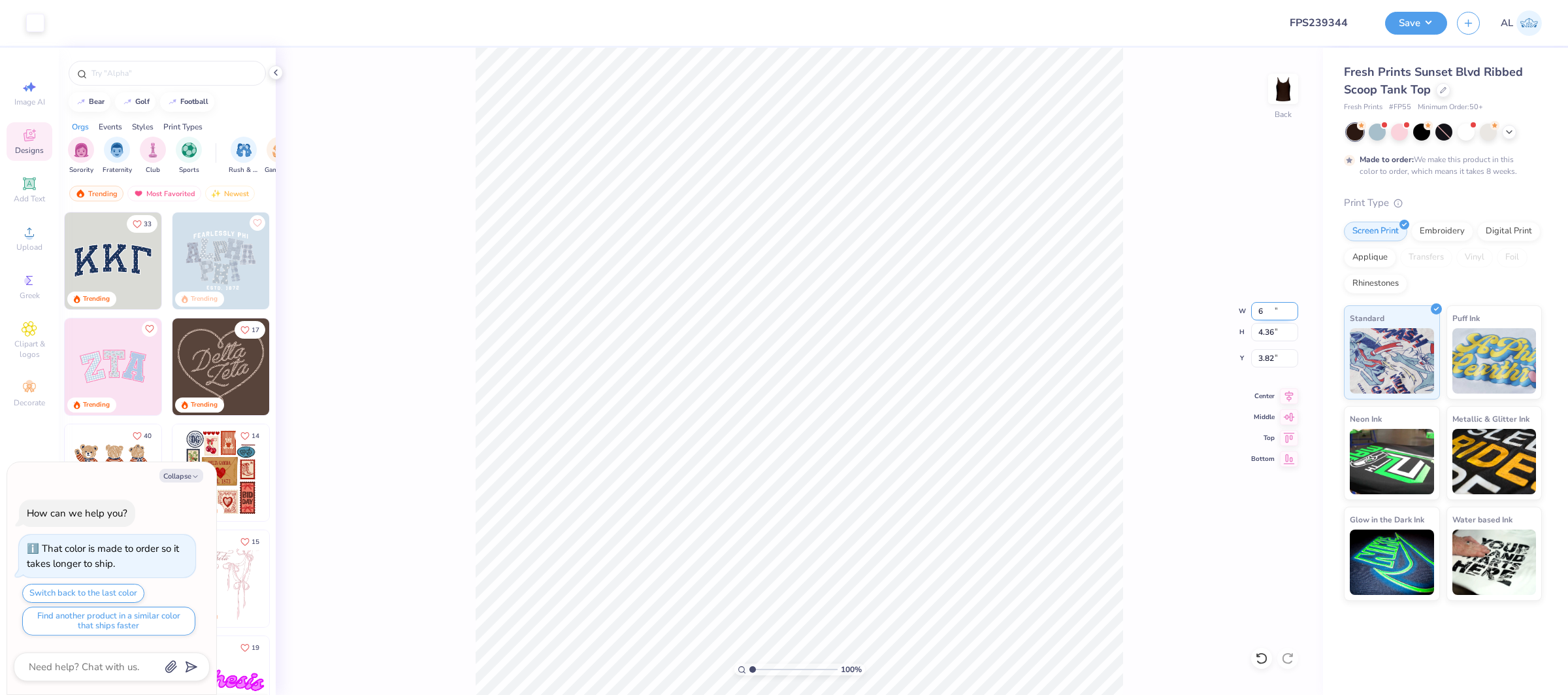
type input "6"
type textarea "x"
type input "6.00"
type input "4.27"
click at [1262, 351] on input "3.86" at bounding box center [1275, 358] width 47 height 18
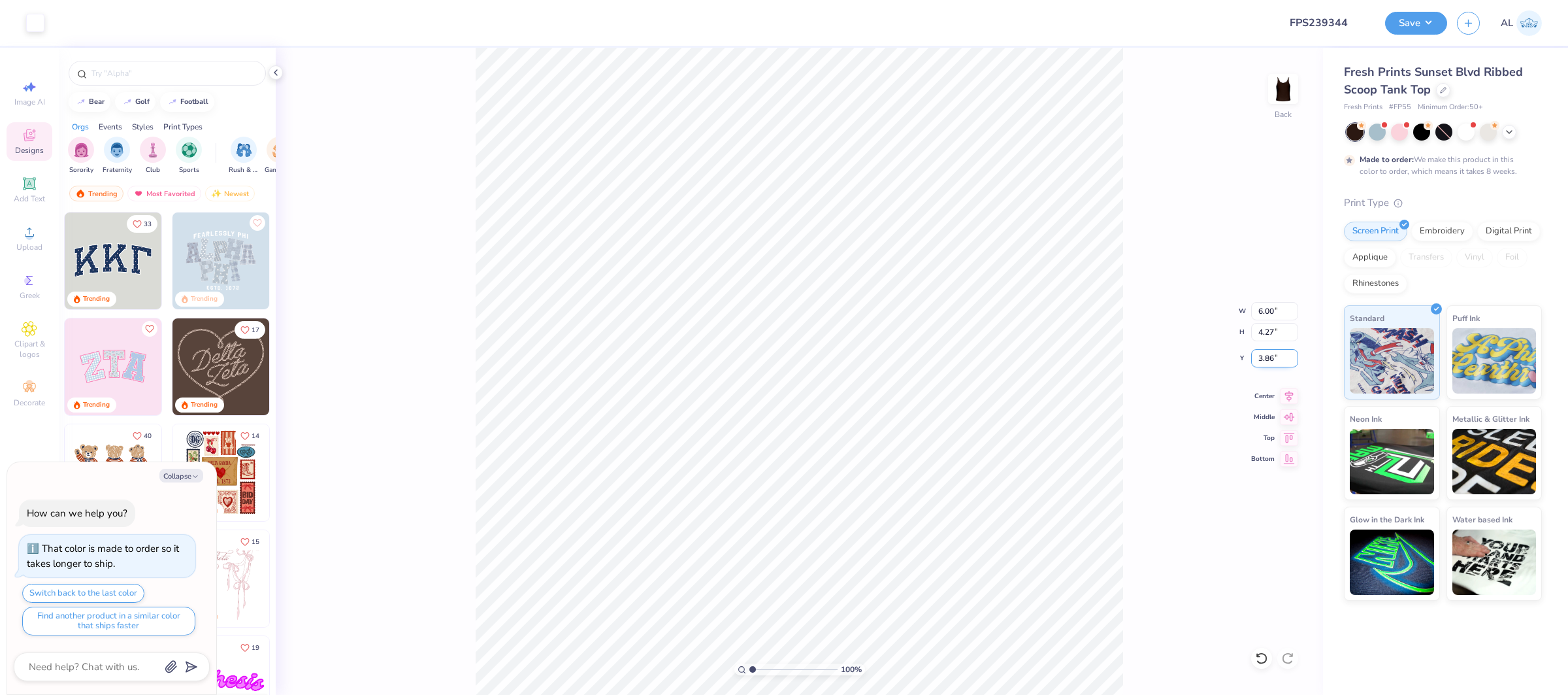
click at [1262, 351] on input "3.86" at bounding box center [1275, 358] width 47 height 18
type input "2.00"
type textarea "x"
click at [1262, 351] on input "2.00" at bounding box center [1275, 358] width 47 height 18
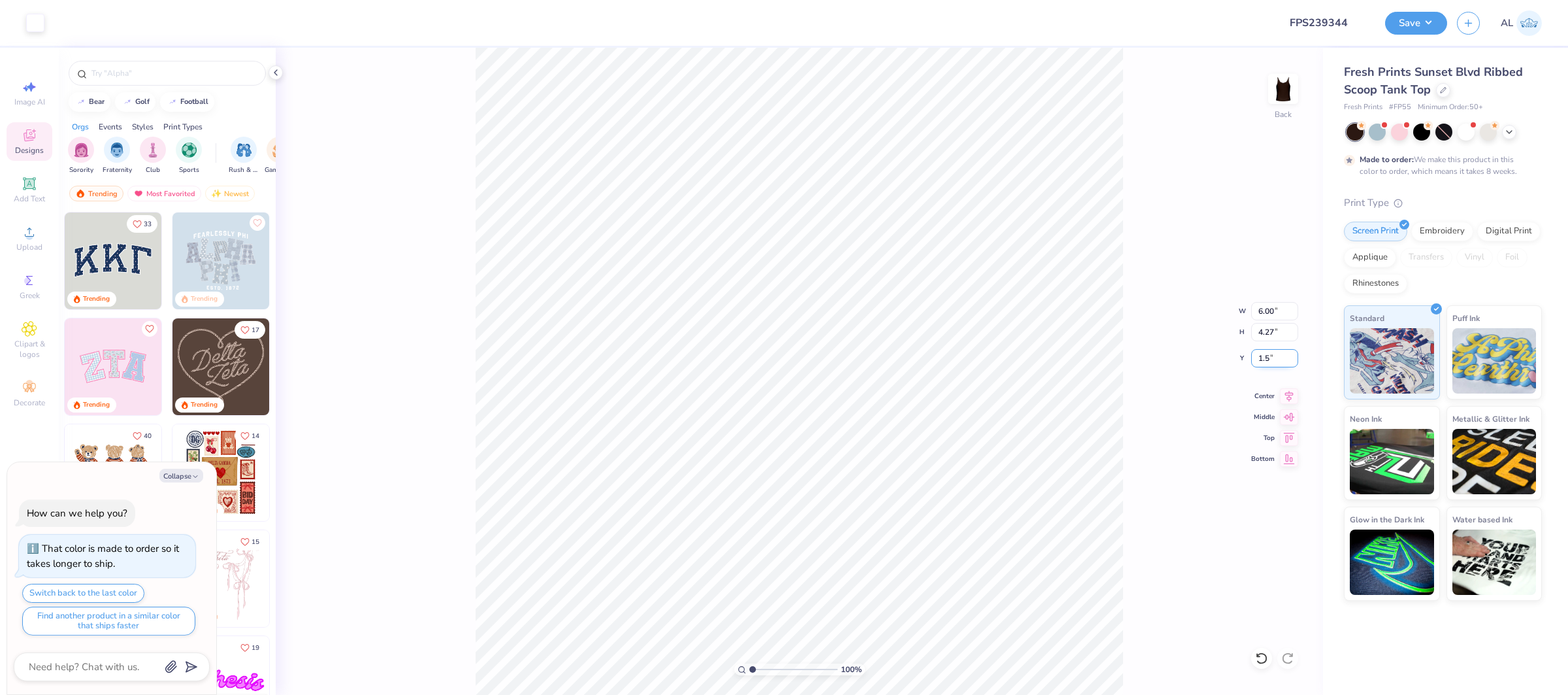
type input "1.5"
type textarea "x"
type input "1.50"
click at [1282, 394] on icon at bounding box center [1289, 395] width 18 height 16
drag, startPoint x: 1292, startPoint y: 397, endPoint x: 1222, endPoint y: 401, distance: 70.1
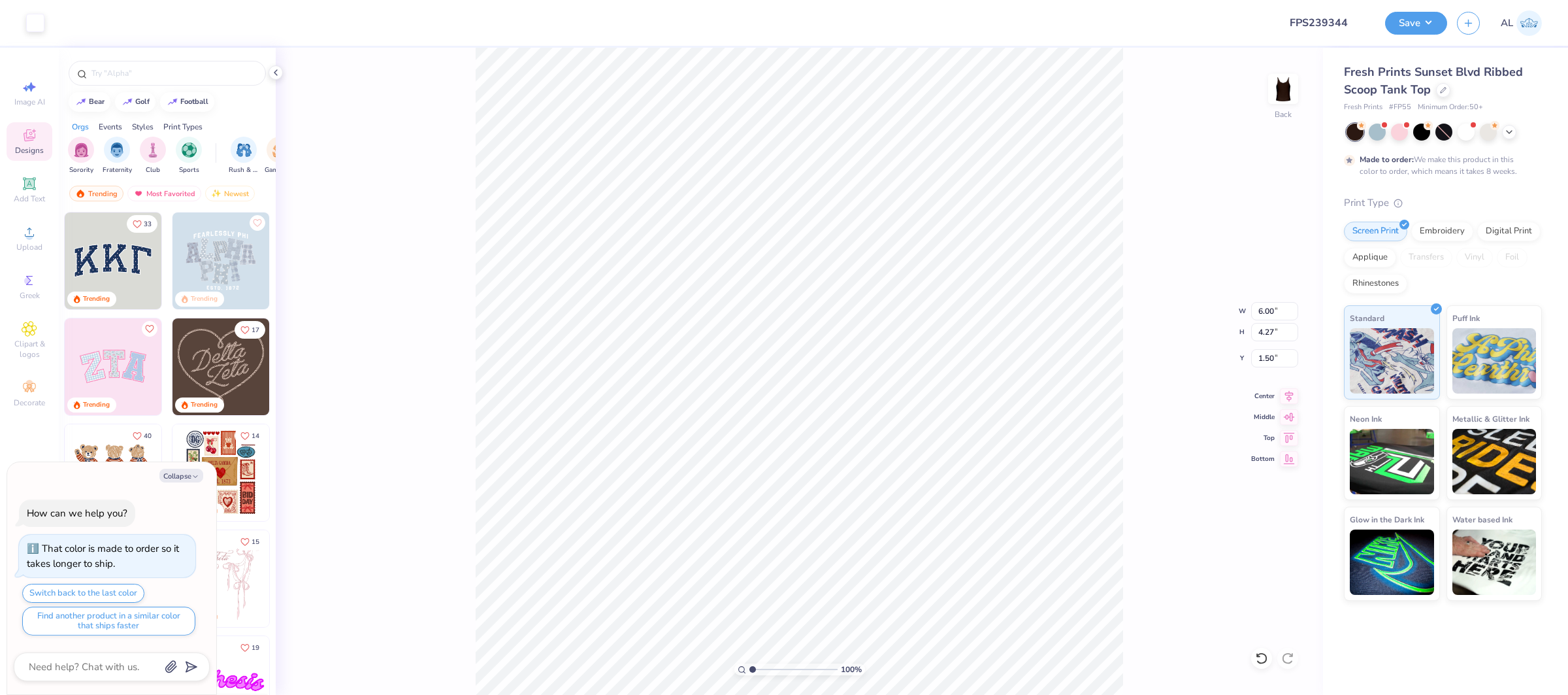
click at [1292, 397] on icon at bounding box center [1289, 396] width 18 height 16
click at [39, 235] on div "Upload" at bounding box center [30, 238] width 46 height 38
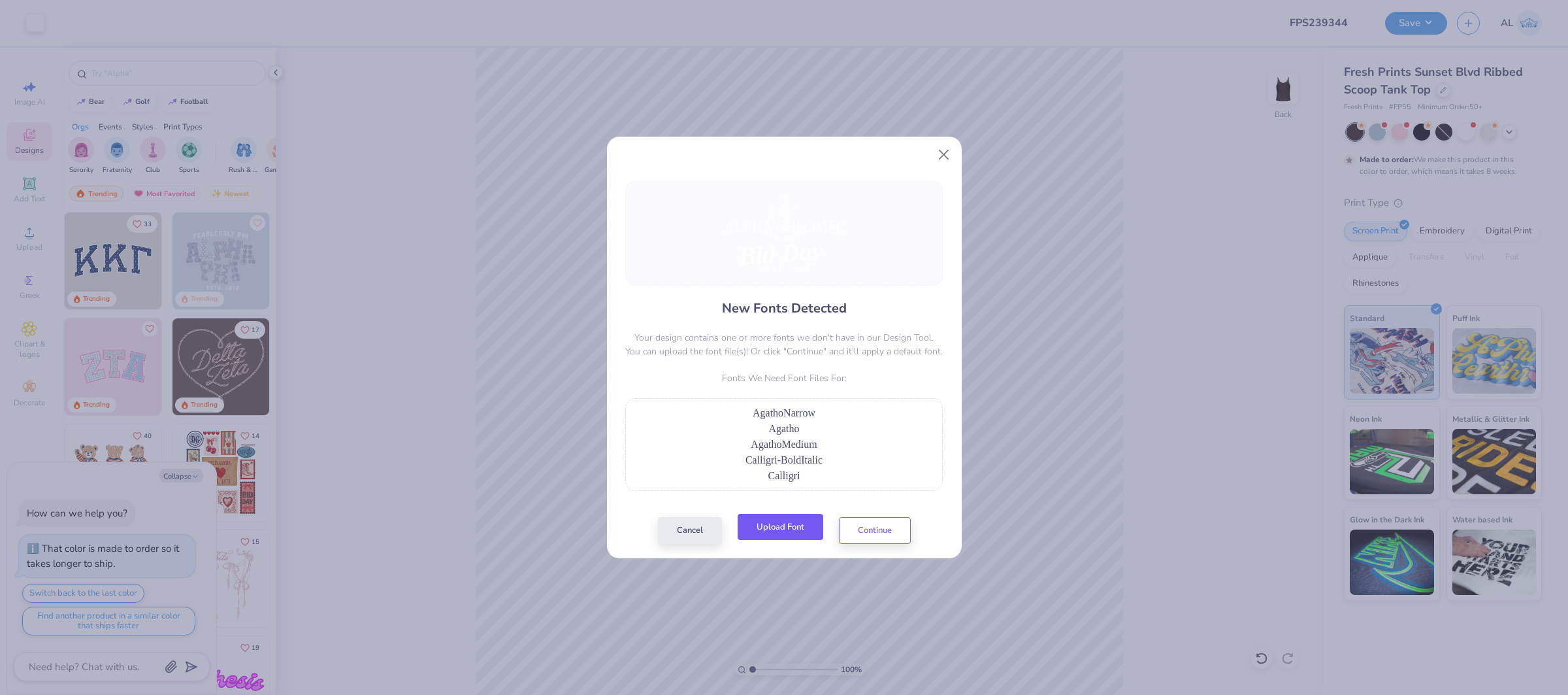
click at [793, 531] on button "Upload Font" at bounding box center [780, 527] width 85 height 27
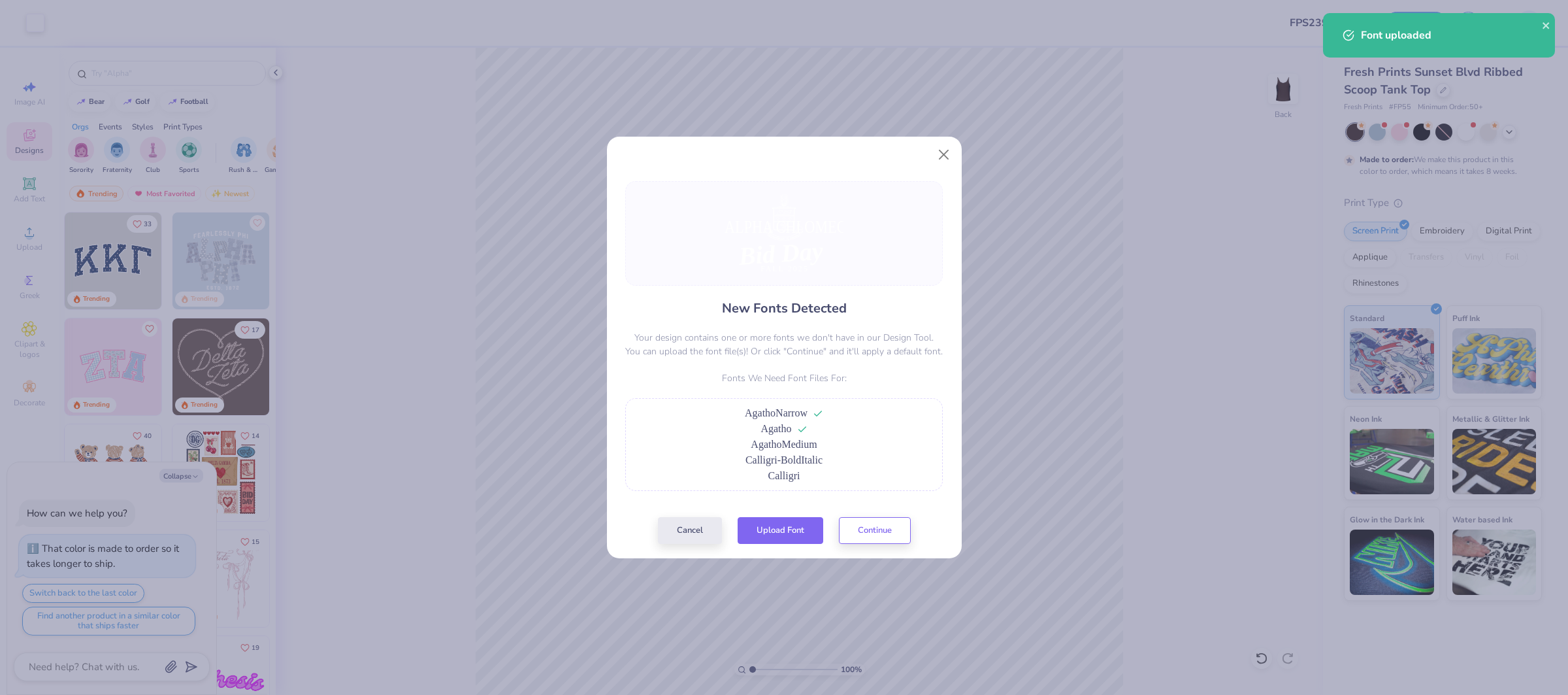
click at [800, 525] on button "Upload Font" at bounding box center [780, 530] width 85 height 27
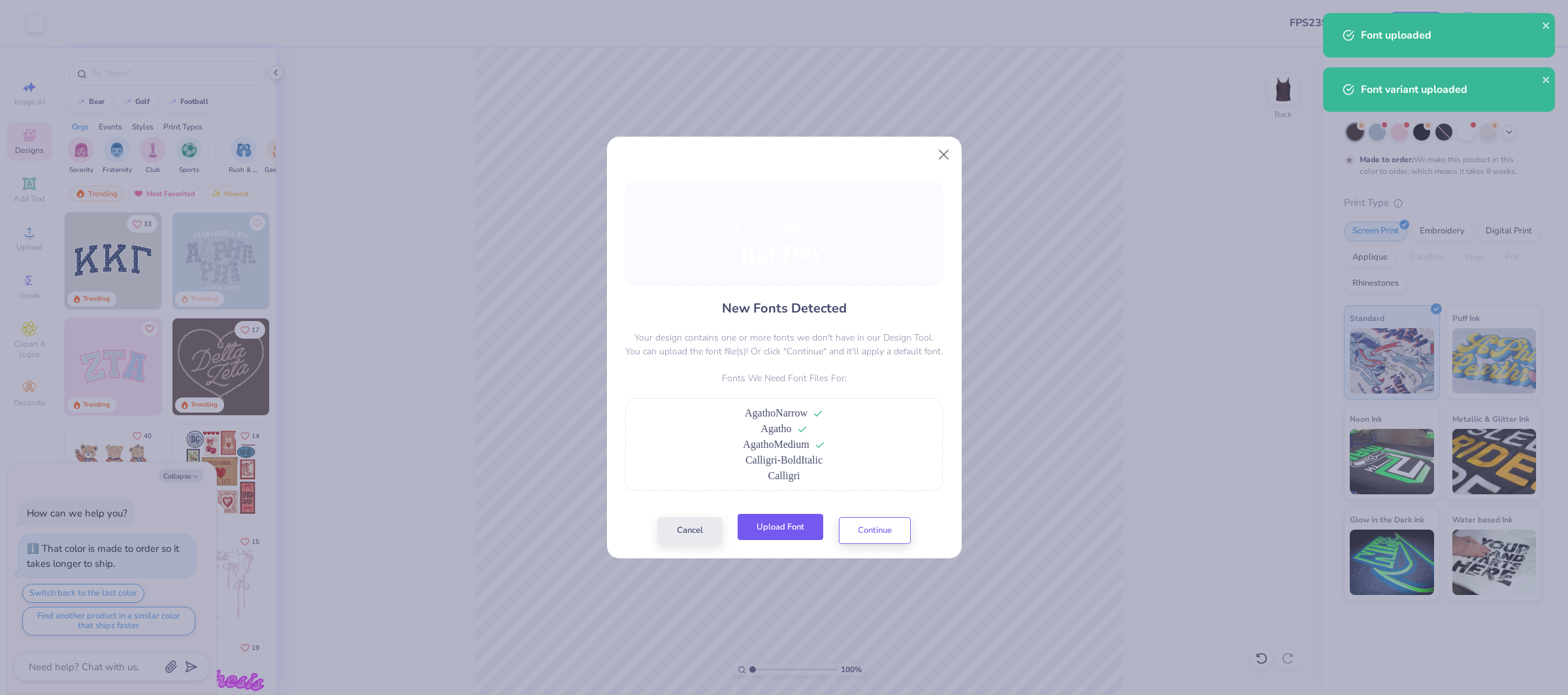
click at [801, 535] on button "Upload Font" at bounding box center [780, 527] width 85 height 27
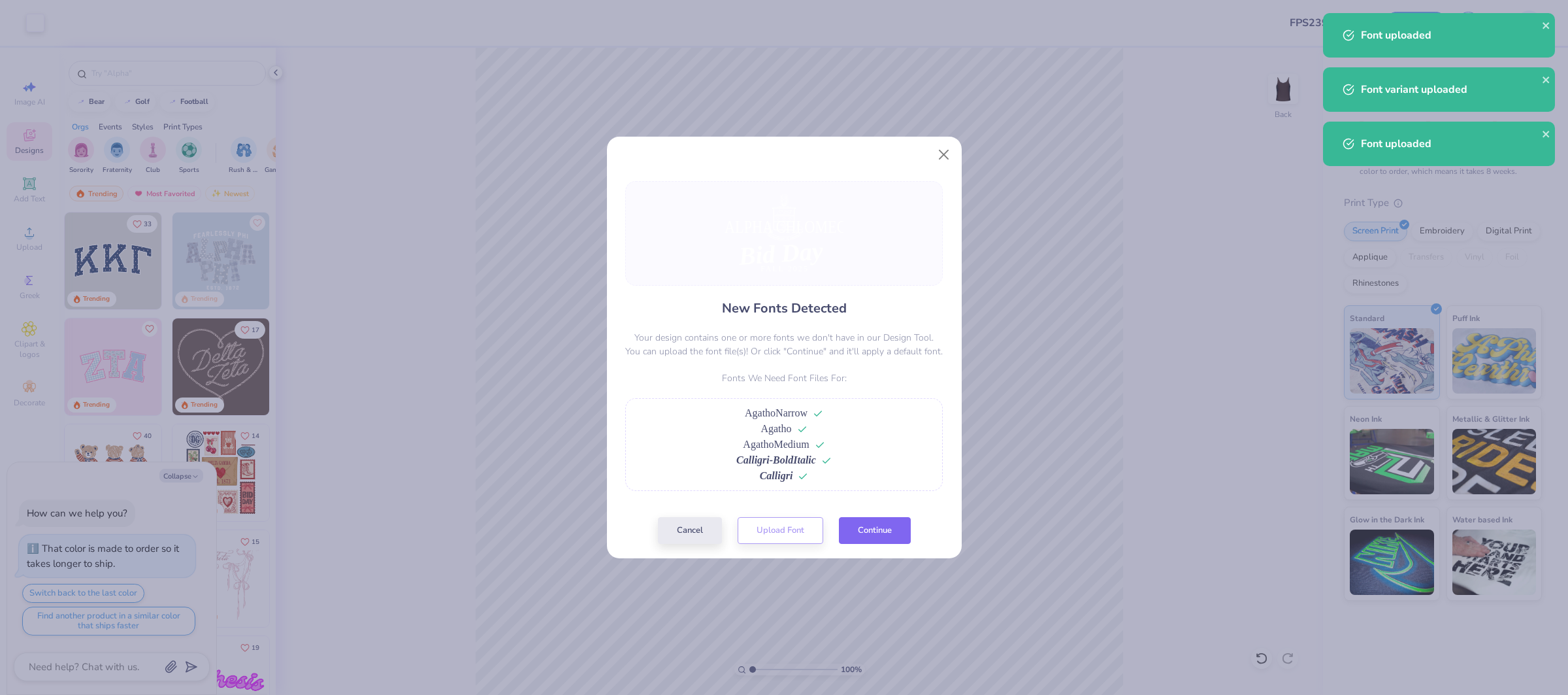
click at [856, 531] on button "Continue" at bounding box center [875, 530] width 72 height 27
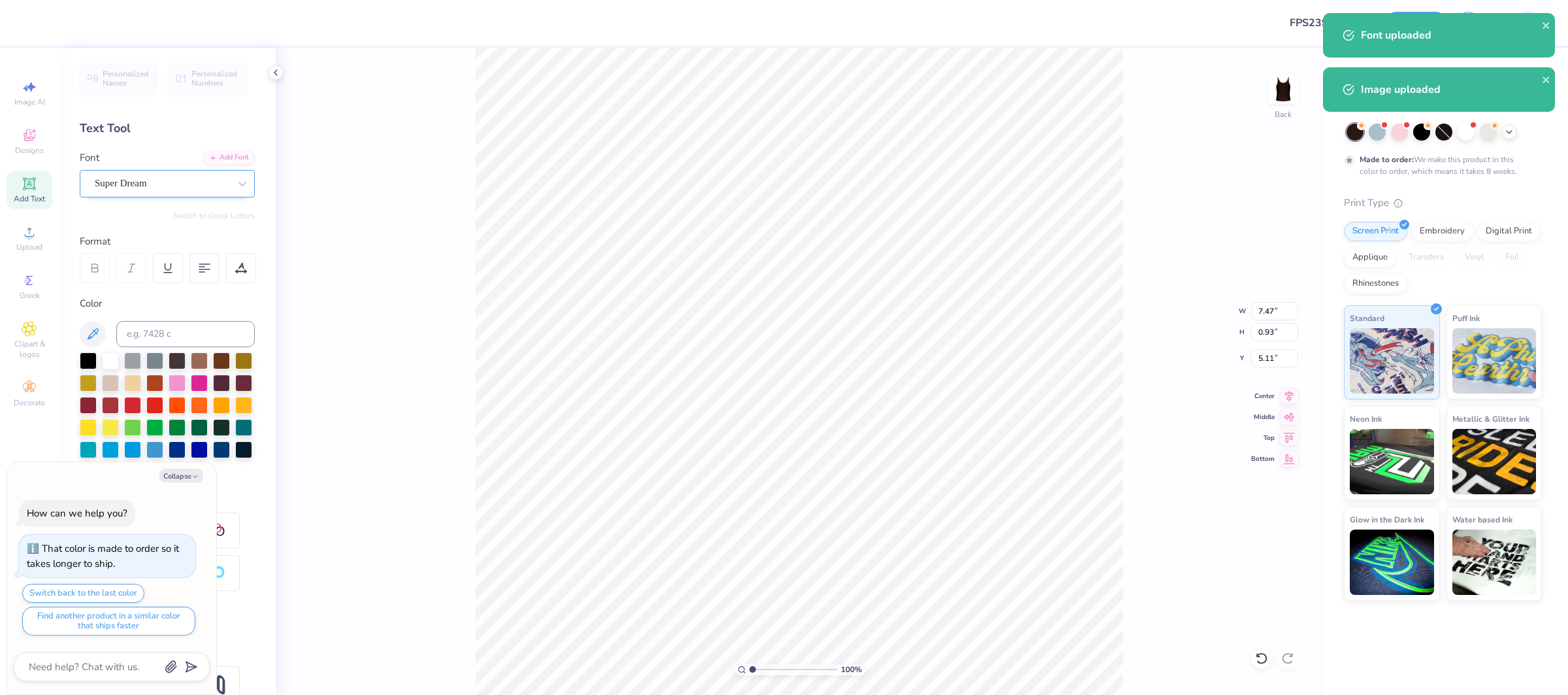
click at [143, 182] on div "Super Dream" at bounding box center [162, 183] width 138 height 20
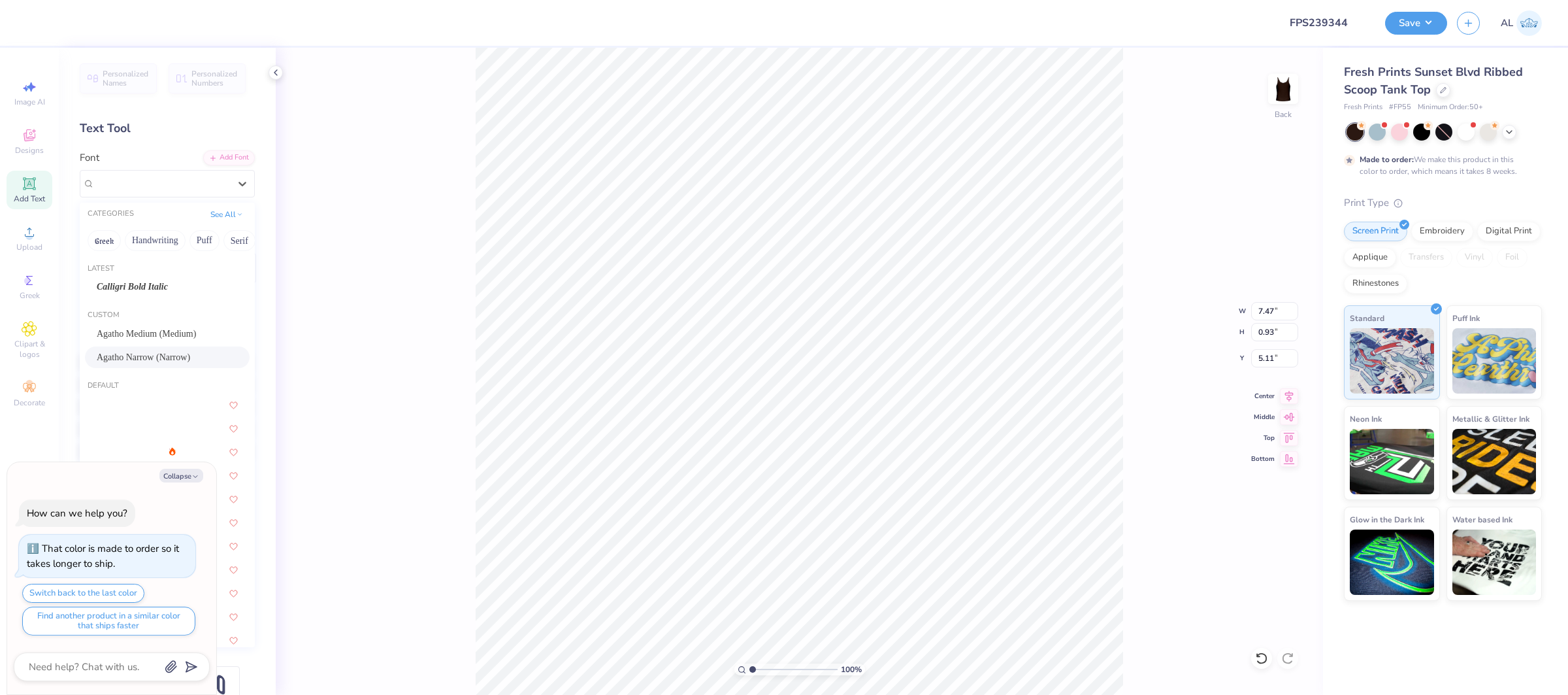
click at [175, 355] on span "Agatho Narrow (Narrow)" at bounding box center [143, 357] width 93 height 14
type textarea "x"
type input "8.83"
type input "0.83"
type input "5.25"
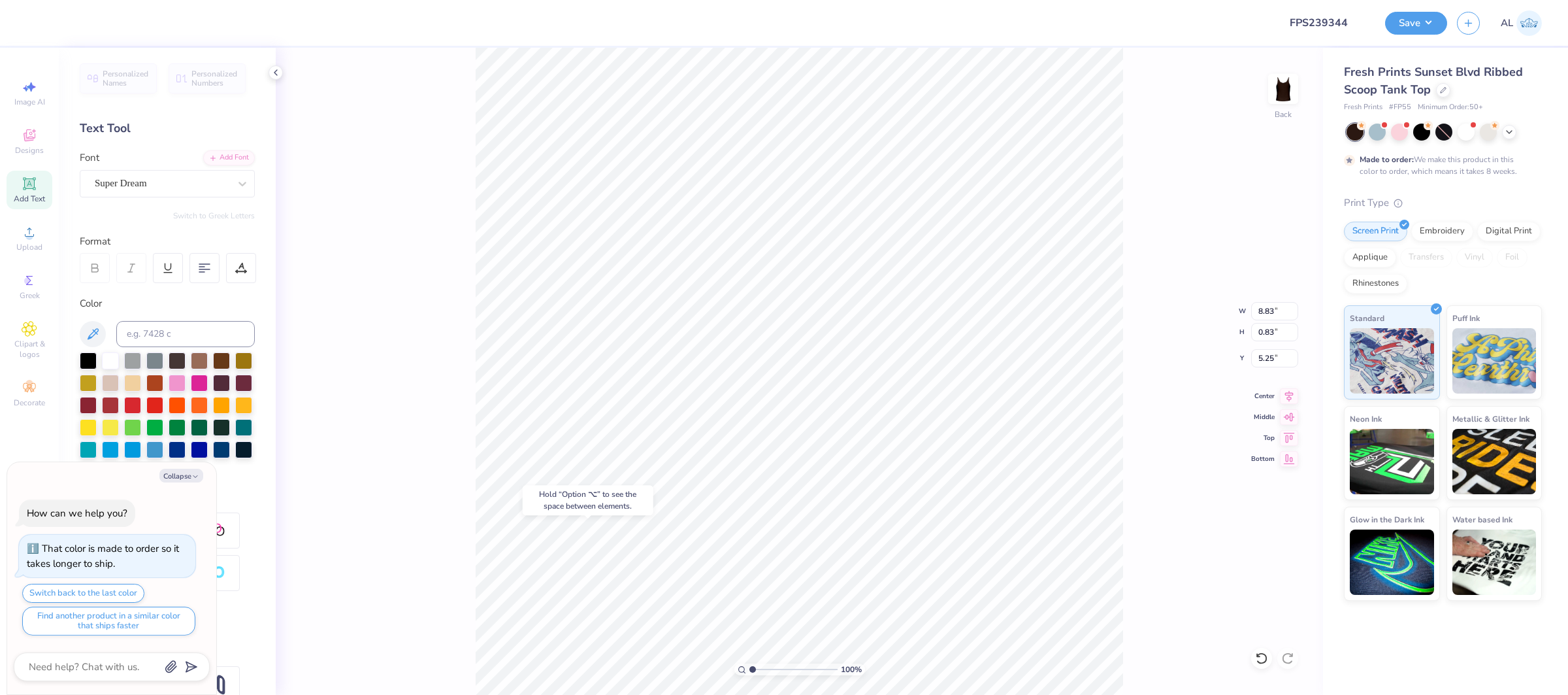
type textarea "x"
type input "2.69"
type input "0.41"
type input "8.41"
click at [185, 170] on div "Super Dream" at bounding box center [167, 184] width 175 height 28
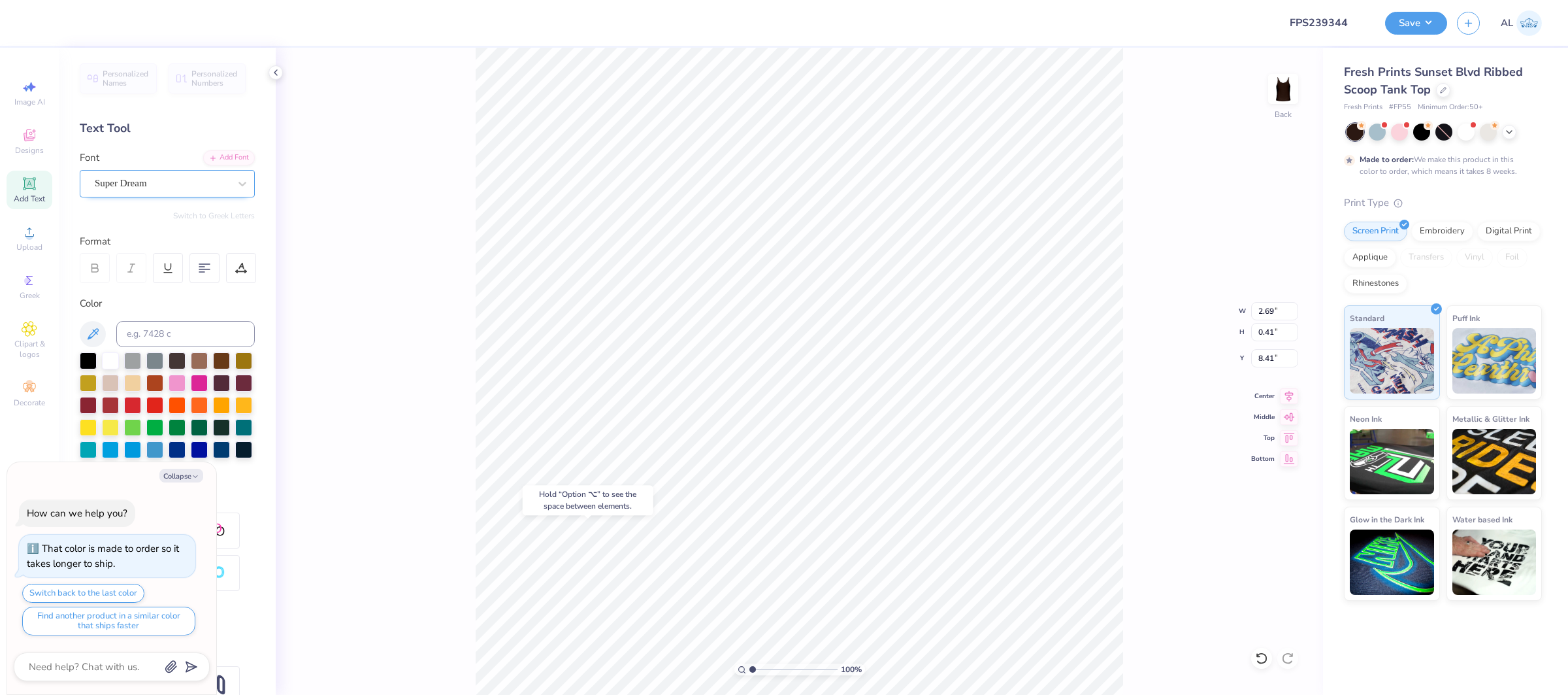
click at [179, 185] on div "Super Dream" at bounding box center [162, 183] width 138 height 20
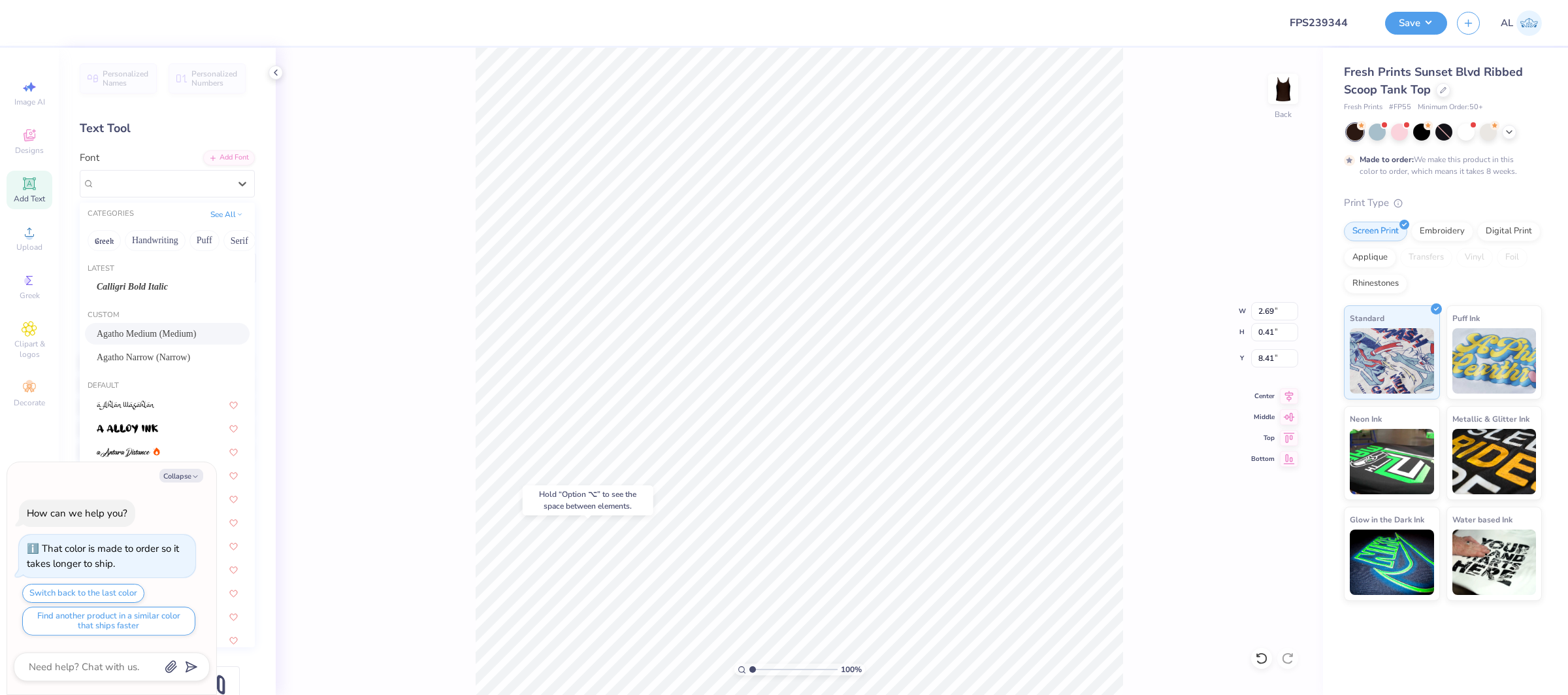
click at [182, 341] on div "Agatho Medium (Medium)" at bounding box center [167, 334] width 165 height 22
type textarea "x"
type input "2.53"
type input "0.36"
type input "8.48"
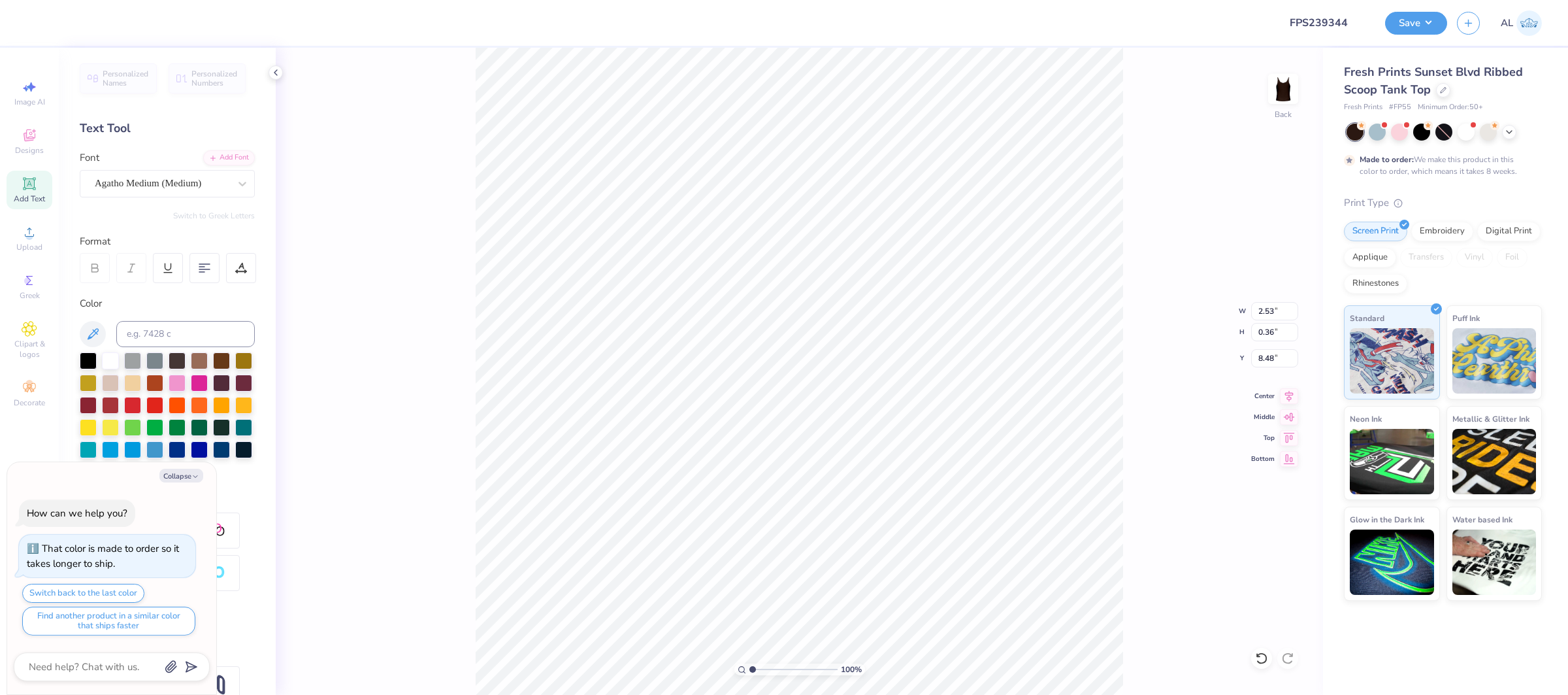
type textarea "x"
click at [237, 266] on icon at bounding box center [241, 268] width 12 height 12
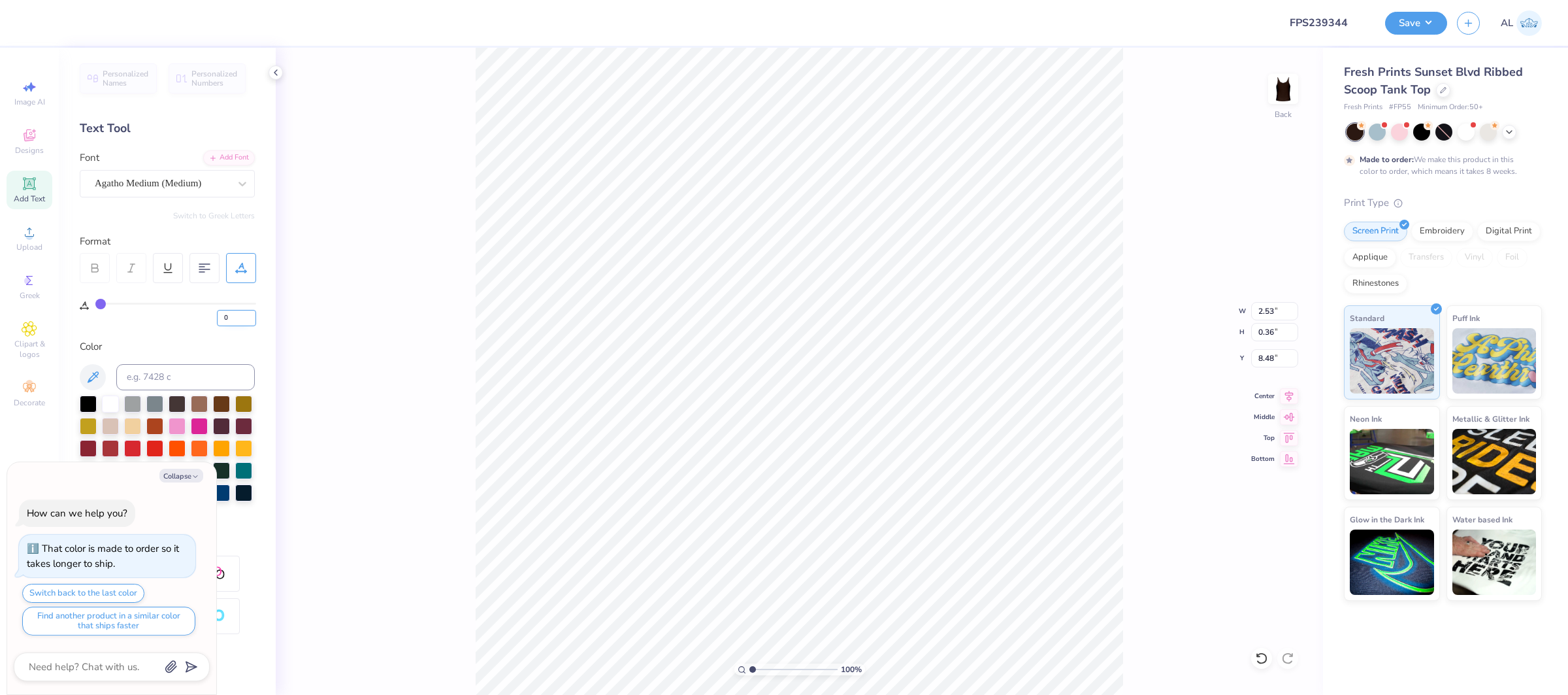
click at [219, 318] on input "0" at bounding box center [236, 318] width 39 height 17
type input "20"
type textarea "x"
type input "3.43"
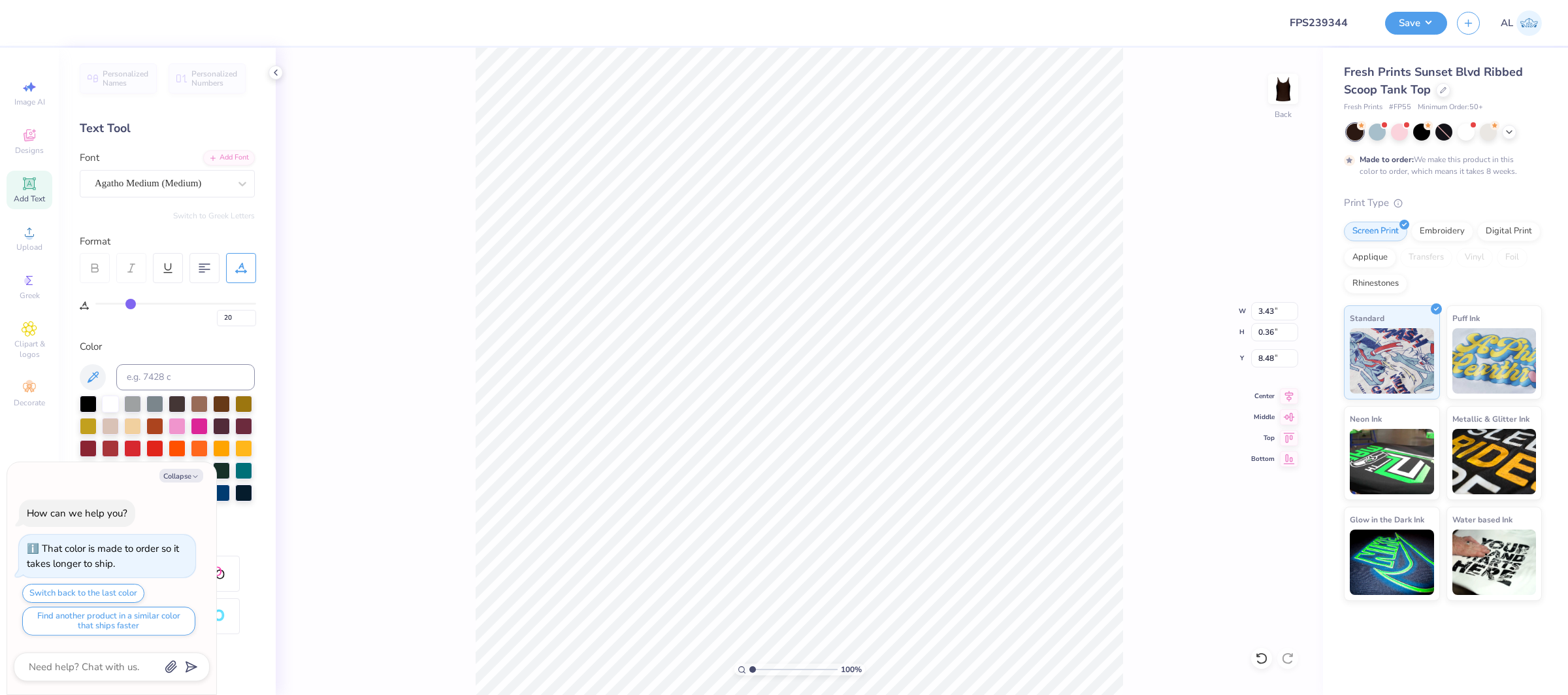
type textarea "x"
type input "6.38"
type input "1.58"
type input "6.83"
type input "0"
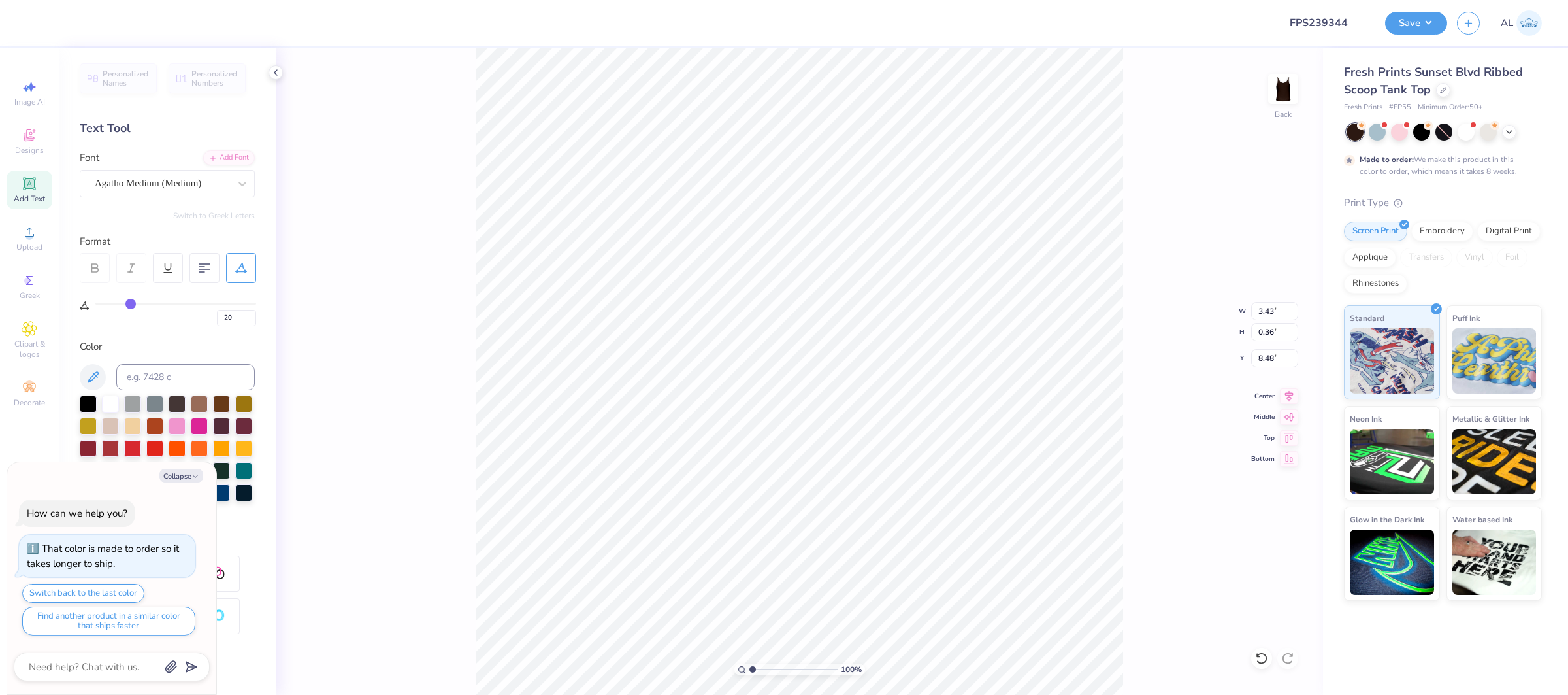
type input "0"
click at [183, 187] on div "Super Dream" at bounding box center [162, 183] width 138 height 20
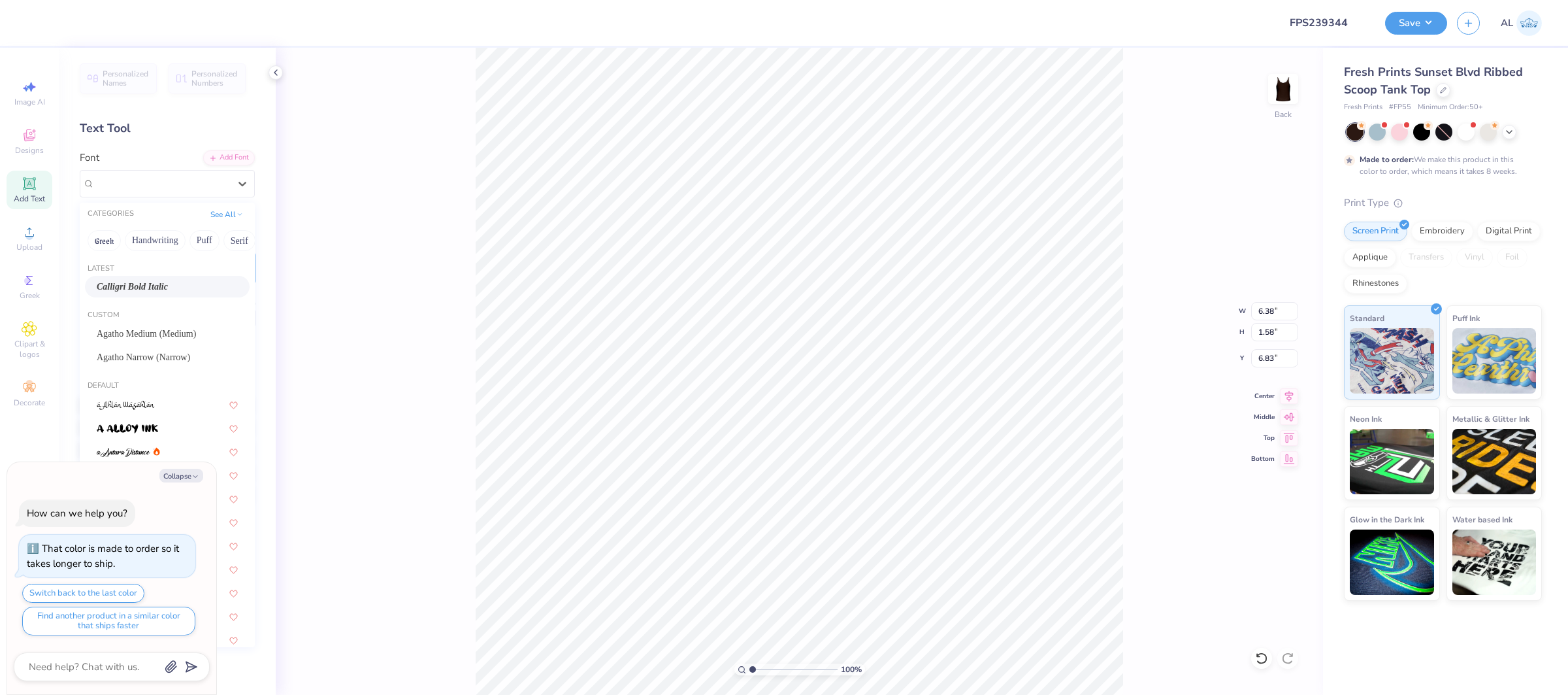
click at [170, 290] on div "Calligri Bold Italic" at bounding box center [167, 287] width 141 height 14
type textarea "x"
type input "6.48"
type input "1.79"
type input "6.66"
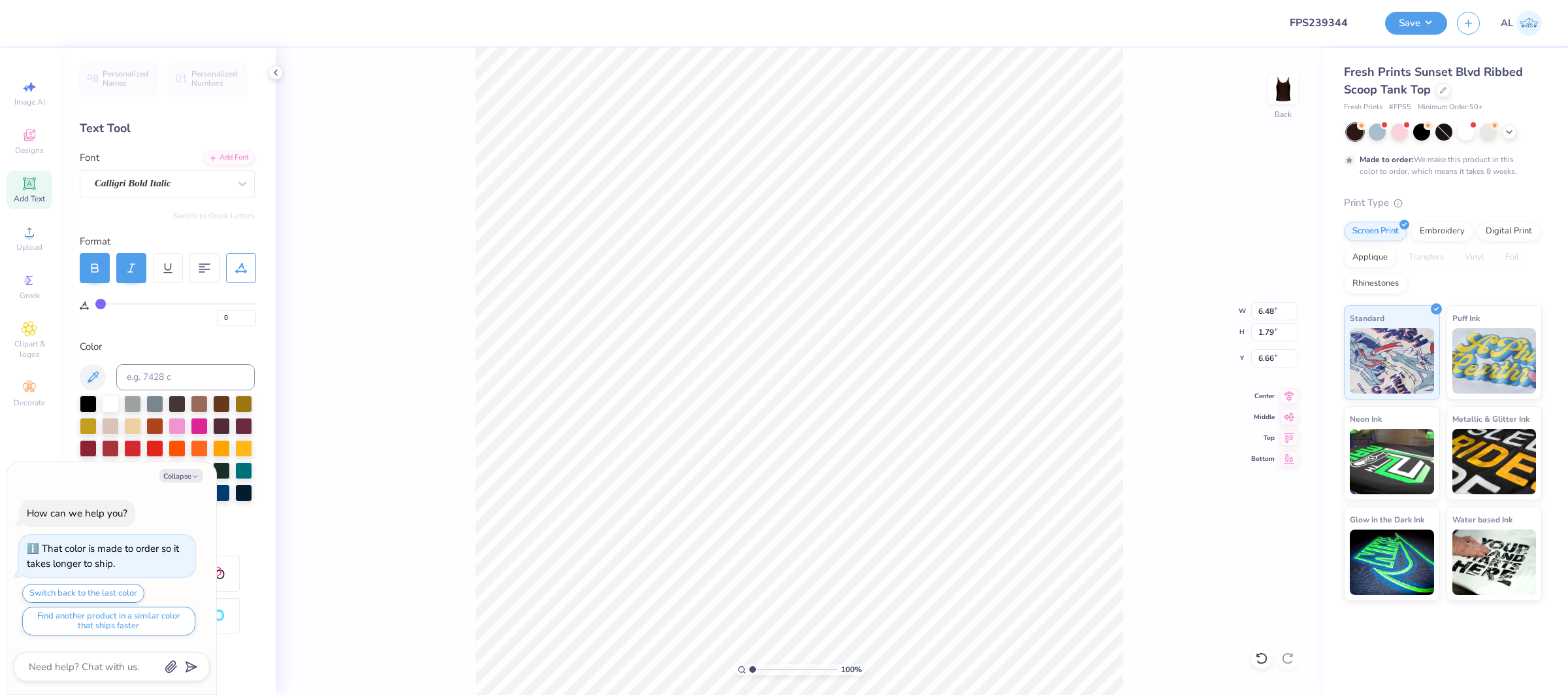
type textarea "x"
type input "8.83"
type input "0.83"
type input "5.25"
click at [184, 477] on button "Collapse" at bounding box center [181, 476] width 44 height 14
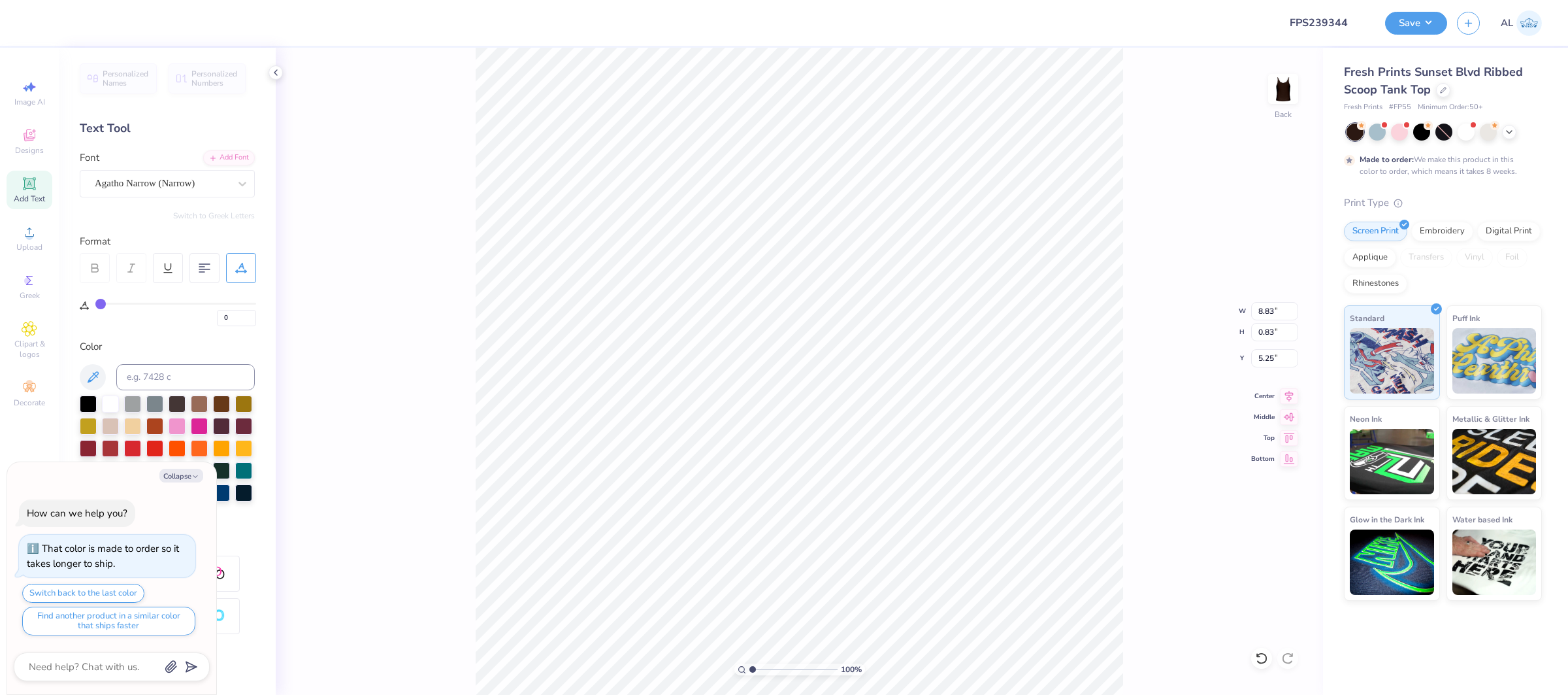
type textarea "x"
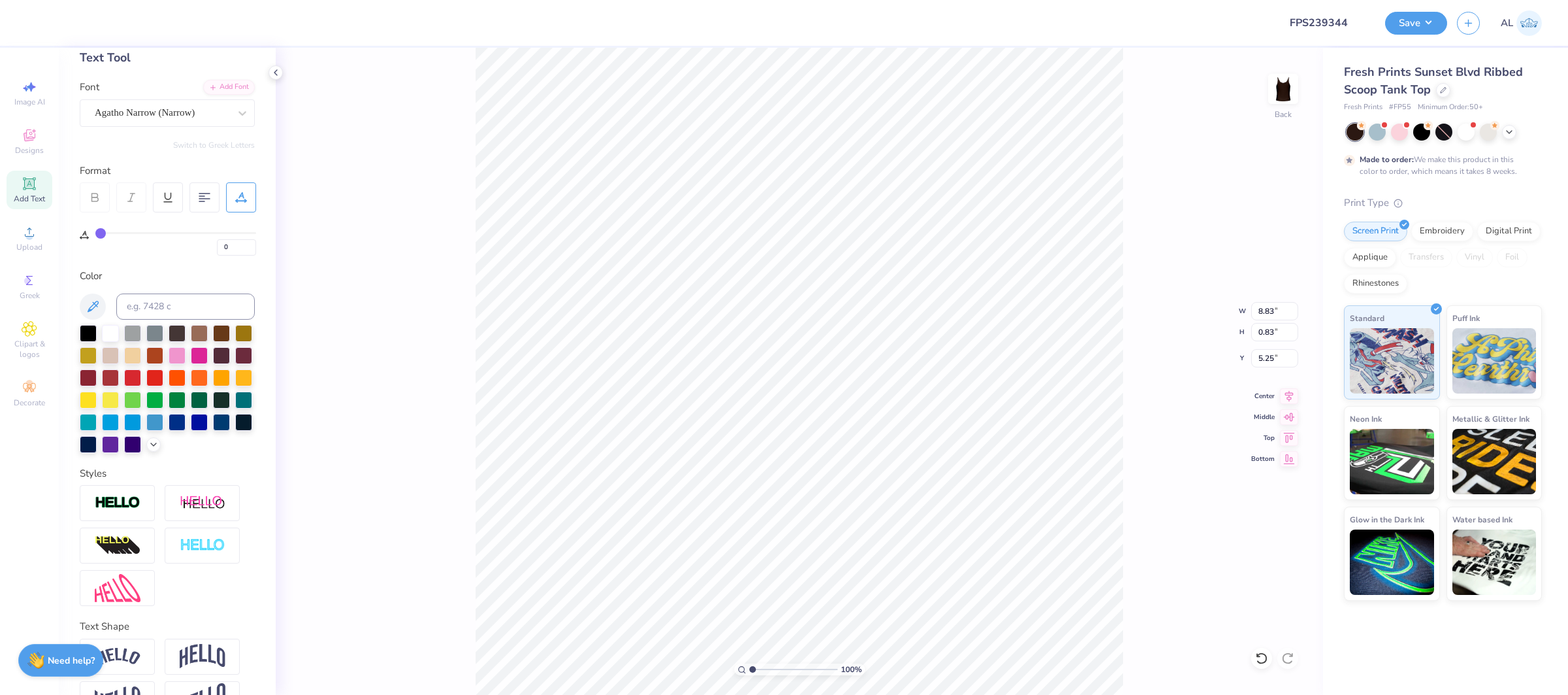
scroll to position [108, 0]
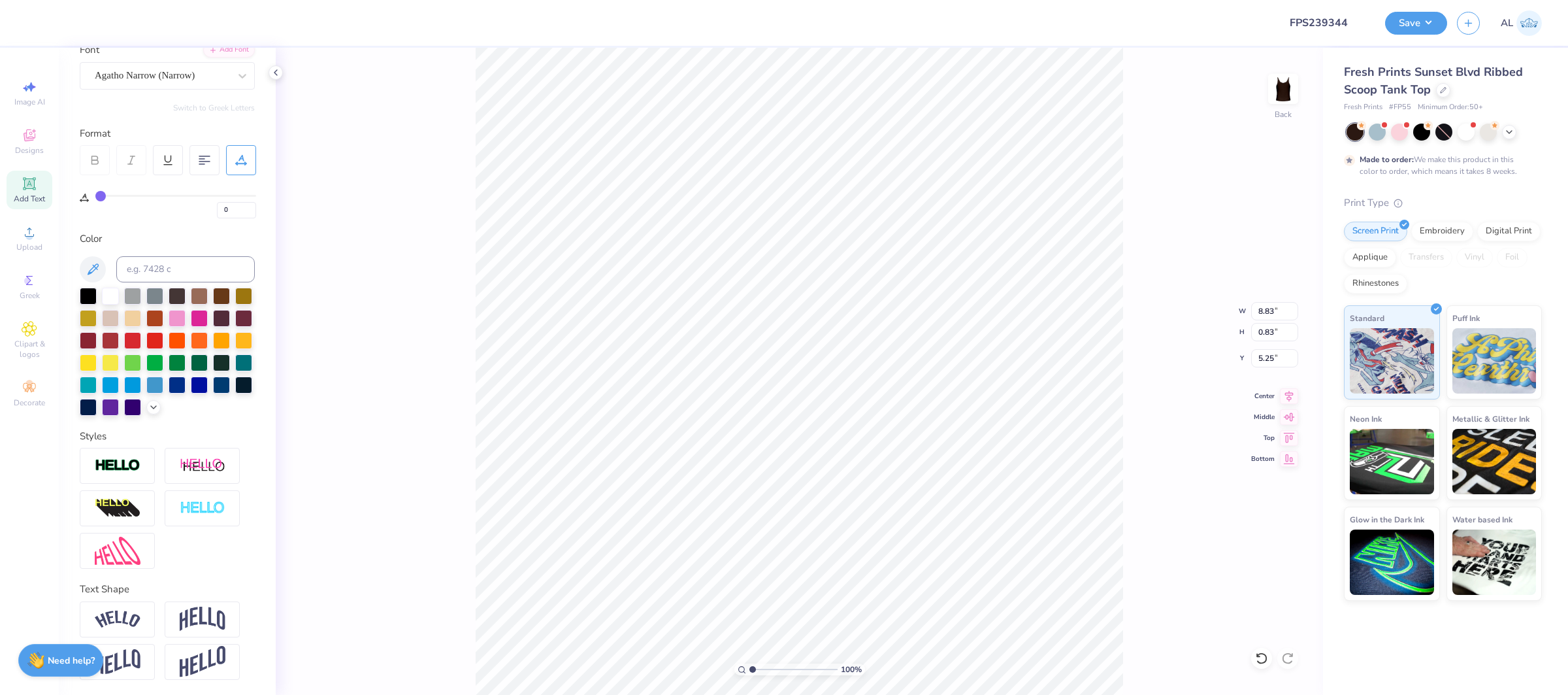
click at [134, 614] on img at bounding box center [118, 619] width 46 height 17
type input "8.95"
type input "2.29"
type input "4.52"
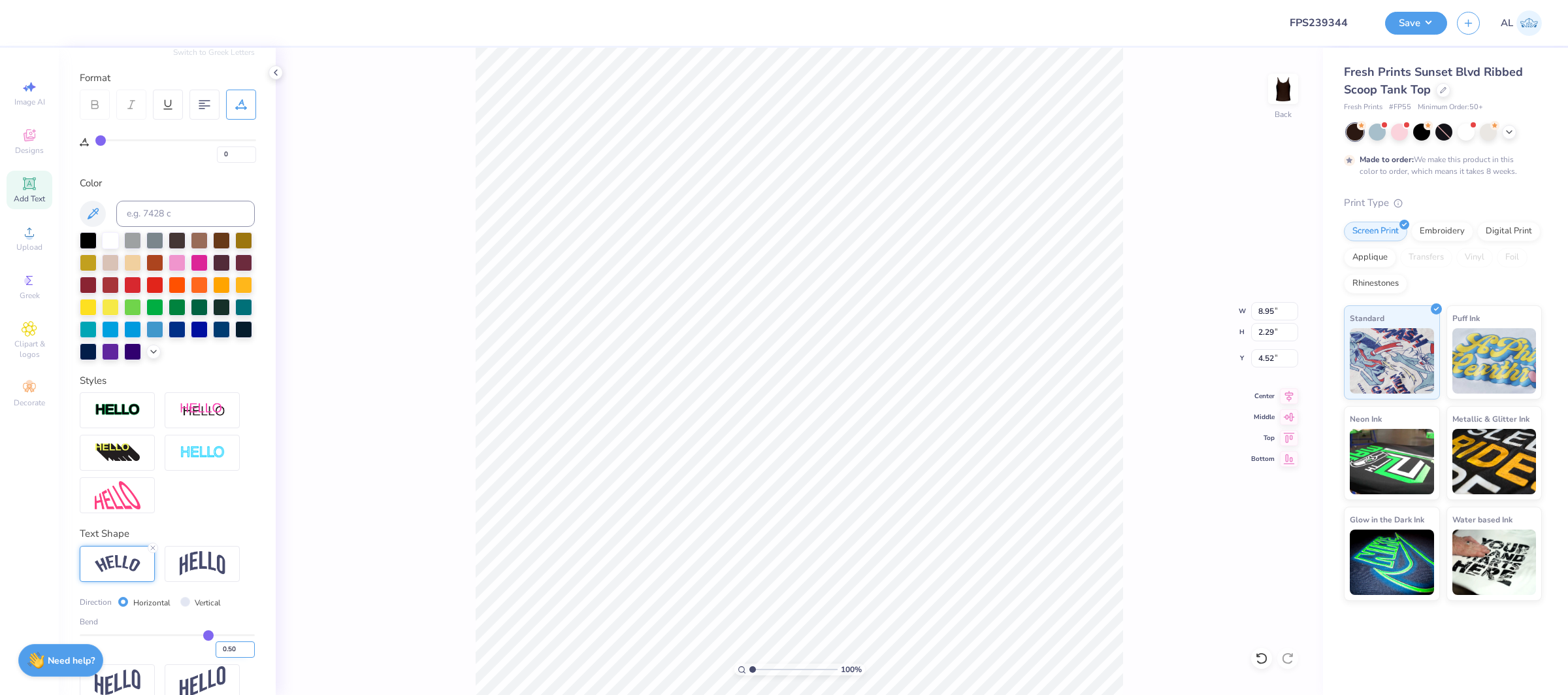
scroll to position [185, 0]
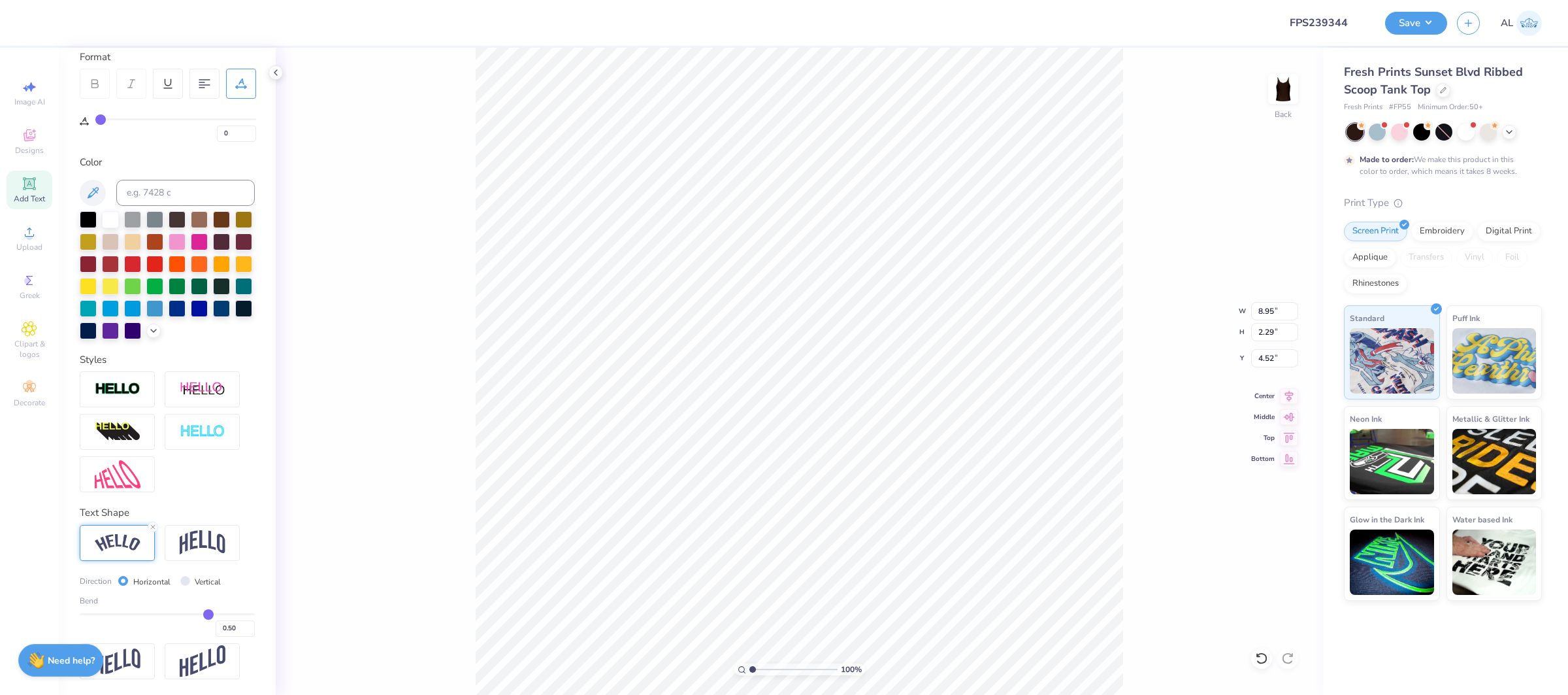
drag, startPoint x: 213, startPoint y: 617, endPoint x: 204, endPoint y: 612, distance: 10.3
click at [236, 617] on div "0.50" at bounding box center [167, 624] width 175 height 24
type input "0.45"
type input "0.46"
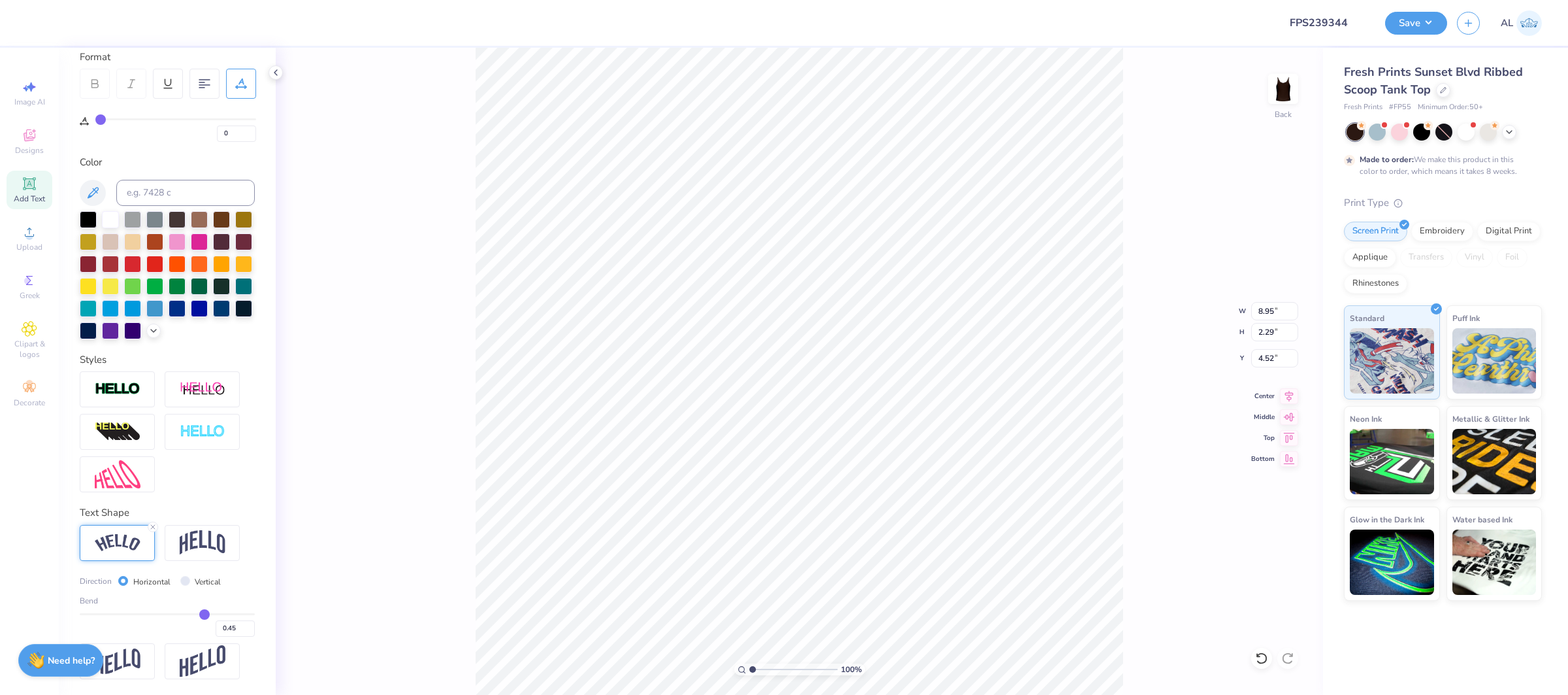
type input "0.46"
type input "0.47"
type input "0.5"
type input "0.50"
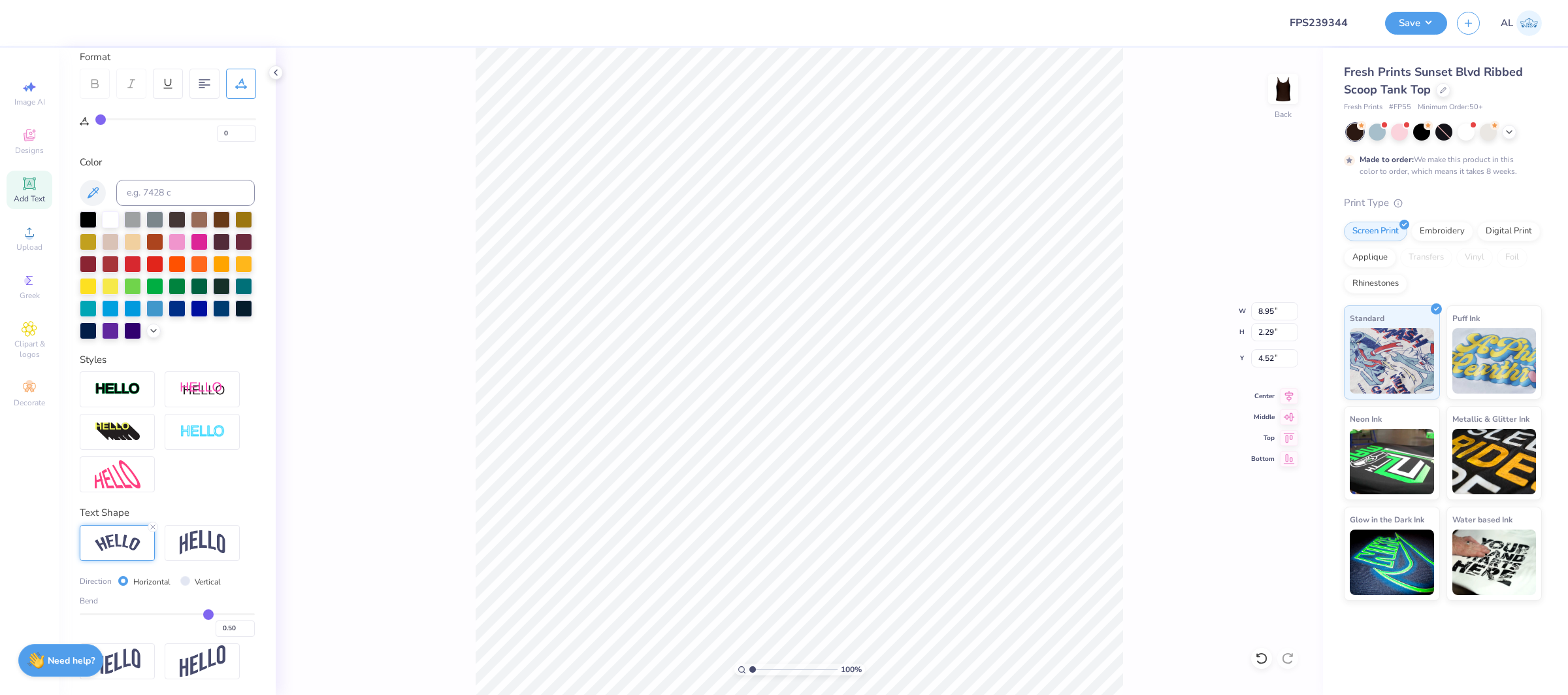
type input "0.53"
type input "0.57"
type input "0.61"
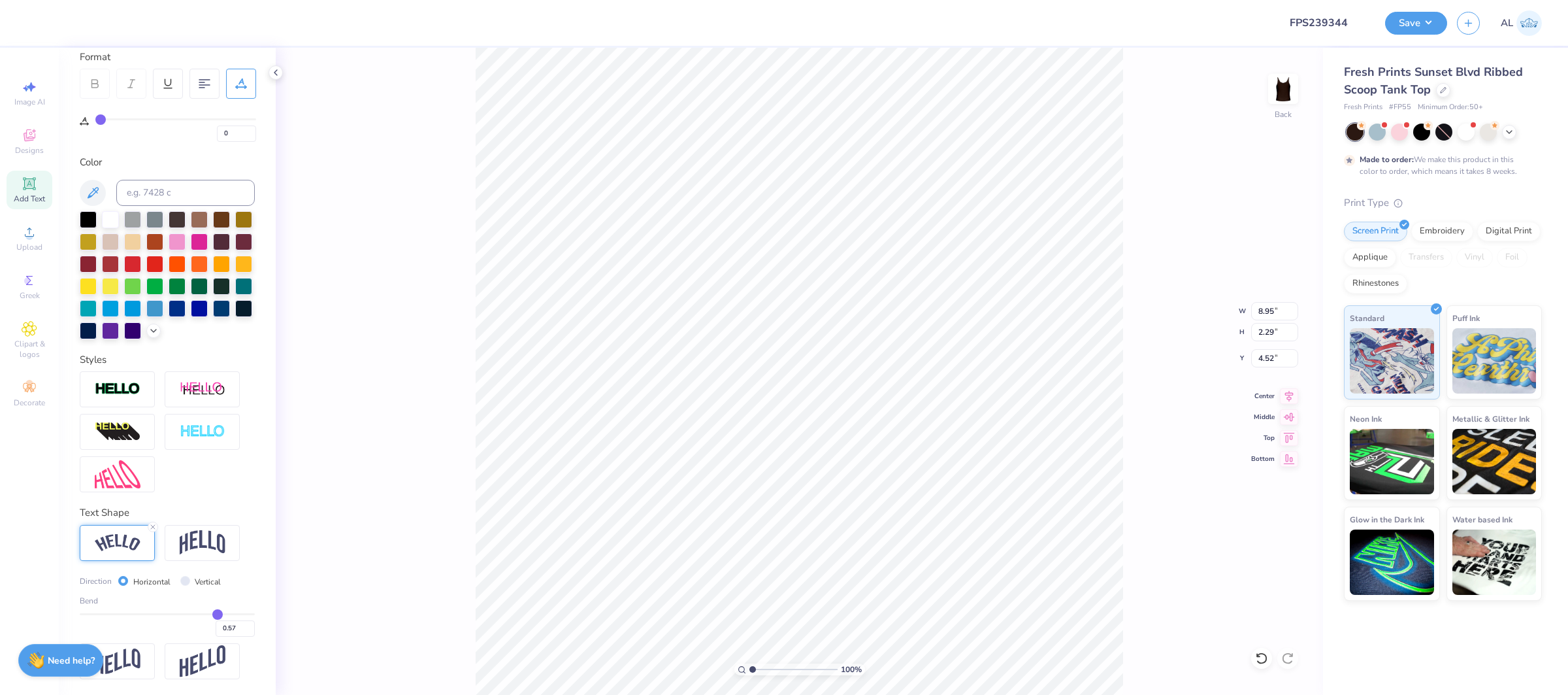
type input "0.61"
type input "0.63"
type input "0.64"
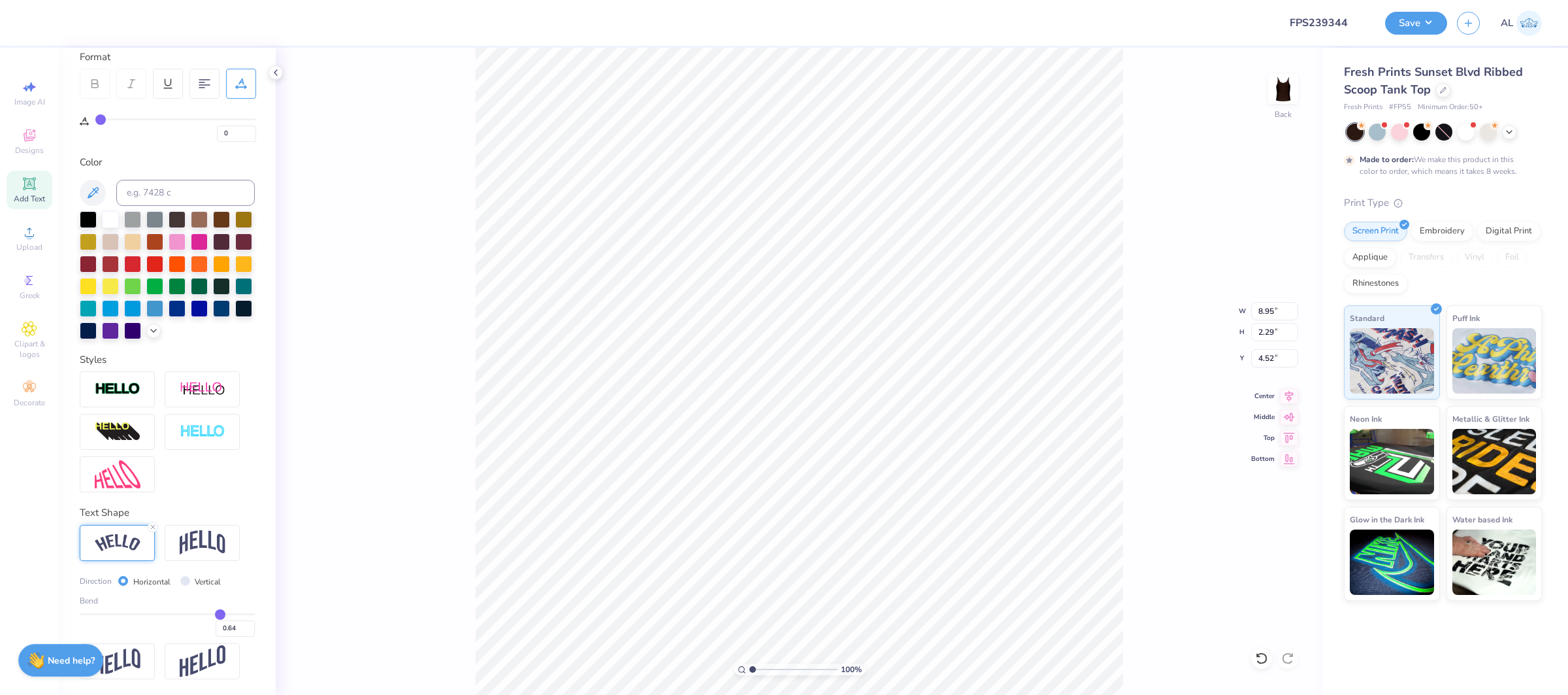
type input "0.65"
type input "0.66"
type input "0.67"
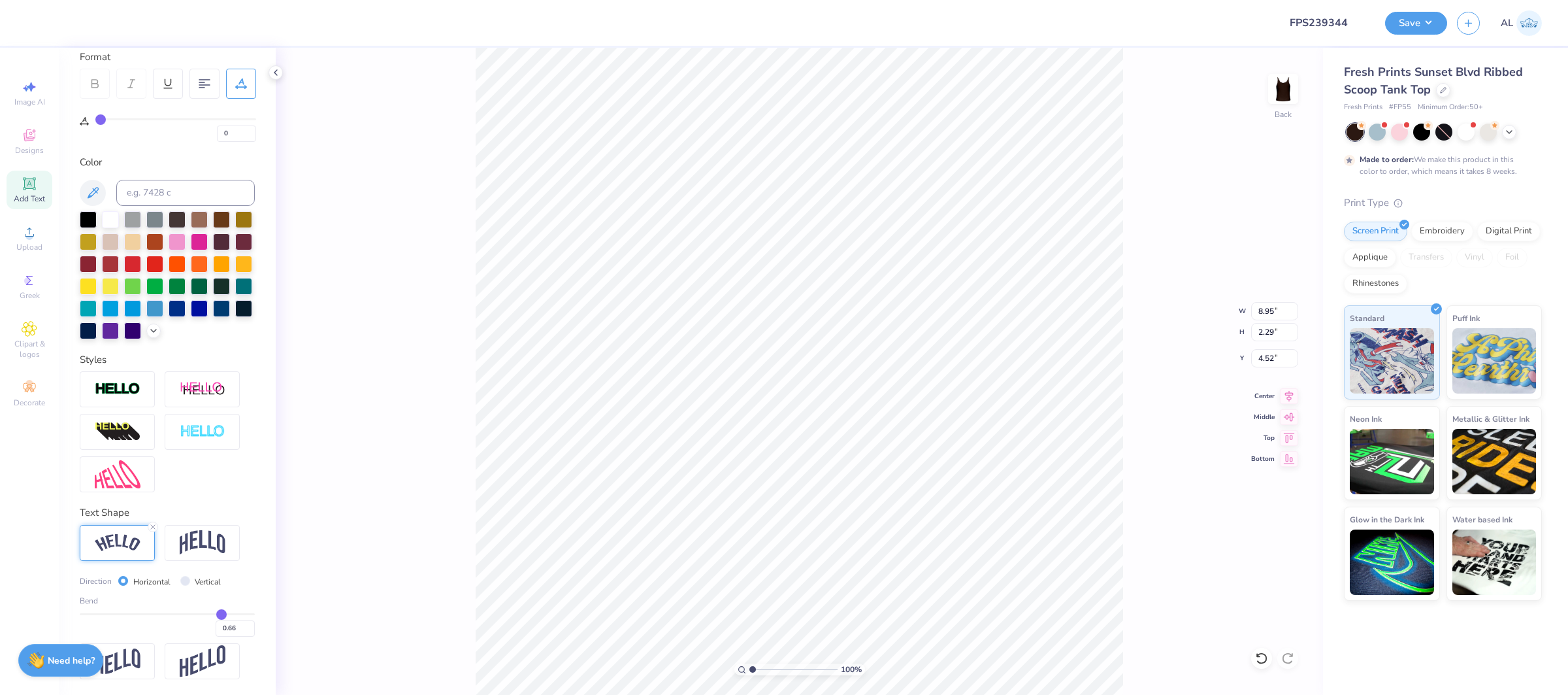
type input "0.67"
type input "0.68"
type input "0.69"
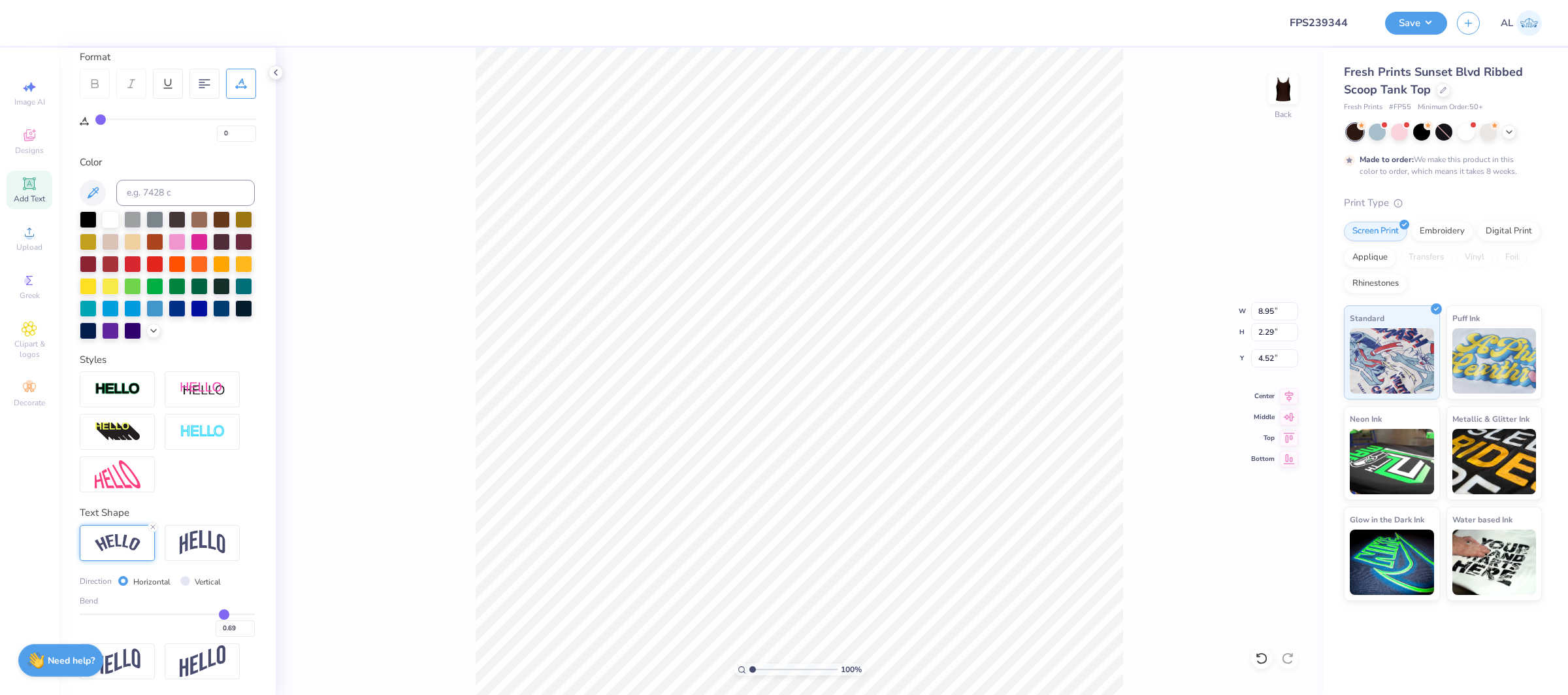
type input "0.71"
type input "0.72"
type input "0.73"
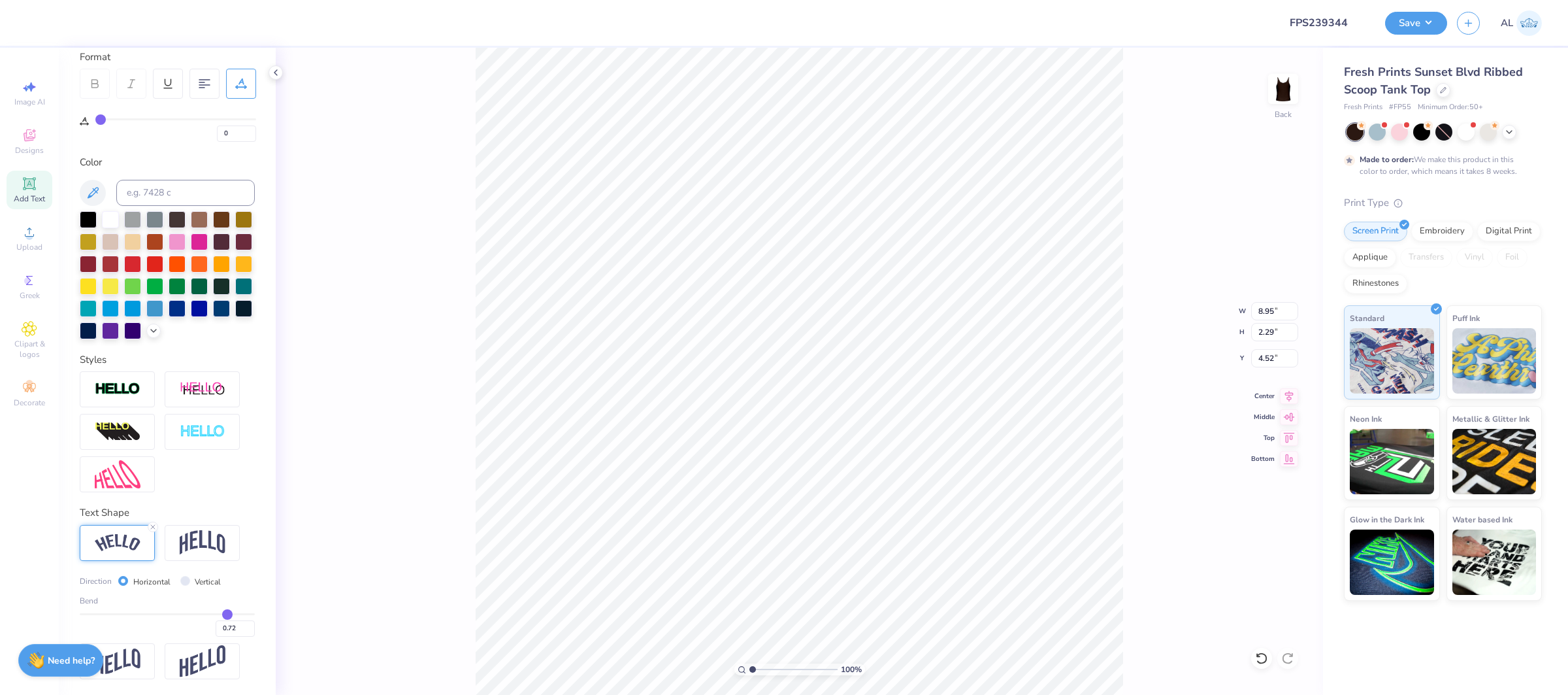
type input "0.73"
type input "0.74"
drag, startPoint x: 205, startPoint y: 612, endPoint x: 227, endPoint y: 613, distance: 22.0
type input "0.74"
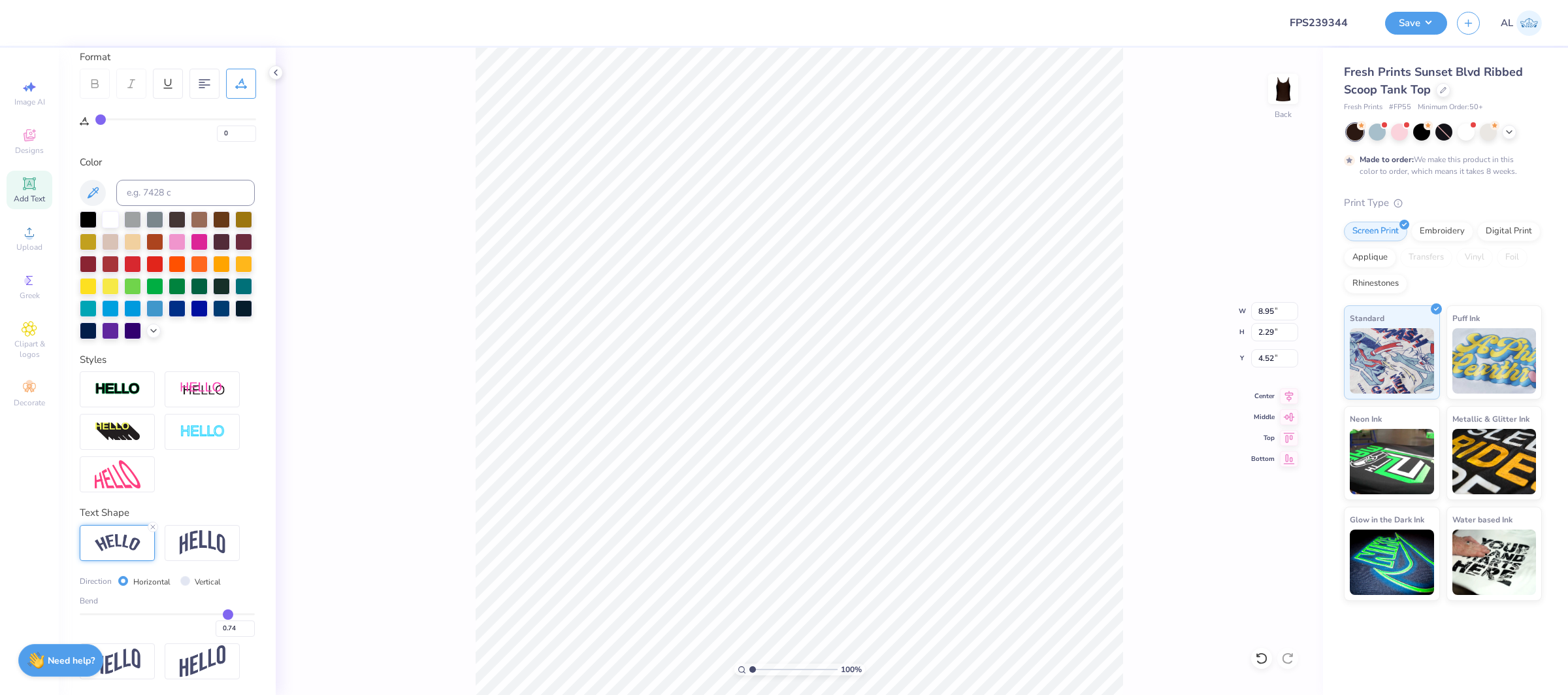
click at [227, 613] on input "range" at bounding box center [167, 614] width 175 height 2
type input "3.70"
type input "3.81"
type input "0.77"
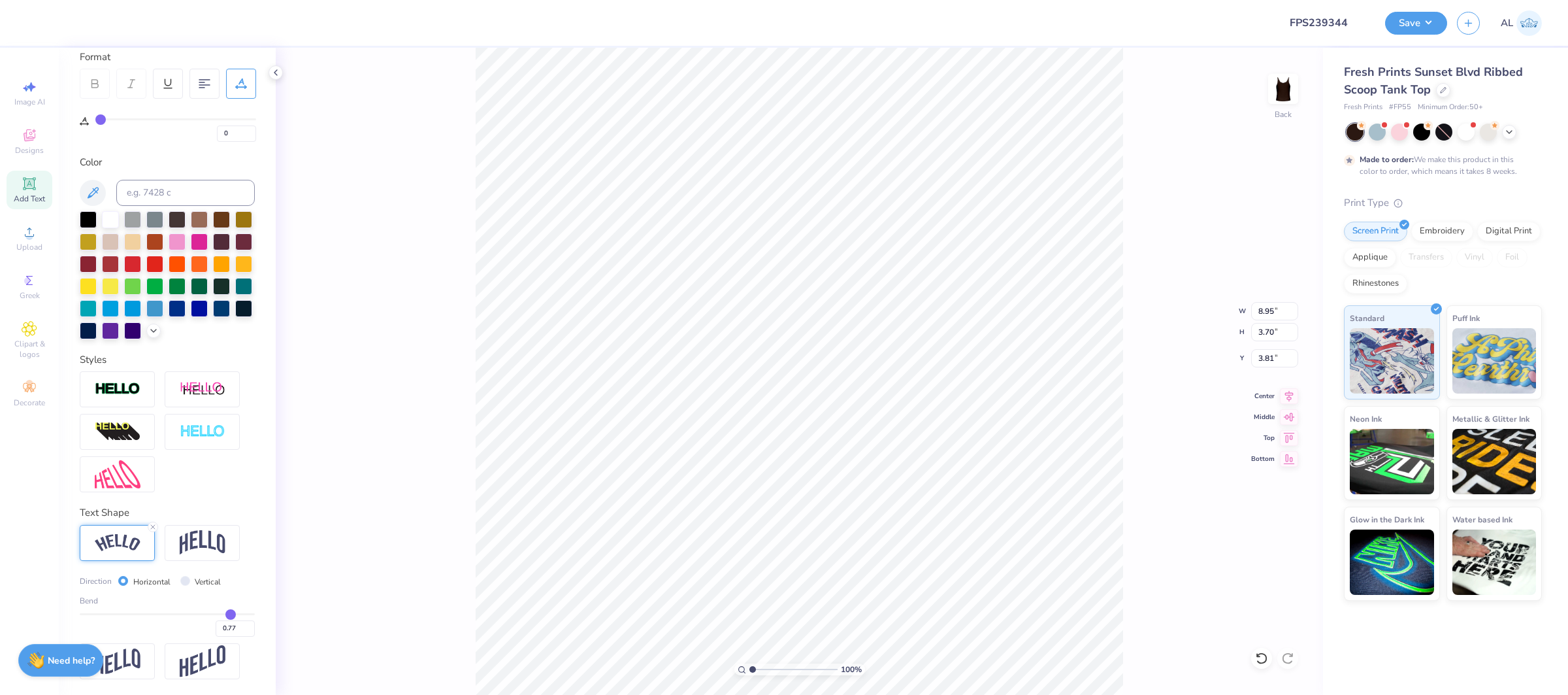
type input "0.78"
type input "0.79"
type input "0.8"
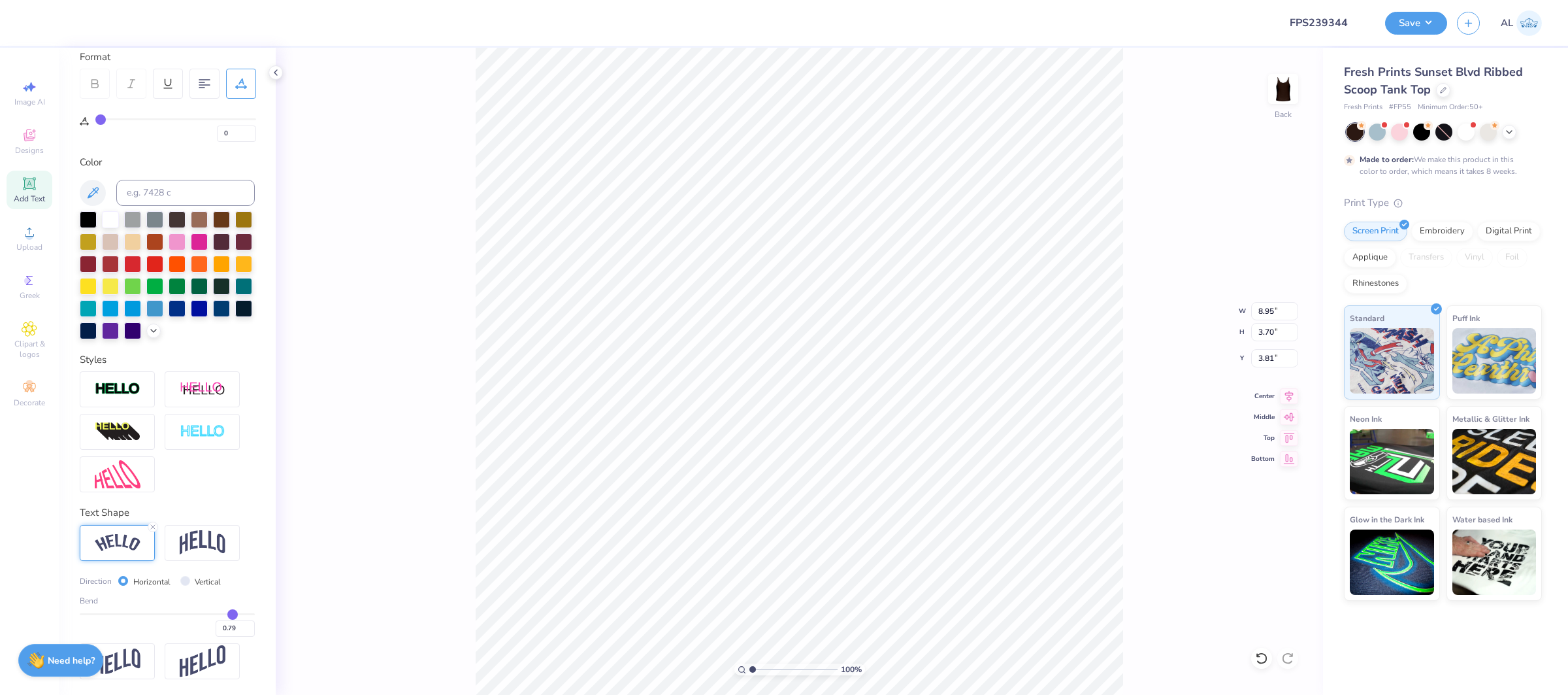
type input "0.80"
type input "0.82"
type input "0.83"
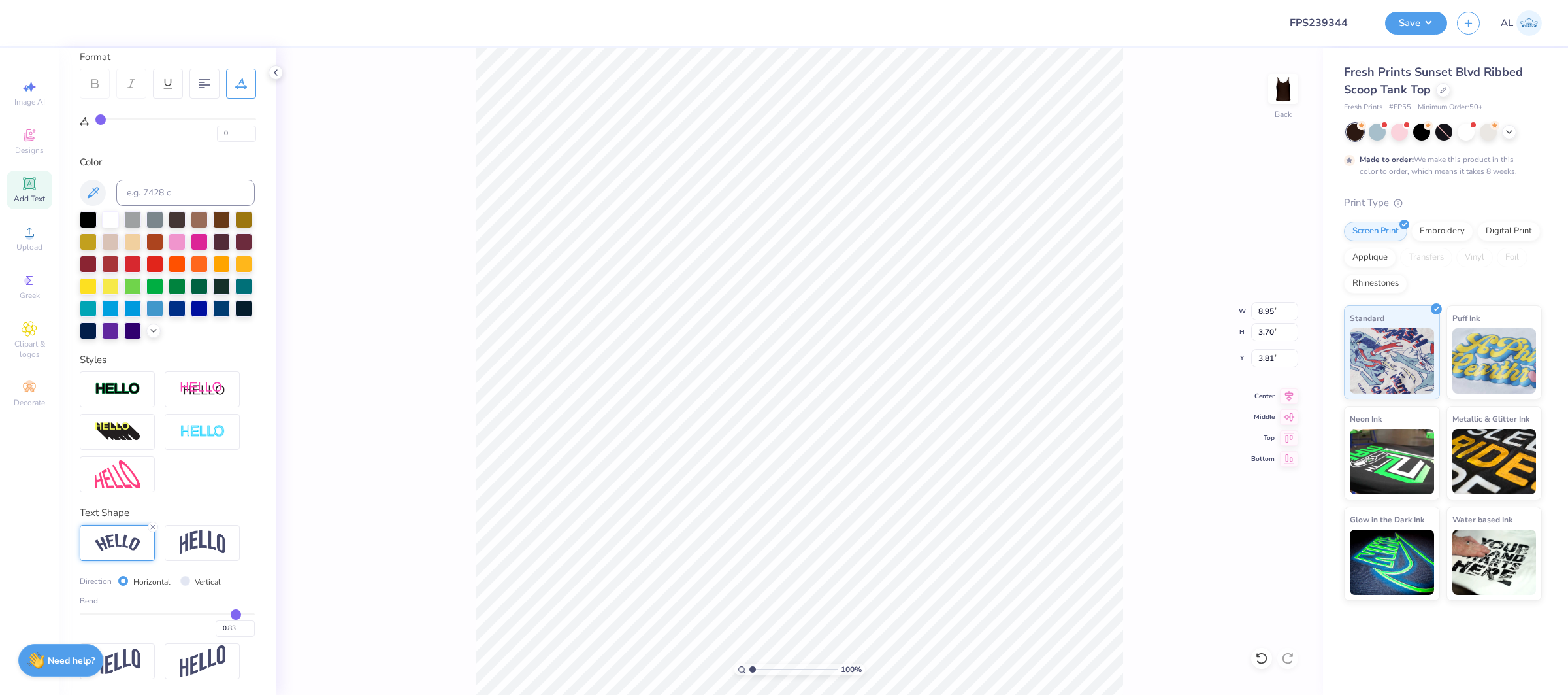
type input "0.84"
type input "0.85"
type input "0.86"
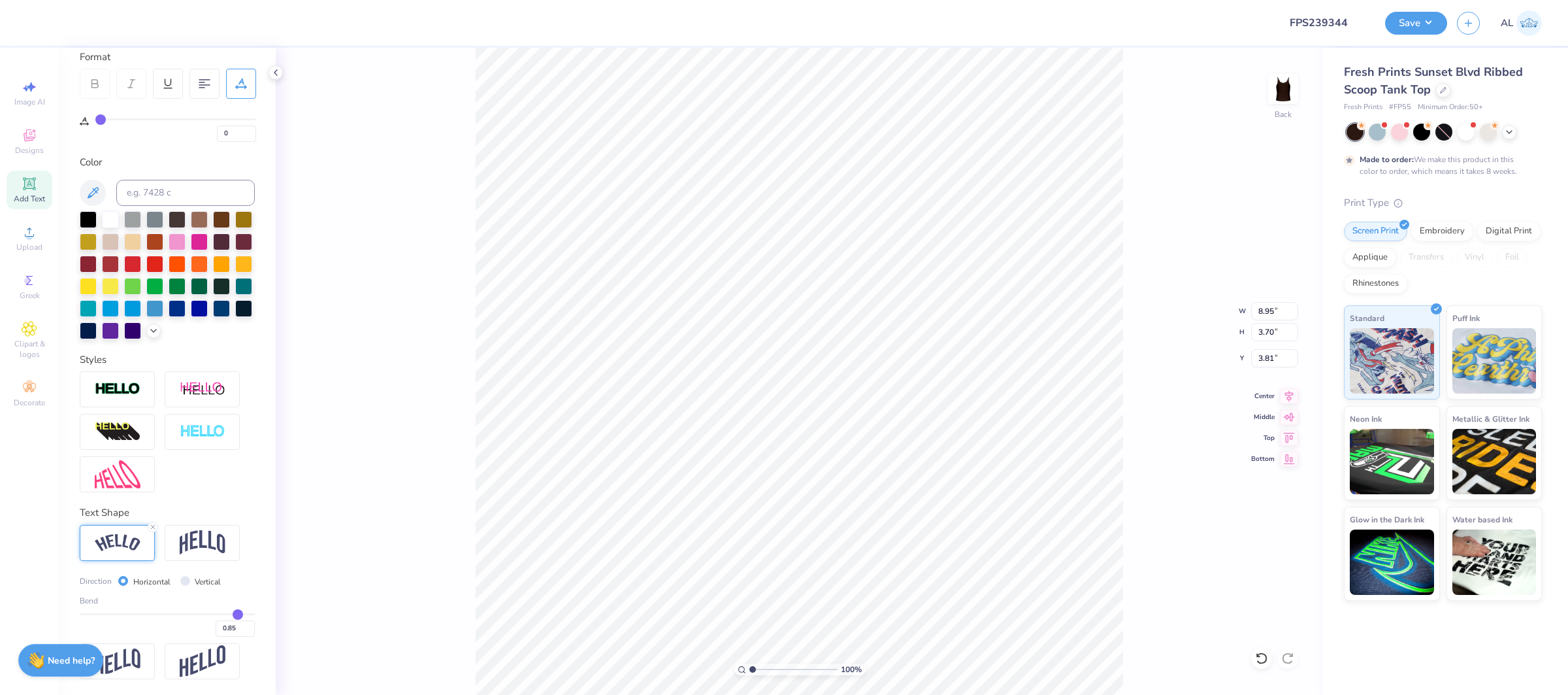
type input "0.86"
drag, startPoint x: 228, startPoint y: 613, endPoint x: 237, endPoint y: 614, distance: 9.1
type input "0.86"
click at [237, 614] on input "range" at bounding box center [167, 614] width 175 height 2
type input "4.48"
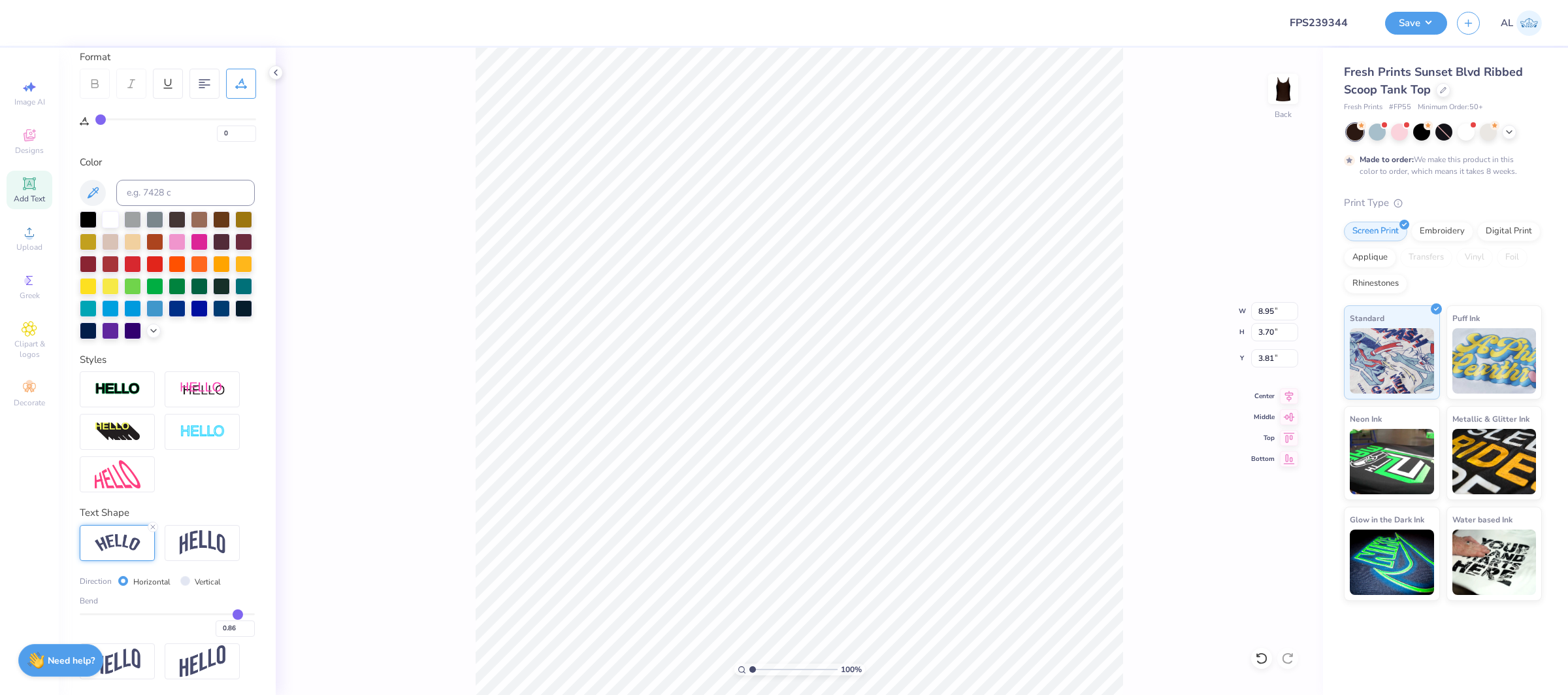
type input "3.42"
type input "6.22"
type input "4.01"
type input "1.99"
drag, startPoint x: 750, startPoint y: 670, endPoint x: 766, endPoint y: 670, distance: 16.0
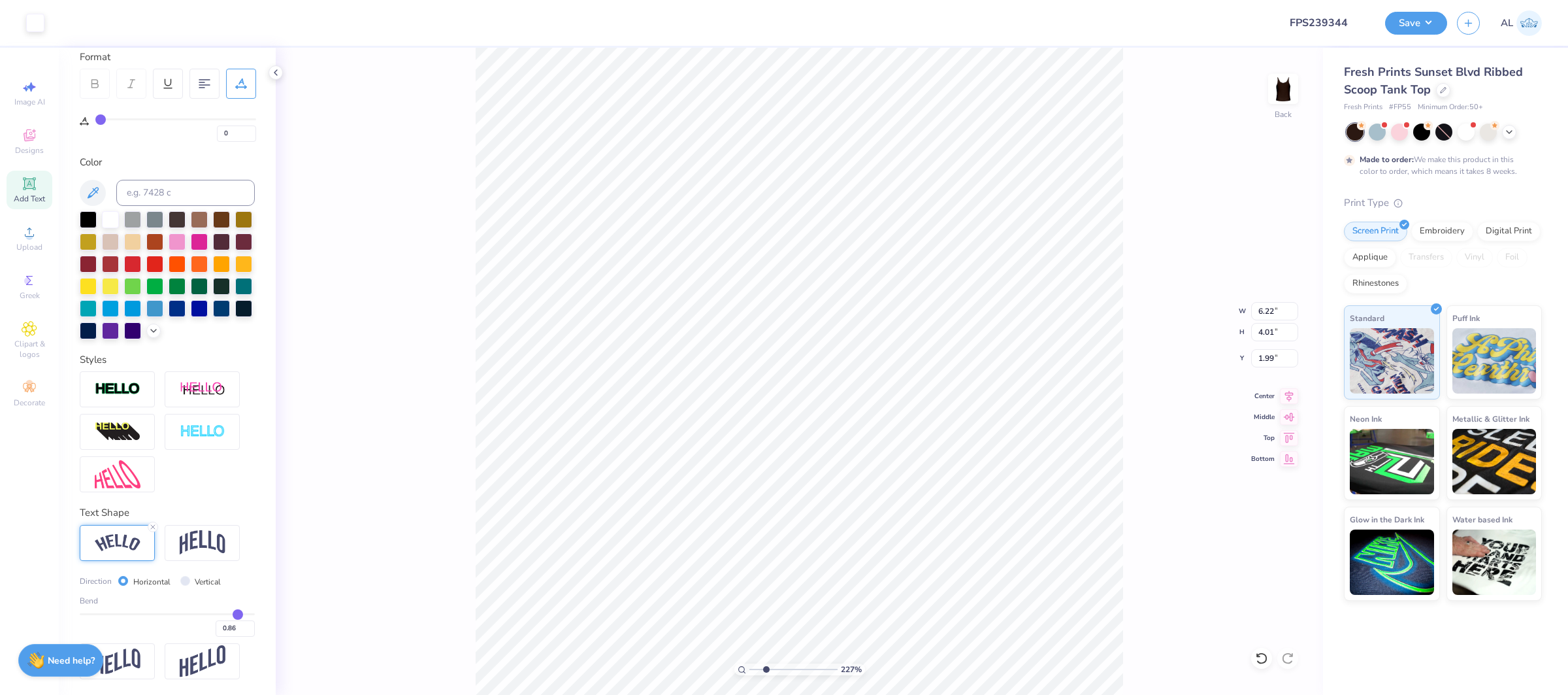
type input "2.53"
click at [766, 670] on input "range" at bounding box center [793, 670] width 88 height 12
type input "1.91"
type input "5.43"
type input "3.50"
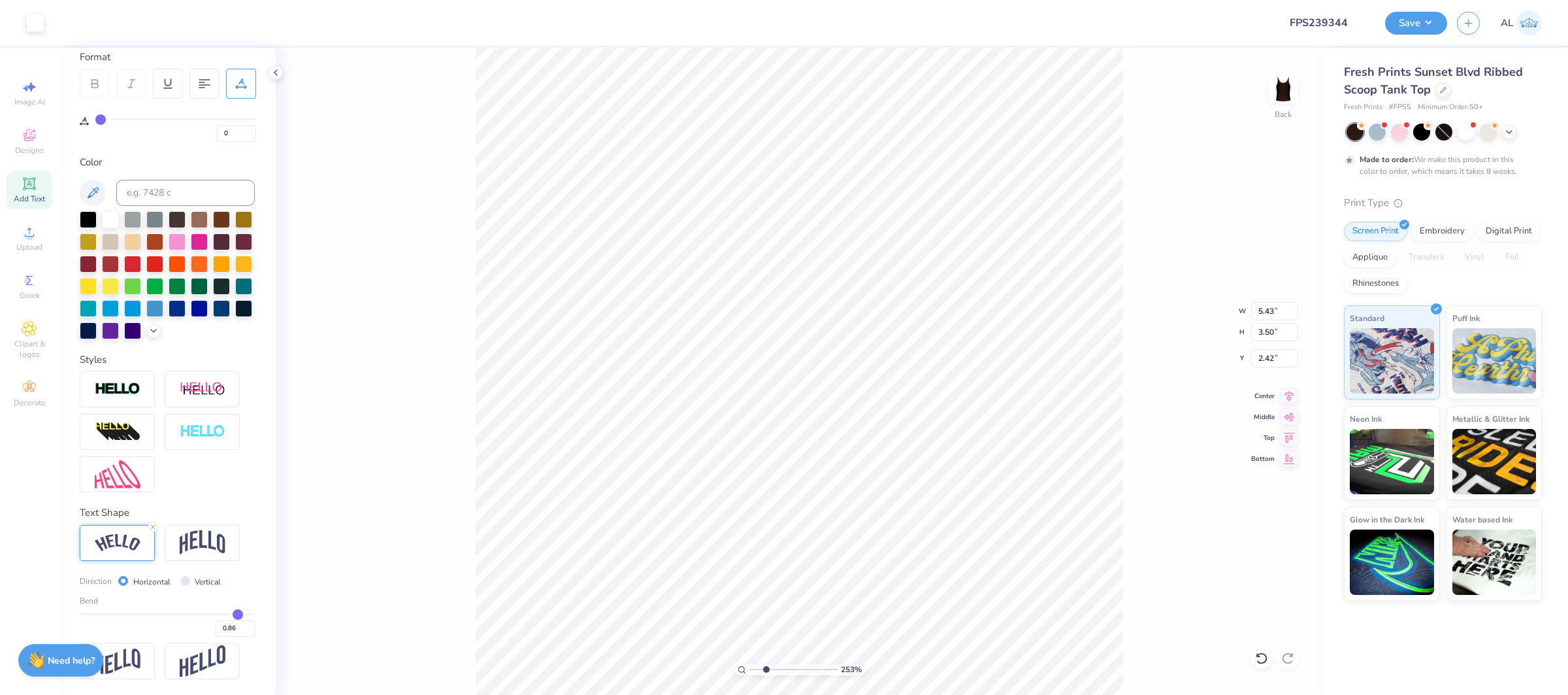
type input "2.35"
type input "5.33"
type input "3.44"
type input "2.41"
drag, startPoint x: 768, startPoint y: 667, endPoint x: 835, endPoint y: 665, distance: 67.0
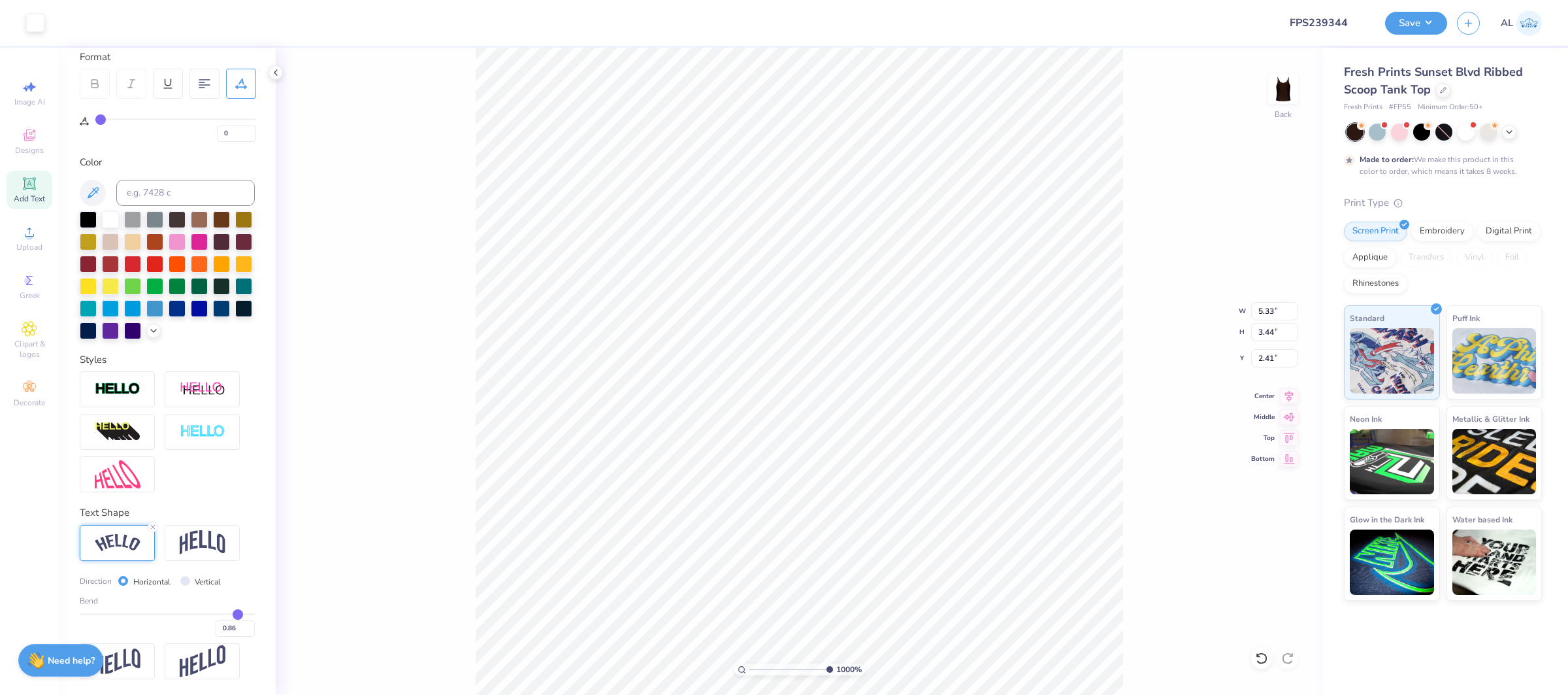
type input "10"
click at [833, 665] on input "range" at bounding box center [791, 670] width 84 height 12
type input "20"
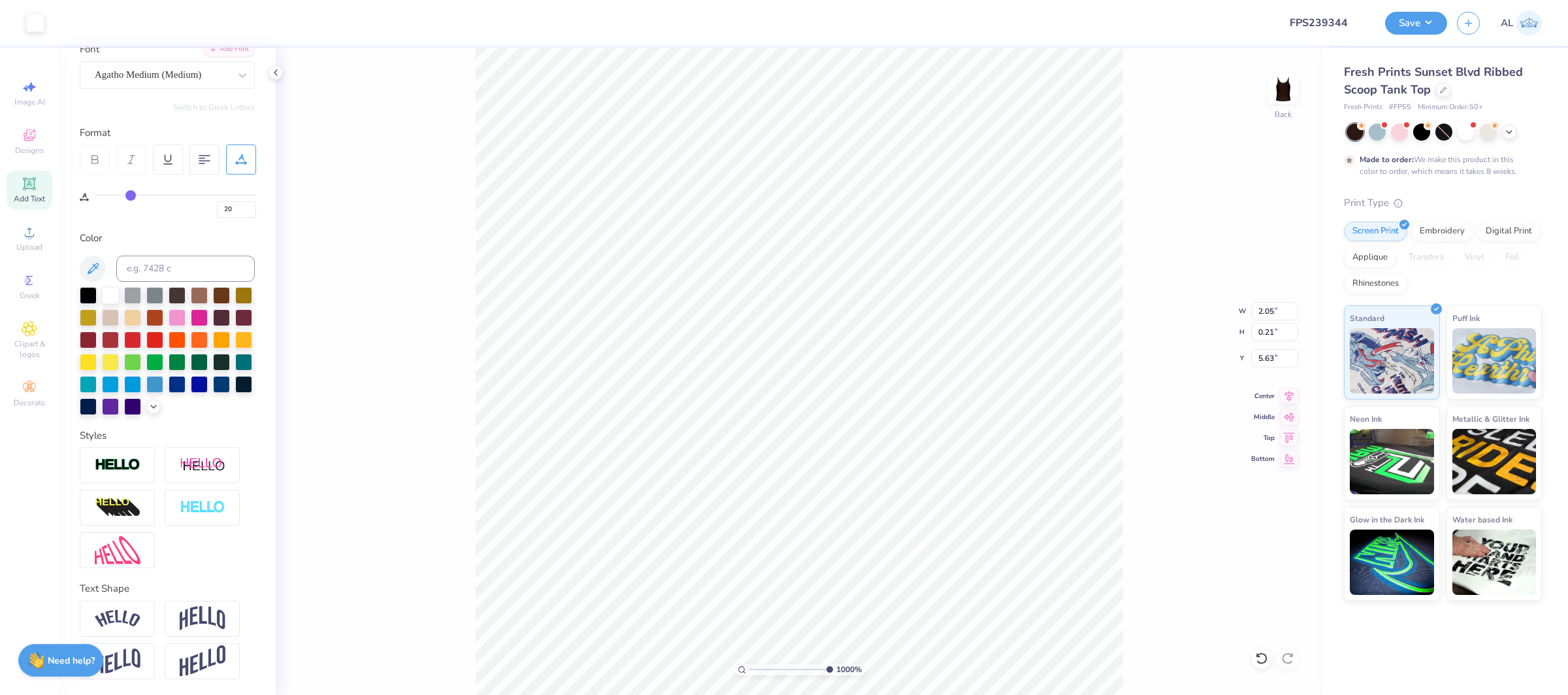
scroll to position [108, 0]
type input "5.56"
click at [784, 675] on input "range" at bounding box center [793, 670] width 88 height 12
drag, startPoint x: 787, startPoint y: 671, endPoint x: 773, endPoint y: 672, distance: 14.0
type input "3.38"
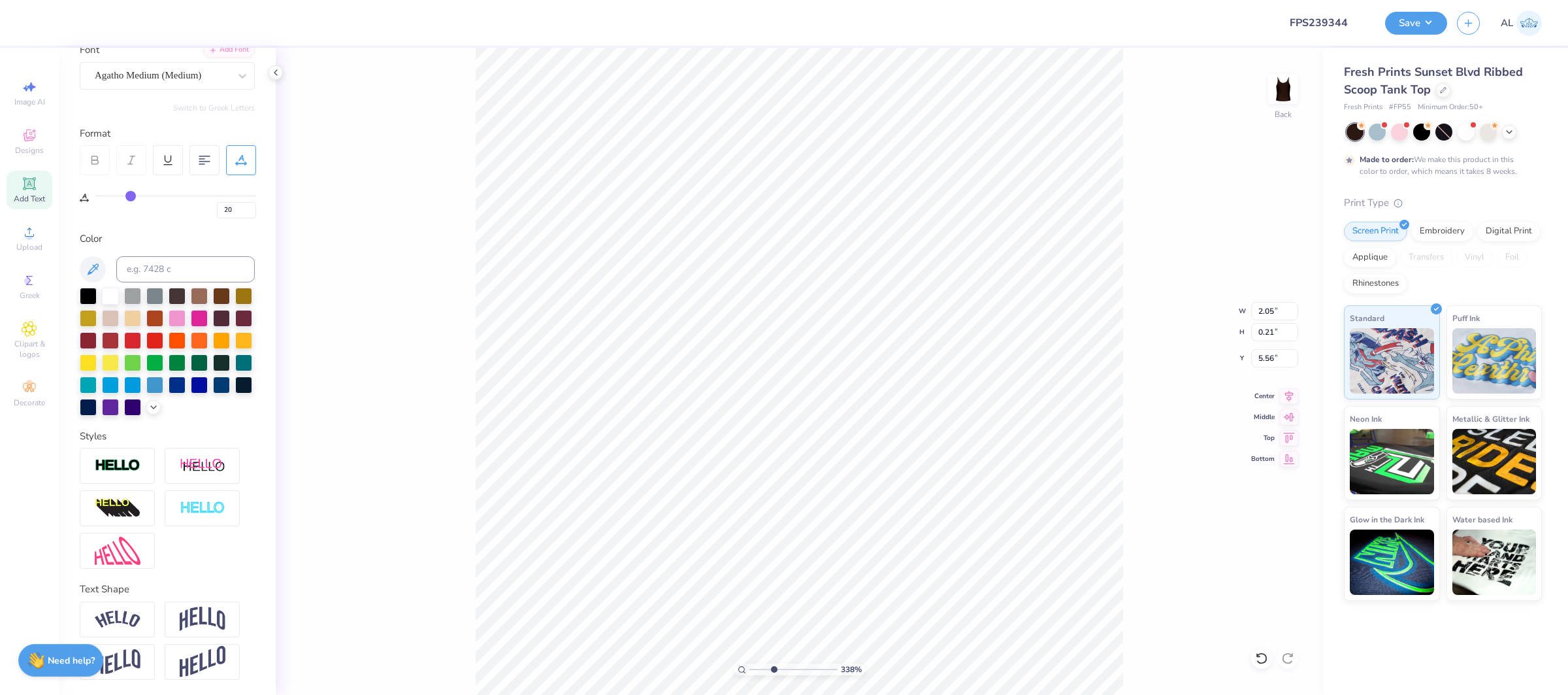
click at [773, 672] on input "range" at bounding box center [793, 670] width 88 height 12
type input "0"
type input "5.33"
type input "2.67"
type input "2.61"
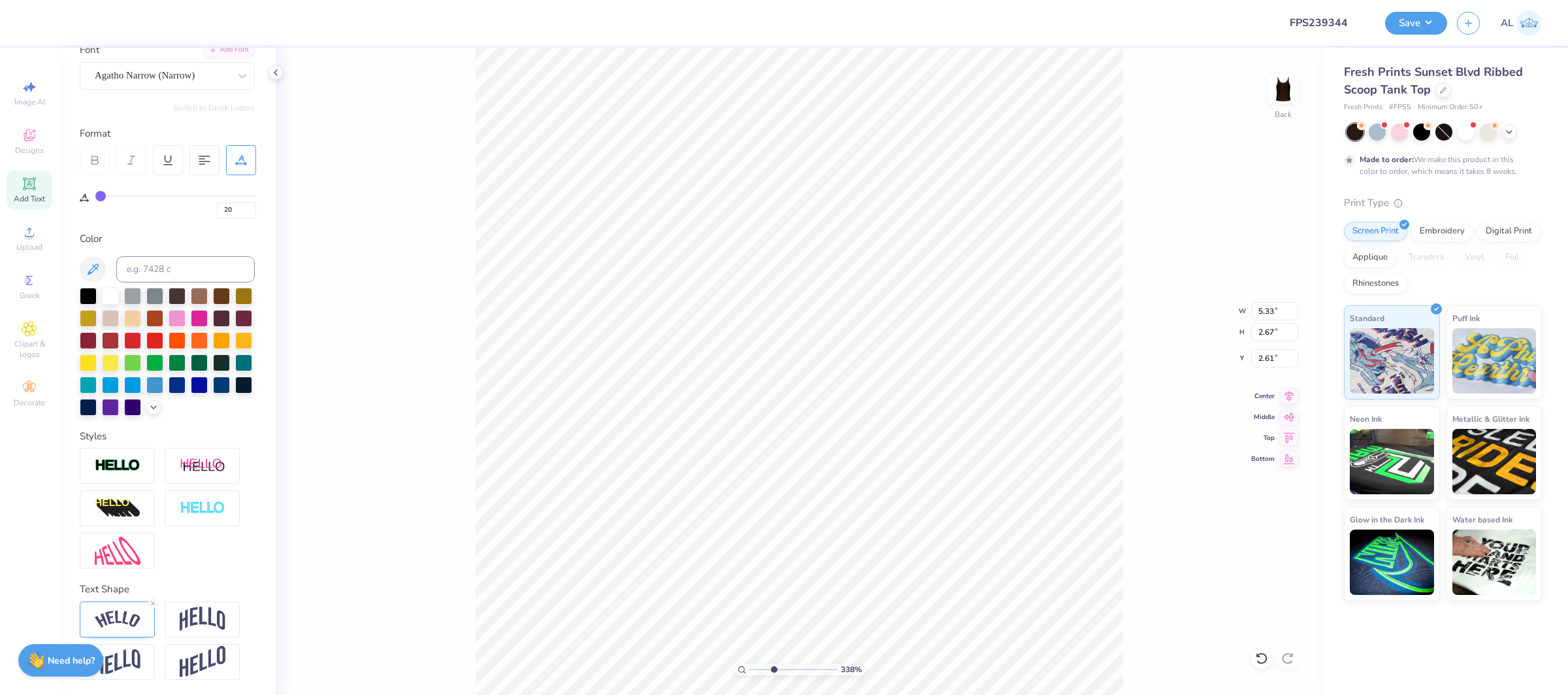
type input "0"
type input "1.38"
type input "5.87"
type input "2.94"
type input "1.11"
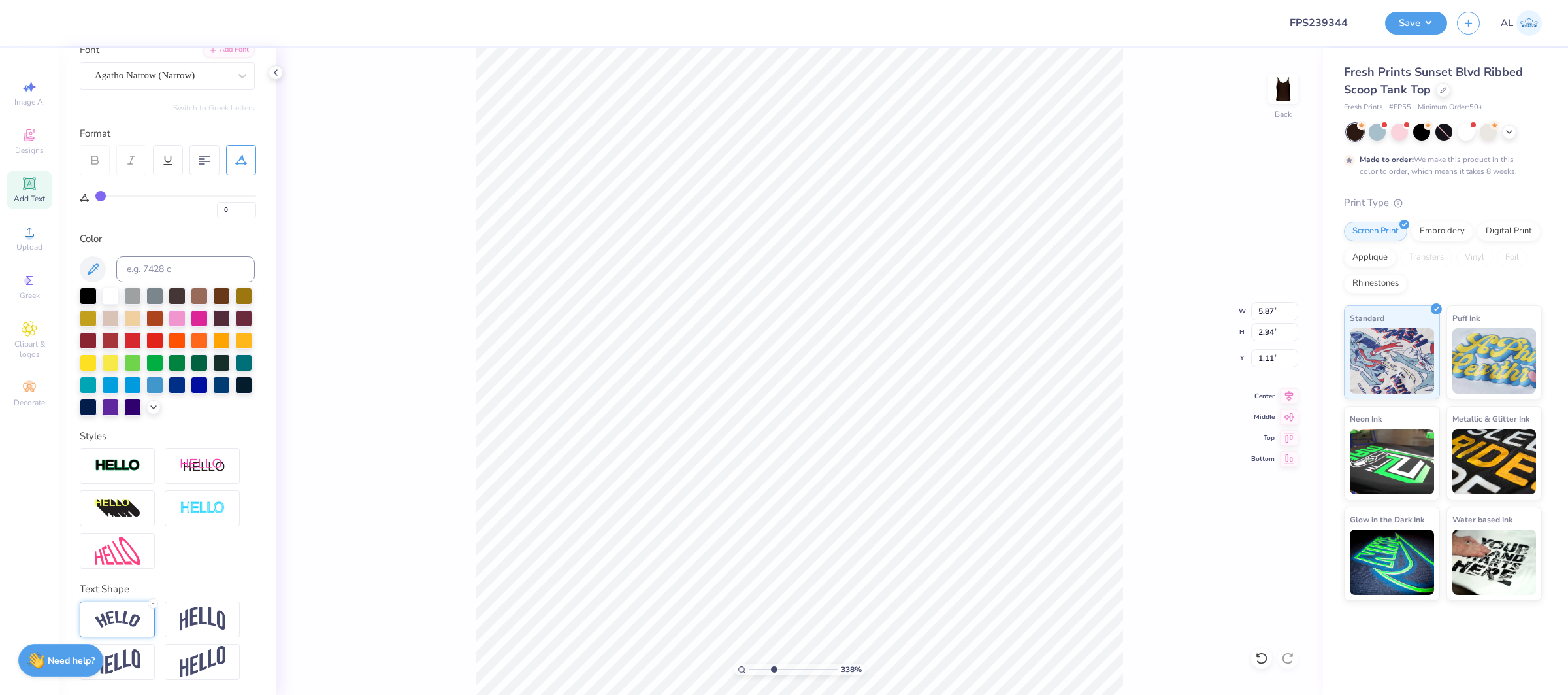
click at [119, 615] on img at bounding box center [118, 619] width 46 height 17
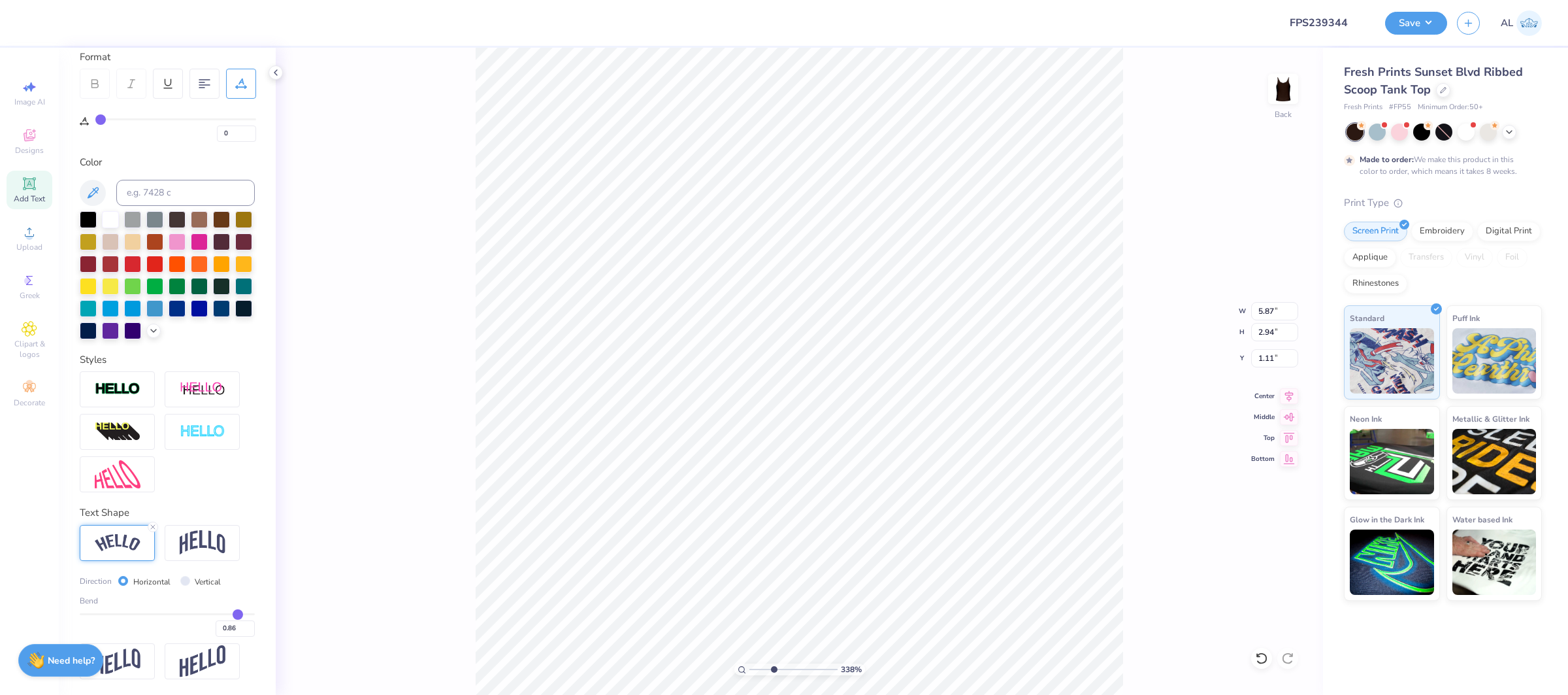
type input "0.81"
type input "0.8"
type input "0.80"
type input "0.79"
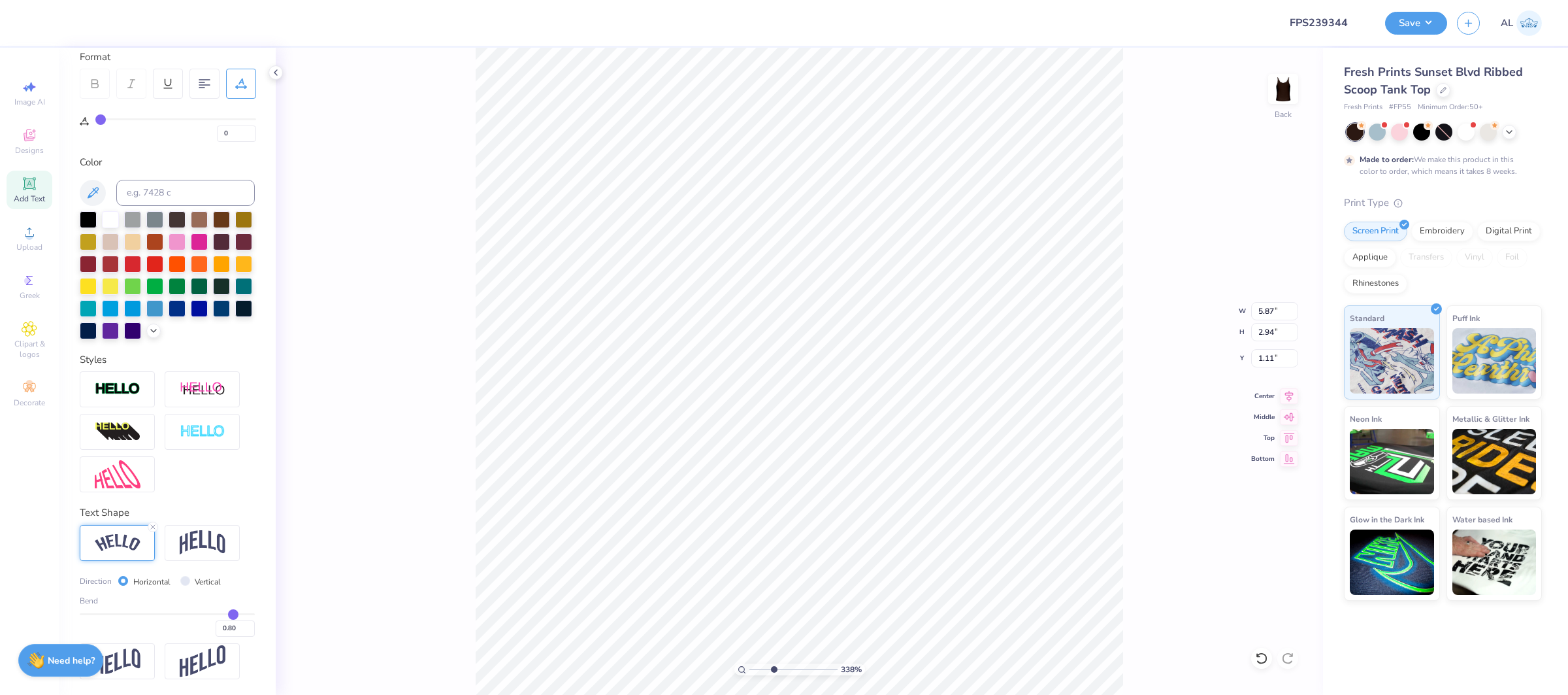
type input "0.79"
type input "0.78"
type input "0.77"
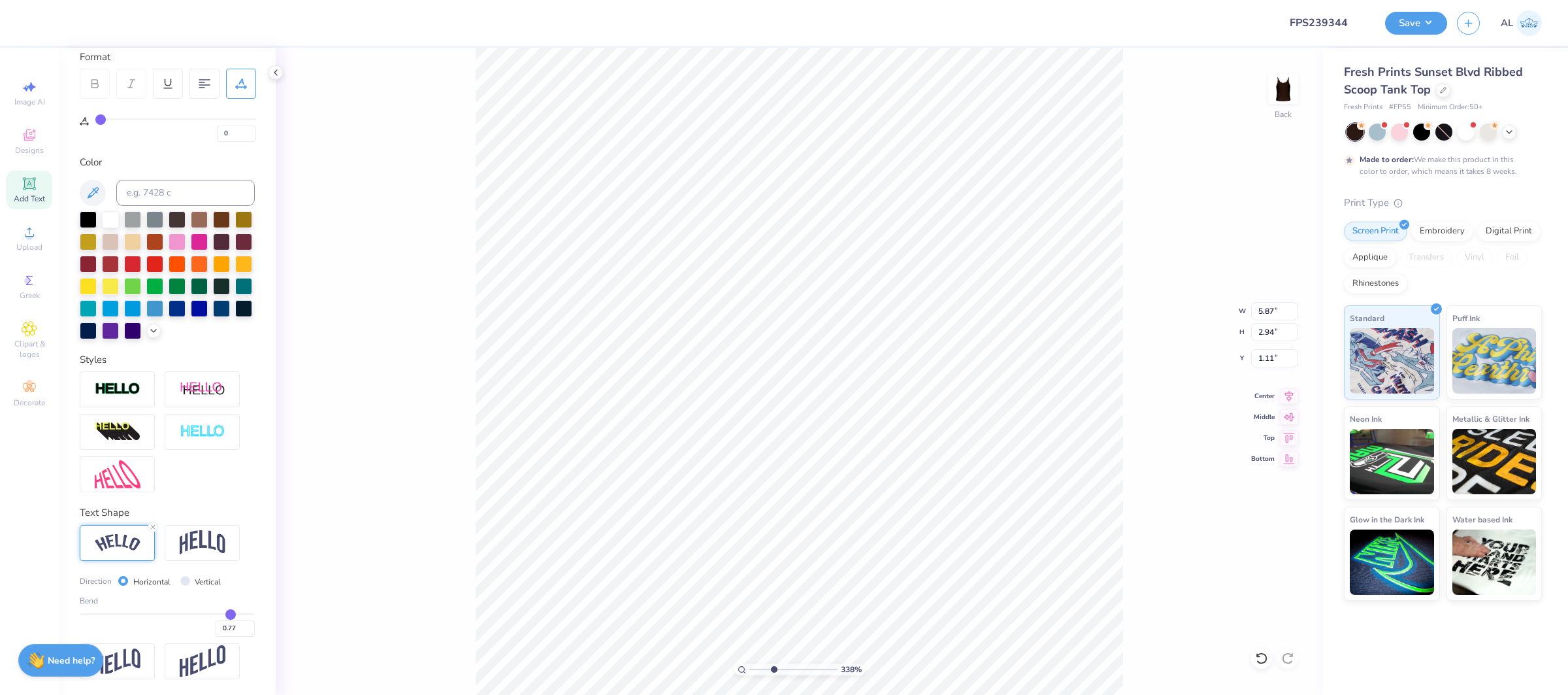
type input "0.77"
click at [231, 615] on input "range" at bounding box center [167, 614] width 175 height 2
type input "5.78"
type input "2.51"
type input "1.33"
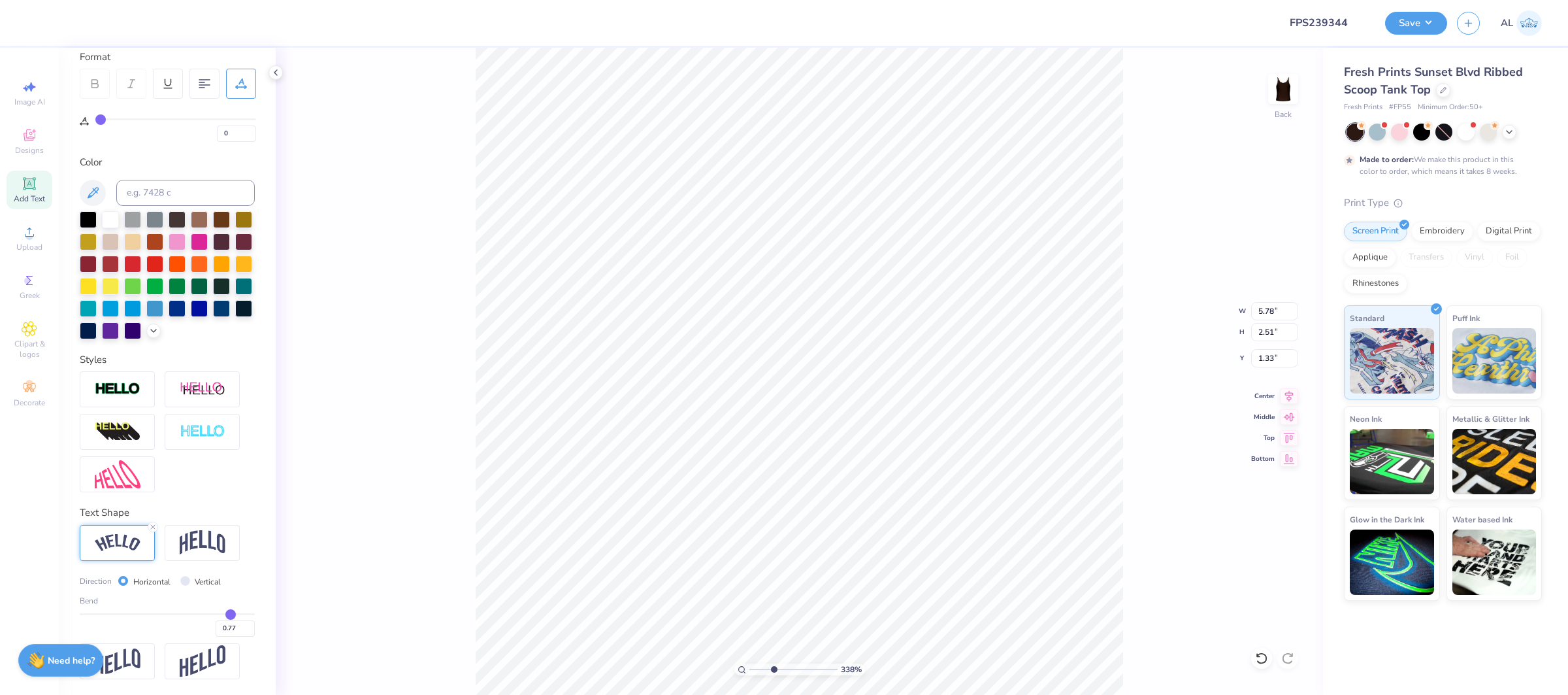
type input "0.76"
type input "0.75"
type input "0.74"
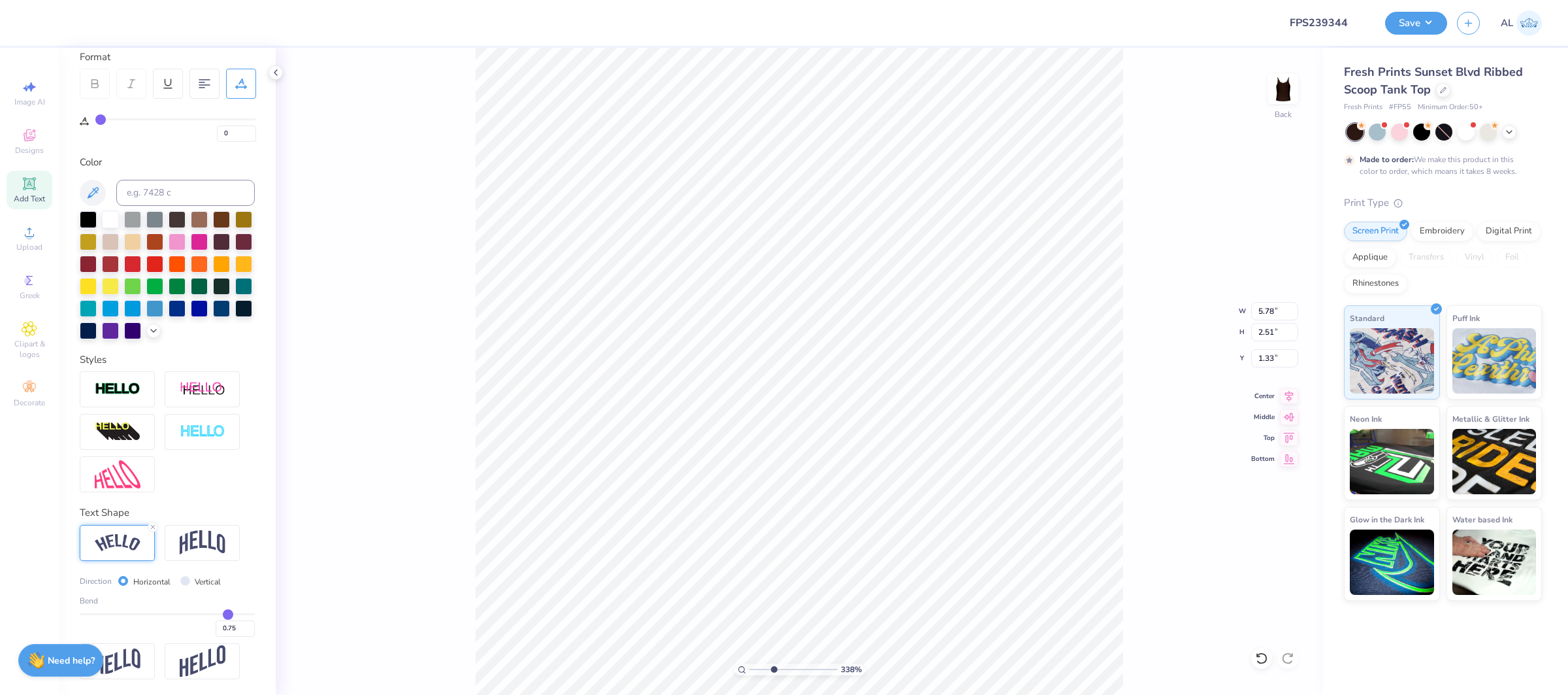
type input "0.74"
type input "0.73"
type input "0.72"
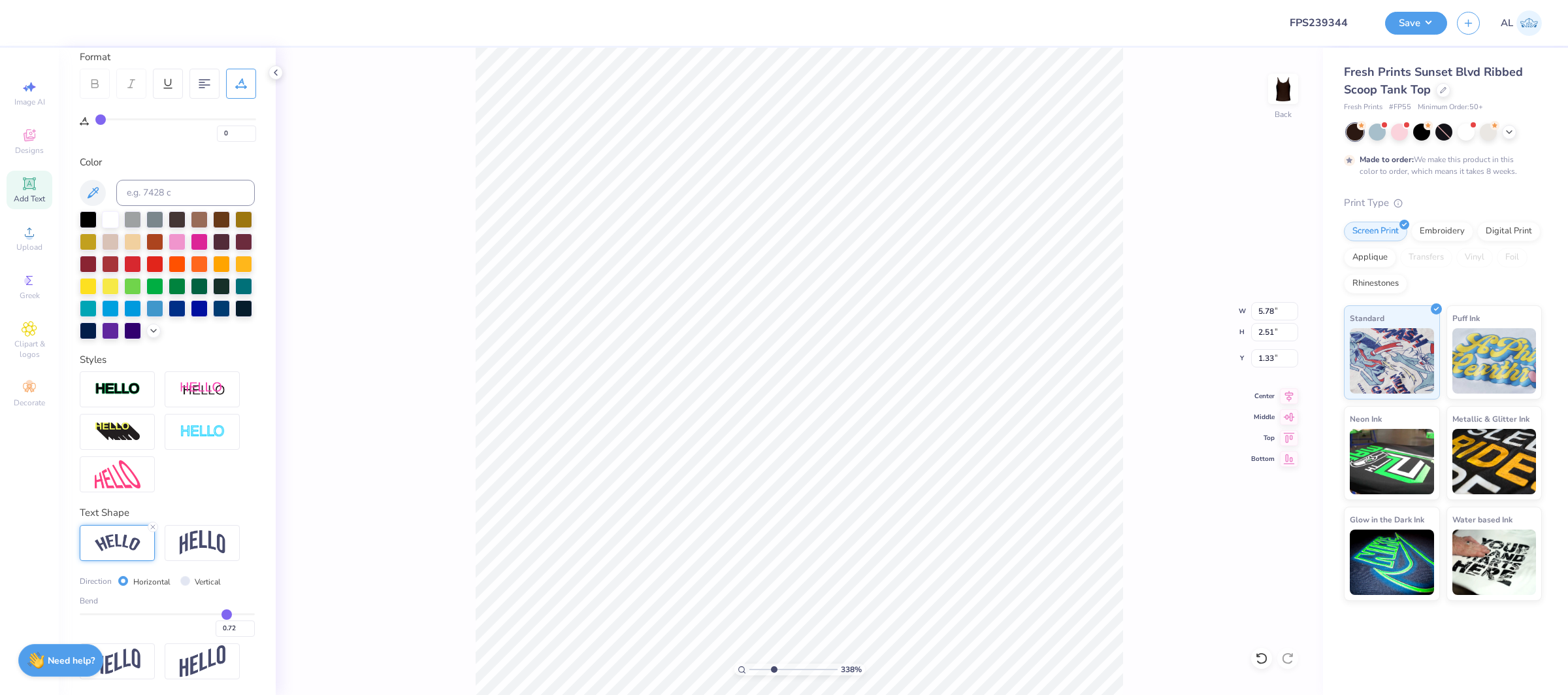
type input "0.72"
click at [226, 615] on input "range" at bounding box center [167, 614] width 175 height 2
type input "5.73"
type input "2.28"
type input "1.44"
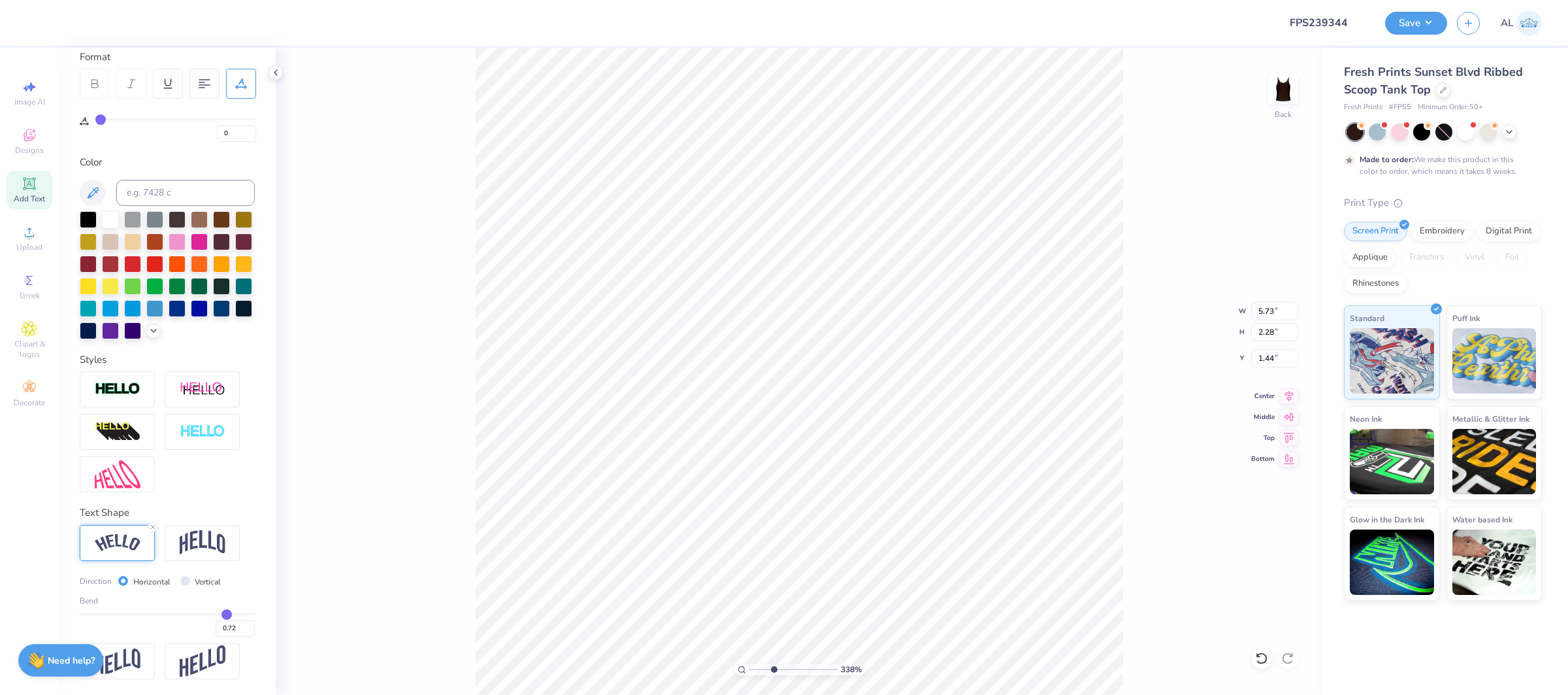
type input "0.75"
type input "0.76"
type input "0.77"
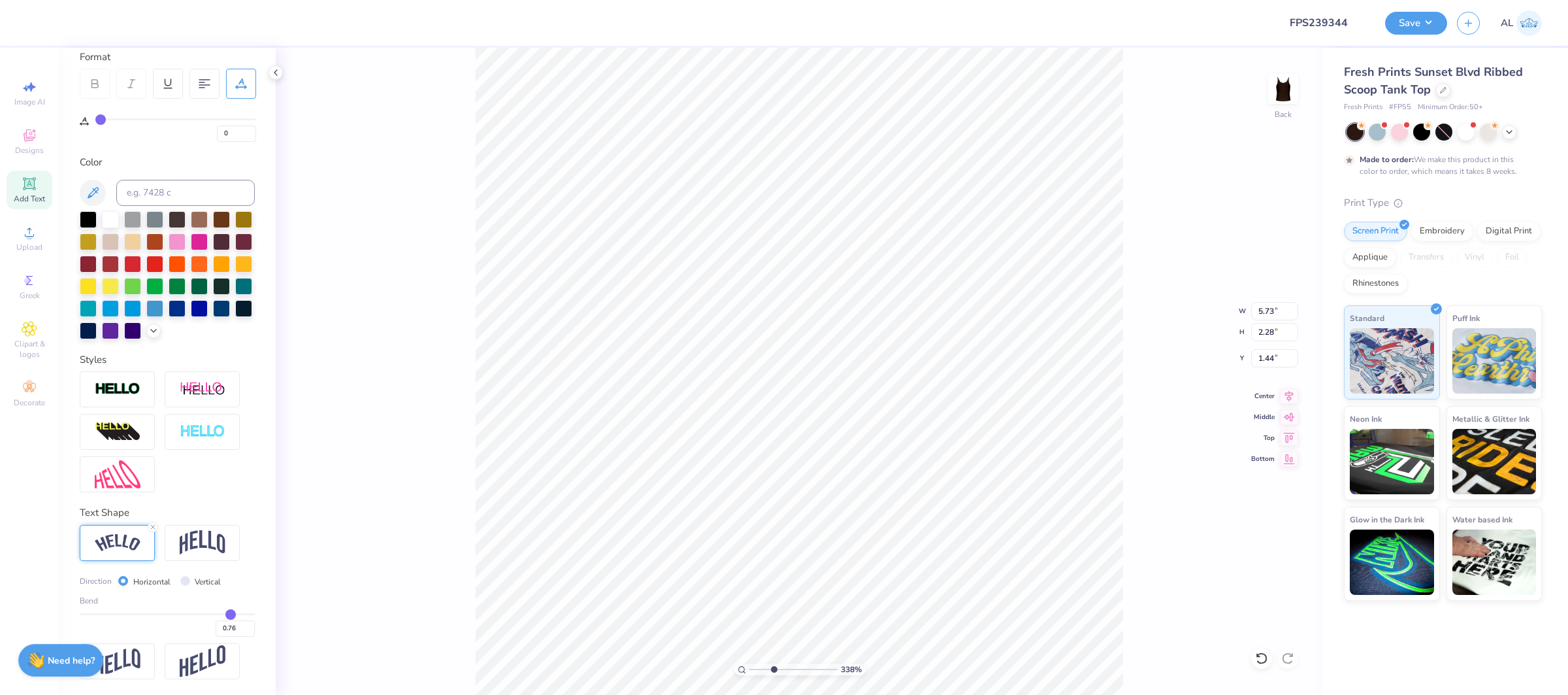
type input "0.77"
type input "0.78"
type input "0.79"
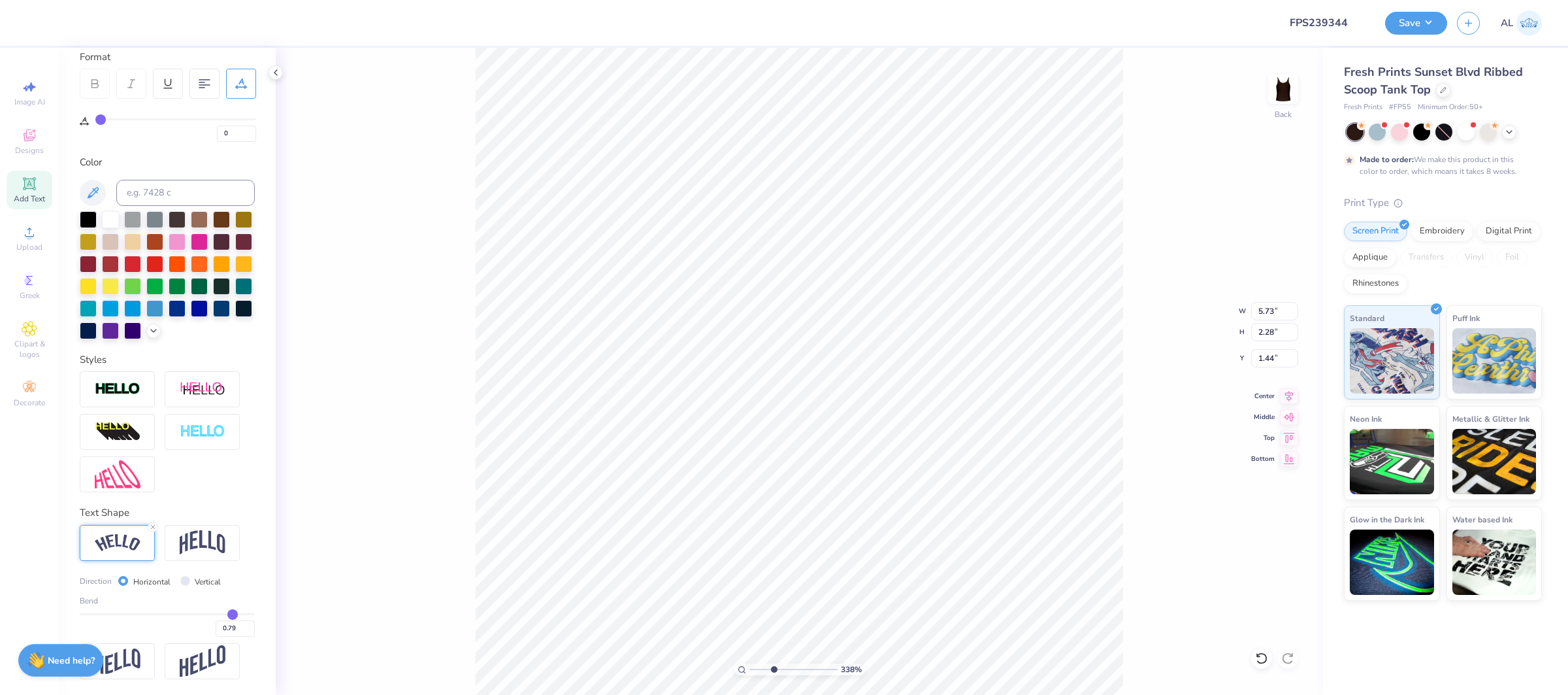
type input "0.8"
type input "0.80"
type input "0.8"
drag, startPoint x: 229, startPoint y: 616, endPoint x: 243, endPoint y: 609, distance: 15.7
click at [232, 615] on input "range" at bounding box center [167, 614] width 175 height 2
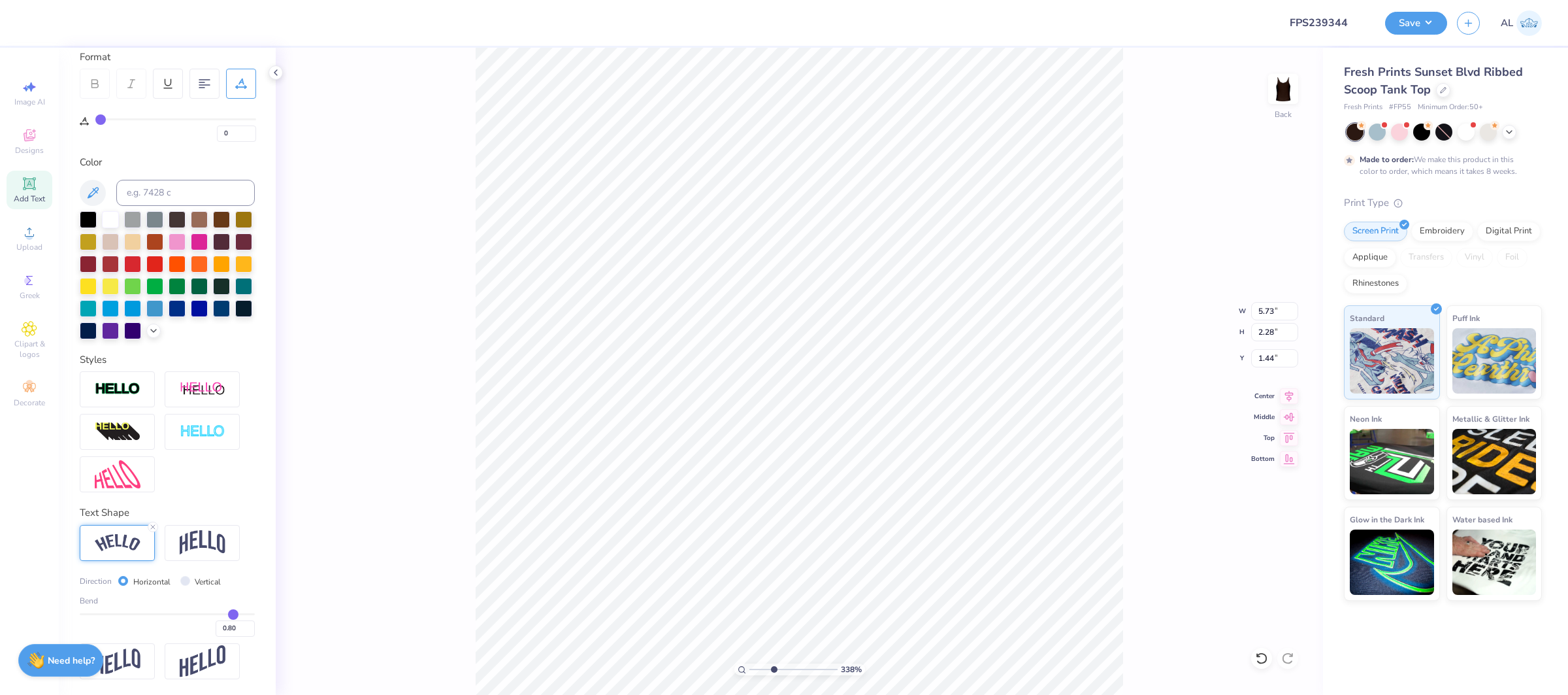
type input "5.81"
type input "2.65"
type input "1.39"
click at [252, 632] on input "0.79" at bounding box center [235, 628] width 39 height 17
type input "0.78"
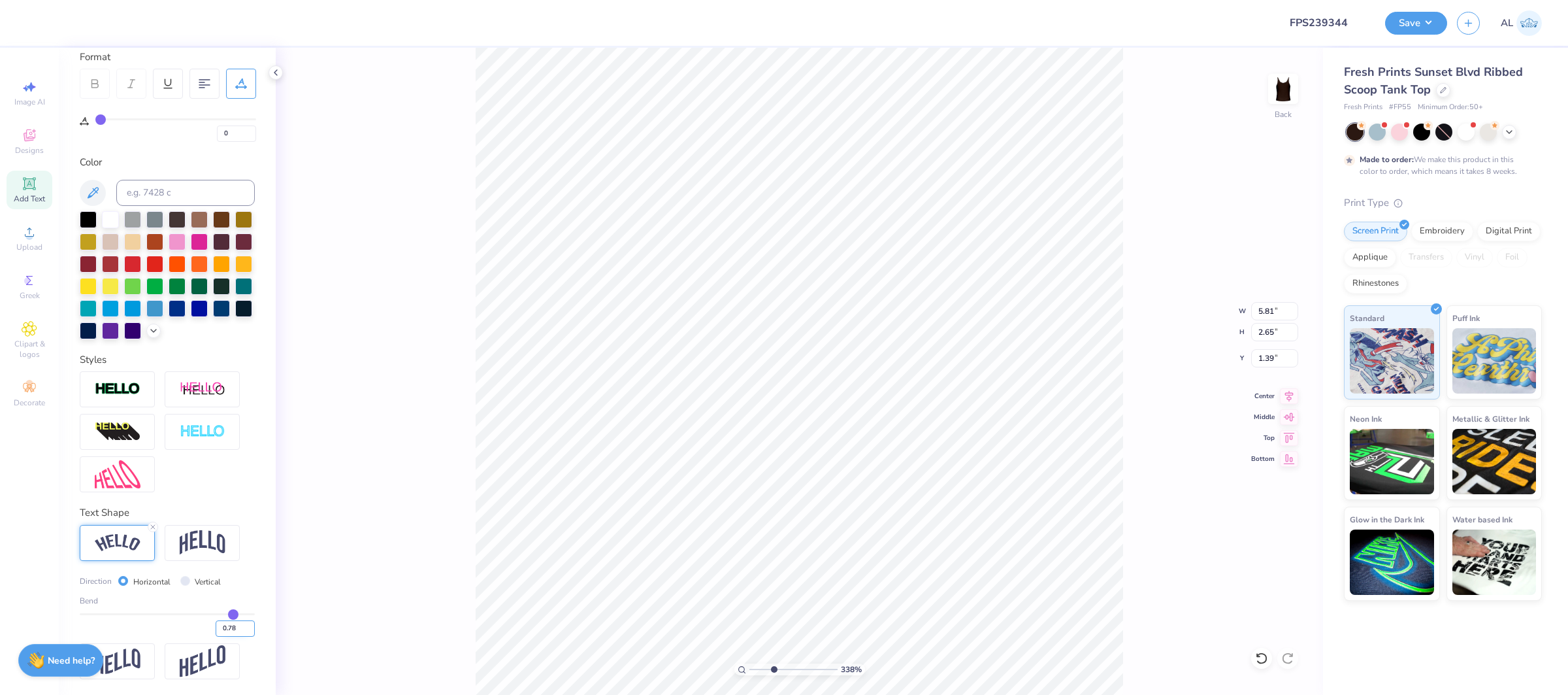
click at [252, 632] on input "0.78" at bounding box center [235, 628] width 39 height 17
type input "0.78"
type input "5.79"
type input "2.56"
type input "1.50"
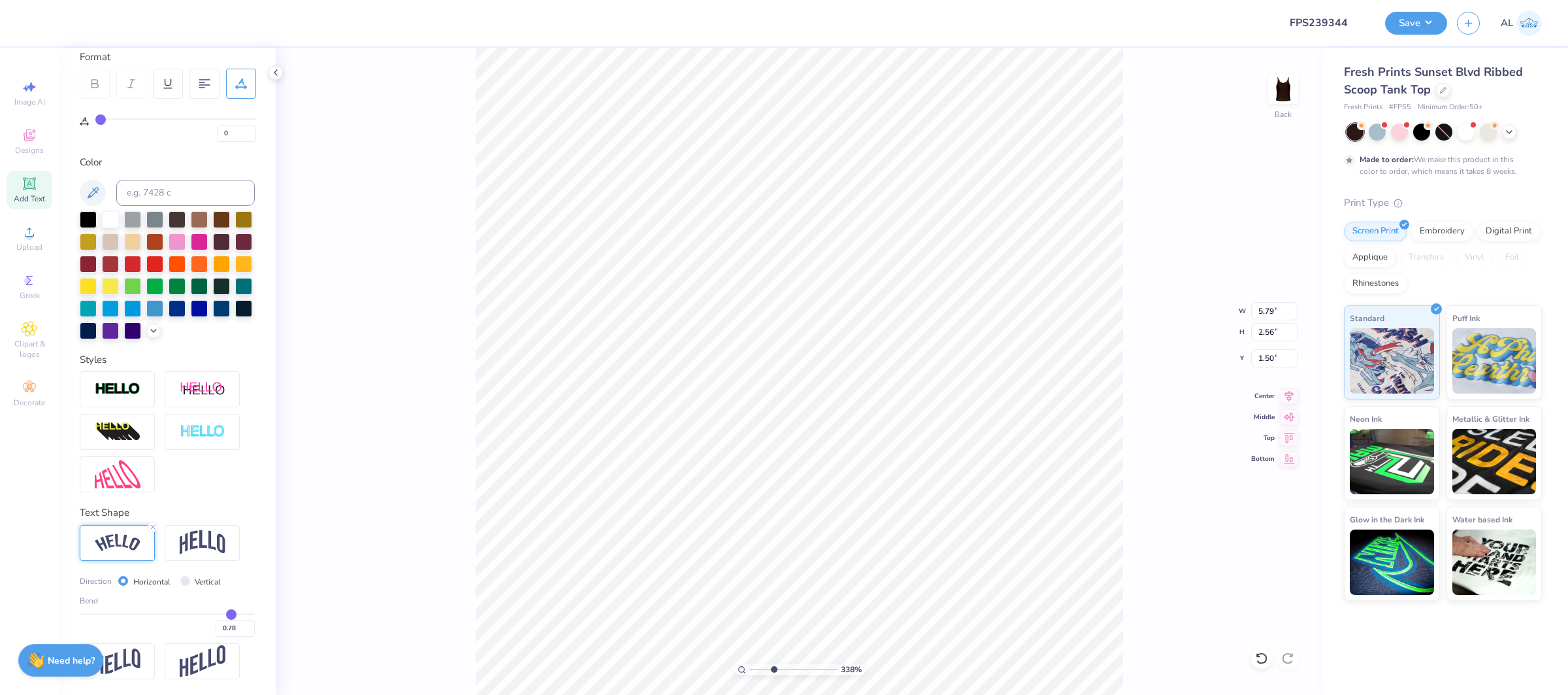
type input "5.88"
type input "2.60"
type input "1.46"
type input "5.97"
type input "2.64"
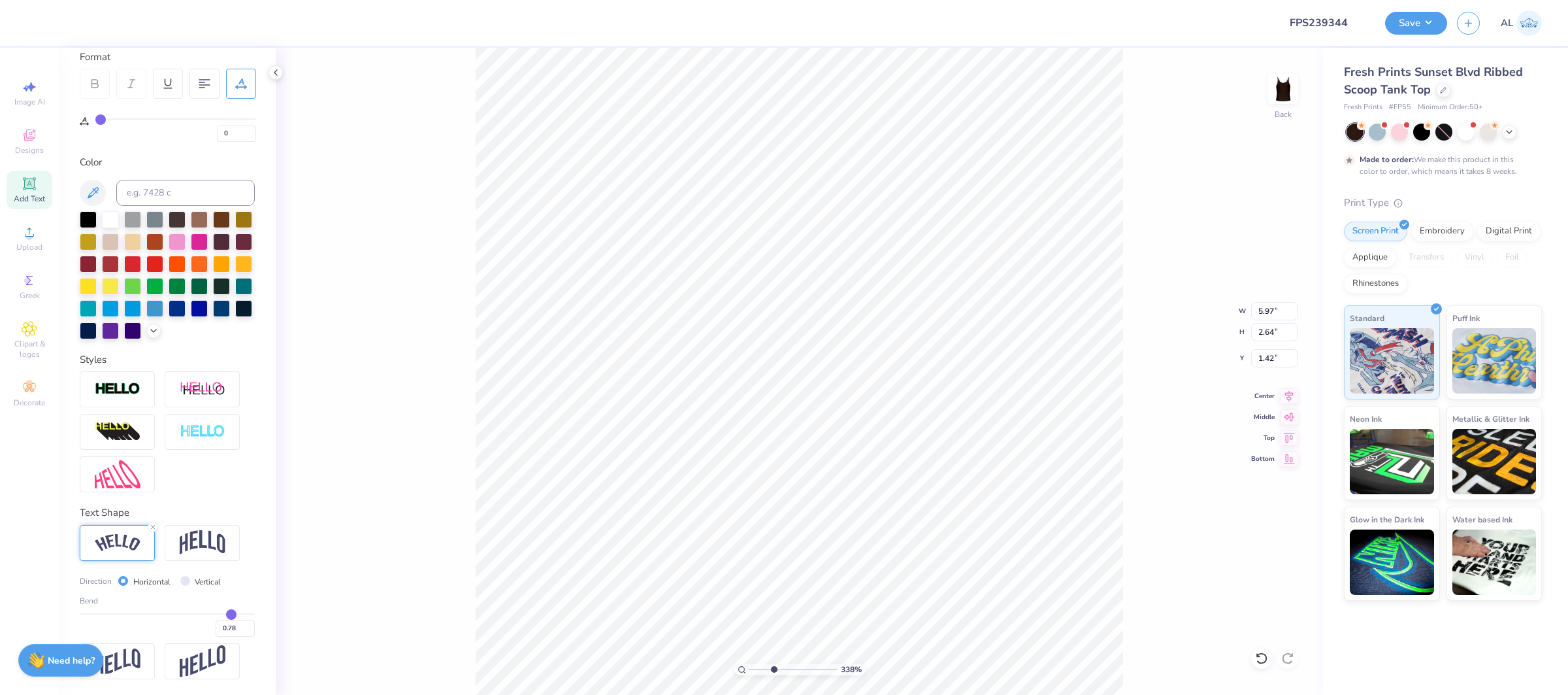
type input "1.43"
type input "0.77"
click at [252, 631] on input "0.77" at bounding box center [235, 628] width 39 height 17
click at [250, 630] on input "0.76" at bounding box center [235, 628] width 39 height 17
click at [811, 667] on input "range" at bounding box center [793, 670] width 88 height 12
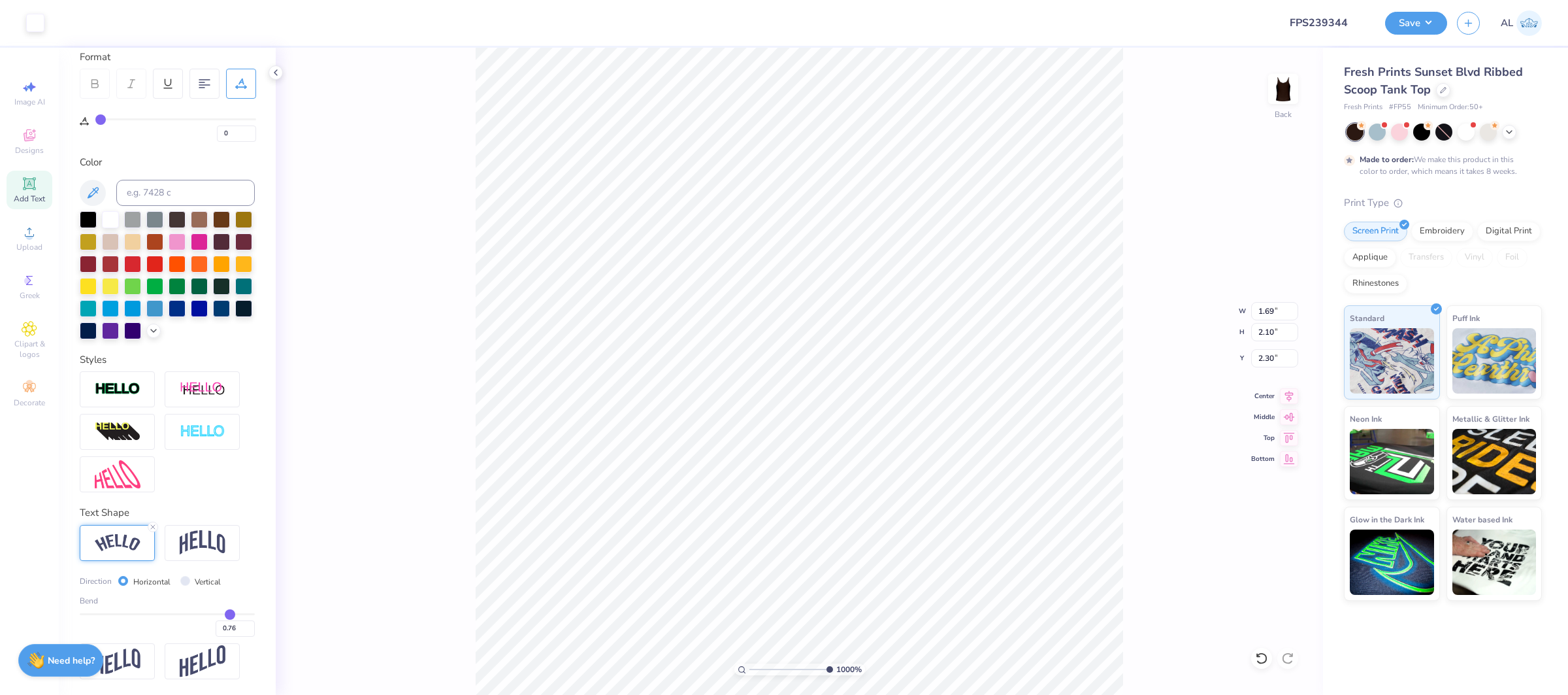
drag, startPoint x: 811, startPoint y: 667, endPoint x: 851, endPoint y: 667, distance: 40.0
click at [833, 667] on input "range" at bounding box center [791, 670] width 84 height 12
drag, startPoint x: 817, startPoint y: 669, endPoint x: 773, endPoint y: 667, distance: 44.0
click at [774, 667] on input "range" at bounding box center [793, 670] width 88 height 12
click at [250, 627] on input "0.77" at bounding box center [235, 628] width 39 height 17
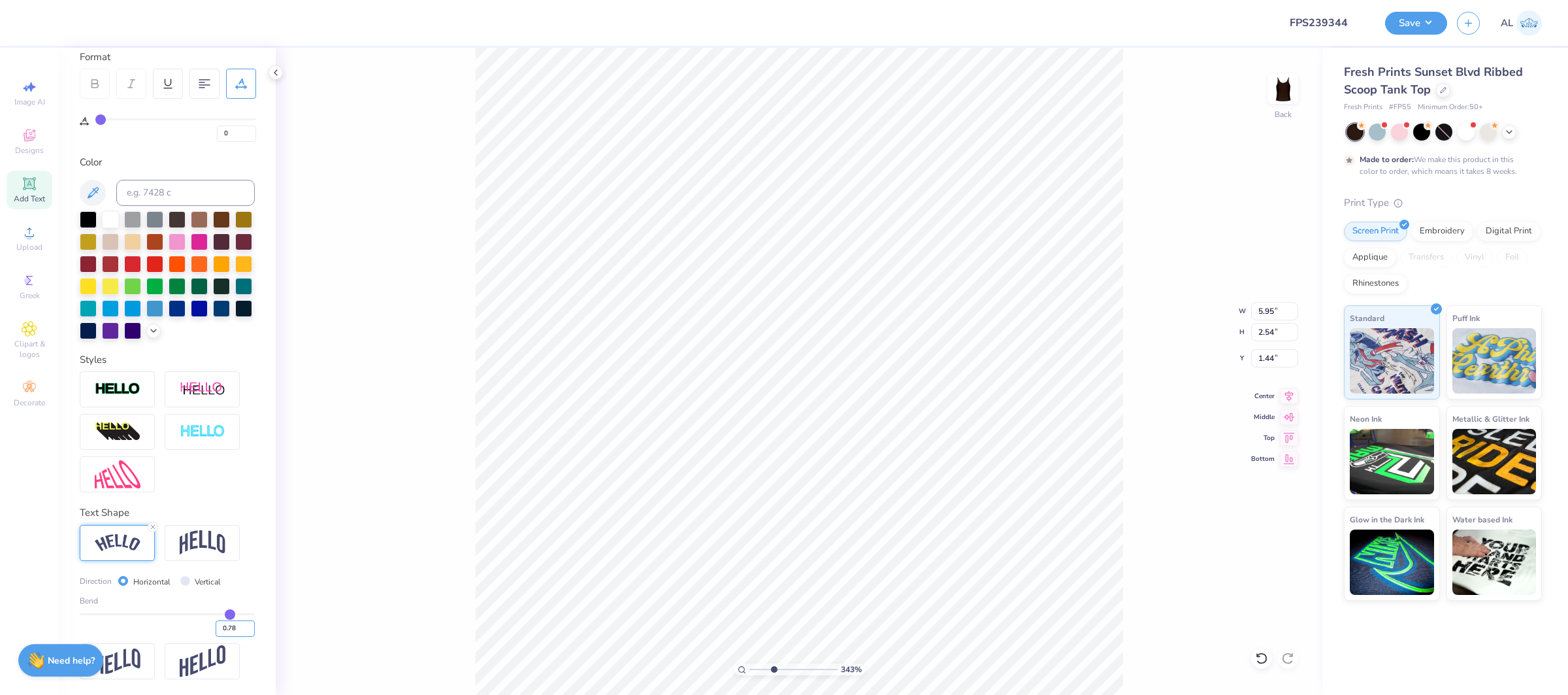
click at [250, 627] on input "0.78" at bounding box center [235, 628] width 39 height 17
click at [248, 633] on input "0.77" at bounding box center [235, 628] width 39 height 17
click at [703, 665] on div "100 %" at bounding box center [799, 372] width 648 height 648
click at [1258, 308] on input "5.96" at bounding box center [1275, 311] width 47 height 18
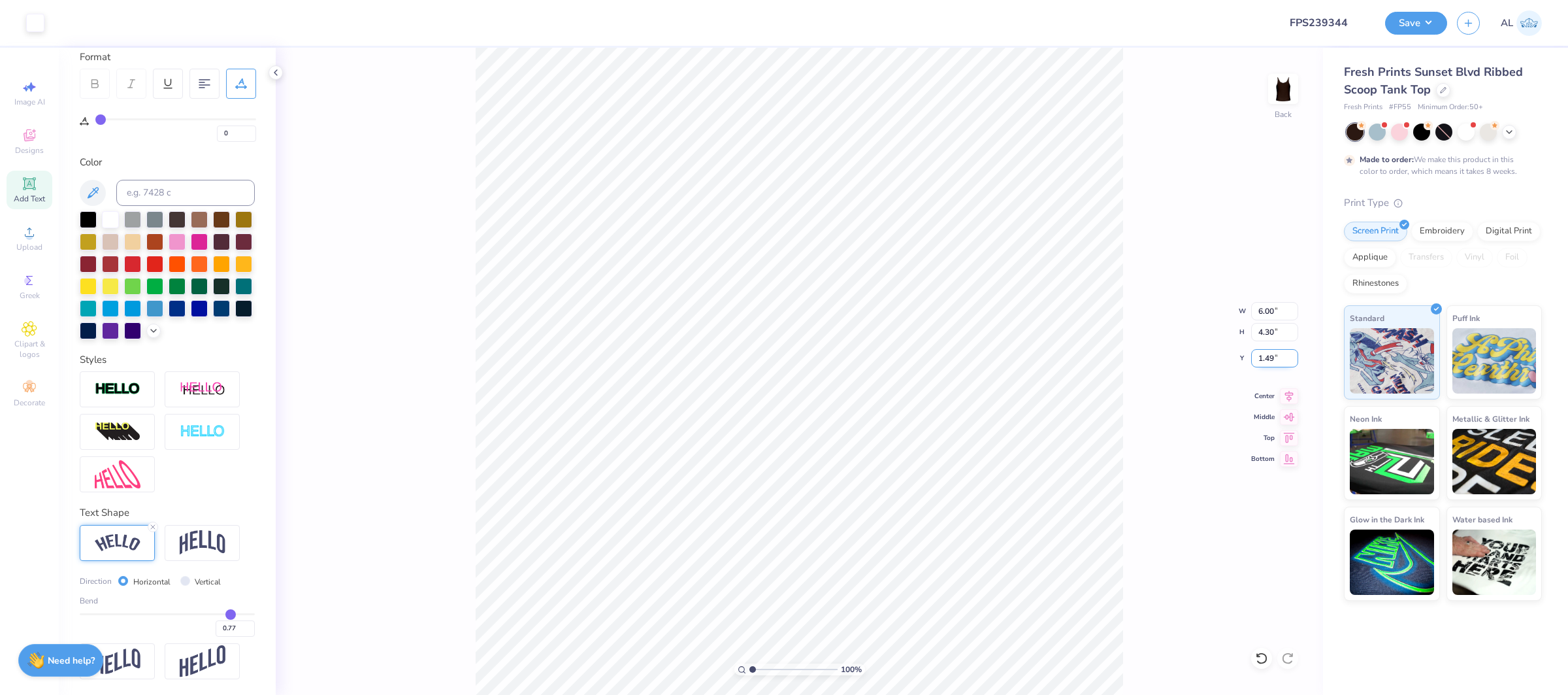
click at [1267, 359] on input "1.49" at bounding box center [1275, 358] width 47 height 18
click at [1280, 397] on icon at bounding box center [1289, 395] width 18 height 16
click at [1290, 395] on icon at bounding box center [1289, 395] width 18 height 16
click at [1285, 399] on icon at bounding box center [1289, 395] width 18 height 16
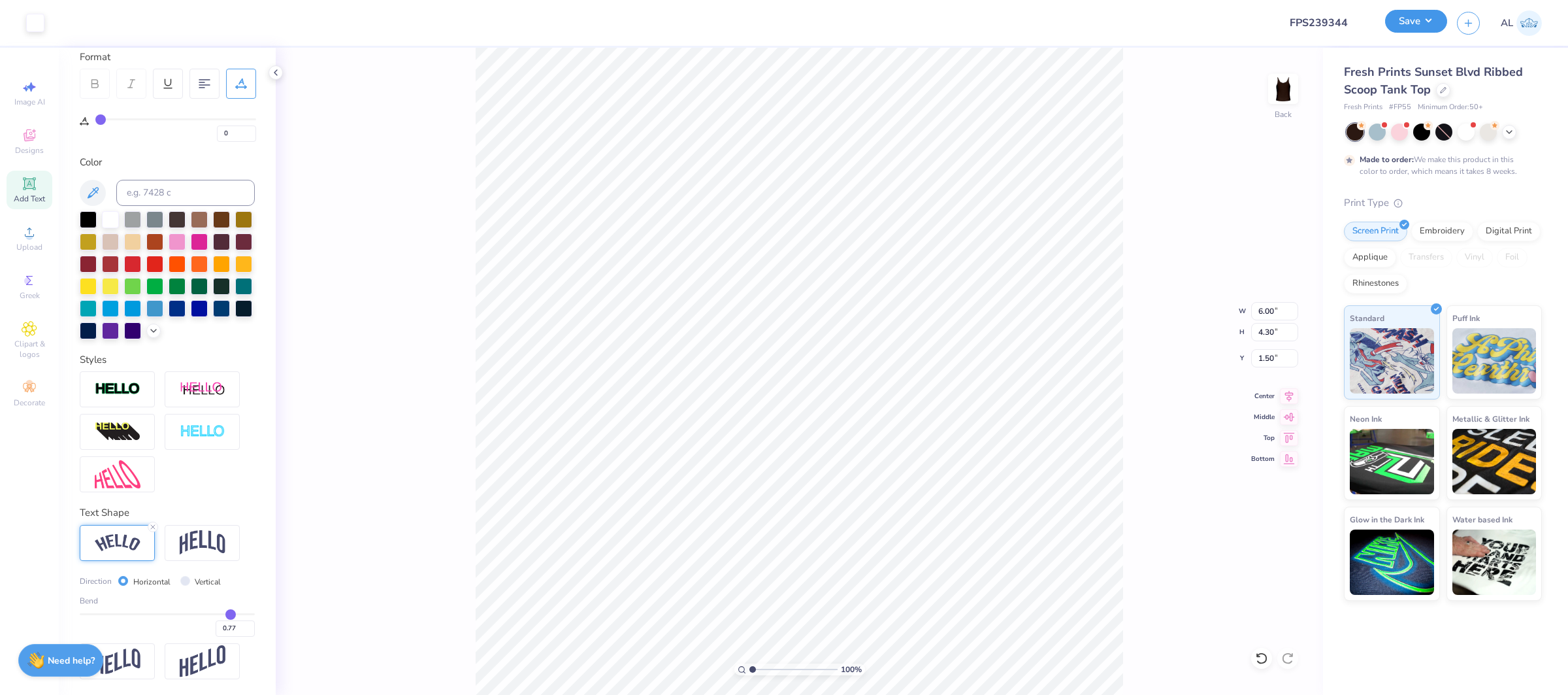
click at [1425, 25] on button "Save" at bounding box center [1416, 21] width 62 height 23
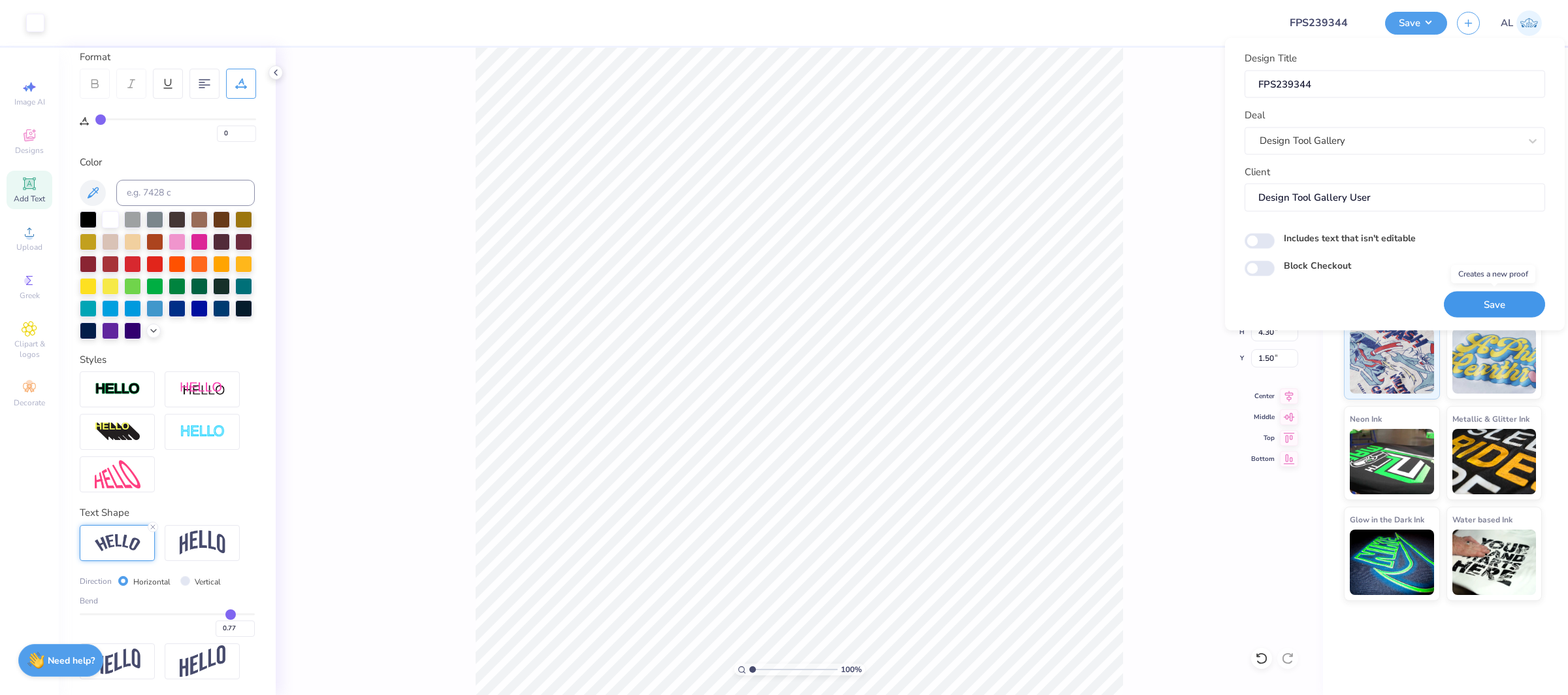
click at [1497, 303] on button "Save" at bounding box center [1495, 304] width 101 height 27
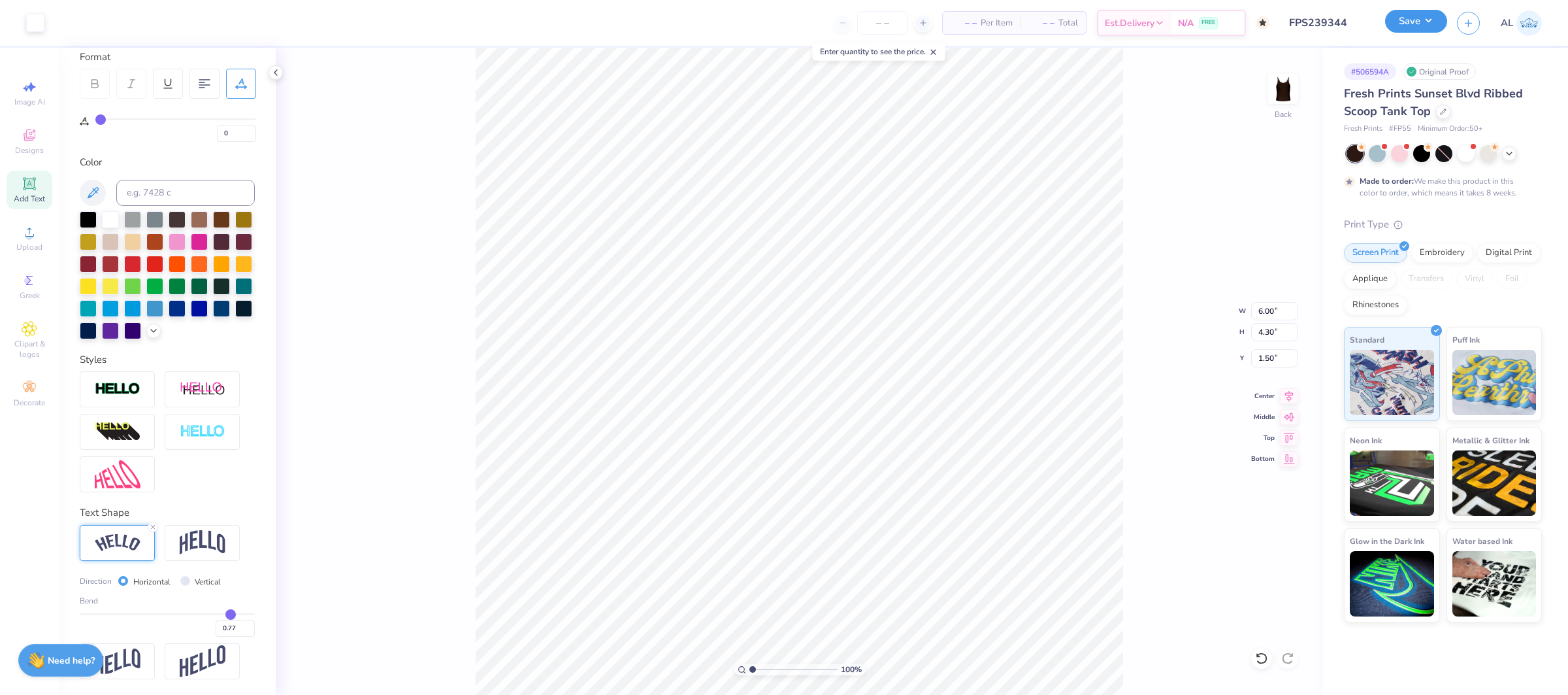
click at [1407, 31] on button "Save" at bounding box center [1416, 21] width 62 height 23
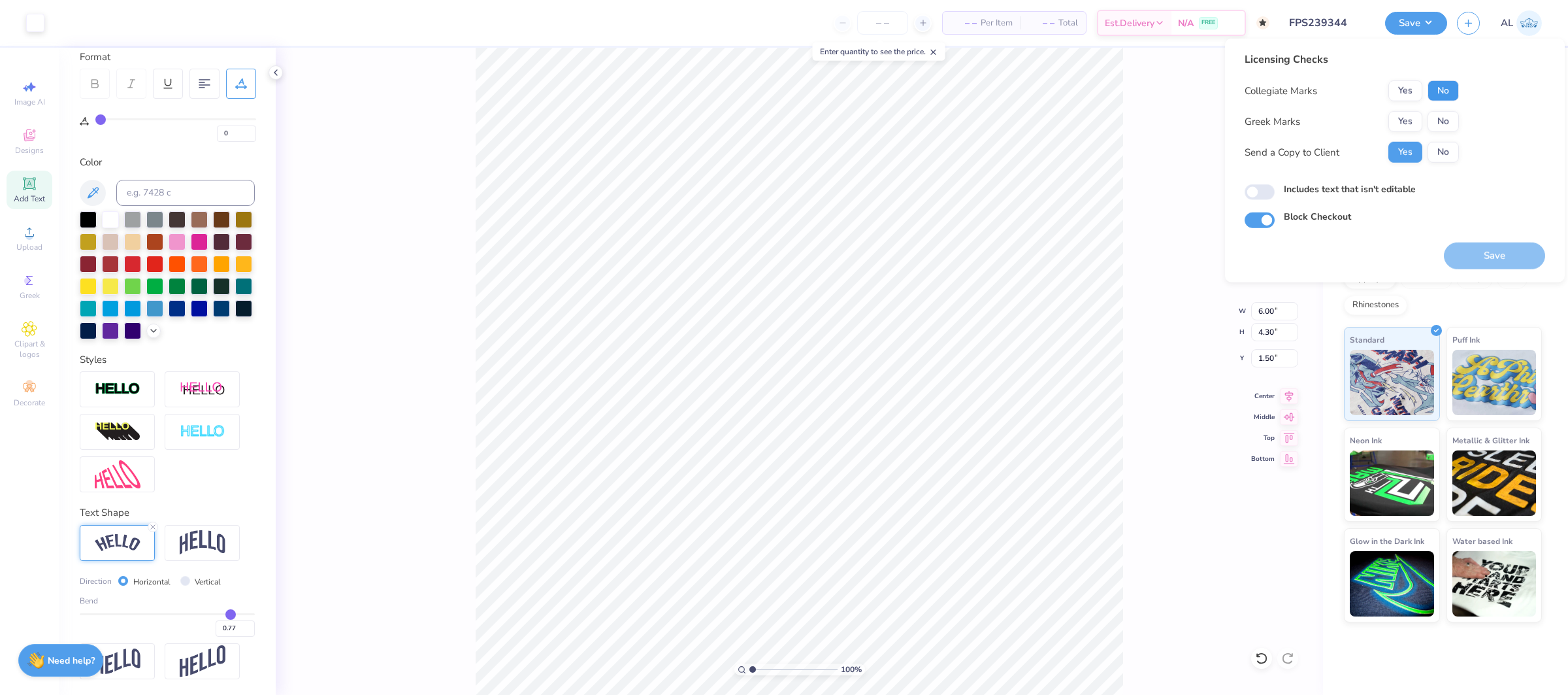
click at [1435, 86] on button "No" at bounding box center [1444, 91] width 31 height 21
click at [1406, 112] on button "Yes" at bounding box center [1405, 122] width 34 height 21
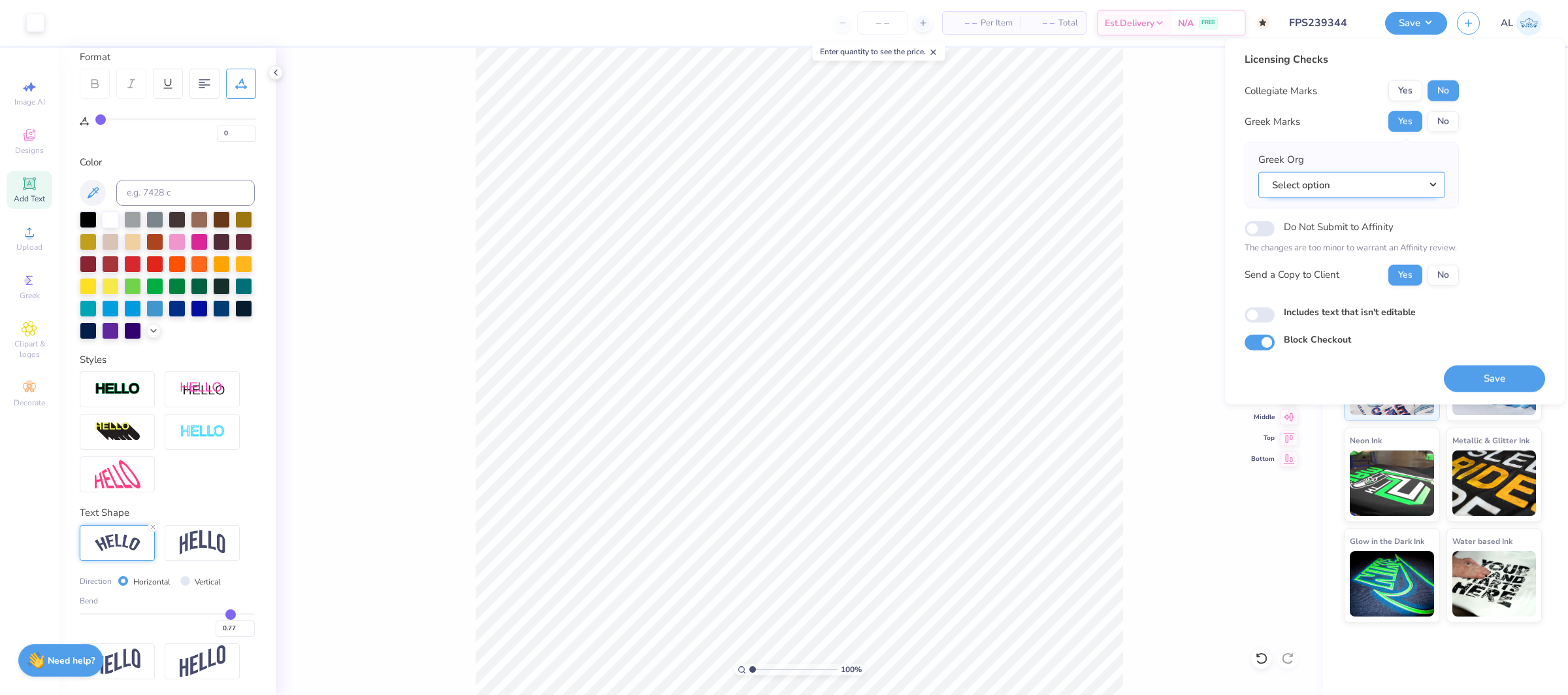
click at [1399, 183] on button "Select option" at bounding box center [1352, 185] width 187 height 27
click at [1363, 229] on link "Alpha Chi Omega" at bounding box center [1352, 226] width 177 height 22
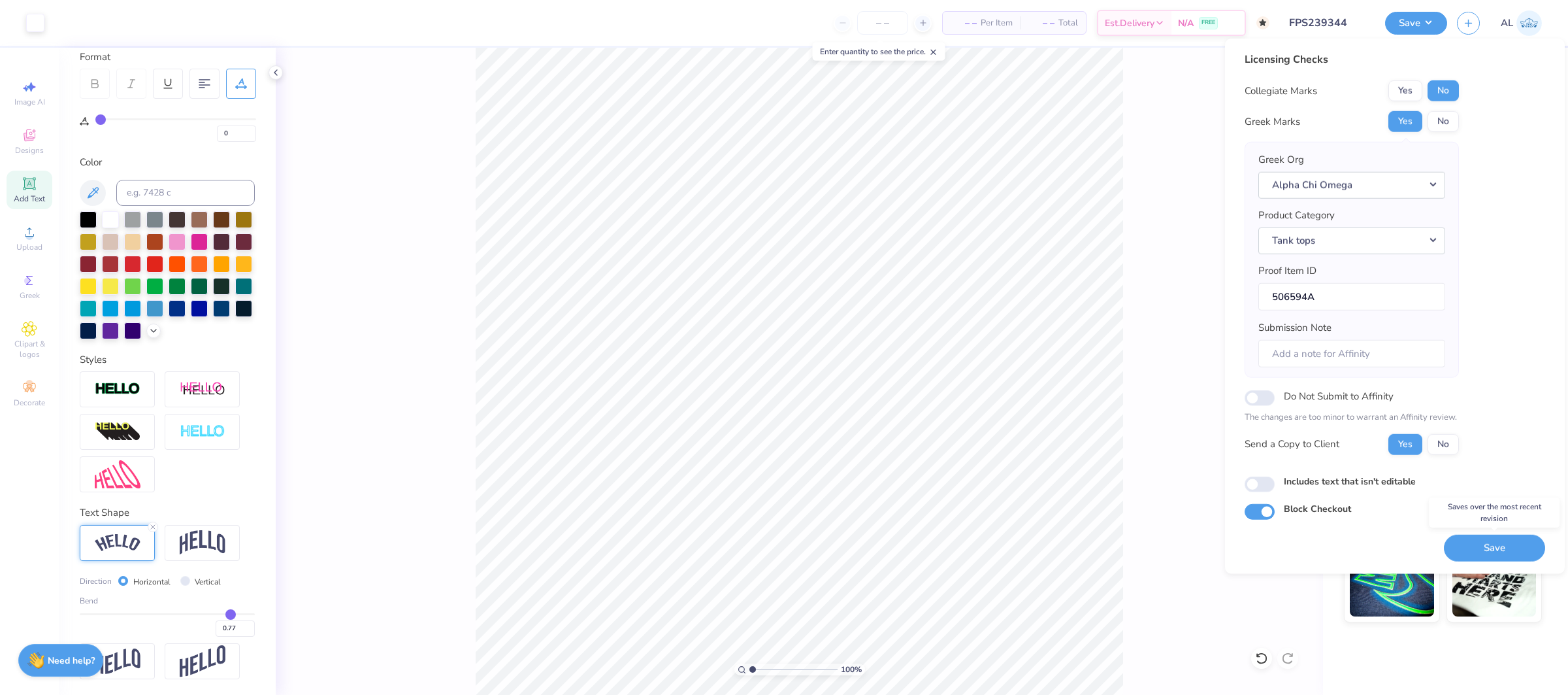
drag, startPoint x: 1492, startPoint y: 548, endPoint x: 588, endPoint y: 3, distance: 1055.6
click at [1491, 548] on button "Save" at bounding box center [1495, 547] width 101 height 27
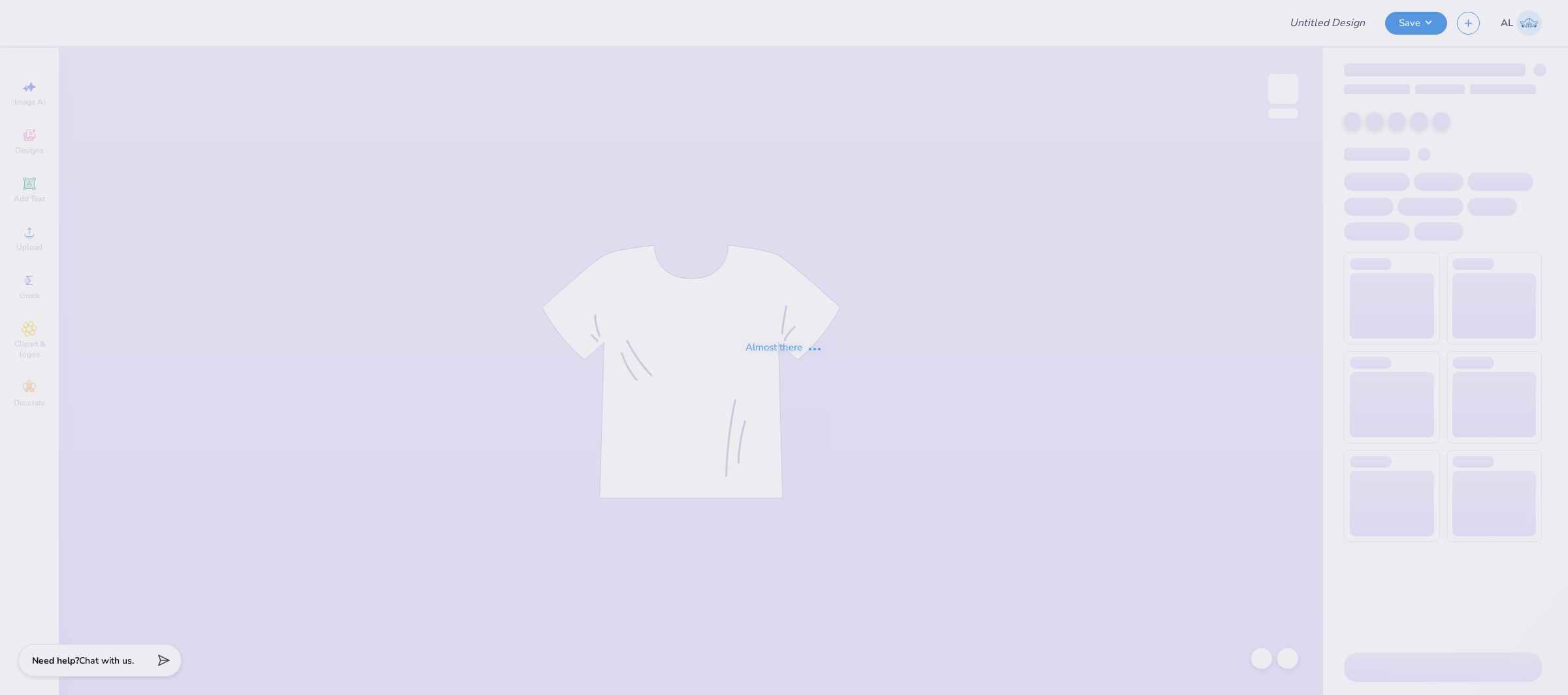
type input "FPS239298"
type input "FPS239344"
